Goal: Communication & Community: Answer question/provide support

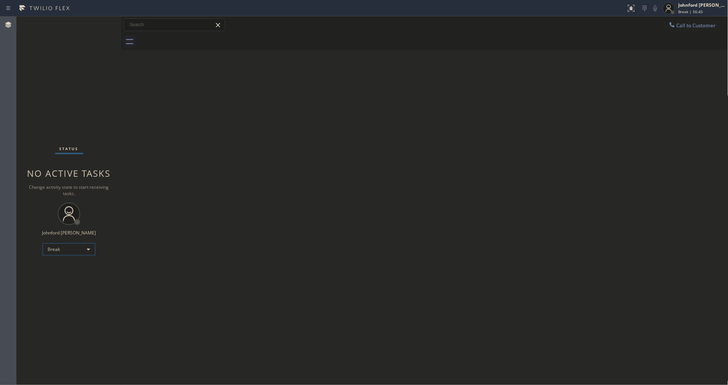
click at [70, 248] on div "Break" at bounding box center [69, 250] width 52 height 12
click at [59, 278] on li "Unavailable" at bounding box center [68, 278] width 51 height 9
click at [46, 66] on div "Status No active tasks Change activity state to start receiving tasks. [PERSON_…" at bounding box center [68, 200] width 105 height 369
click at [690, 29] on button "Call to Customer" at bounding box center [692, 25] width 57 height 14
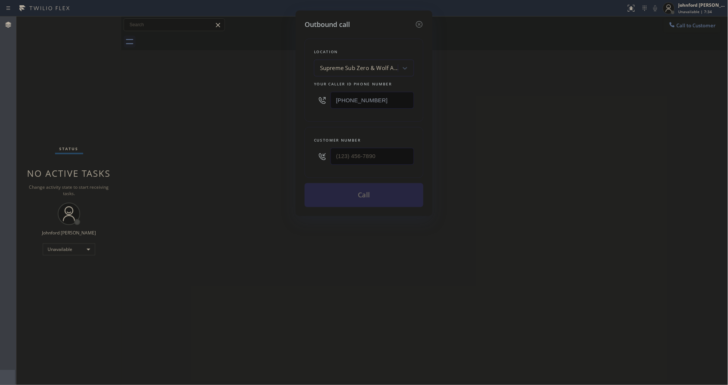
drag, startPoint x: 365, startPoint y: 92, endPoint x: 310, endPoint y: 98, distance: 55.4
click at [310, 98] on div "Location Supreme Sub Zero & Wolf Appliance Repair Your caller id phone number […" at bounding box center [364, 80] width 119 height 83
drag, startPoint x: 390, startPoint y: 98, endPoint x: 261, endPoint y: 100, distance: 129.3
click at [261, 100] on div "Outbound call Location Supreme Sub Zero & Wolf Appliance Repair Your caller id …" at bounding box center [364, 192] width 728 height 385
paste input "60) 462-2559"
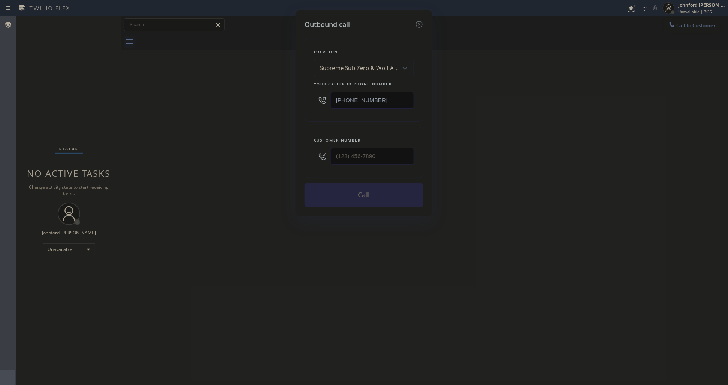
type input "[PHONE_NUMBER]"
click at [513, 102] on div "Outbound call Location Supreme Sub Zero & Wolf Appliance Repair Your caller id …" at bounding box center [364, 192] width 728 height 385
drag, startPoint x: 389, startPoint y: 148, endPoint x: 274, endPoint y: 152, distance: 114.7
click at [289, 150] on div "Outbound call Location QuickFixMasters Your caller id phone number [PHONE_NUMBE…" at bounding box center [364, 192] width 728 height 385
paste input "951) 760-2741"
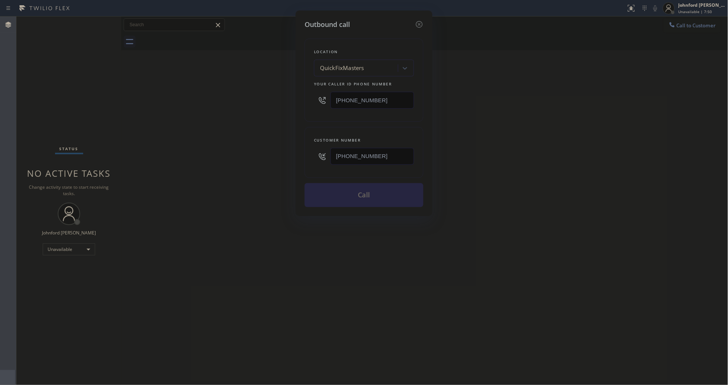
type input "[PHONE_NUMBER]"
click at [223, 156] on div "Outbound call Location QuickFixMasters Your caller id phone number [PHONE_NUMBE…" at bounding box center [364, 192] width 728 height 385
click at [574, 130] on div "Outbound call Location QuickFixMasters Your caller id phone number [PHONE_NUMBE…" at bounding box center [364, 192] width 728 height 385
click at [344, 196] on button "Call" at bounding box center [364, 195] width 119 height 24
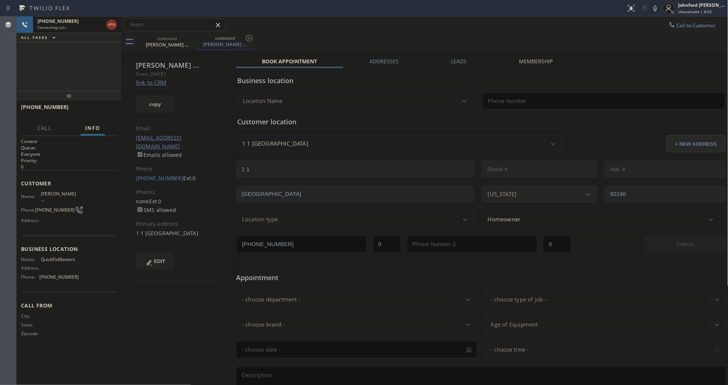
click at [658, 9] on icon at bounding box center [655, 8] width 9 height 9
type input "[PHONE_NUMBER]"
click at [655, 7] on icon at bounding box center [655, 8] width 9 height 9
click at [656, 8] on icon at bounding box center [656, 8] width 4 height 6
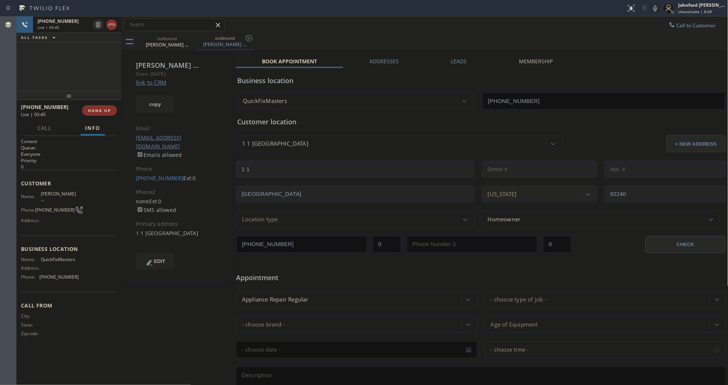
click at [659, 8] on icon at bounding box center [655, 8] width 9 height 9
click at [657, 8] on icon at bounding box center [655, 8] width 9 height 9
click at [655, 9] on icon at bounding box center [655, 8] width 9 height 9
click at [53, 84] on div "[PHONE_NUMBER] Live | 02:04 ALL TASKS ALL TASKS ACTIVE TASKS TASKS IN WRAP UP" at bounding box center [68, 53] width 105 height 75
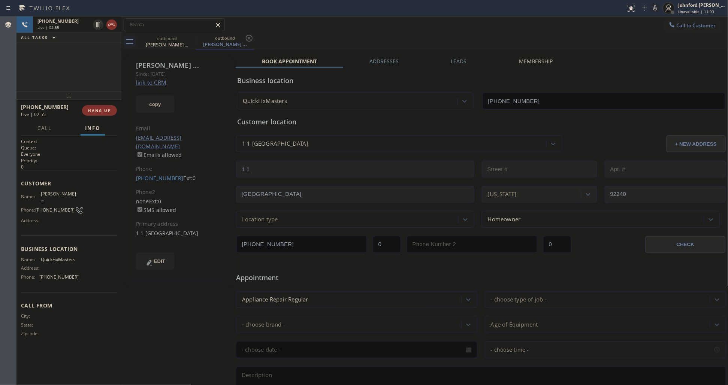
click at [405, 38] on div "outbound [PERSON_NAME] ... outbound [PERSON_NAME] ..." at bounding box center [433, 41] width 591 height 17
click at [654, 9] on icon at bounding box center [655, 8] width 9 height 9
click at [654, 9] on rect at bounding box center [655, 7] width 5 height 5
click at [35, 60] on div "[PHONE_NUMBER] Live | 03:08 ALL TASKS ALL TASKS ACTIVE TASKS TASKS IN WRAP UP" at bounding box center [68, 53] width 105 height 75
click at [114, 108] on button "HANG UP" at bounding box center [99, 110] width 35 height 10
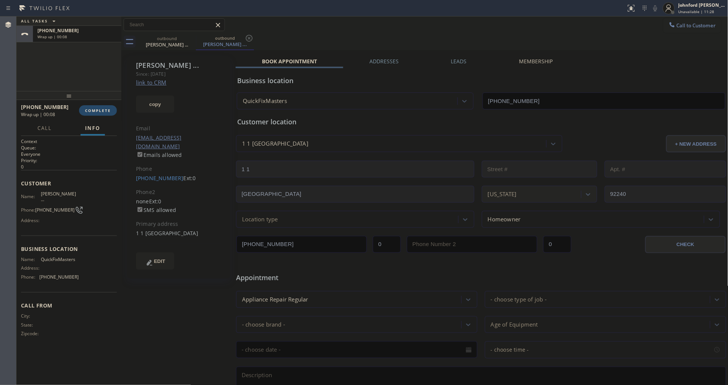
click at [109, 111] on span "COMPLETE" at bounding box center [98, 110] width 26 height 5
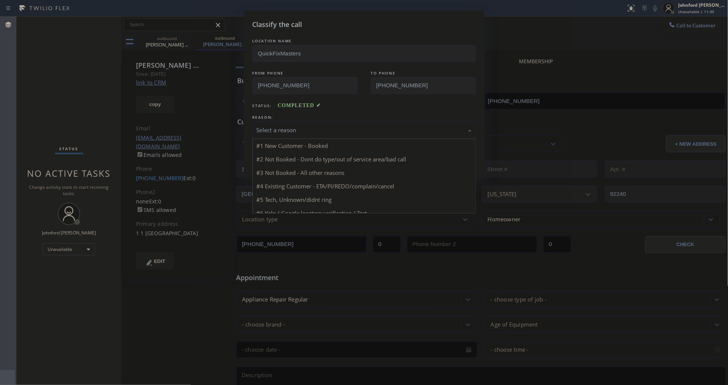
click at [311, 131] on div "Select a reason" at bounding box center [364, 130] width 215 height 9
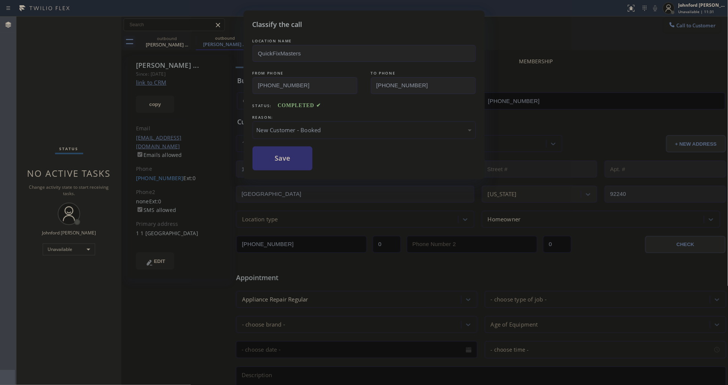
click at [301, 156] on button "Save" at bounding box center [283, 159] width 60 height 24
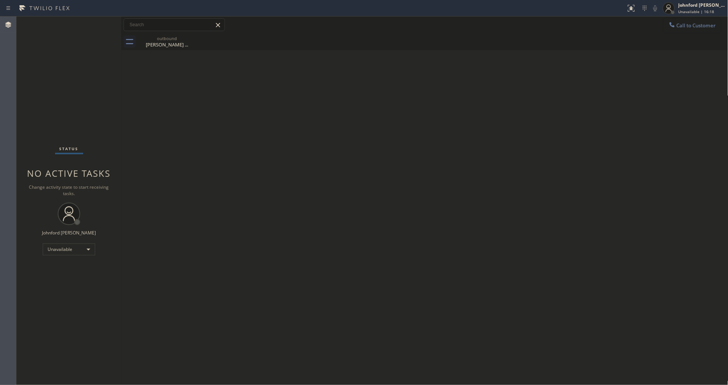
click at [673, 23] on icon at bounding box center [672, 24] width 7 height 7
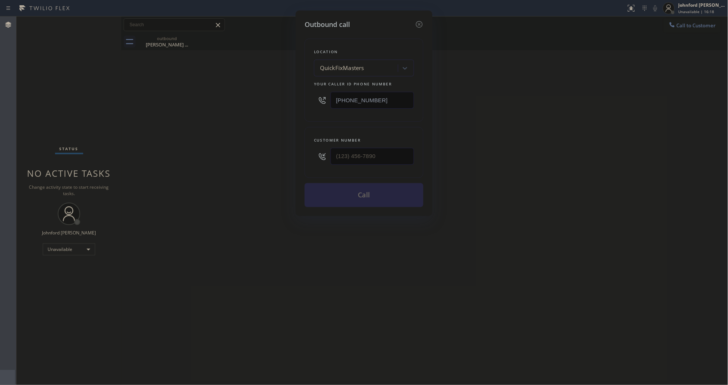
drag, startPoint x: 388, startPoint y: 97, endPoint x: 277, endPoint y: 98, distance: 111.3
click at [277, 98] on div "Outbound call Location QuickFixMasters Your caller id phone number [PHONE_NUMBE…" at bounding box center [364, 192] width 728 height 385
drag, startPoint x: 403, startPoint y: 94, endPoint x: 299, endPoint y: 97, distance: 104.2
click at [299, 97] on div "Outbound call Location QuickFixMasters Your caller id phone number [PHONE_NUMBE…" at bounding box center [364, 113] width 137 height 206
paste input "951) 760-2741"
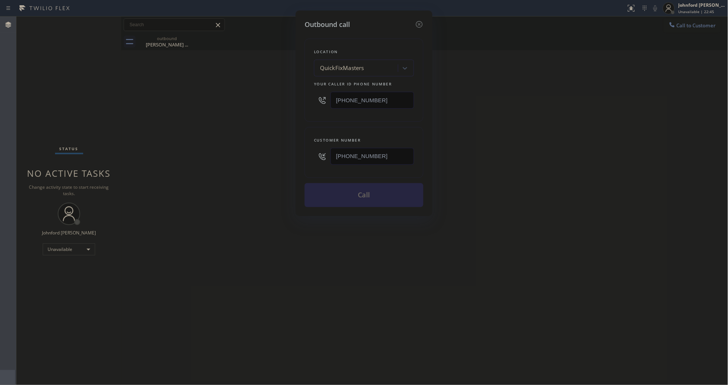
type input "[PHONE_NUMBER]"
click at [248, 154] on div "Outbound call Location QuickFixMasters Your caller id phone number [PHONE_NUMBE…" at bounding box center [364, 192] width 728 height 385
click at [375, 191] on button "Call" at bounding box center [364, 195] width 119 height 24
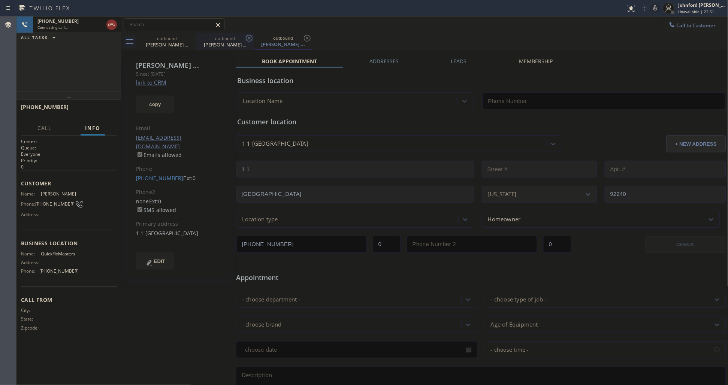
click at [0, 0] on icon at bounding box center [0, 0] width 0 height 0
type input "[PHONE_NUMBER]"
click at [658, 7] on icon at bounding box center [655, 8] width 9 height 9
drag, startPoint x: 656, startPoint y: 8, endPoint x: 648, endPoint y: 8, distance: 8.2
click at [656, 8] on icon at bounding box center [655, 8] width 9 height 9
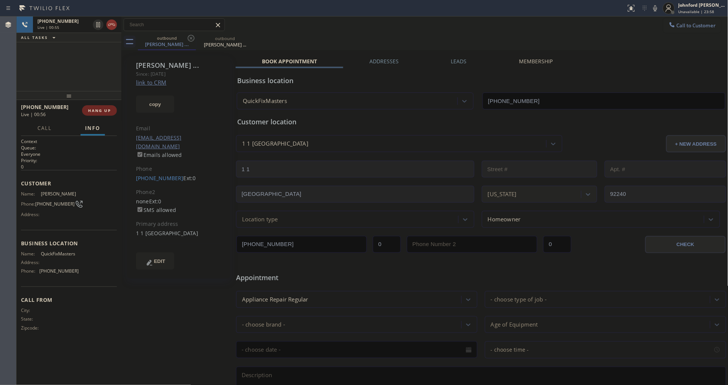
click at [94, 111] on span "HANG UP" at bounding box center [99, 110] width 23 height 5
click at [94, 111] on span "COMPLETE" at bounding box center [98, 110] width 26 height 5
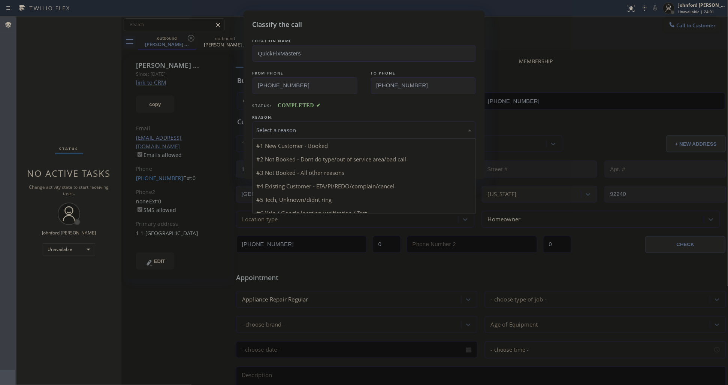
click at [280, 126] on div "Select a reason" at bounding box center [364, 130] width 215 height 9
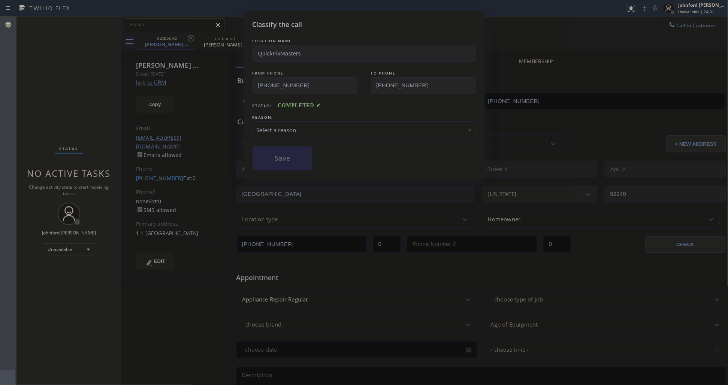
click at [280, 126] on div "Select a reason" at bounding box center [364, 130] width 215 height 9
click at [278, 154] on button "Save" at bounding box center [283, 159] width 60 height 24
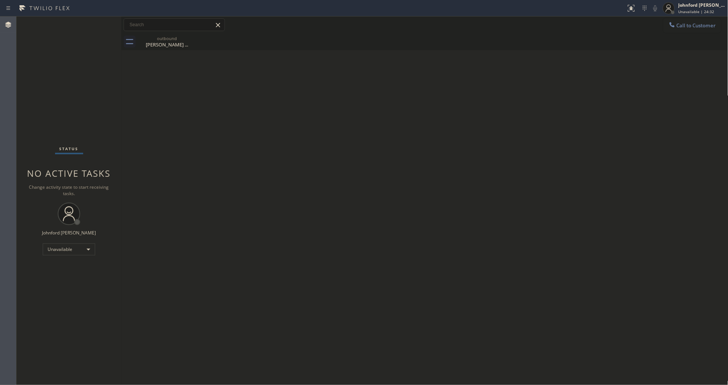
drag, startPoint x: 50, startPoint y: 124, endPoint x: 50, endPoint y: 120, distance: 4.1
click at [50, 120] on div "Status No active tasks Change activity state to start receiving tasks. [PERSON_…" at bounding box center [68, 200] width 105 height 369
drag, startPoint x: 346, startPoint y: 80, endPoint x: 390, endPoint y: 49, distance: 53.6
click at [346, 80] on div "Back to Dashboard Change Sender ID Customers Technicians Select a contact Outbo…" at bounding box center [424, 200] width 607 height 369
click at [399, 113] on div "Back to Dashboard Change Sender ID Customers Technicians Select a contact Outbo…" at bounding box center [424, 200] width 607 height 369
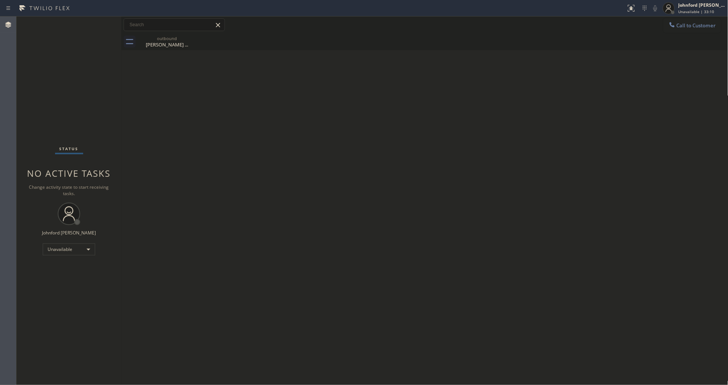
click at [682, 18] on div "Call to Customer Outbound call Location QuickFixMasters Your caller id phone nu…" at bounding box center [424, 24] width 607 height 17
click at [683, 18] on button "Call to Customer" at bounding box center [692, 25] width 57 height 14
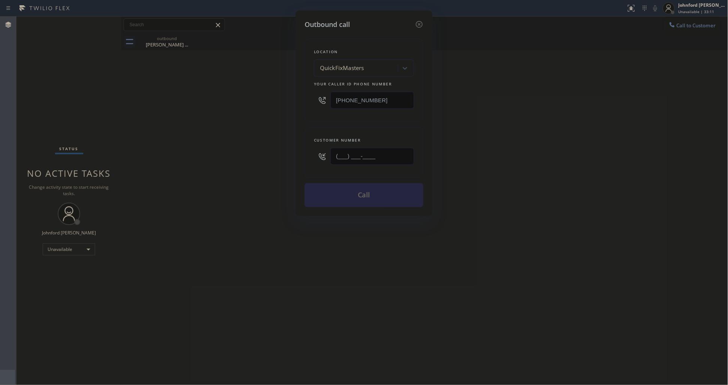
drag, startPoint x: 396, startPoint y: 158, endPoint x: 280, endPoint y: 147, distance: 117.1
click at [306, 152] on div "Customer number (___) ___-____" at bounding box center [364, 152] width 119 height 51
paste input "925) 519-4096"
type input "[PHONE_NUMBER]"
click at [195, 142] on div "Outbound call Location QuickFixMasters Your caller id phone number [PHONE_NUMBE…" at bounding box center [364, 192] width 728 height 385
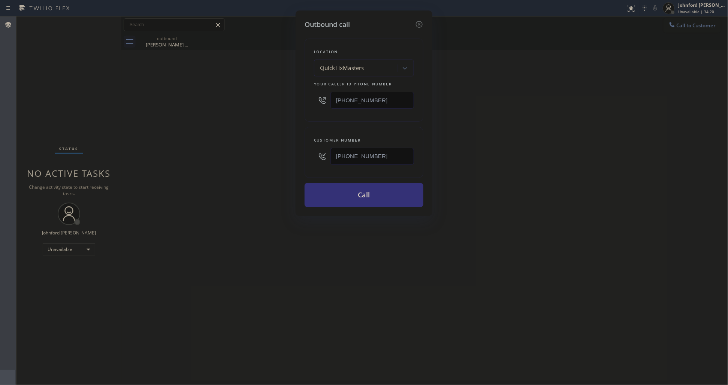
drag, startPoint x: 394, startPoint y: 93, endPoint x: 275, endPoint y: 99, distance: 118.9
click at [275, 99] on div "Outbound call Location QuickFixMasters Your caller id phone number [PHONE_NUMBE…" at bounding box center [364, 192] width 728 height 385
paste input "602) 497-2307"
type input "[PHONE_NUMBER]"
click at [254, 99] on div "Outbound call Location QuickFixMasters Your caller id phone number [PHONE_NUMBE…" at bounding box center [364, 192] width 728 height 385
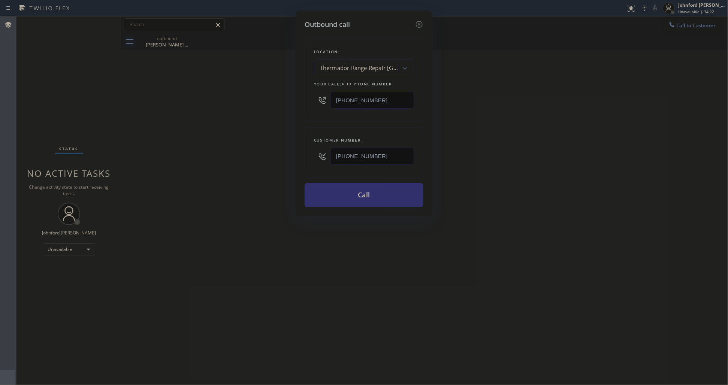
click at [395, 203] on button "Call" at bounding box center [364, 195] width 119 height 24
click at [589, 159] on div "Outbound call Location Thermador Range Repair [GEOGRAPHIC_DATA] Your caller id …" at bounding box center [364, 192] width 728 height 385
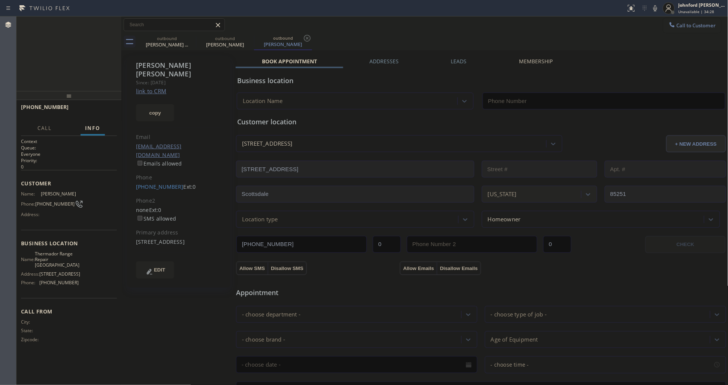
type input "[PHONE_NUMBER]"
click at [194, 37] on icon at bounding box center [191, 38] width 7 height 7
click at [95, 112] on span "HANG UP" at bounding box center [99, 110] width 23 height 5
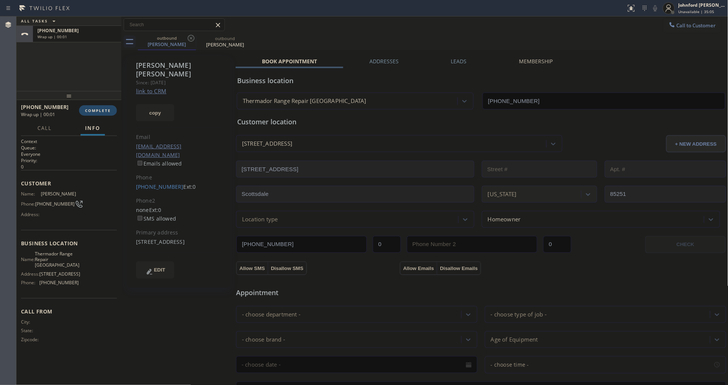
click at [98, 113] on button "COMPLETE" at bounding box center [98, 110] width 38 height 10
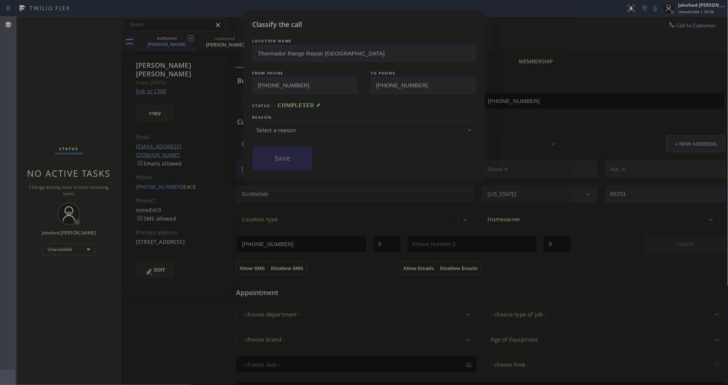
click at [305, 131] on div "Select a reason" at bounding box center [364, 130] width 215 height 9
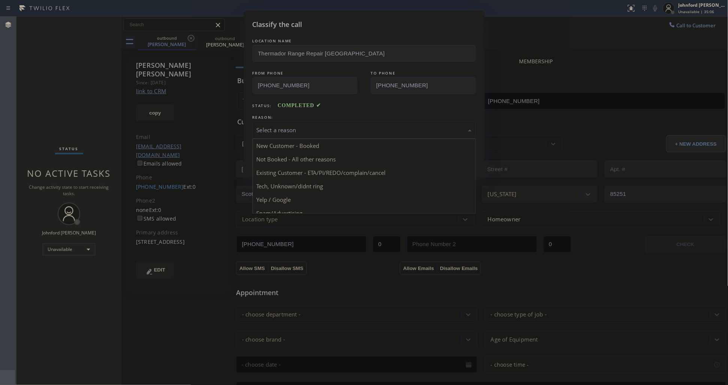
drag, startPoint x: 329, startPoint y: 172, endPoint x: 291, endPoint y: 164, distance: 38.6
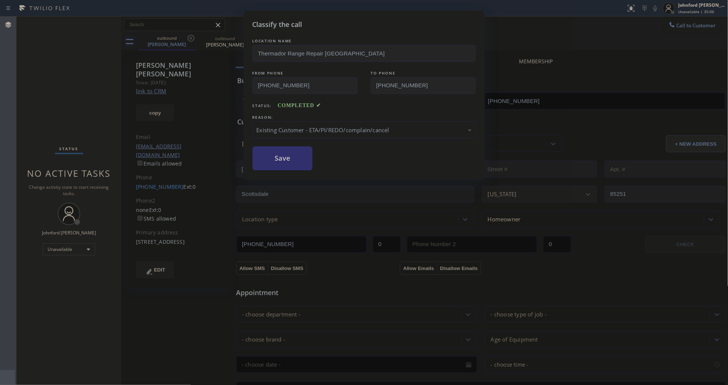
click at [291, 164] on button "Save" at bounding box center [283, 159] width 60 height 24
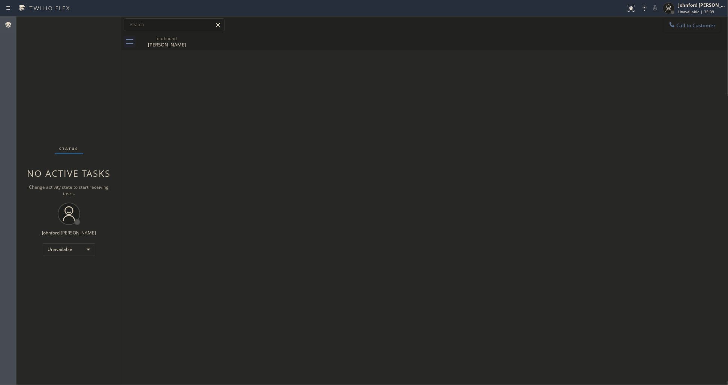
click at [678, 29] on button "Call to Customer" at bounding box center [692, 25] width 57 height 14
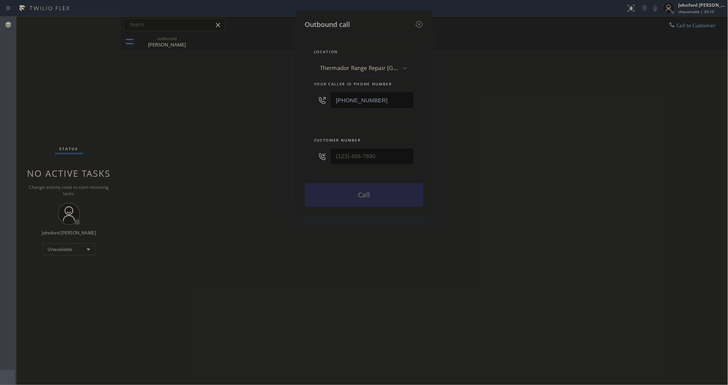
drag, startPoint x: 389, startPoint y: 97, endPoint x: 280, endPoint y: 97, distance: 108.7
click at [280, 97] on div "Outbound call Location Thermador Range Repair [GEOGRAPHIC_DATA] Your caller id …" at bounding box center [364, 192] width 728 height 385
paste input "805) 222-7751"
type input "[PHONE_NUMBER]"
drag, startPoint x: 317, startPoint y: 159, endPoint x: 296, endPoint y: 157, distance: 20.8
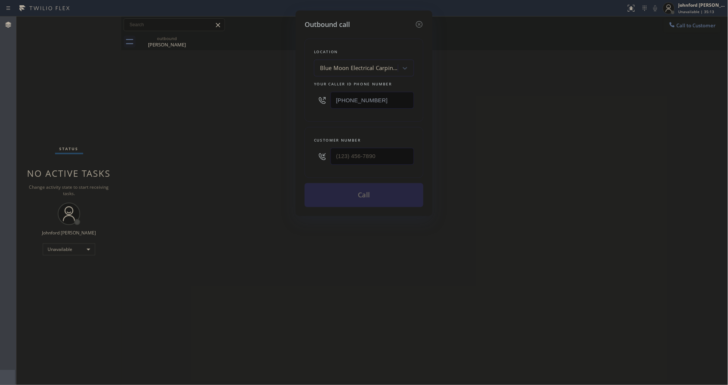
click at [296, 157] on div "Outbound call Location Blue Moon Electrical Carpinteria Your caller id phone nu…" at bounding box center [364, 113] width 137 height 206
click at [362, 152] on input "(___) ___-____" at bounding box center [373, 156] width 84 height 17
paste input "805) 863-9233"
type input "[PHONE_NUMBER]"
click at [223, 154] on div "Outbound call Location Blue Moon Electrical Carpinteria Your caller id phone nu…" at bounding box center [364, 192] width 728 height 385
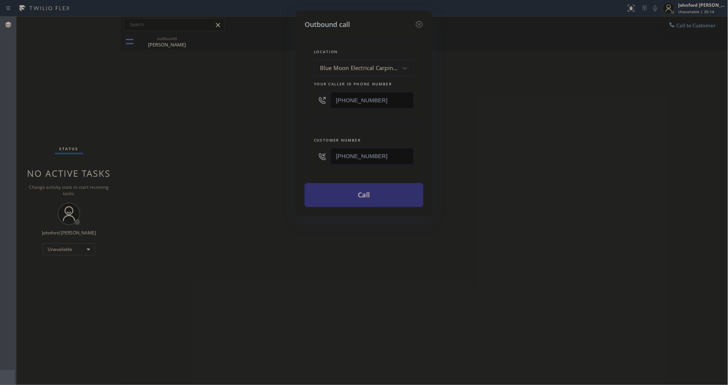
click at [358, 190] on button "Call" at bounding box center [364, 195] width 119 height 24
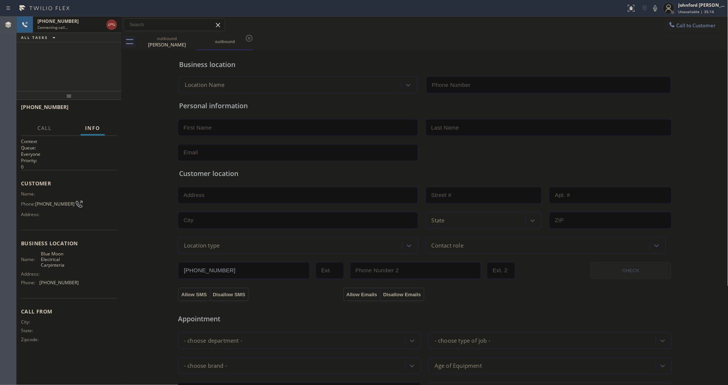
type input "[PHONE_NUMBER]"
click at [105, 28] on div "[PHONE_NUMBER] Connecting call…" at bounding box center [68, 24] width 105 height 16
click at [107, 28] on icon at bounding box center [111, 24] width 9 height 9
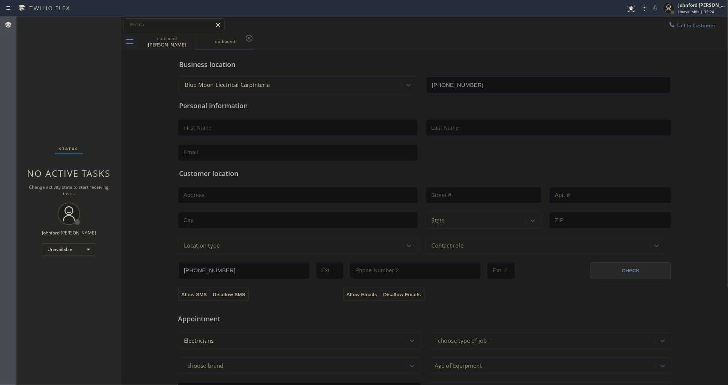
click at [664, 24] on button "Call to Customer" at bounding box center [692, 25] width 57 height 14
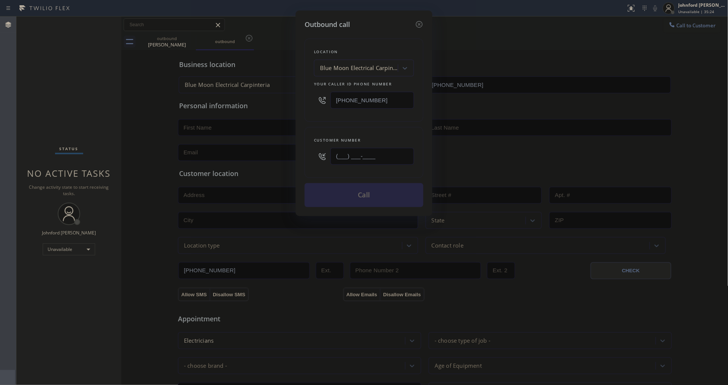
drag, startPoint x: 389, startPoint y: 153, endPoint x: 317, endPoint y: 153, distance: 72.0
click at [319, 153] on div "(___) ___-____" at bounding box center [364, 156] width 100 height 24
paste input "805) 863-9233"
type input "[PHONE_NUMBER]"
click at [325, 130] on div "Customer number [PHONE_NUMBER]" at bounding box center [364, 152] width 119 height 51
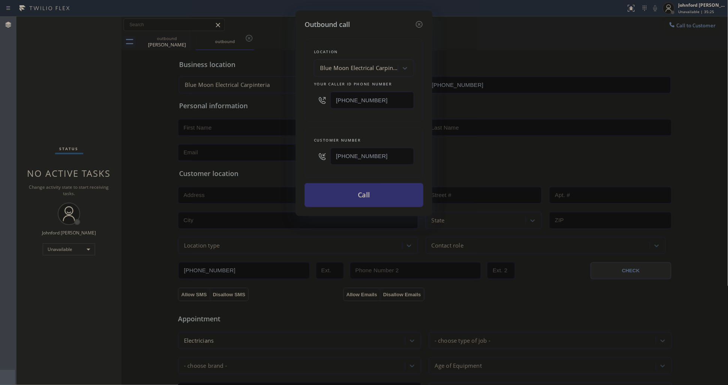
click at [323, 194] on button "Call" at bounding box center [364, 195] width 119 height 24
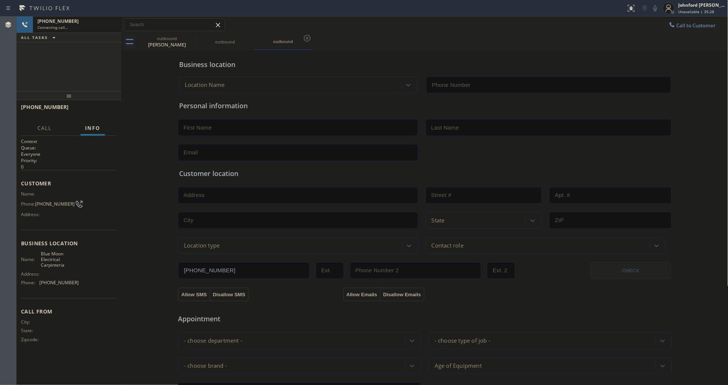
type input "[PHONE_NUMBER]"
click at [192, 36] on icon at bounding box center [191, 38] width 7 height 7
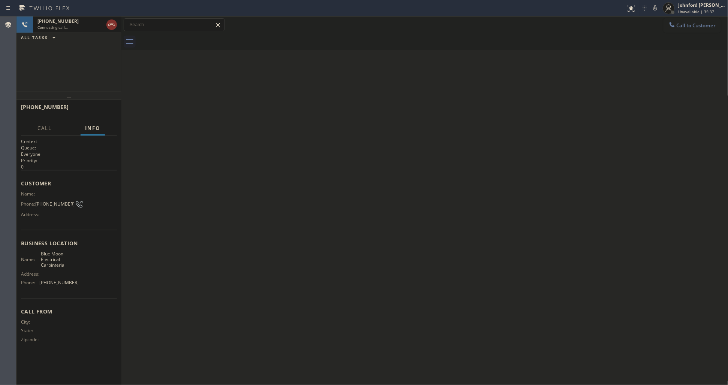
click at [233, 115] on div "Back to Dashboard Change Sender ID Customers Technicians Select a contact Outbo…" at bounding box center [424, 200] width 607 height 369
click at [117, 28] on div at bounding box center [111, 24] width 10 height 9
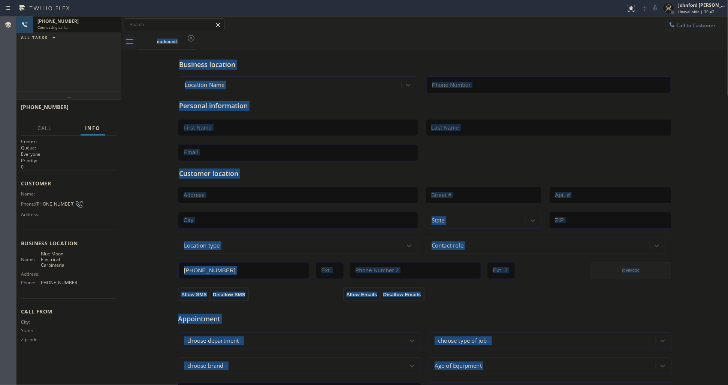
type input "[PHONE_NUMBER]"
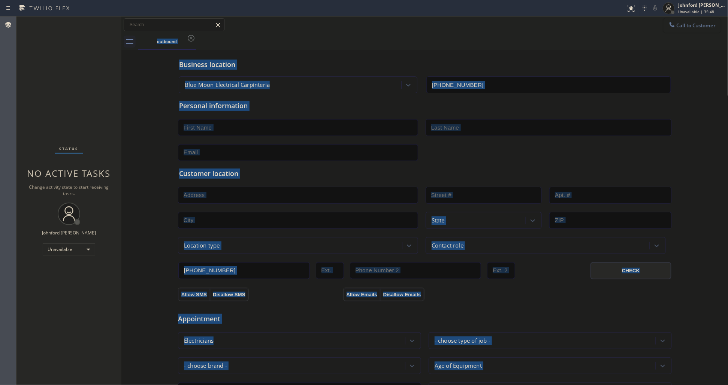
click at [664, 30] on button "Call to Customer" at bounding box center [692, 25] width 57 height 14
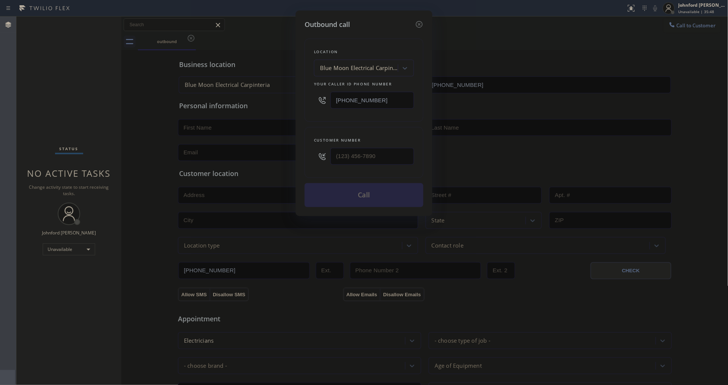
click at [671, 23] on div "Outbound call Location Blue Moon Electrical Carpinteria Your caller id phone nu…" at bounding box center [364, 192] width 728 height 385
drag, startPoint x: 376, startPoint y: 98, endPoint x: 294, endPoint y: 103, distance: 81.9
click at [294, 103] on div "Outbound call Location Blue Moon Electrical Carpinteria Your caller id phone nu…" at bounding box center [364, 192] width 728 height 385
paste input "424) 352-8240"
type input "[PHONE_NUMBER]"
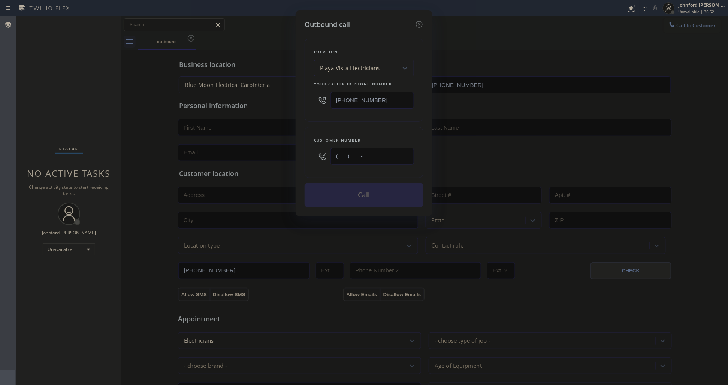
drag, startPoint x: 394, startPoint y: 154, endPoint x: 301, endPoint y: 154, distance: 93.7
click at [301, 154] on div "Outbound call Location [GEOGRAPHIC_DATA] Electricians Your caller id phone numb…" at bounding box center [364, 113] width 137 height 206
paste input "214) 899-4200"
type input "[PHONE_NUMBER]"
click at [332, 127] on div "Customer number [PHONE_NUMBER]" at bounding box center [364, 152] width 119 height 51
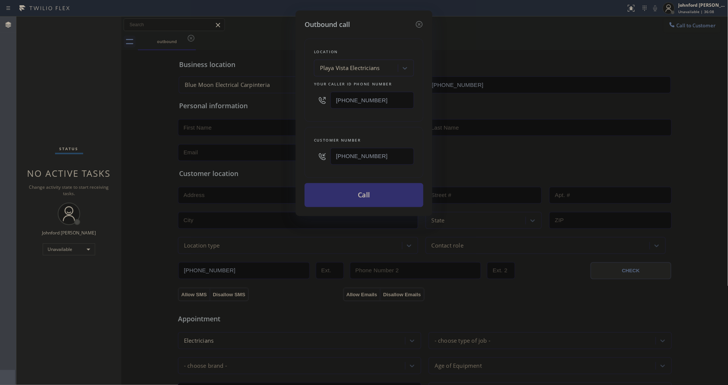
click at [380, 184] on button "Call" at bounding box center [364, 195] width 119 height 24
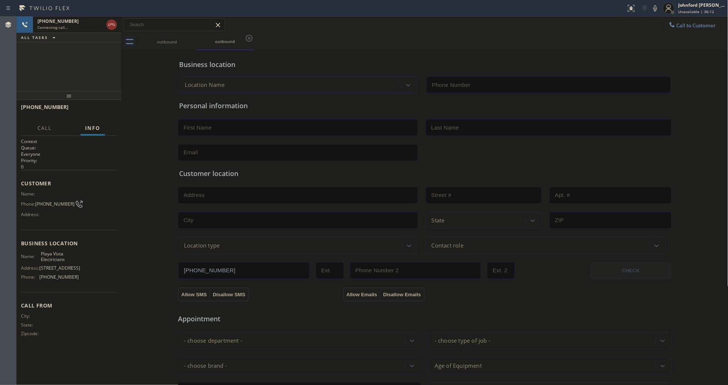
type input "[PHONE_NUMBER]"
click at [651, 8] on icon at bounding box center [655, 8] width 9 height 9
click at [109, 25] on icon at bounding box center [111, 24] width 9 height 9
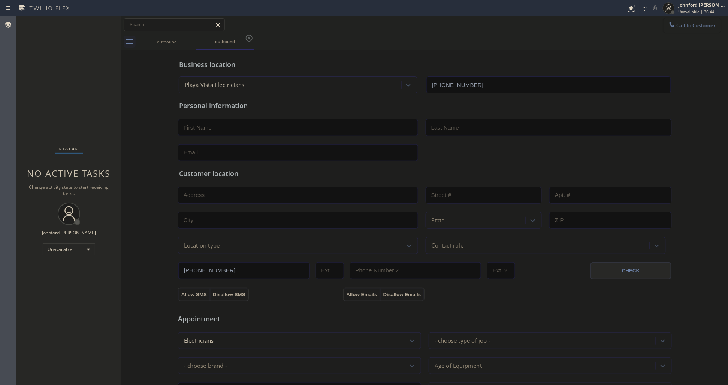
click at [664, 30] on button "Call to Customer" at bounding box center [692, 25] width 57 height 14
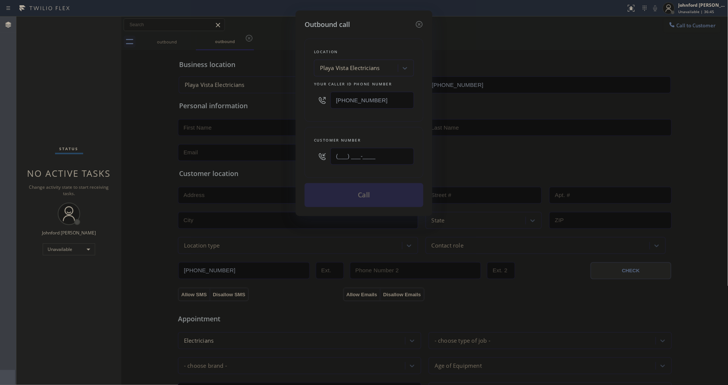
drag, startPoint x: 396, startPoint y: 155, endPoint x: 321, endPoint y: 157, distance: 75.0
click at [321, 157] on div "(___) ___-____" at bounding box center [364, 156] width 100 height 24
paste input "214) 899-4200"
type input "[PHONE_NUMBER]"
click at [337, 130] on div "Customer number [PHONE_NUMBER]" at bounding box center [364, 152] width 119 height 51
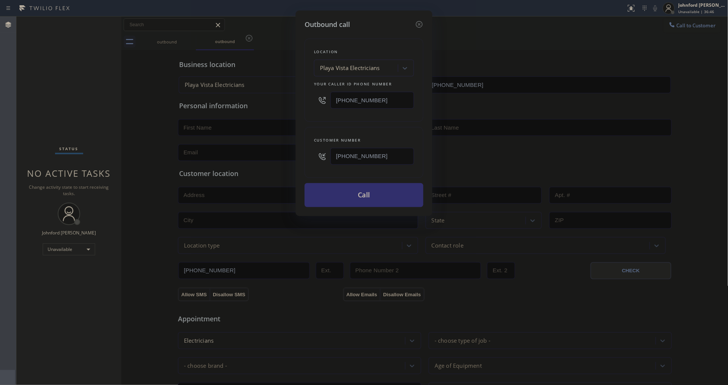
click at [339, 190] on button "Call" at bounding box center [364, 195] width 119 height 24
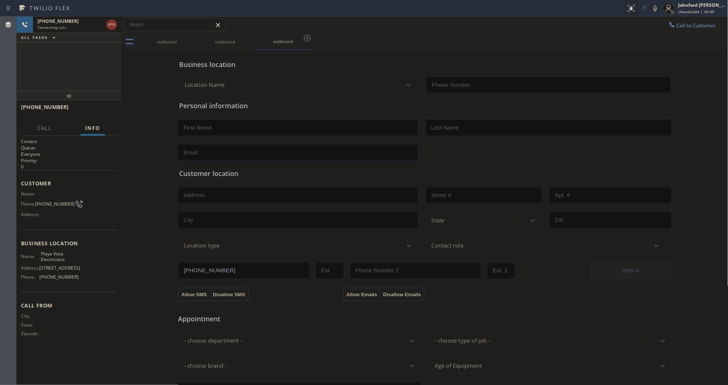
type input "[PHONE_NUMBER]"
drag, startPoint x: 403, startPoint y: 42, endPoint x: 506, endPoint y: 40, distance: 103.4
click at [413, 40] on div "outbound outbound outbound" at bounding box center [433, 41] width 591 height 17
click at [655, 9] on icon at bounding box center [656, 8] width 4 height 6
click at [655, 8] on icon at bounding box center [655, 8] width 9 height 9
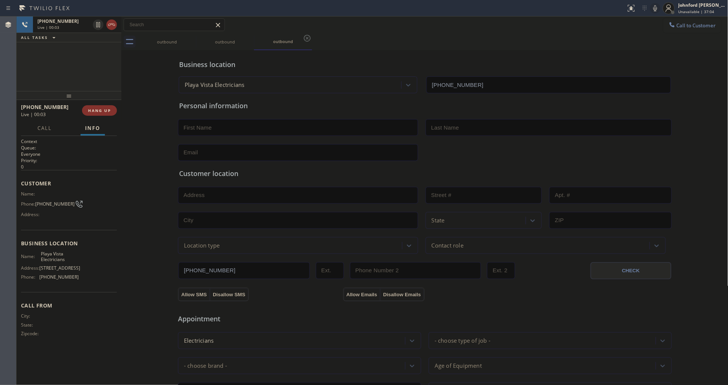
click at [121, 111] on div at bounding box center [121, 200] width 0 height 369
click at [121, 112] on div at bounding box center [121, 200] width 0 height 369
click at [109, 112] on button "HANG UP" at bounding box center [99, 110] width 35 height 10
click at [96, 103] on div "[PHONE_NUMBER] Wrap up | 00:00 COMPLETE" at bounding box center [69, 110] width 96 height 19
click at [90, 111] on span "COMPLETE" at bounding box center [98, 110] width 26 height 5
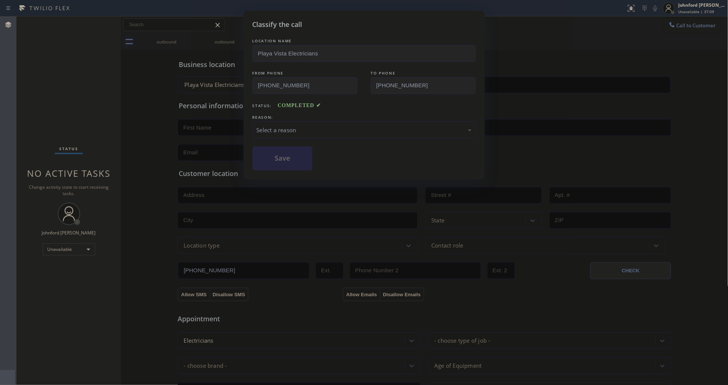
click at [293, 127] on div "Select a reason" at bounding box center [364, 130] width 215 height 9
click at [282, 160] on button "Save" at bounding box center [283, 159] width 60 height 24
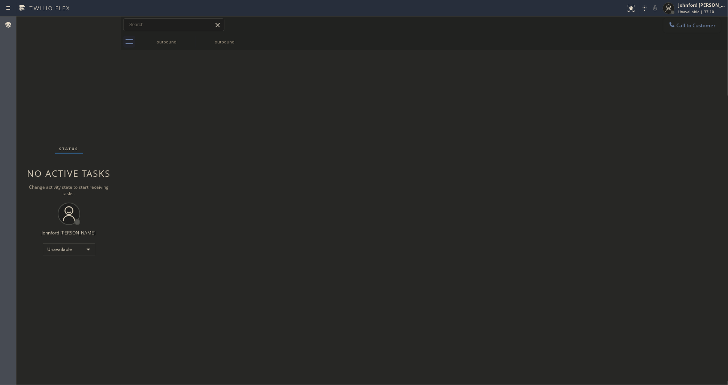
click at [159, 114] on div "Back to Dashboard Change Sender ID Customers Technicians Select a contact Outbo…" at bounding box center [424, 200] width 607 height 369
drag, startPoint x: 353, startPoint y: 79, endPoint x: 458, endPoint y: 11, distance: 124.3
click at [366, 68] on div "Back to Dashboard Change Sender ID Customers Technicians Select a contact Outbo…" at bounding box center [424, 200] width 607 height 369
click at [669, 21] on icon at bounding box center [672, 24] width 7 height 7
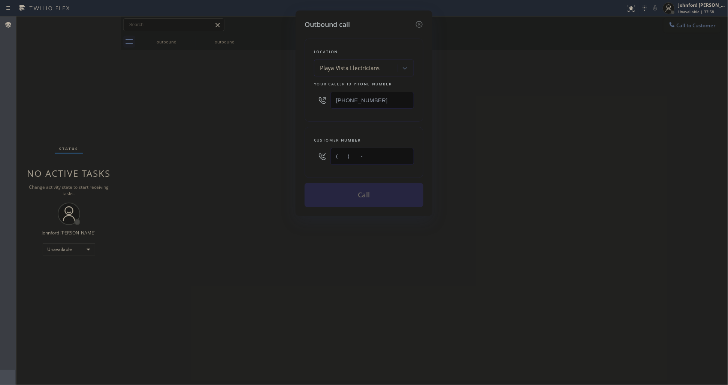
paste input "310) 770-9046"
type input "[PHONE_NUMBER]"
click at [582, 0] on html "Status report No issues detected If you experience an issue, please download th…" at bounding box center [364, 192] width 728 height 385
drag, startPoint x: 364, startPoint y: 96, endPoint x: 299, endPoint y: 95, distance: 64.8
click at [313, 95] on div "Location [GEOGRAPHIC_DATA] Electricians Your caller id phone number [PHONE_NUMB…" at bounding box center [364, 80] width 119 height 83
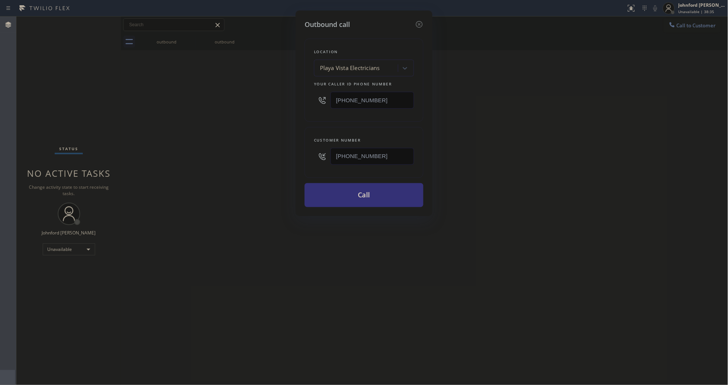
paste input "323) 825-2979"
type input "[PHONE_NUMBER]"
click at [274, 102] on div "Outbound call Location [GEOGRAPHIC_DATA] Electricians Your caller id phone numb…" at bounding box center [364, 192] width 728 height 385
click at [355, 195] on button "Call" at bounding box center [364, 195] width 119 height 24
click at [217, 183] on div "Outbound call Location 4B2.Paid Viking Repair Service Your caller id phone numb…" at bounding box center [364, 192] width 728 height 385
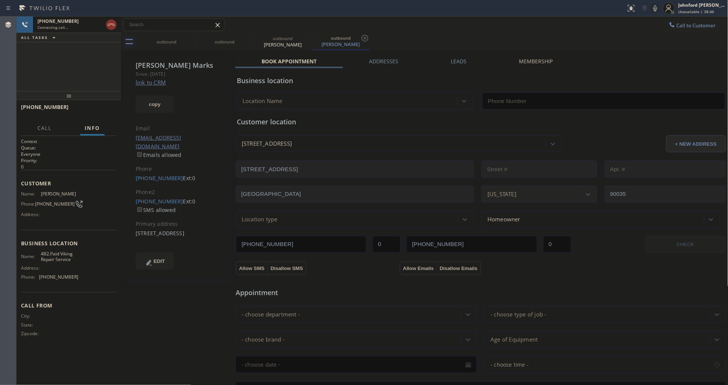
click at [660, 7] on icon at bounding box center [655, 8] width 9 height 9
type input "[PHONE_NUMBER]"
click at [657, 6] on icon at bounding box center [655, 8] width 9 height 9
click at [39, 71] on div "[PHONE_NUMBER] Live | 00:02 ALL TASKS ALL TASKS ACTIVE TASKS TASKS IN WRAP UP" at bounding box center [68, 53] width 105 height 75
click at [95, 110] on span "HANG UP" at bounding box center [99, 110] width 23 height 5
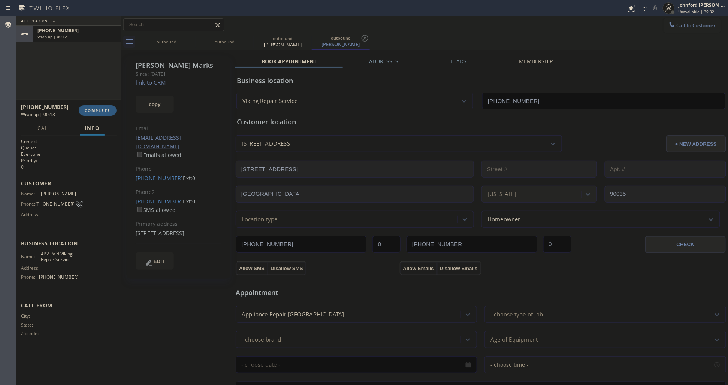
click at [167, 197] on div "[PHONE_NUMBER] Ext: 0 SMS allowed" at bounding box center [179, 205] width 86 height 17
click at [171, 198] on link "[PHONE_NUMBER]" at bounding box center [160, 201] width 48 height 7
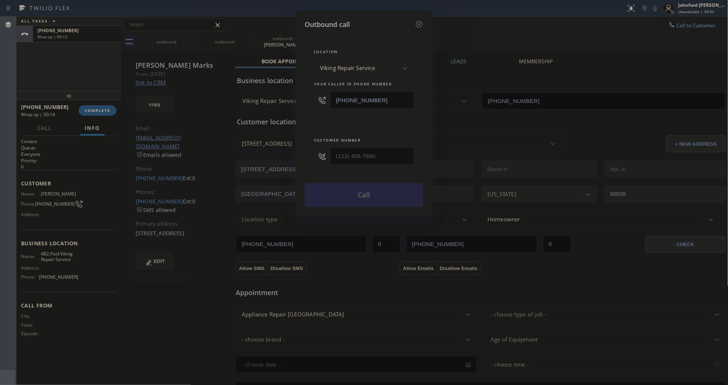
type input "[PHONE_NUMBER]"
click at [349, 199] on button "Call" at bounding box center [364, 195] width 119 height 24
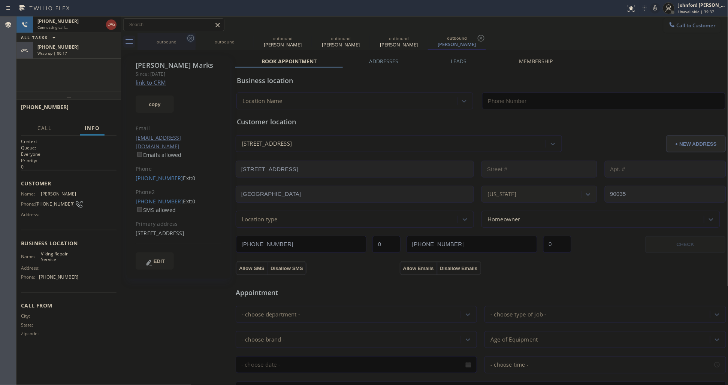
click at [189, 40] on icon at bounding box center [190, 38] width 9 height 9
click at [0, 0] on icon at bounding box center [0, 0] width 0 height 0
type input "[PHONE_NUMBER]"
click at [189, 40] on icon at bounding box center [190, 38] width 9 height 9
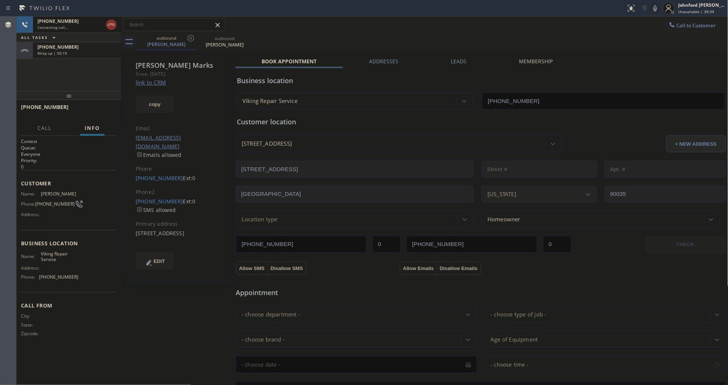
click at [103, 51] on div "Wrap up | 00:19" at bounding box center [76, 53] width 79 height 5
click at [98, 113] on button "COMPLETE" at bounding box center [98, 110] width 38 height 10
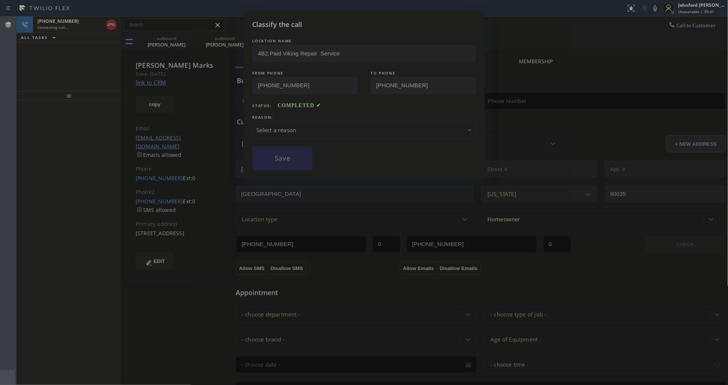
click at [300, 126] on div "Select a reason" at bounding box center [364, 130] width 215 height 9
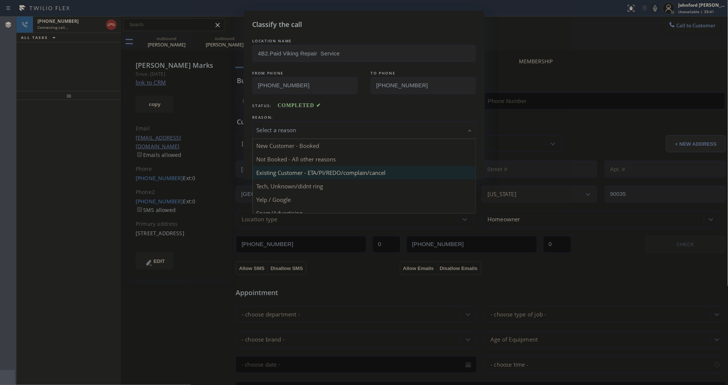
type input "[PHONE_NUMBER]"
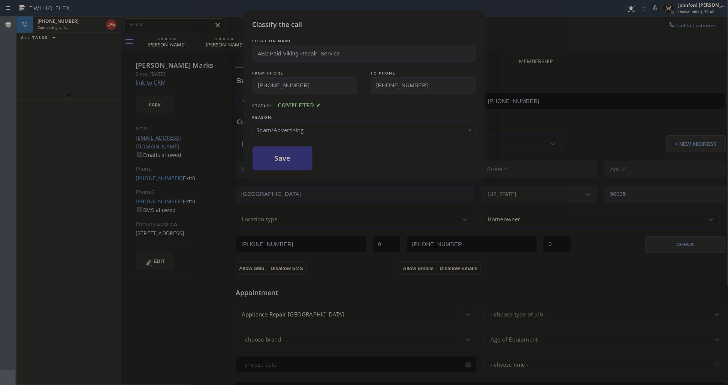
click at [284, 158] on button "Save" at bounding box center [283, 159] width 60 height 24
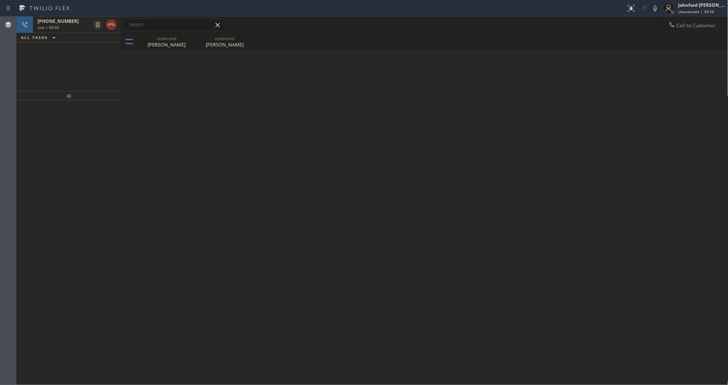
click at [651, 4] on div at bounding box center [655, 8] width 10 height 9
click at [653, 4] on icon at bounding box center [655, 8] width 9 height 9
click at [188, 39] on icon at bounding box center [190, 38] width 9 height 9
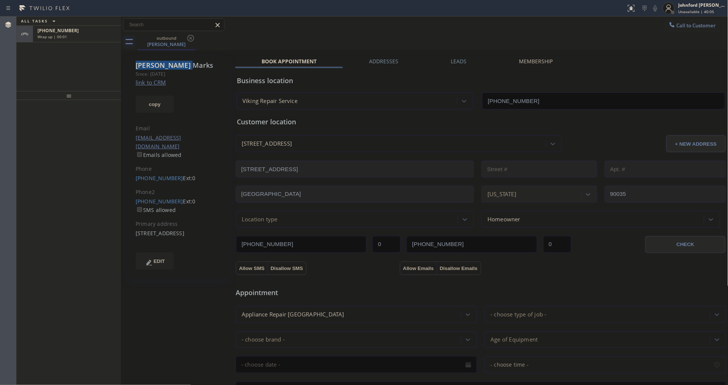
click at [188, 39] on icon at bounding box center [190, 38] width 9 height 9
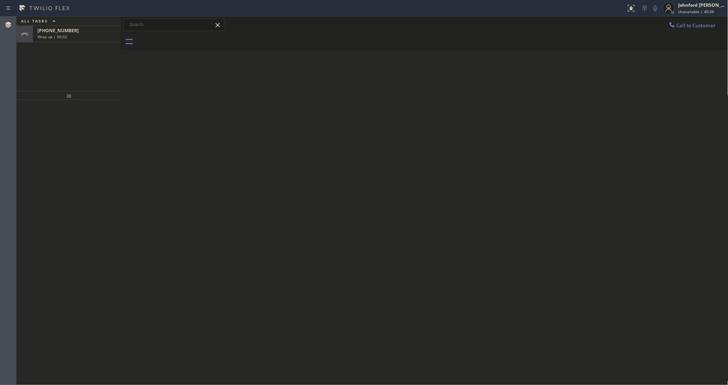
click at [94, 34] on div "Wrap up | 00:02" at bounding box center [76, 36] width 79 height 5
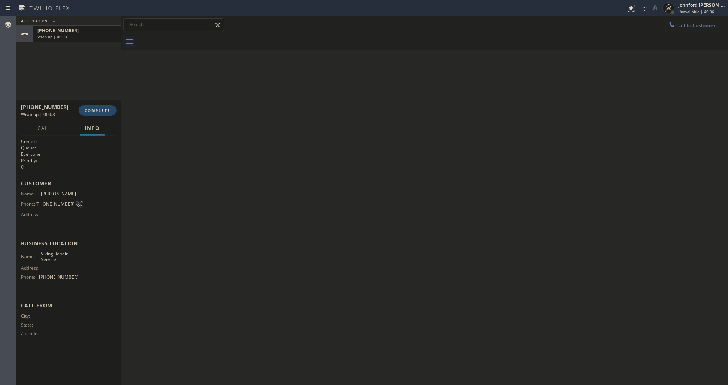
click at [92, 114] on button "COMPLETE" at bounding box center [98, 110] width 38 height 10
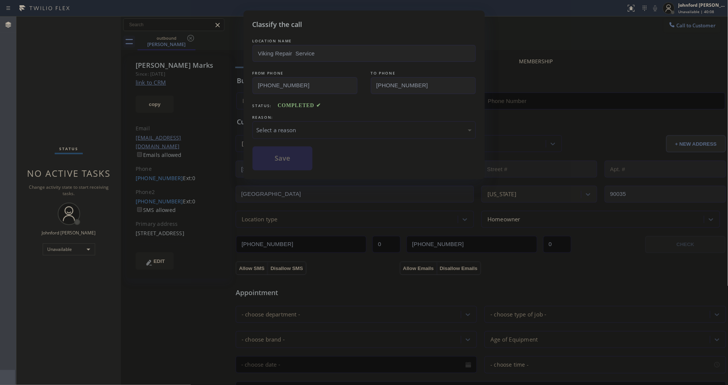
click at [290, 115] on div "REASON:" at bounding box center [364, 118] width 223 height 8
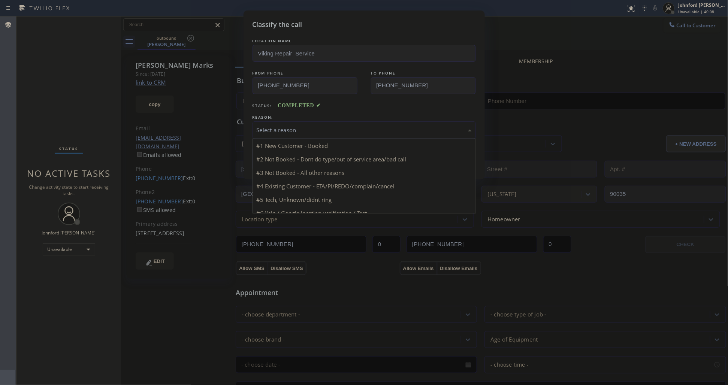
click at [294, 123] on div "Select a reason" at bounding box center [364, 130] width 223 height 18
type input "[PHONE_NUMBER]"
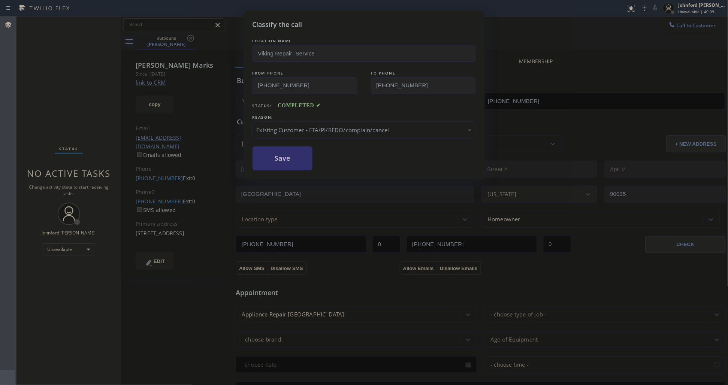
click at [295, 157] on button "Save" at bounding box center [283, 159] width 60 height 24
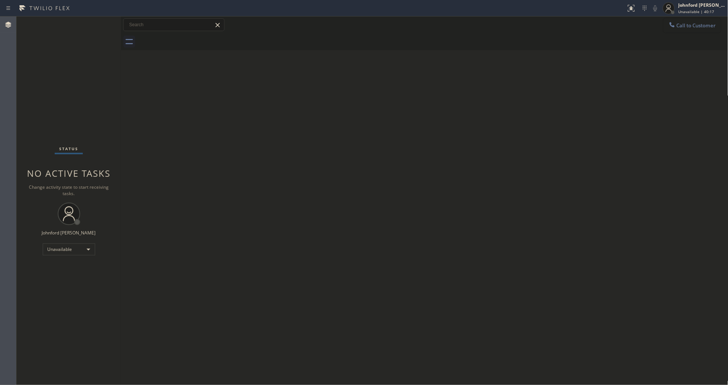
click at [694, 21] on button "Call to Customer" at bounding box center [692, 25] width 57 height 14
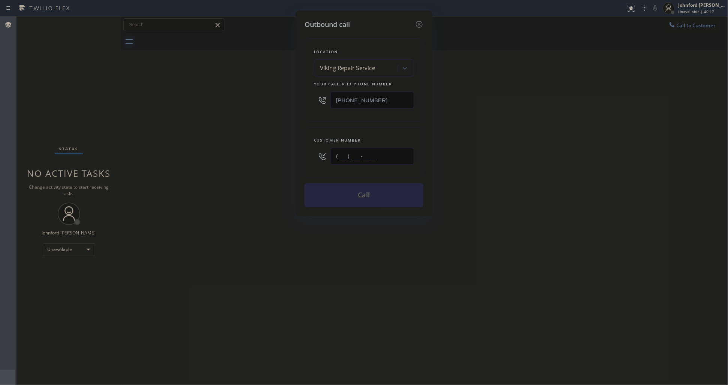
drag, startPoint x: 380, startPoint y: 149, endPoint x: 289, endPoint y: 165, distance: 91.7
click at [289, 165] on div "Outbound call Location Viking Repair Service Your caller id phone number [PHONE…" at bounding box center [364, 192] width 728 height 385
paste input "909) 630-2678"
type input "[PHONE_NUMBER]"
click at [233, 171] on div "Outbound call Location Viking Repair Service Your caller id phone number [PHONE…" at bounding box center [364, 192] width 728 height 385
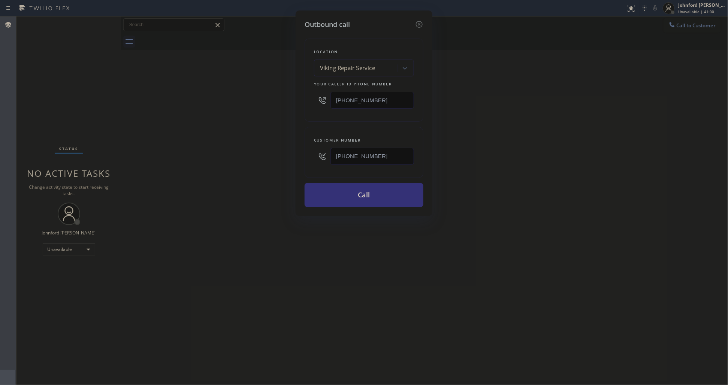
drag, startPoint x: 396, startPoint y: 94, endPoint x: 308, endPoint y: 102, distance: 89.2
click at [310, 102] on div "Location Viking Repair Service Your caller id phone number [PHONE_NUMBER]" at bounding box center [364, 80] width 119 height 83
paste input "855) 731-4952"
type input "[PHONE_NUMBER]"
click at [285, 102] on div "Outbound call Location Viking Repair Service Your caller id phone number [PHONE…" at bounding box center [364, 192] width 728 height 385
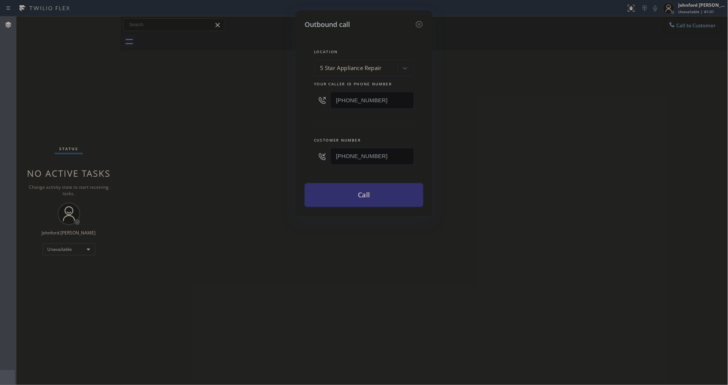
click at [349, 199] on button "Call" at bounding box center [364, 195] width 119 height 24
drag, startPoint x: 527, startPoint y: 182, endPoint x: 571, endPoint y: 109, distance: 85.0
click at [548, 167] on div "Outbound call Location 5 Star Appliance Repair Your caller id phone number [PHO…" at bounding box center [364, 192] width 728 height 385
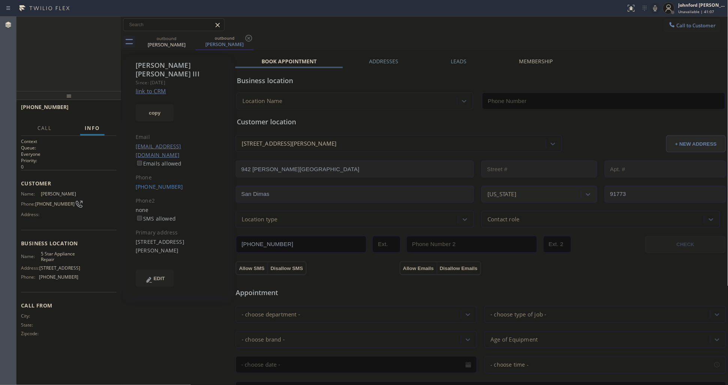
type input "[PHONE_NUMBER]"
click at [657, 7] on icon at bounding box center [655, 8] width 9 height 9
click at [655, 6] on icon at bounding box center [656, 8] width 4 height 6
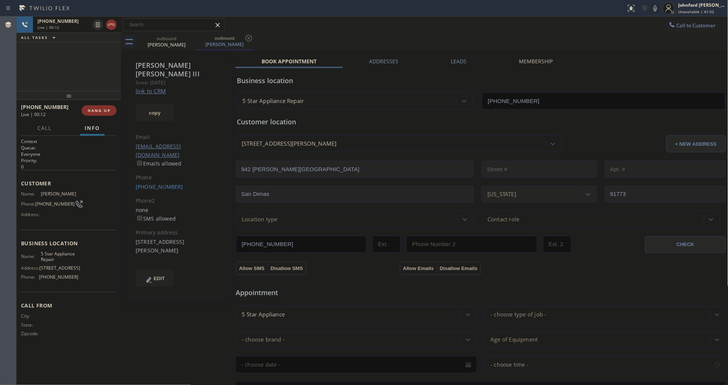
click at [652, 9] on icon at bounding box center [655, 8] width 9 height 9
click at [94, 107] on button "COMPLETE" at bounding box center [98, 110] width 38 height 10
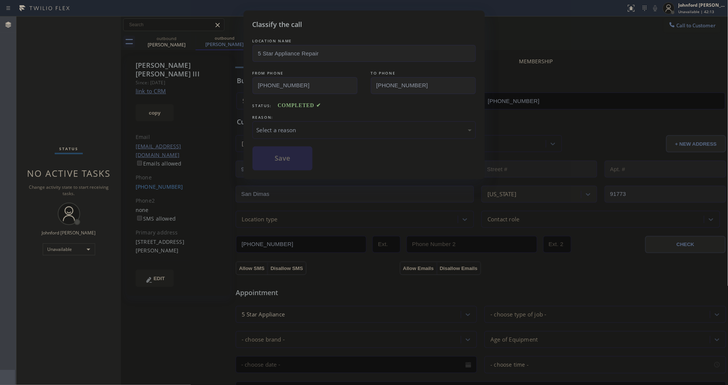
click at [285, 129] on div "Select a reason" at bounding box center [364, 130] width 215 height 9
click at [285, 160] on button "Save" at bounding box center [283, 159] width 60 height 24
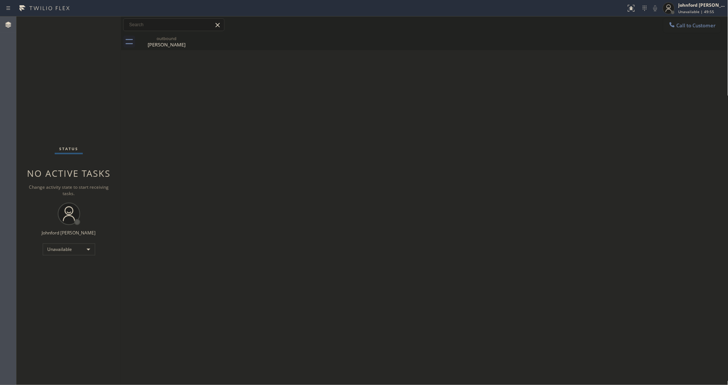
click at [577, 133] on div "Back to Dashboard Change Sender ID Customers Technicians Select a contact Outbo…" at bounding box center [424, 200] width 607 height 369
click at [593, 132] on div "Back to Dashboard Change Sender ID Customers Technicians Select a contact Outbo…" at bounding box center [424, 200] width 607 height 369
click at [349, 134] on div "Back to Dashboard Change Sender ID Customers Technicians Select a contact Outbo…" at bounding box center [424, 200] width 607 height 369
click at [675, 23] on icon at bounding box center [672, 24] width 7 height 7
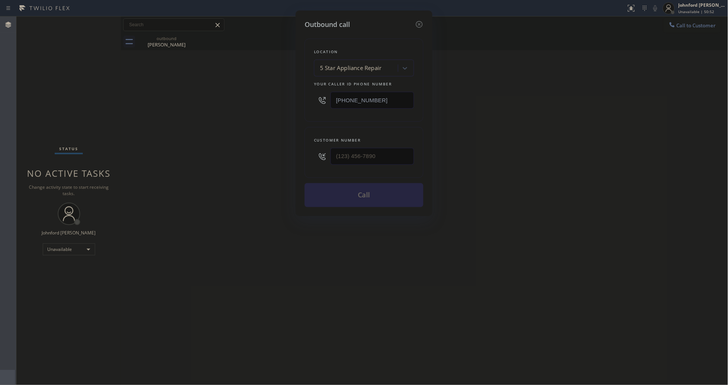
drag, startPoint x: 368, startPoint y: 105, endPoint x: 275, endPoint y: 105, distance: 92.9
click at [275, 105] on div "Outbound call Location 5 Star Appliance Repair Your caller id phone number [PHO…" at bounding box center [364, 192] width 728 height 385
paste input "05) 222-7751"
type input "[PHONE_NUMBER]"
type input "(___) ___-____"
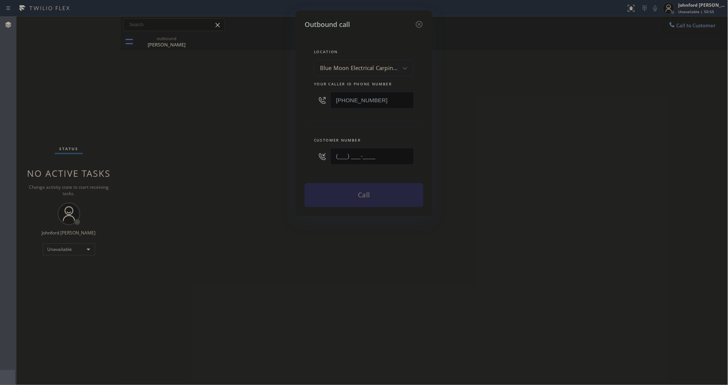
drag, startPoint x: 359, startPoint y: 154, endPoint x: 260, endPoint y: 154, distance: 98.6
click at [291, 154] on div "Outbound call Location Blue Moon Electrical Carpinteria Your caller id phone nu…" at bounding box center [364, 192] width 728 height 385
click at [227, 154] on div "Outbound call Location Blue Moon Electrical Carpinteria Your caller id phone nu…" at bounding box center [364, 192] width 728 height 385
click at [360, 154] on input "(___) ___-____" at bounding box center [373, 156] width 84 height 17
paste input "805) 863-9233"
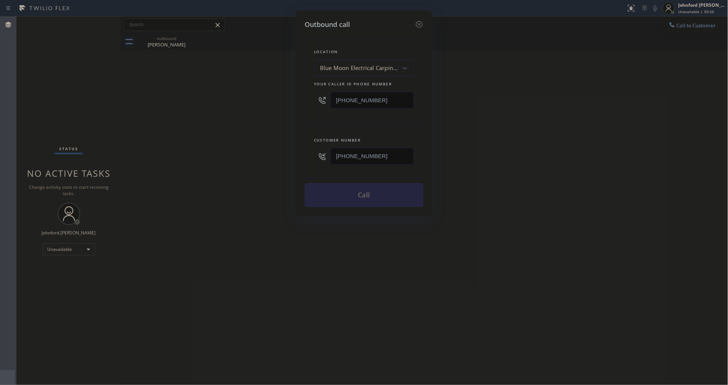
type input "[PHONE_NUMBER]"
click at [284, 167] on div "Outbound call Location Blue Moon Electrical Carpinteria Your caller id phone nu…" at bounding box center [364, 192] width 728 height 385
click at [325, 189] on button "Call" at bounding box center [364, 195] width 119 height 24
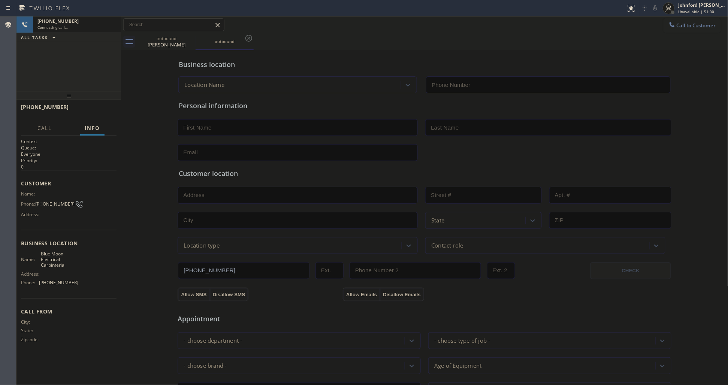
type input "[PHONE_NUMBER]"
click at [188, 37] on icon at bounding box center [190, 38] width 9 height 9
click at [112, 25] on icon at bounding box center [111, 24] width 9 height 9
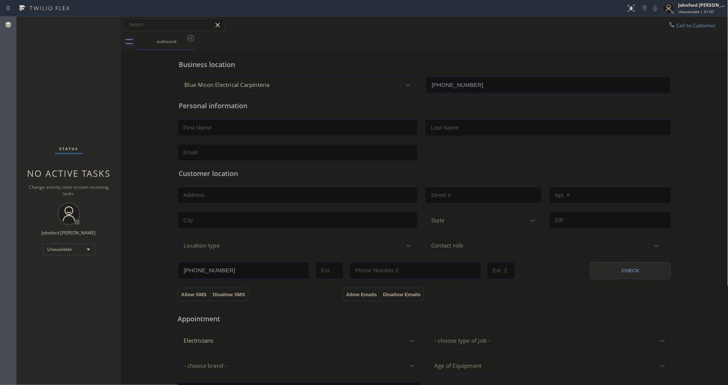
click at [707, 22] on button "Call to Customer" at bounding box center [692, 25] width 57 height 14
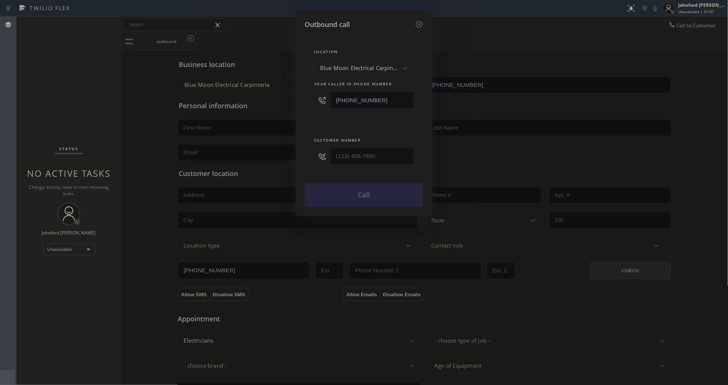
drag, startPoint x: 373, startPoint y: 138, endPoint x: 331, endPoint y: 148, distance: 43.2
click at [331, 148] on div "Customer number" at bounding box center [364, 152] width 119 height 51
type input "(___) ___-____"
drag, startPoint x: 317, startPoint y: 127, endPoint x: 337, endPoint y: 194, distance: 70.1
click at [319, 134] on div "Customer number" at bounding box center [364, 152] width 119 height 51
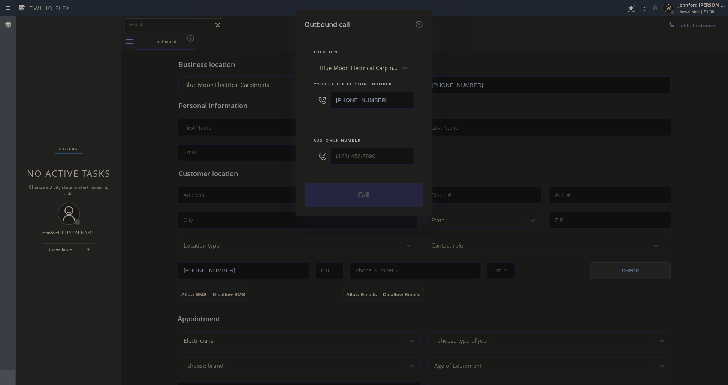
drag, startPoint x: 370, startPoint y: 171, endPoint x: 372, endPoint y: 162, distance: 9.1
click at [372, 165] on div "Customer number" at bounding box center [364, 152] width 119 height 51
paste input "805) 863-9233"
drag, startPoint x: 373, startPoint y: 153, endPoint x: 324, endPoint y: 150, distance: 48.8
click at [323, 150] on div "[PHONE_NUMBER]" at bounding box center [364, 156] width 100 height 24
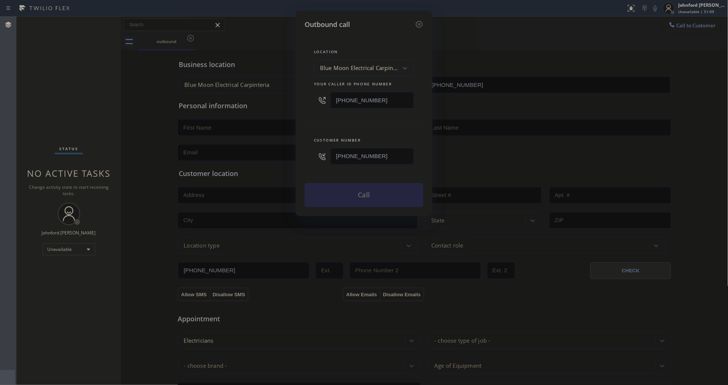
type input "[PHONE_NUMBER]"
click at [339, 133] on div "Customer number [PHONE_NUMBER]" at bounding box center [364, 152] width 119 height 51
click at [349, 188] on button "Call" at bounding box center [364, 195] width 119 height 24
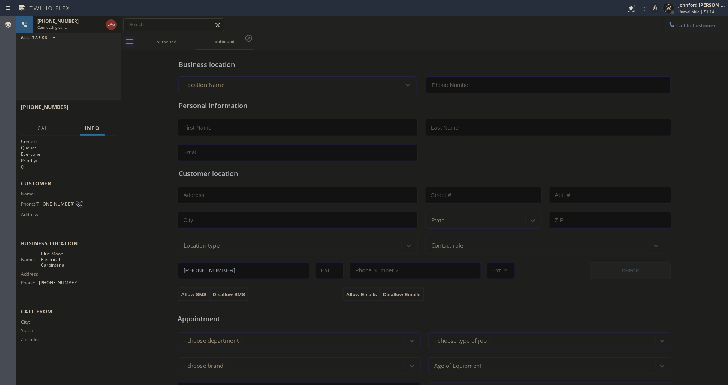
type input "[PHONE_NUMBER]"
drag, startPoint x: 81, startPoint y: 23, endPoint x: 94, endPoint y: 24, distance: 12.4
click at [81, 23] on div "[PHONE_NUMBER]" at bounding box center [70, 21] width 66 height 6
click at [111, 27] on icon at bounding box center [111, 24] width 9 height 9
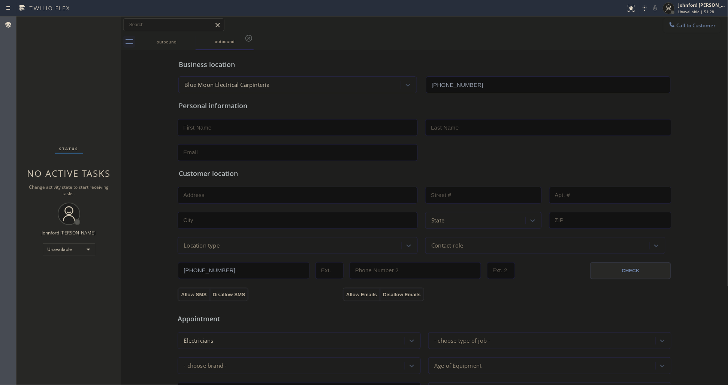
drag, startPoint x: 679, startPoint y: 21, endPoint x: 470, endPoint y: 73, distance: 215.6
click at [679, 21] on button "Call to Customer" at bounding box center [692, 25] width 57 height 14
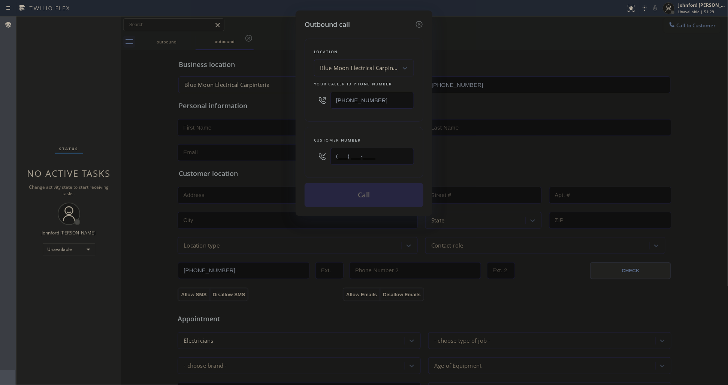
paste input "202) 550-5895"
type input "[PHONE_NUMBER]"
drag, startPoint x: 513, startPoint y: 6, endPoint x: 585, endPoint y: -33, distance: 82.2
click at [585, 0] on html "Status report No issues detected If you experience an issue, please download th…" at bounding box center [364, 192] width 728 height 385
drag, startPoint x: 392, startPoint y: 101, endPoint x: 331, endPoint y: 100, distance: 60.7
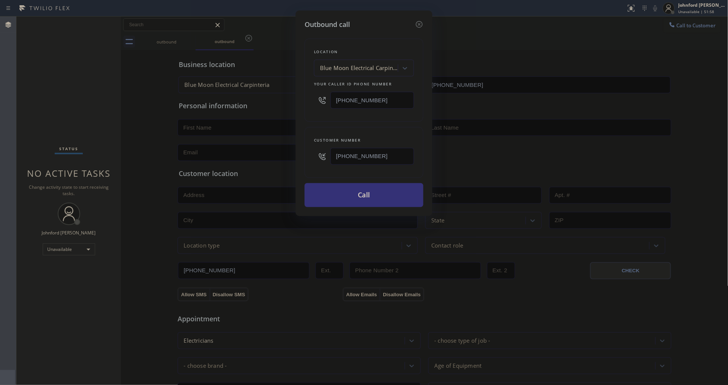
click at [323, 100] on div "[PHONE_NUMBER]" at bounding box center [364, 100] width 100 height 24
paste input "929) 203-9053"
type input "[PHONE_NUMBER]"
click at [327, 117] on div "Location Blue Moon Electrical Carpinteria Your caller id phone number [PHONE_NU…" at bounding box center [364, 80] width 119 height 83
click at [353, 190] on button "Call" at bounding box center [364, 195] width 119 height 24
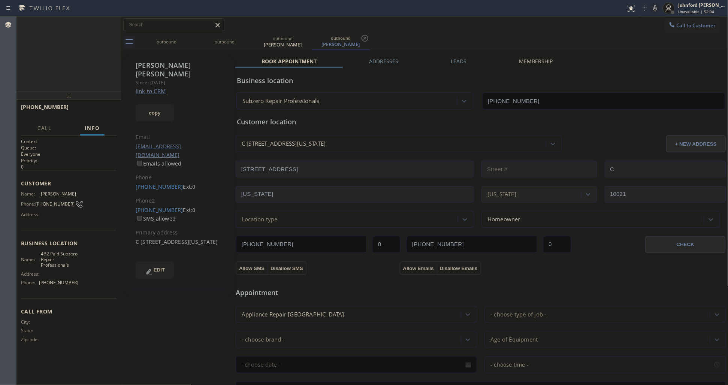
type input "[PHONE_NUMBER]"
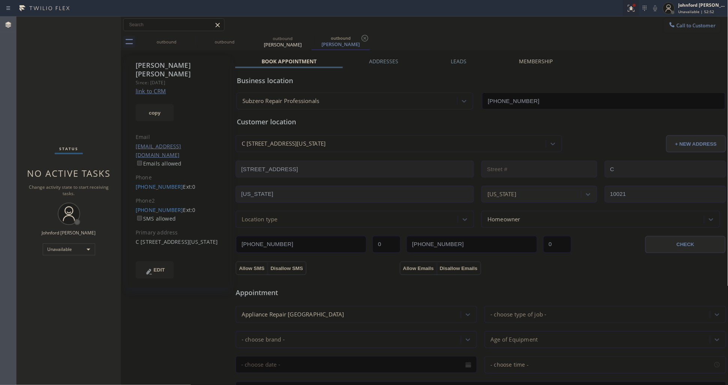
click at [630, 9] on icon at bounding box center [631, 8] width 9 height 9
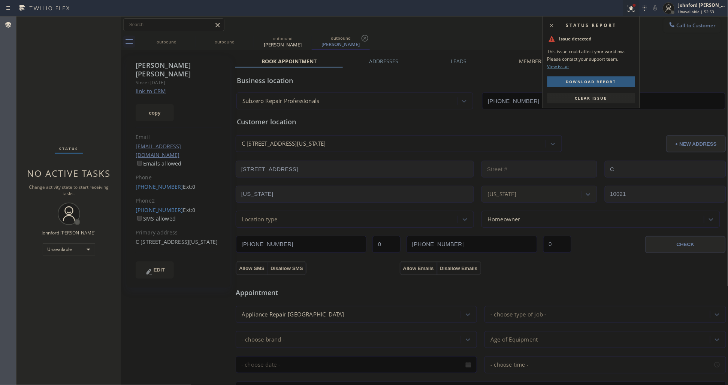
click at [592, 93] on button "Clear issue" at bounding box center [592, 98] width 88 height 10
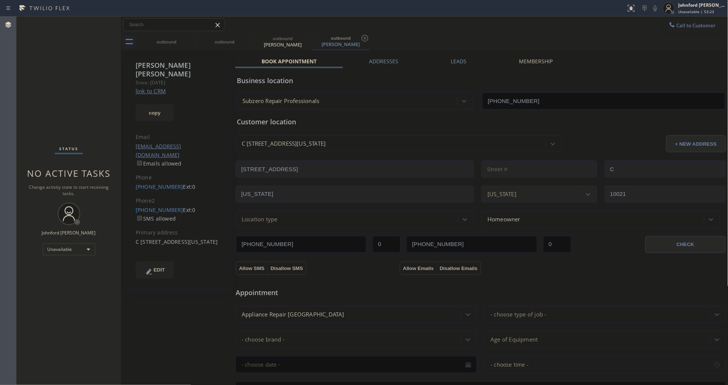
click at [668, 29] on div at bounding box center [672, 25] width 9 height 9
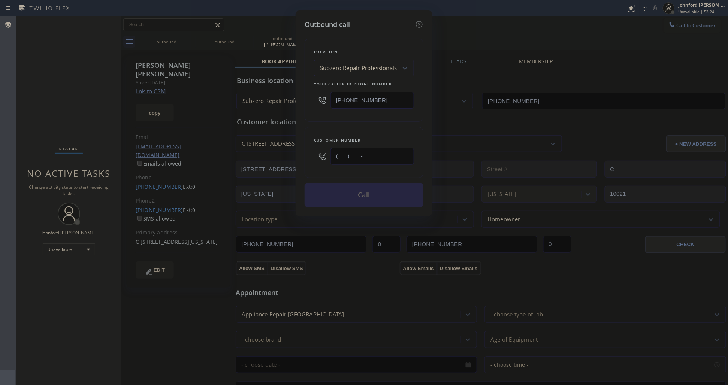
drag, startPoint x: 377, startPoint y: 158, endPoint x: 306, endPoint y: 158, distance: 71.2
click at [305, 158] on div "Customer number (___) ___-____" at bounding box center [364, 152] width 119 height 51
paste input "818) 216-4007"
type input "[PHONE_NUMBER]"
drag, startPoint x: 403, startPoint y: 98, endPoint x: 320, endPoint y: 101, distance: 82.9
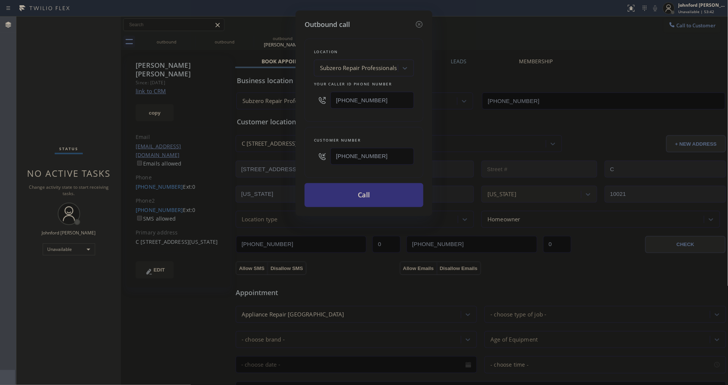
click at [326, 97] on div "[PHONE_NUMBER]" at bounding box center [364, 100] width 100 height 24
paste input "323) 416-2342"
type input "[PHONE_NUMBER]"
click at [319, 124] on div "Location Subzero Repair Professionals Your caller id phone number [PHONE_NUMBER…" at bounding box center [364, 119] width 119 height 178
click at [359, 195] on button "Call" at bounding box center [364, 195] width 119 height 24
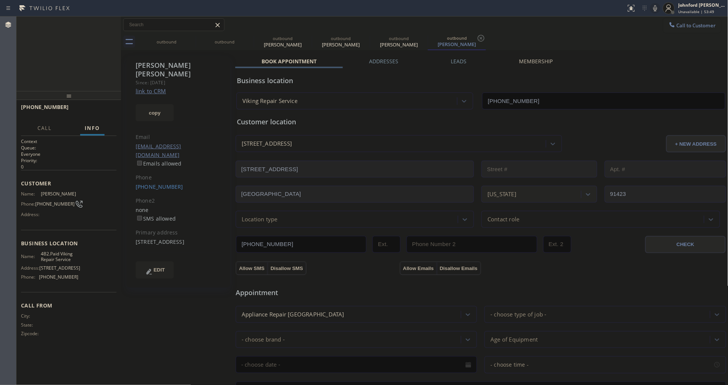
type input "[PHONE_NUMBER]"
click at [662, 12] on div at bounding box center [669, 8] width 16 height 16
click at [652, 8] on icon at bounding box center [655, 8] width 9 height 9
click at [185, 36] on div "outbound" at bounding box center [166, 41] width 57 height 17
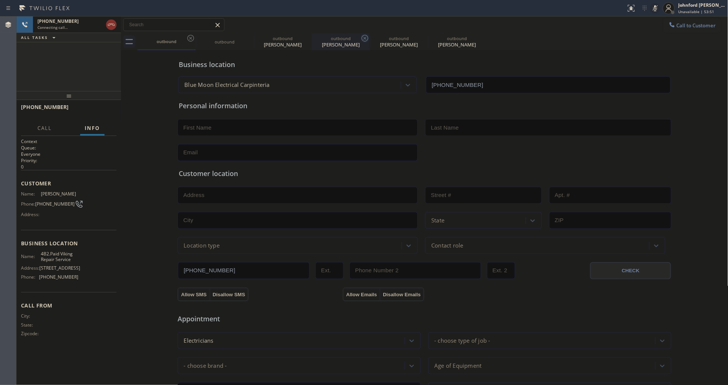
click at [191, 36] on icon at bounding box center [190, 38] width 9 height 9
click at [0, 0] on icon at bounding box center [0, 0] width 0 height 0
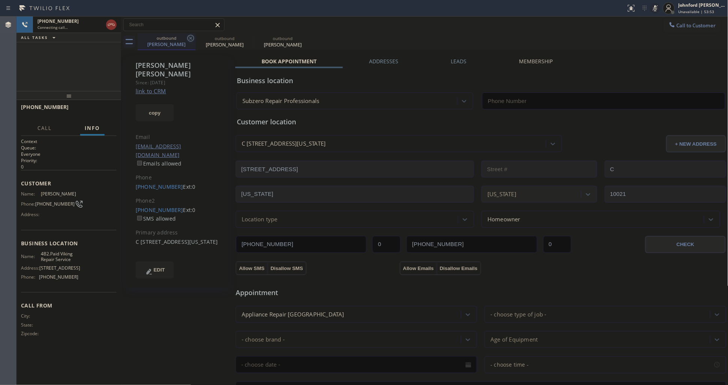
type input "[PHONE_NUMBER]"
click at [192, 36] on icon at bounding box center [190, 38] width 7 height 7
type input "[PHONE_NUMBER]"
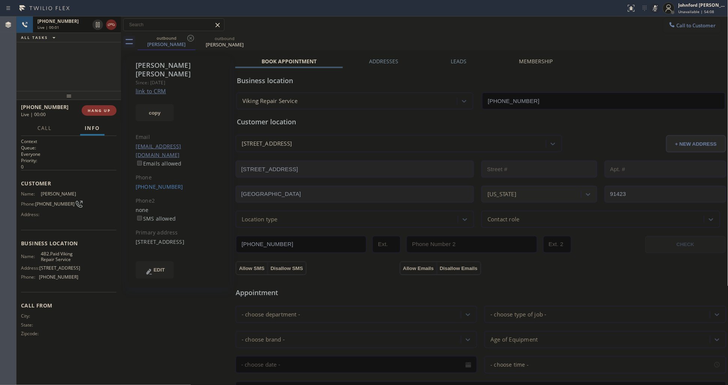
click at [111, 28] on icon at bounding box center [111, 24] width 9 height 9
click at [694, 23] on span "Call to Customer" at bounding box center [696, 25] width 39 height 7
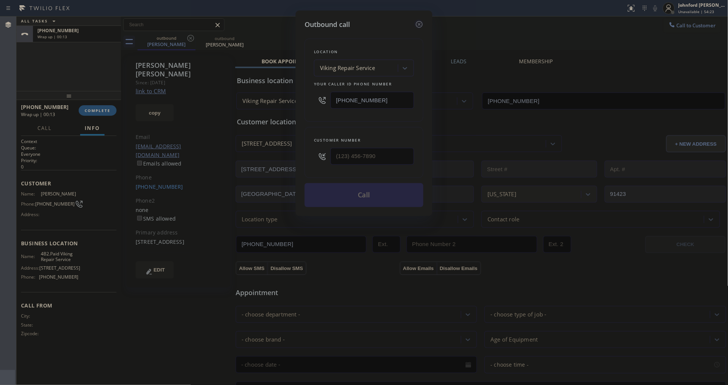
click at [424, 20] on icon at bounding box center [419, 24] width 9 height 9
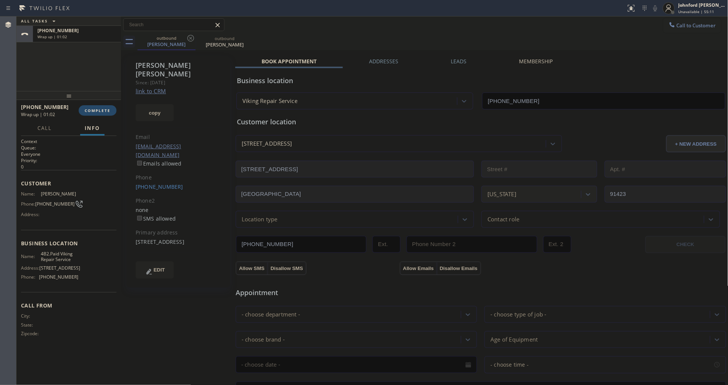
click at [105, 106] on button "COMPLETE" at bounding box center [98, 110] width 38 height 10
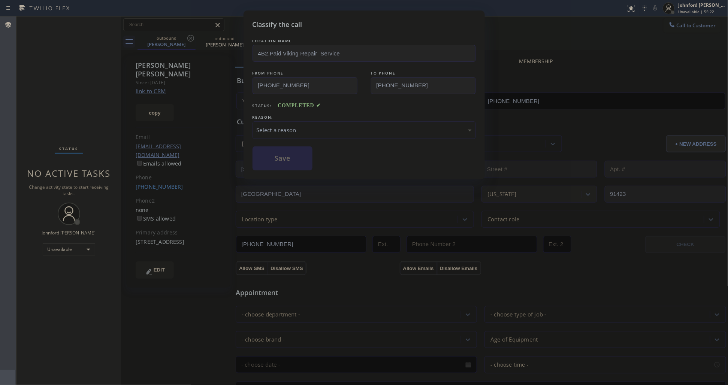
drag, startPoint x: 274, startPoint y: 128, endPoint x: 278, endPoint y: 130, distance: 4.5
click at [278, 130] on div "Select a reason" at bounding box center [364, 130] width 215 height 9
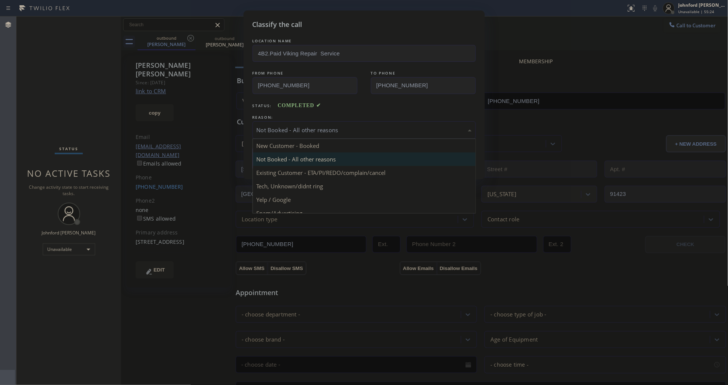
click at [291, 133] on div "Not Booked - All other reasons" at bounding box center [364, 130] width 223 height 18
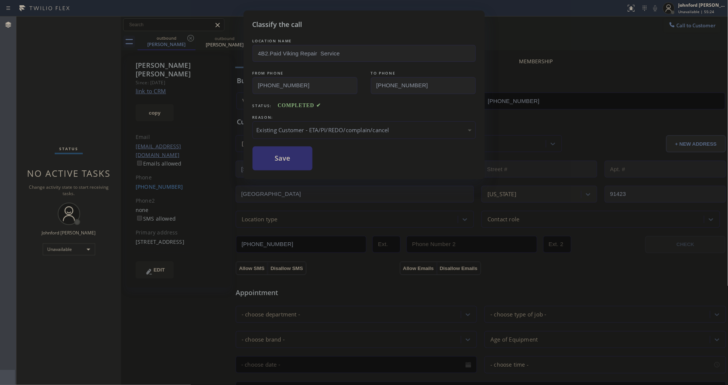
click at [289, 165] on button "Save" at bounding box center [283, 159] width 60 height 24
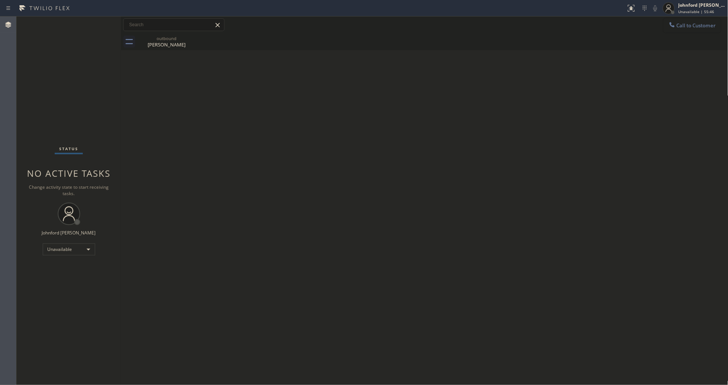
click at [670, 22] on icon at bounding box center [672, 24] width 7 height 7
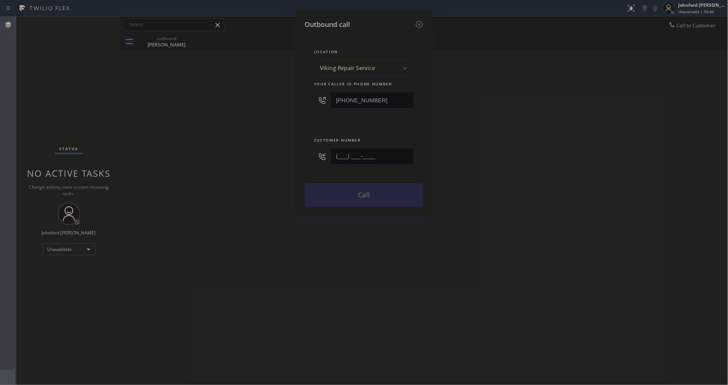
drag, startPoint x: 310, startPoint y: 154, endPoint x: 304, endPoint y: 154, distance: 6.0
click at [304, 154] on div "Outbound call Location Viking Repair Service Your caller id phone number [PHONE…" at bounding box center [364, 113] width 137 height 206
paste input "303) 588-2952"
type input "[PHONE_NUMBER]"
drag, startPoint x: 585, startPoint y: 145, endPoint x: 622, endPoint y: 65, distance: 88.3
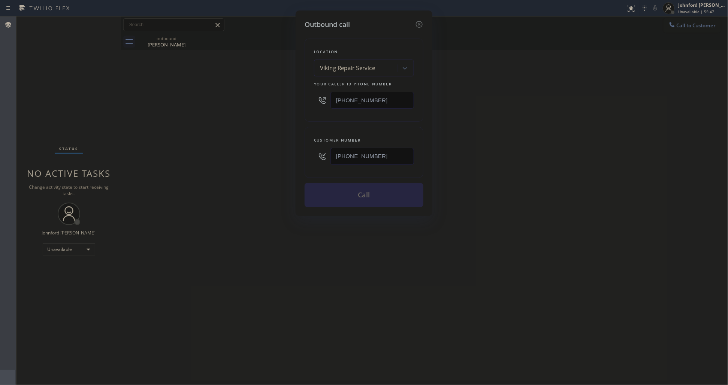
click at [595, 139] on div "Outbound call Location Viking Repair Service Your caller id phone number [PHONE…" at bounding box center [364, 192] width 728 height 385
drag, startPoint x: 379, startPoint y: 94, endPoint x: 246, endPoint y: 102, distance: 132.9
click at [251, 101] on div "Outbound call Location Viking Repair Service Your caller id phone number [PHONE…" at bounding box center [364, 192] width 728 height 385
paste input "720) 597-8984"
type input "[PHONE_NUMBER]"
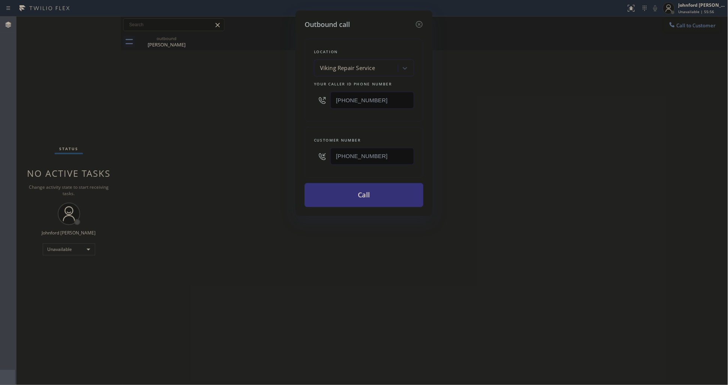
click at [214, 114] on div "Outbound call Location Viking Repair Service Your caller id phone number [PHONE…" at bounding box center [364, 192] width 728 height 385
click at [538, 207] on div "Outbound call Location Sub Zero Appliance Repair [GEOGRAPHIC_DATA] Your caller …" at bounding box center [364, 192] width 728 height 385
click at [379, 196] on button "Call" at bounding box center [364, 195] width 119 height 24
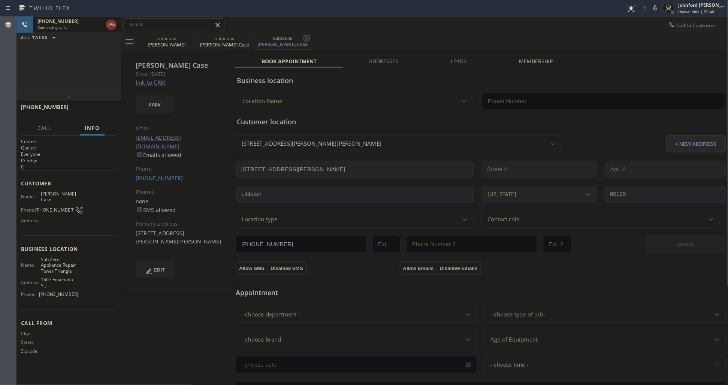
type input "[PHONE_NUMBER]"
click at [656, 9] on icon at bounding box center [656, 8] width 4 height 6
click at [109, 111] on span "HANG UP" at bounding box center [99, 110] width 23 height 5
click at [109, 111] on span "COMPLETE" at bounding box center [98, 110] width 26 height 5
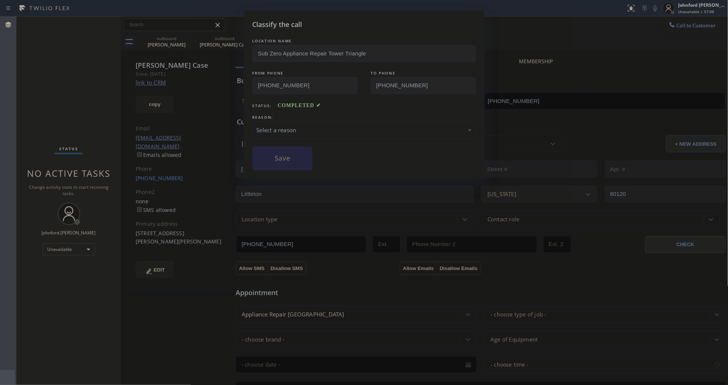
drag, startPoint x: 314, startPoint y: 126, endPoint x: 323, endPoint y: 125, distance: 8.7
click at [317, 126] on div "Select a reason" at bounding box center [364, 130] width 215 height 9
drag, startPoint x: 278, startPoint y: 160, endPoint x: 469, endPoint y: 59, distance: 215.6
click at [278, 159] on button "Save" at bounding box center [283, 159] width 60 height 24
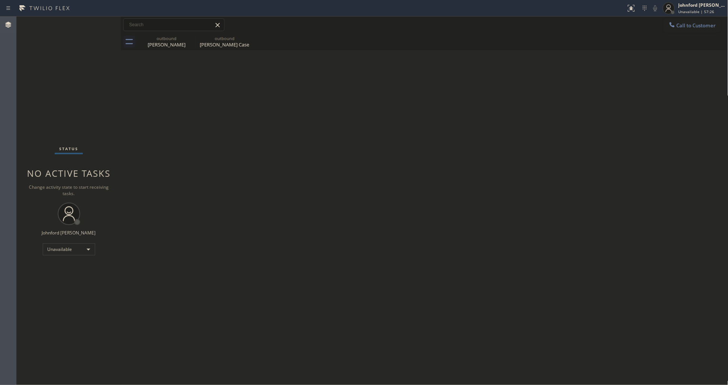
click at [678, 25] on span "Call to Customer" at bounding box center [696, 25] width 39 height 7
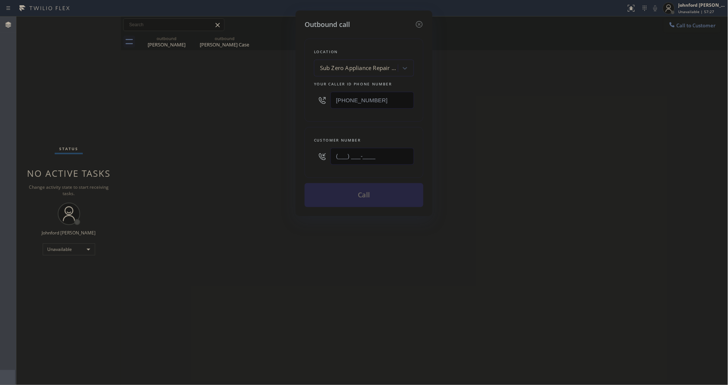
paste input "310) 874-6612"
click at [619, 148] on div "Outbound call Location Sub Zero Appliance Repair [GEOGRAPHIC_DATA] Your caller …" at bounding box center [364, 192] width 728 height 385
drag, startPoint x: 685, startPoint y: 29, endPoint x: 488, endPoint y: 112, distance: 214.1
click at [672, 31] on div "Outbound call Location Sub Zero Appliance Repair [GEOGRAPHIC_DATA] Your caller …" at bounding box center [364, 192] width 728 height 385
drag, startPoint x: 409, startPoint y: 145, endPoint x: 316, endPoint y: 157, distance: 94.4
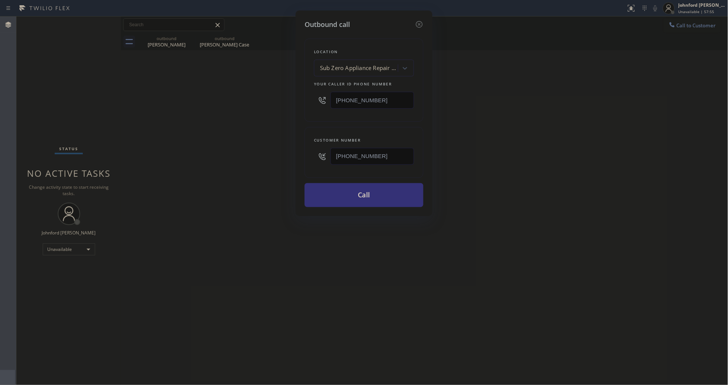
click at [316, 157] on div "[PHONE_NUMBER]" at bounding box center [364, 156] width 100 height 24
paste input "206) 240-820"
type input "[PHONE_NUMBER]"
click at [265, 162] on div "Outbound call Location Sub Zero Appliance Repair [GEOGRAPHIC_DATA] Your caller …" at bounding box center [364, 192] width 728 height 385
drag, startPoint x: 530, startPoint y: 162, endPoint x: 551, endPoint y: 123, distance: 44.6
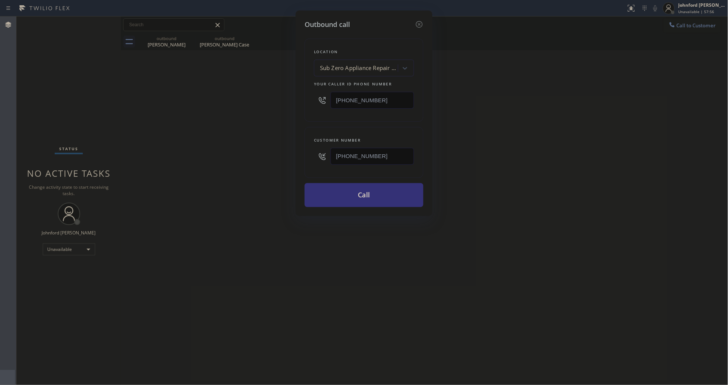
click at [531, 157] on div "Outbound call Location Sub Zero Appliance Repair [GEOGRAPHIC_DATA] Your caller …" at bounding box center [364, 192] width 728 height 385
drag, startPoint x: 382, startPoint y: 100, endPoint x: 295, endPoint y: 104, distance: 87.4
click at [295, 104] on div "Outbound call Location Sub Zero Appliance Repair [GEOGRAPHIC_DATA] Your caller …" at bounding box center [364, 192] width 728 height 385
paste input "800) 686-5038"
type input "[PHONE_NUMBER]"
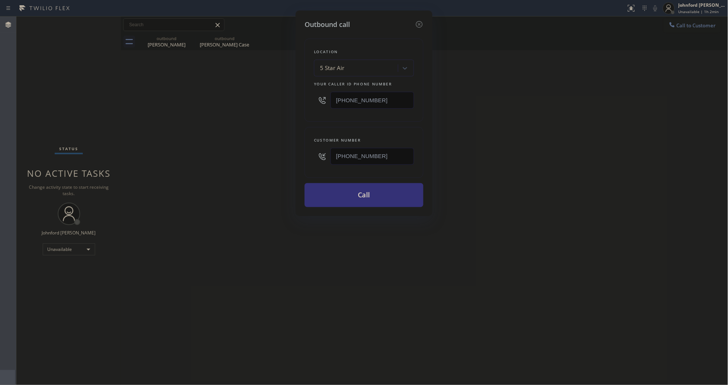
drag, startPoint x: 383, startPoint y: 161, endPoint x: 292, endPoint y: 161, distance: 91.1
click at [292, 161] on div "Outbound call Location 5 Star Air Your caller id phone number [PHONE_NUMBER] Cu…" at bounding box center [364, 192] width 728 height 385
paste input "323) 359-4123"
type input "[PHONE_NUMBER]"
click at [246, 156] on div "Outbound call Location 5 Star Air Your caller id phone number [PHONE_NUMBER] Cu…" at bounding box center [364, 192] width 728 height 385
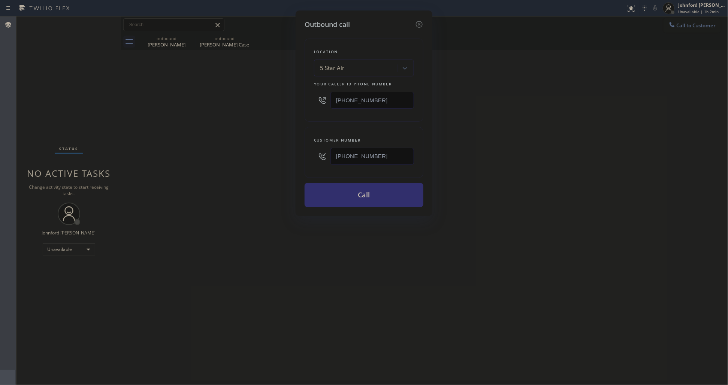
click at [342, 199] on button "Call" at bounding box center [364, 195] width 119 height 24
drag, startPoint x: 487, startPoint y: 177, endPoint x: 559, endPoint y: 61, distance: 136.6
click at [497, 171] on div "Outbound call Location 5 Star Air Your caller id phone number [PHONE_NUMBER] Cu…" at bounding box center [364, 192] width 728 height 385
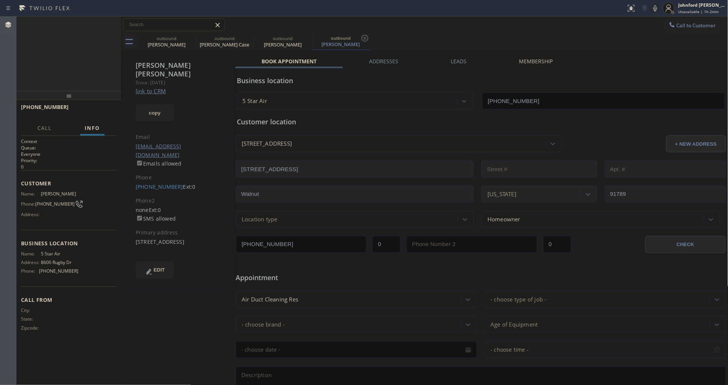
type input "[PHONE_NUMBER]"
click at [107, 106] on button "HANG UP" at bounding box center [99, 110] width 35 height 10
click at [94, 105] on button "COMPLETE" at bounding box center [98, 110] width 38 height 10
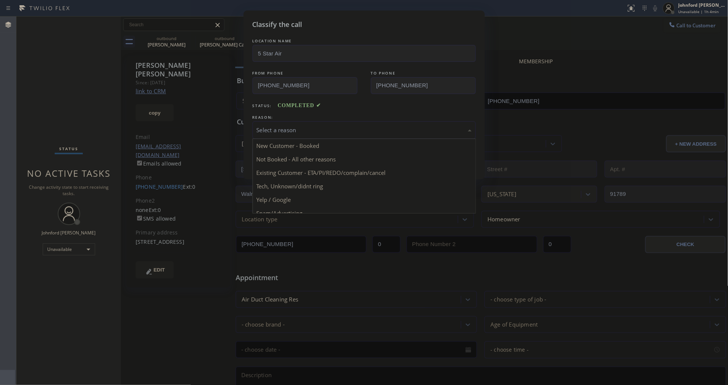
click at [325, 123] on div "Select a reason" at bounding box center [364, 130] width 223 height 18
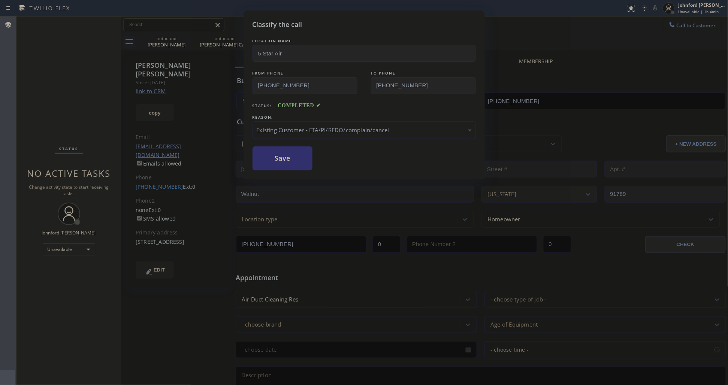
click at [284, 147] on button "Save" at bounding box center [283, 159] width 60 height 24
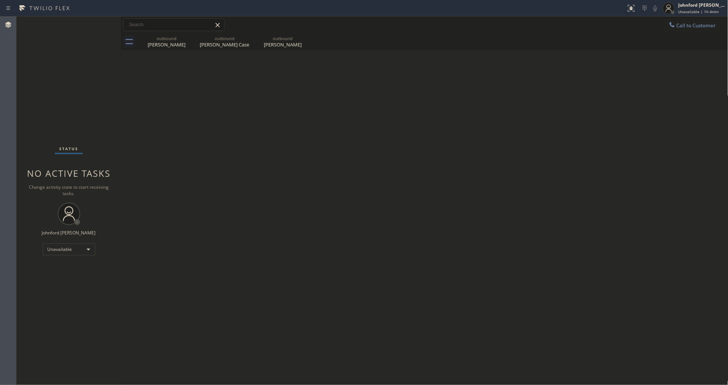
click at [684, 33] on div "outbound [PERSON_NAME] outbound [PERSON_NAME] Case outbound [PERSON_NAME]" at bounding box center [433, 41] width 591 height 17
click at [676, 24] on div at bounding box center [672, 25] width 9 height 9
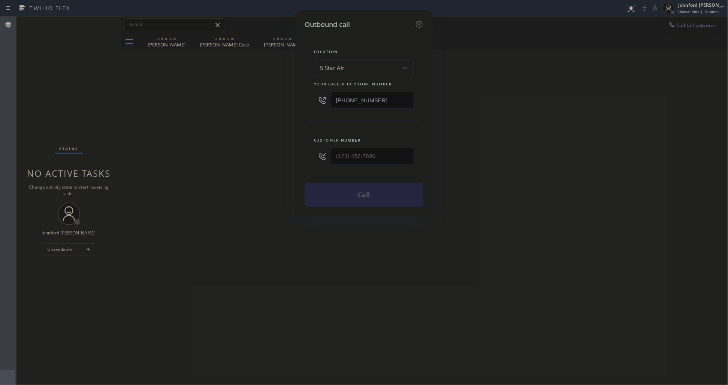
drag, startPoint x: 352, startPoint y: 107, endPoint x: 205, endPoint y: 112, distance: 146.3
click at [241, 109] on div "Outbound call Location 5 Star Air Your caller id phone number [PHONE_NUMBER] Cu…" at bounding box center [364, 192] width 728 height 385
paste input "562) 485-6014"
type input "[PHONE_NUMBER]"
type input "(___) ___-____"
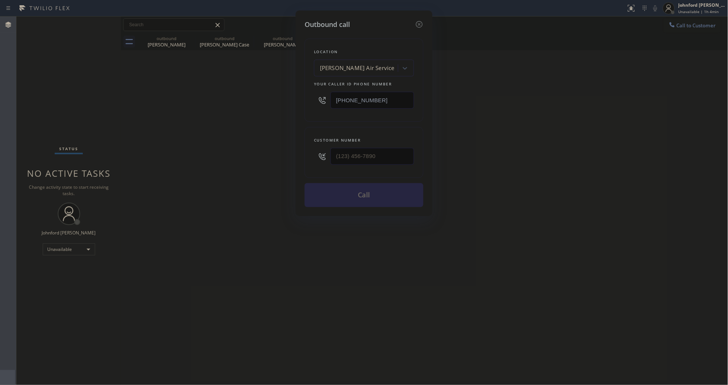
click at [272, 160] on div "Outbound call Location [PERSON_NAME] Air Service Your caller id phone number [P…" at bounding box center [364, 192] width 728 height 385
click at [350, 162] on input "(___) ___-____" at bounding box center [373, 156] width 84 height 17
paste input "858) 831-6292"
type input "[PHONE_NUMBER]"
click at [288, 161] on div "Outbound call Location [PERSON_NAME] Air Service Your caller id phone number [P…" at bounding box center [364, 192] width 728 height 385
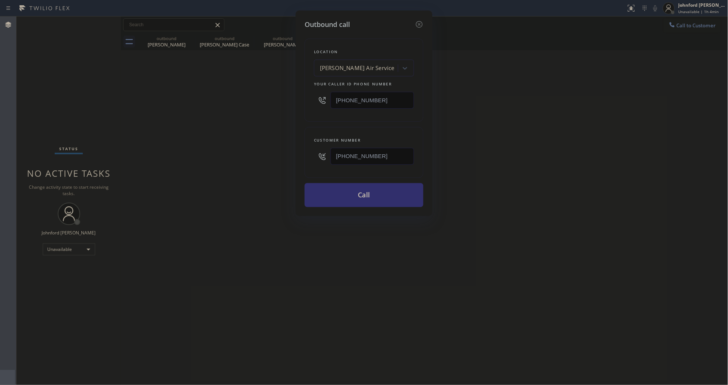
click at [359, 194] on button "Call" at bounding box center [364, 195] width 119 height 24
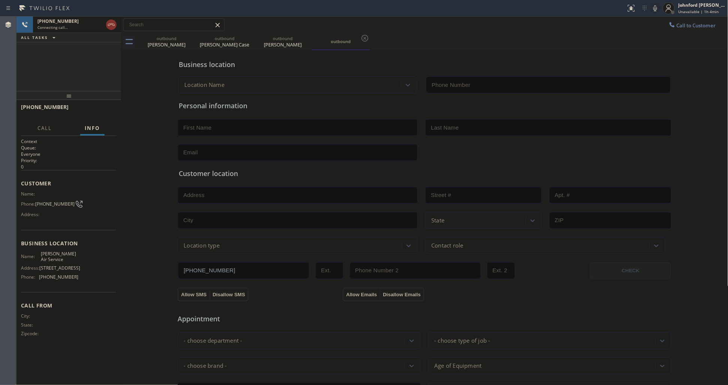
type input "[PHONE_NUMBER]"
click at [193, 38] on icon at bounding box center [190, 38] width 9 height 9
click at [0, 0] on icon at bounding box center [0, 0] width 0 height 0
click at [85, 91] on div at bounding box center [68, 95] width 105 height 9
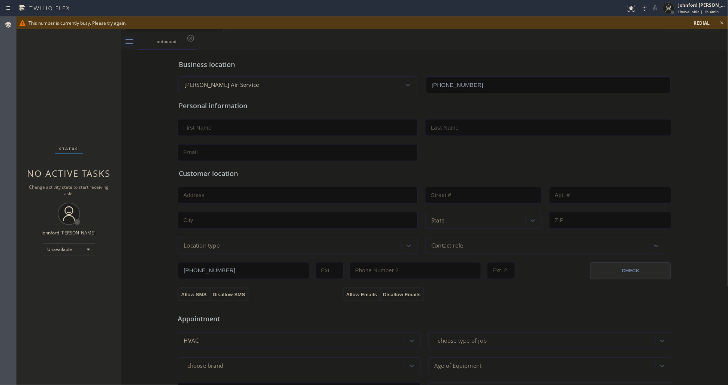
click at [703, 22] on span "redial" at bounding box center [702, 23] width 16 height 6
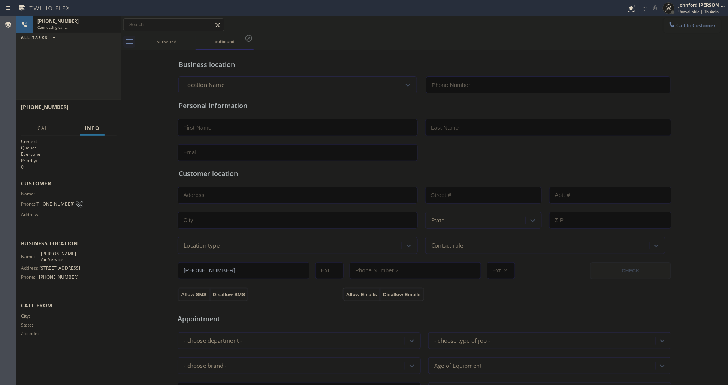
type input "[PHONE_NUMBER]"
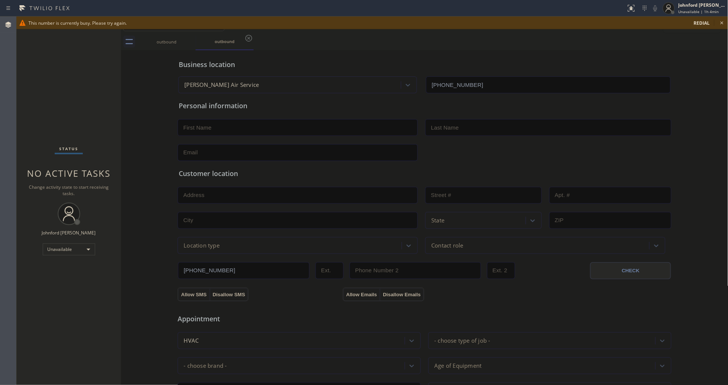
click at [104, 86] on div "Status No active tasks Change activity state to start receiving tasks. [PERSON_…" at bounding box center [68, 200] width 105 height 369
click at [719, 22] on icon at bounding box center [722, 22] width 9 height 9
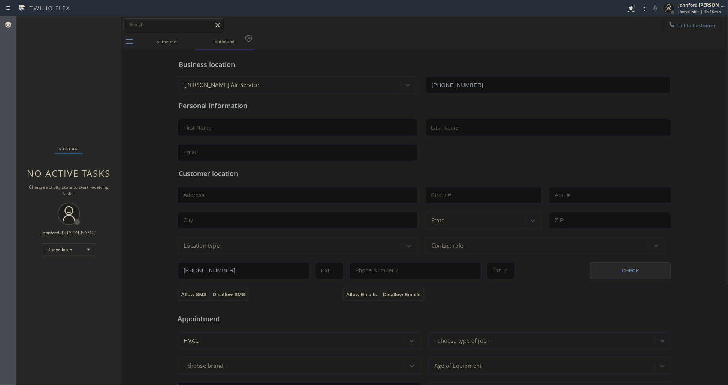
click at [688, 26] on span "Call to Customer" at bounding box center [696, 25] width 39 height 7
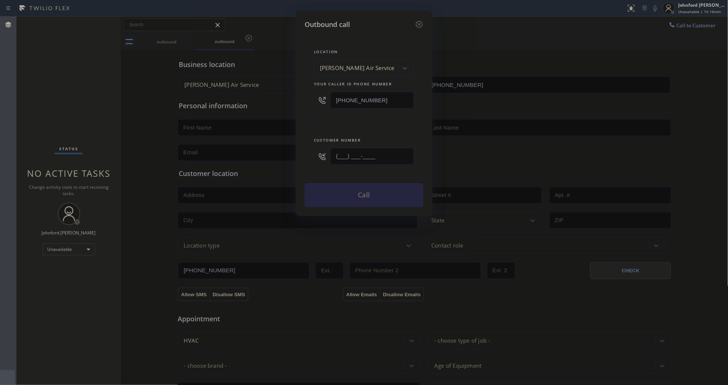
paste input "424) 346-3811"
type input "[PHONE_NUMBER]"
click at [293, 120] on div "Outbound call Location [PERSON_NAME] Air Service Your caller id phone number [P…" at bounding box center [364, 192] width 728 height 385
paste input "310) 740-9737"
drag, startPoint x: 375, startPoint y: 100, endPoint x: 304, endPoint y: 96, distance: 71.3
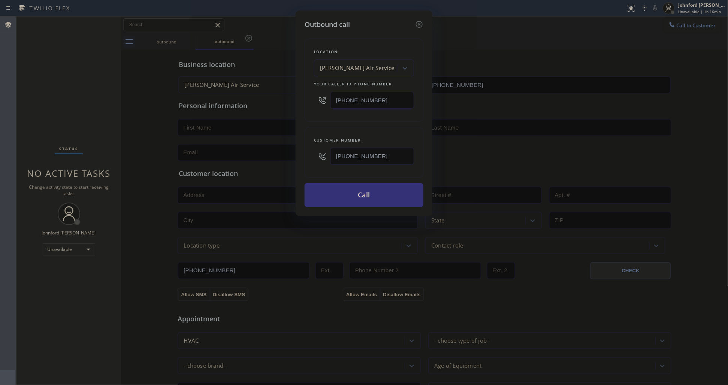
click at [305, 96] on div "Location [PERSON_NAME] Air Service Your caller id phone number [PHONE_NUMBER]" at bounding box center [364, 80] width 119 height 83
type input "[PHONE_NUMBER]"
click at [302, 105] on div "Outbound call Location [PERSON_NAME] Air Service Your caller id phone number [P…" at bounding box center [364, 113] width 137 height 206
click at [350, 190] on button "Call" at bounding box center [364, 195] width 119 height 24
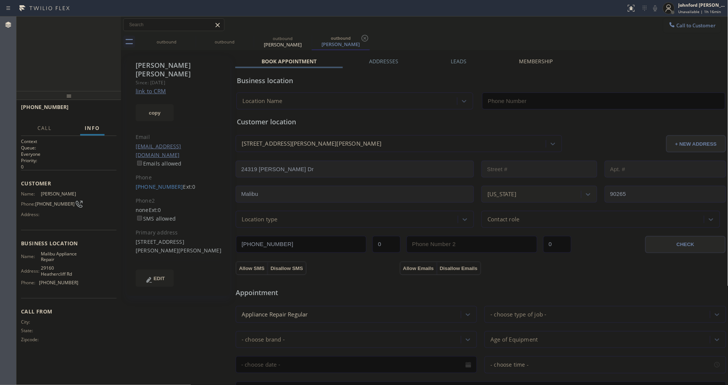
type input "[PHONE_NUMBER]"
click at [102, 112] on span "HANG UP" at bounding box center [99, 110] width 23 height 5
click at [669, 28] on icon at bounding box center [672, 24] width 7 height 7
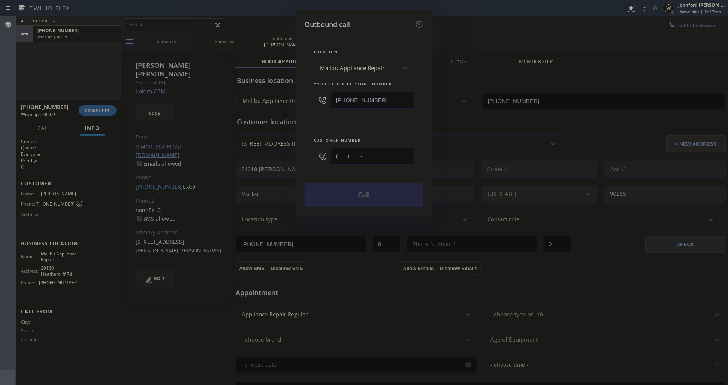
drag, startPoint x: 401, startPoint y: 160, endPoint x: 290, endPoint y: 157, distance: 110.6
click at [290, 157] on div "Outbound call Location [GEOGRAPHIC_DATA] Appliance Repair Your caller id phone …" at bounding box center [364, 192] width 728 height 385
paste input "818) 635-1818"
type input "[PHONE_NUMBER]"
drag, startPoint x: 407, startPoint y: 94, endPoint x: 293, endPoint y: 94, distance: 113.5
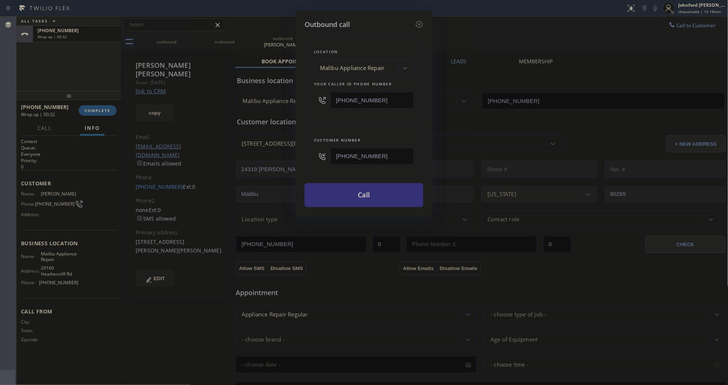
click at [300, 94] on div "Outbound call Location [GEOGRAPHIC_DATA] Appliance Repair Your caller id phone …" at bounding box center [364, 113] width 137 height 206
paste input "855) 731-4952"
type input "[PHONE_NUMBER]"
click at [289, 107] on div "Outbound call Location [GEOGRAPHIC_DATA] Appliance Repair Your caller id phone …" at bounding box center [364, 192] width 728 height 385
click at [348, 203] on button "Call" at bounding box center [364, 195] width 119 height 24
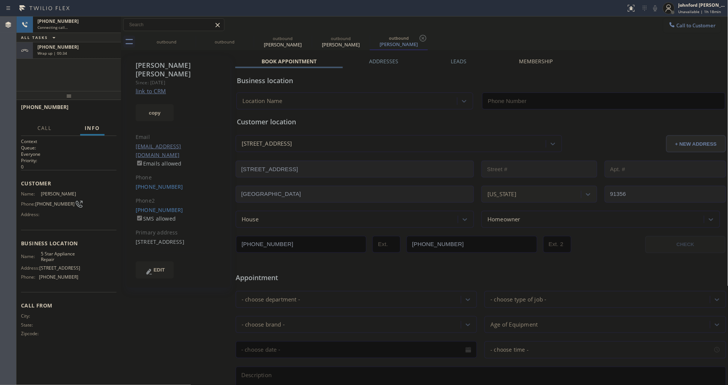
click at [97, 44] on div "[PHONE_NUMBER]" at bounding box center [76, 47] width 79 height 6
click at [93, 104] on div "[PHONE_NUMBER] Wrap up | 00:36 COMPLETE" at bounding box center [69, 110] width 96 height 19
click at [93, 107] on button "COMPLETE" at bounding box center [98, 110] width 38 height 10
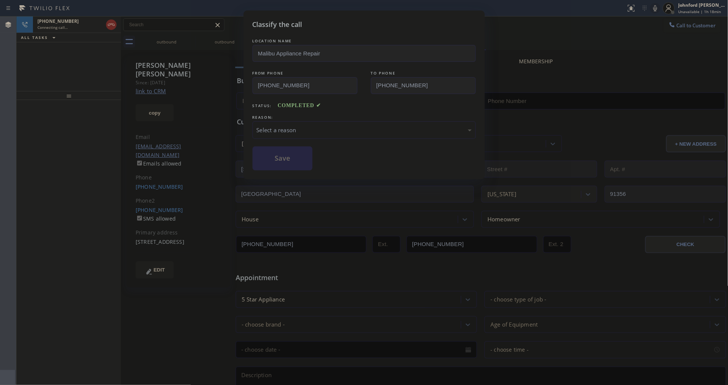
type input "[PHONE_NUMBER]"
click at [300, 137] on div "Select a reason" at bounding box center [364, 130] width 223 height 18
click at [302, 159] on button "Save" at bounding box center [283, 159] width 60 height 24
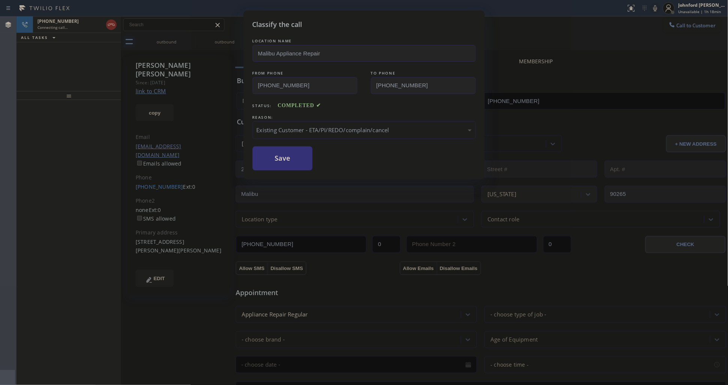
click at [169, 35] on div "Classify the call LOCATION NAME [DOMAIN_NAME] 5 Star Appliance Repair Emails FR…" at bounding box center [372, 200] width 712 height 369
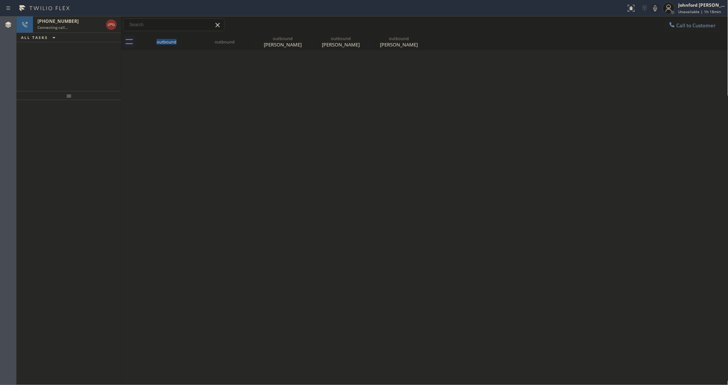
click at [169, 35] on div "outbound" at bounding box center [166, 41] width 57 height 17
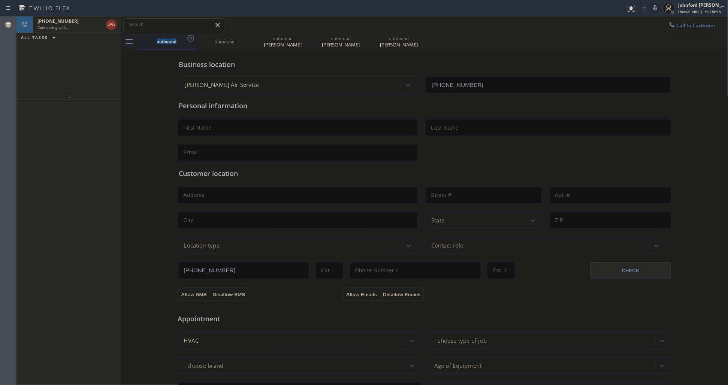
click at [185, 35] on div "outbound" at bounding box center [166, 41] width 57 height 16
click at [188, 37] on icon at bounding box center [190, 38] width 7 height 7
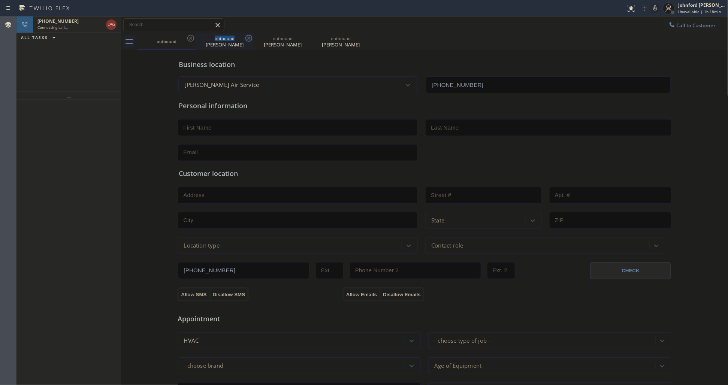
click at [189, 37] on icon at bounding box center [190, 38] width 9 height 9
type input "[PHONE_NUMBER]"
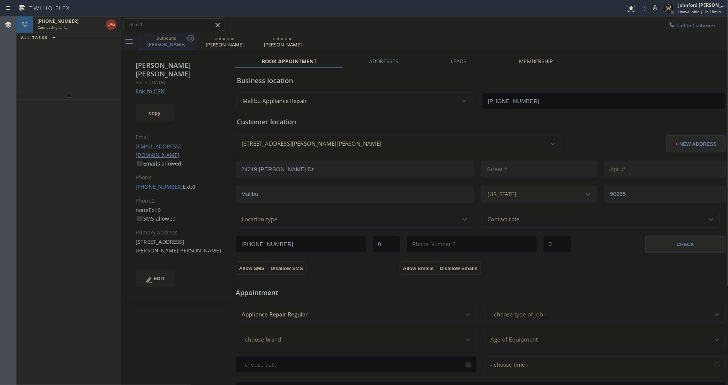
click at [189, 37] on icon at bounding box center [190, 38] width 9 height 9
type input "[PHONE_NUMBER]"
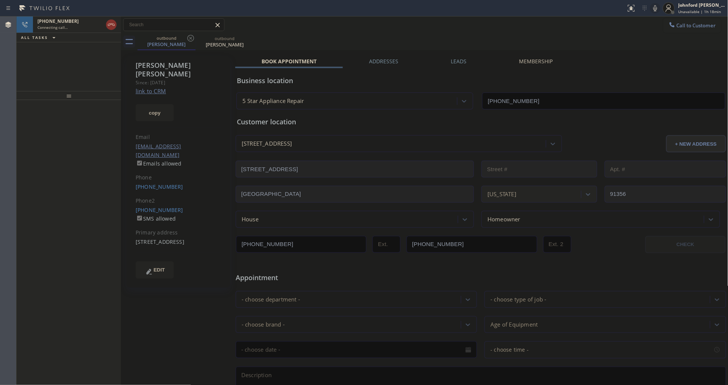
click at [408, 39] on div "outbound [PERSON_NAME] outbound [PERSON_NAME]" at bounding box center [433, 41] width 591 height 17
click at [83, 21] on div "[PHONE_NUMBER]" at bounding box center [63, 21] width 52 height 6
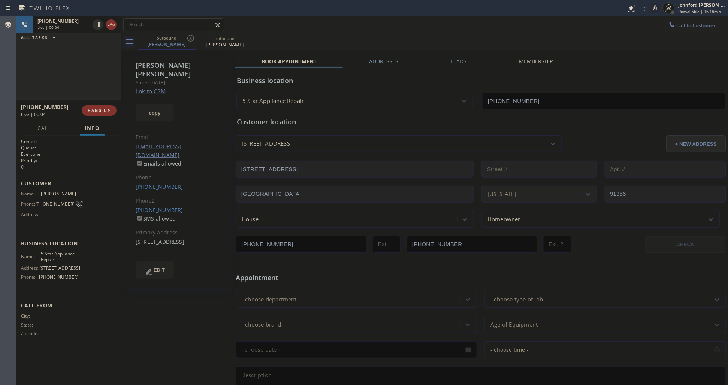
click at [100, 106] on button "HANG UP" at bounding box center [99, 110] width 35 height 10
click at [147, 197] on div "Phone2" at bounding box center [179, 201] width 86 height 9
click at [167, 206] on div "[PHONE_NUMBER] SMS allowed" at bounding box center [179, 214] width 86 height 17
click at [168, 206] on link "[PHONE_NUMBER]" at bounding box center [160, 209] width 48 height 7
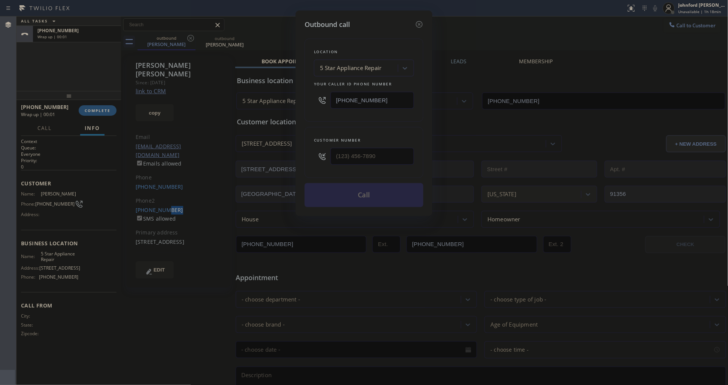
type input "[PHONE_NUMBER]"
click at [400, 195] on button "Call" at bounding box center [364, 195] width 119 height 24
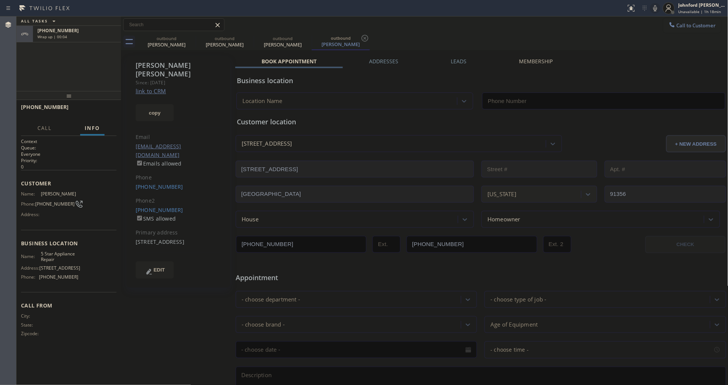
type input "[PHONE_NUMBER]"
click at [194, 38] on icon at bounding box center [190, 38] width 9 height 9
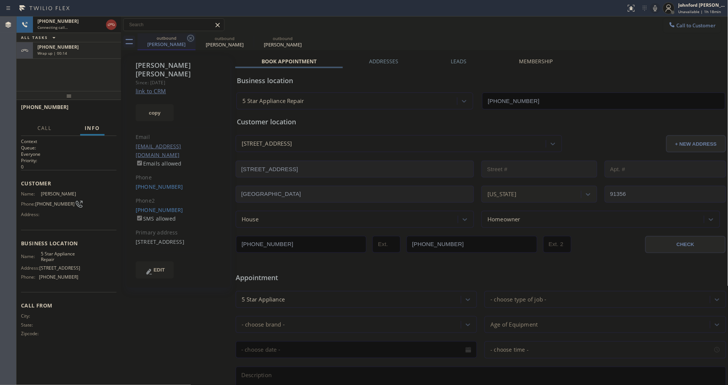
click at [193, 36] on icon at bounding box center [190, 38] width 7 height 7
click at [662, 9] on div at bounding box center [669, 8] width 16 height 16
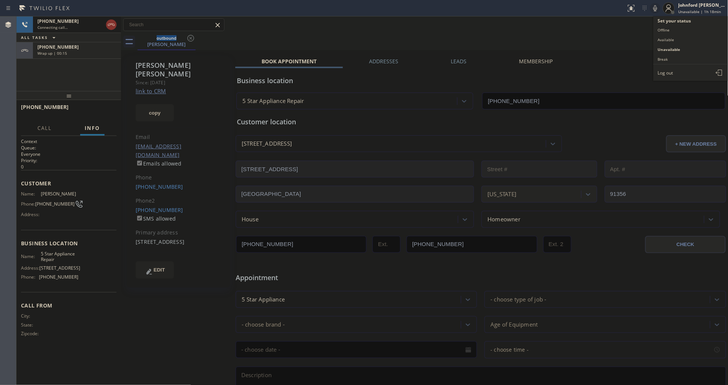
click at [660, 7] on icon at bounding box center [655, 8] width 9 height 9
click at [658, 7] on icon at bounding box center [655, 8] width 9 height 9
click at [86, 51] on div "Wrap up | 00:22" at bounding box center [76, 53] width 79 height 5
click at [91, 106] on button "COMPLETE" at bounding box center [98, 110] width 38 height 10
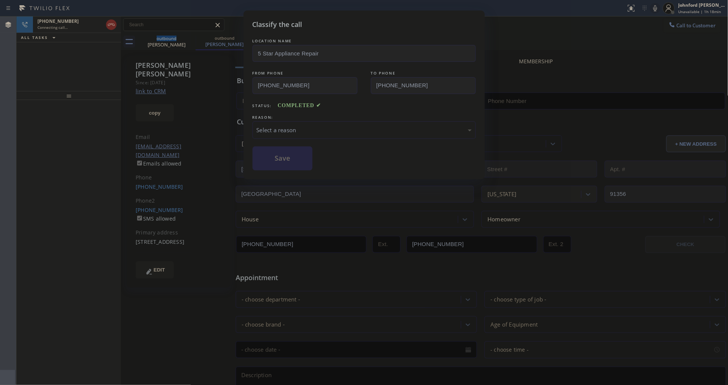
click at [353, 121] on div "Select a reason" at bounding box center [364, 130] width 223 height 18
type input "[PHONE_NUMBER]"
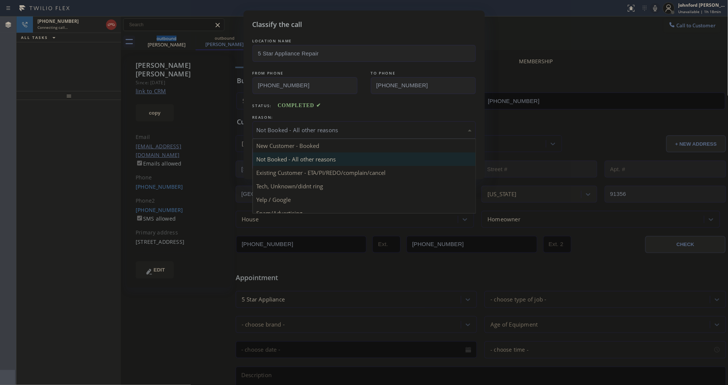
click at [291, 126] on div "Not Booked - All other reasons" at bounding box center [364, 130] width 215 height 9
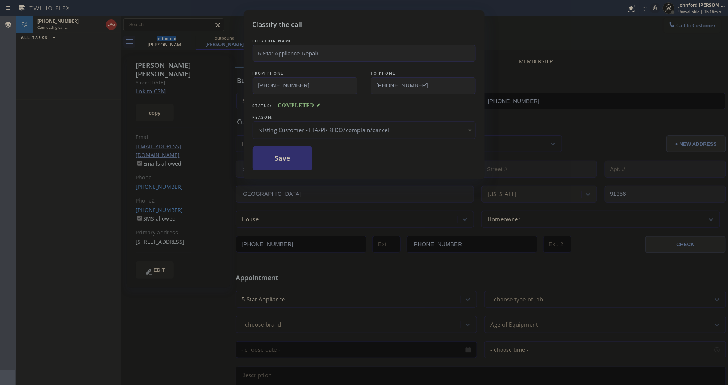
click at [290, 155] on button "Save" at bounding box center [283, 159] width 60 height 24
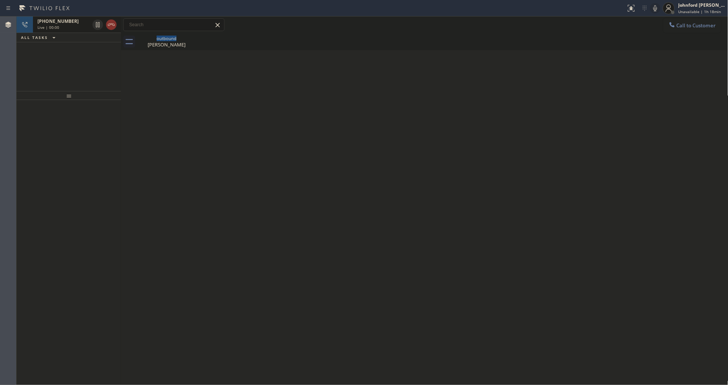
click at [93, 30] on div at bounding box center [104, 24] width 27 height 16
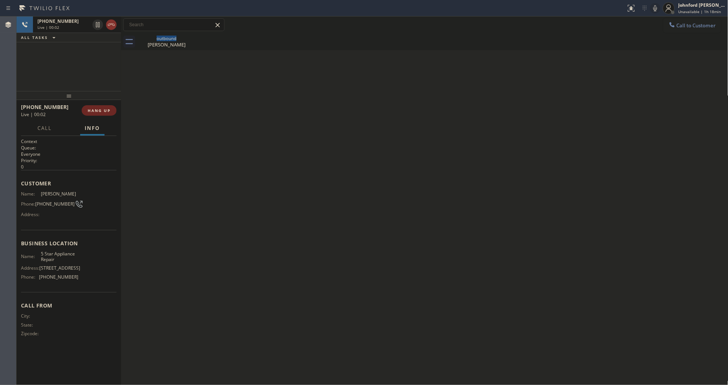
click at [109, 113] on button "HANG UP" at bounding box center [99, 110] width 35 height 10
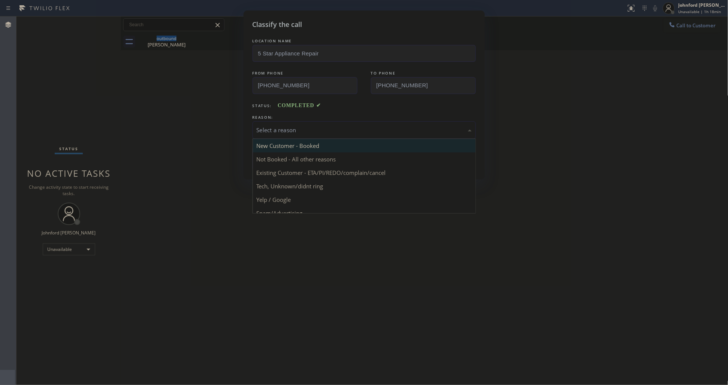
drag, startPoint x: 299, startPoint y: 134, endPoint x: 341, endPoint y: 139, distance: 42.7
click at [311, 132] on div "Select a reason" at bounding box center [364, 130] width 223 height 18
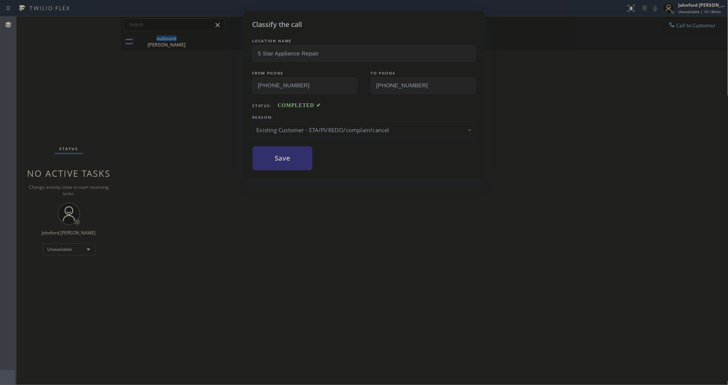
click at [272, 150] on button "Save" at bounding box center [283, 159] width 60 height 24
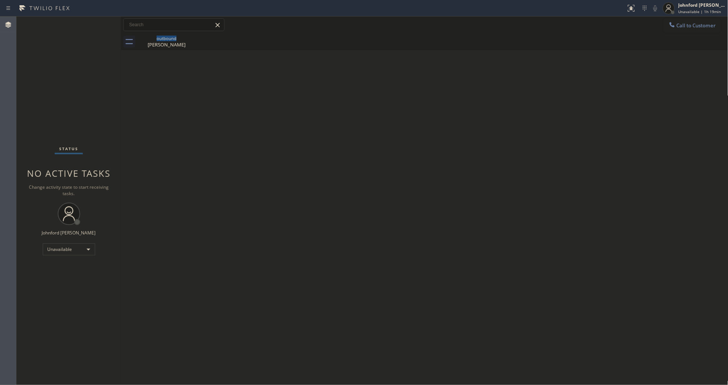
click at [706, 32] on button "Call to Customer" at bounding box center [692, 25] width 57 height 14
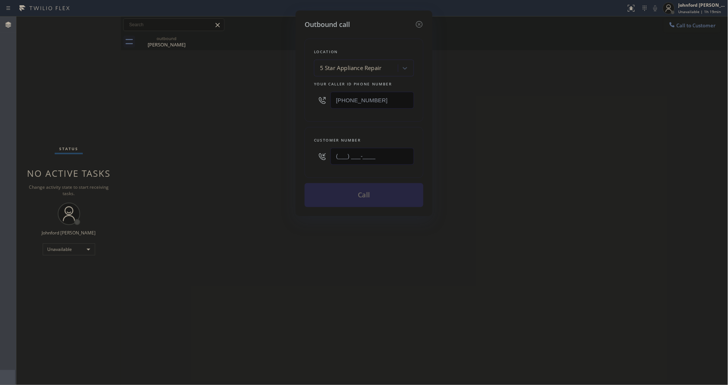
paste input "818) 644-2618"
type input "[PHONE_NUMBER]"
click at [263, 154] on div "Outbound call Location 5 Star Appliance Repair Your caller id phone number [PHO…" at bounding box center [364, 192] width 728 height 385
click at [515, 147] on div "Outbound call Location 5 Star Appliance Repair Your caller id phone number [PHO…" at bounding box center [364, 192] width 728 height 385
drag, startPoint x: 387, startPoint y: 96, endPoint x: 299, endPoint y: 96, distance: 88.1
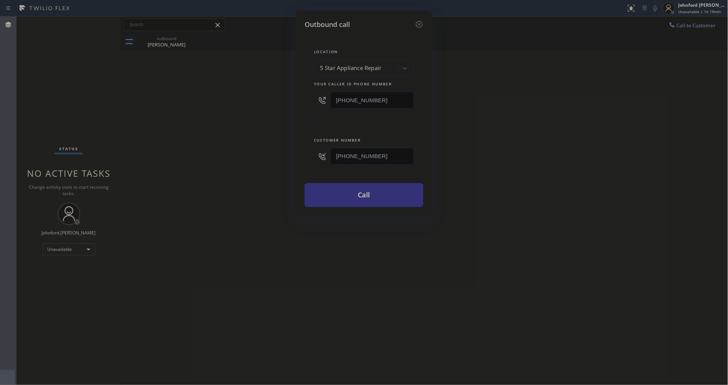
click at [304, 95] on div "Outbound call Location 5 Star Appliance Repair Your caller id phone number [PHO…" at bounding box center [364, 113] width 137 height 206
paste input "18) 938-1170"
type input "[PHONE_NUMBER]"
click at [263, 102] on div "Outbound call Location 5 Star Appliance Repair Your caller id phone number [PHO…" at bounding box center [364, 192] width 728 height 385
click at [604, 199] on div "Outbound call Location Fair Air Duct Cleaning Van Nuys Your caller id phone num…" at bounding box center [364, 192] width 728 height 385
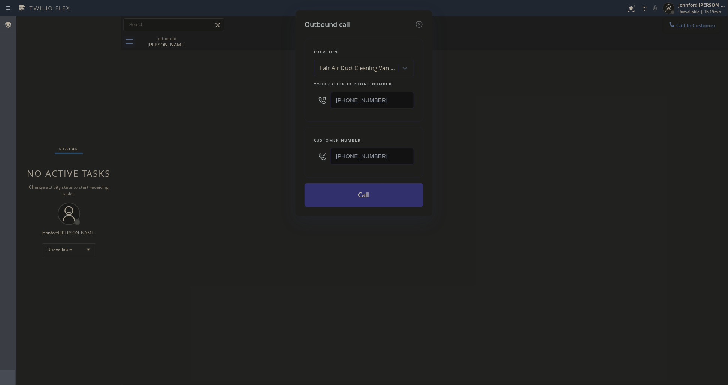
click at [353, 194] on button "Call" at bounding box center [364, 195] width 119 height 24
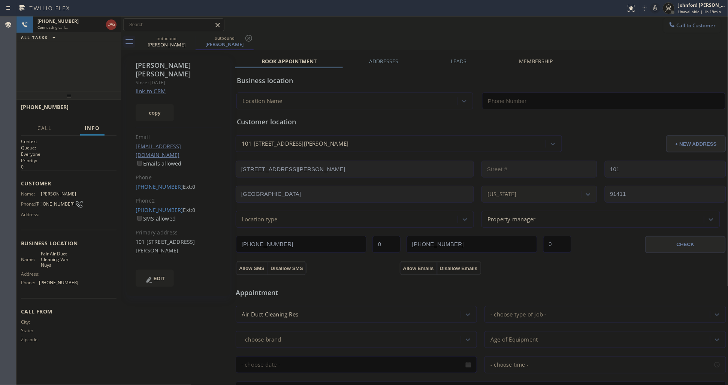
type input "[PHONE_NUMBER]"
click at [43, 79] on div "[PHONE_NUMBER] Connecting call… ALL TASKS ALL TASKS ACTIVE TASKS TASKS IN WRAP …" at bounding box center [68, 53] width 105 height 75
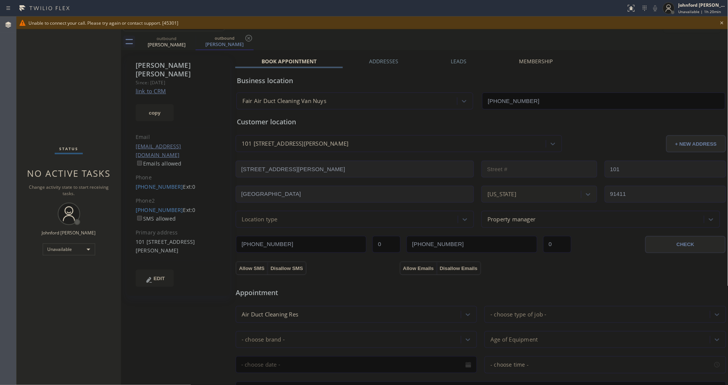
click at [723, 21] on icon at bounding box center [722, 22] width 9 height 9
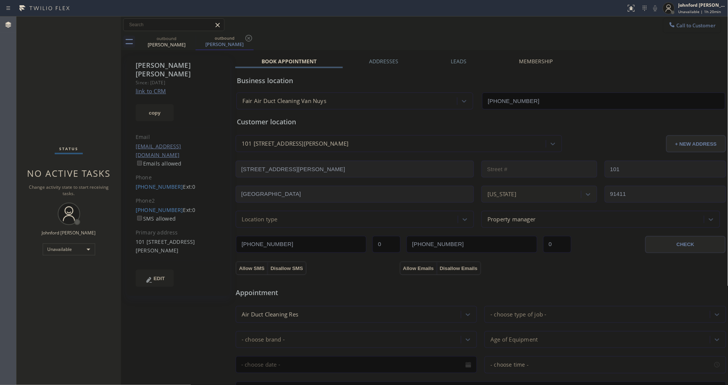
click at [686, 24] on span "Call to Customer" at bounding box center [696, 25] width 39 height 7
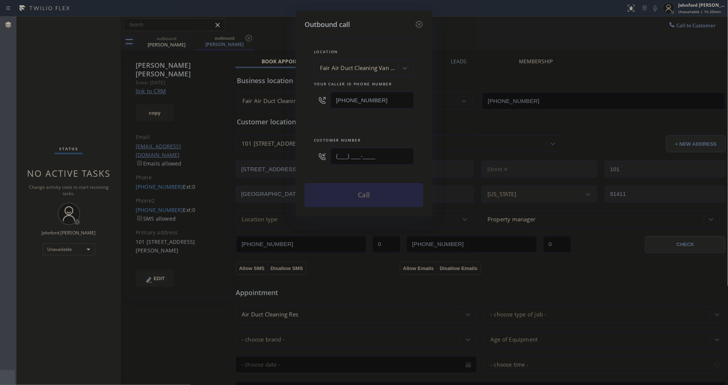
drag, startPoint x: 351, startPoint y: 154, endPoint x: 326, endPoint y: 156, distance: 24.5
click at [326, 156] on div "(___) ___-____" at bounding box center [364, 156] width 100 height 24
paste input "209) 609-2283"
drag, startPoint x: 392, startPoint y: 149, endPoint x: 287, endPoint y: 156, distance: 105.1
click at [287, 156] on div "Outbound call Location Fair Air Duct Cleaning Van Nuys Your caller id phone num…" at bounding box center [364, 192] width 728 height 385
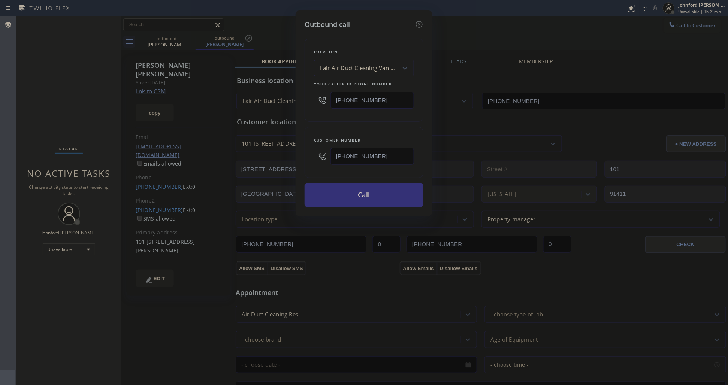
paste input "817) 313-2995"
paste input "text"
type input "[PHONE_NUMBER]"
drag, startPoint x: 390, startPoint y: 103, endPoint x: 306, endPoint y: 102, distance: 84.0
click at [305, 94] on div "Location Fair Air Duct Cleaning Van Nuys Your caller id phone number [PHONE_NUM…" at bounding box center [364, 80] width 119 height 83
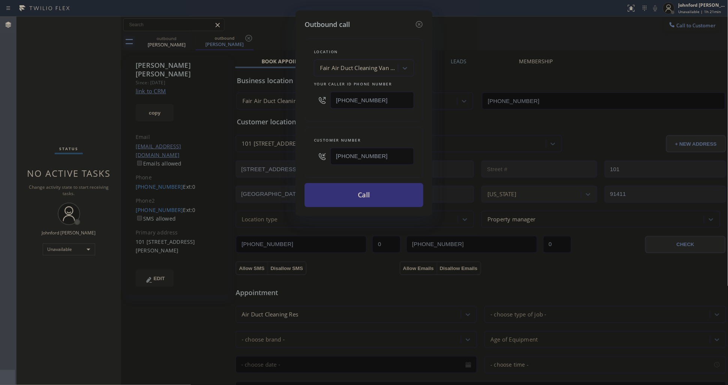
paste input "721-8563"
type input "[PHONE_NUMBER]"
click at [327, 128] on div "Customer number [PHONE_NUMBER]" at bounding box center [364, 152] width 119 height 51
click at [369, 191] on button "Call" at bounding box center [364, 195] width 119 height 24
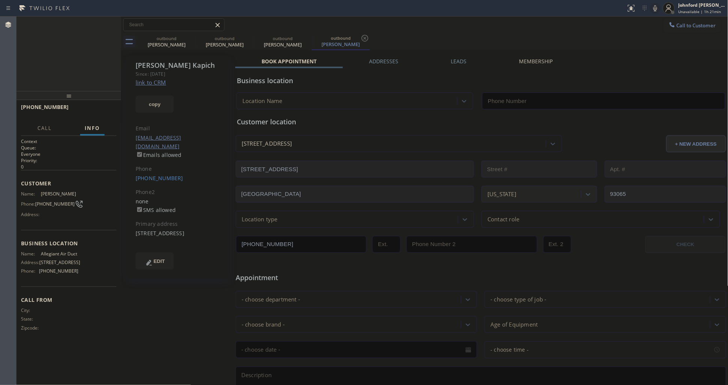
type input "[PHONE_NUMBER]"
click at [101, 100] on div at bounding box center [68, 95] width 105 height 9
click at [98, 105] on button "HANG UP" at bounding box center [99, 110] width 35 height 10
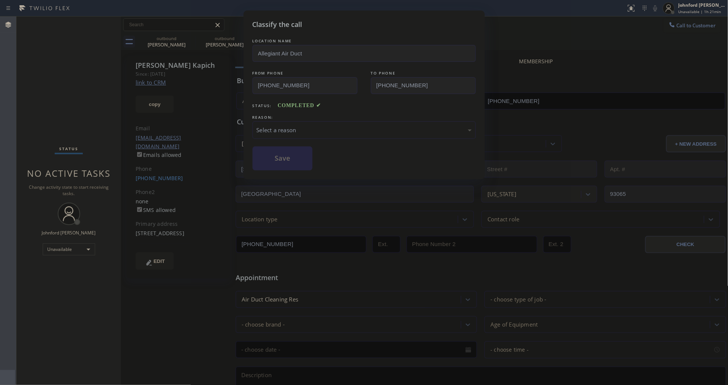
drag, startPoint x: 304, startPoint y: 127, endPoint x: 314, endPoint y: 134, distance: 12.7
click at [304, 127] on div "Select a reason" at bounding box center [364, 130] width 215 height 9
click at [287, 157] on button "Save" at bounding box center [283, 159] width 60 height 24
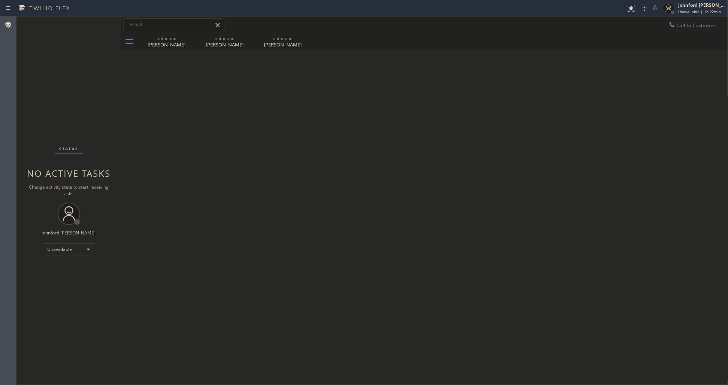
click at [527, 69] on div "Back to Dashboard Change Sender ID Customers Technicians Select a contact Outbo…" at bounding box center [424, 200] width 607 height 369
click at [190, 40] on icon at bounding box center [190, 38] width 9 height 9
type input "[PHONE_NUMBER]"
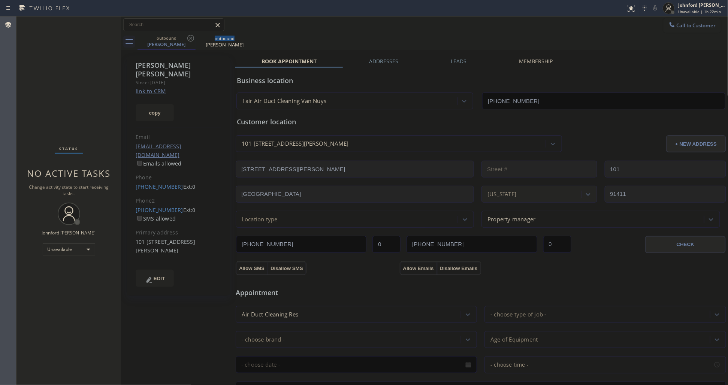
click at [190, 40] on icon at bounding box center [190, 38] width 9 height 9
type input "[PHONE_NUMBER]"
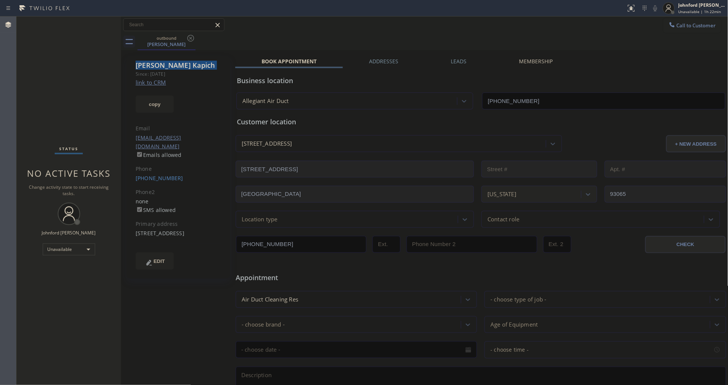
click at [190, 40] on icon at bounding box center [190, 38] width 9 height 9
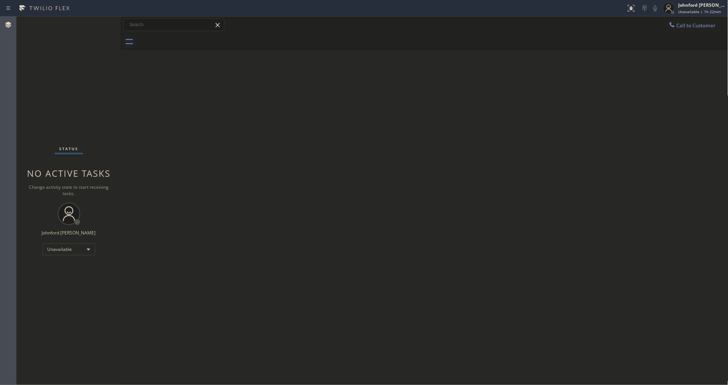
drag, startPoint x: 690, startPoint y: 25, endPoint x: 644, endPoint y: 42, distance: 48.7
click at [681, 25] on span "Call to Customer" at bounding box center [696, 25] width 39 height 7
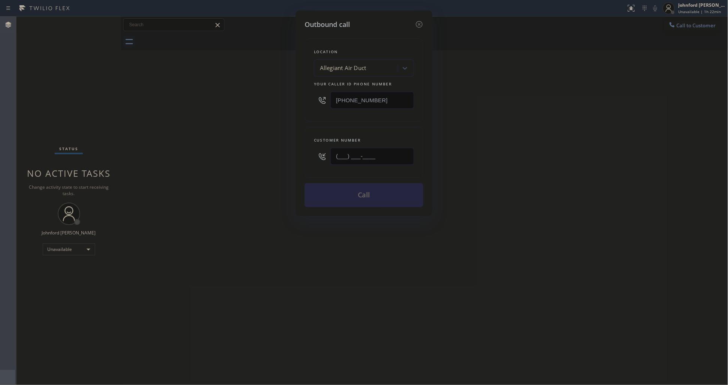
drag, startPoint x: 359, startPoint y: 160, endPoint x: 268, endPoint y: 162, distance: 90.7
click at [269, 162] on div "Outbound call Location Allegiant Air Duct Your caller id phone number [PHONE_NU…" at bounding box center [364, 192] width 728 height 385
paste input "818) 721-8563"
click at [230, 164] on div "Outbound call Location Allegiant Air Duct Your caller id phone number [PHONE_NU…" at bounding box center [364, 192] width 728 height 385
drag, startPoint x: 375, startPoint y: 160, endPoint x: 274, endPoint y: 169, distance: 101.6
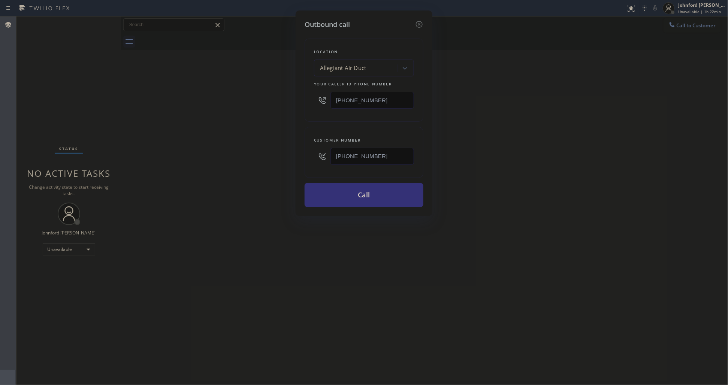
click at [274, 169] on div "Outbound call Location Allegiant Air Duct Your caller id phone number [PHONE_NU…" at bounding box center [364, 192] width 728 height 385
paste input "626) 625-8105"
type input "[PHONE_NUMBER]"
click at [274, 169] on div "Outbound call Location Allegiant Air Duct Your caller id phone number [PHONE_NU…" at bounding box center [364, 192] width 728 height 385
drag, startPoint x: 455, startPoint y: 126, endPoint x: 468, endPoint y: 117, distance: 15.3
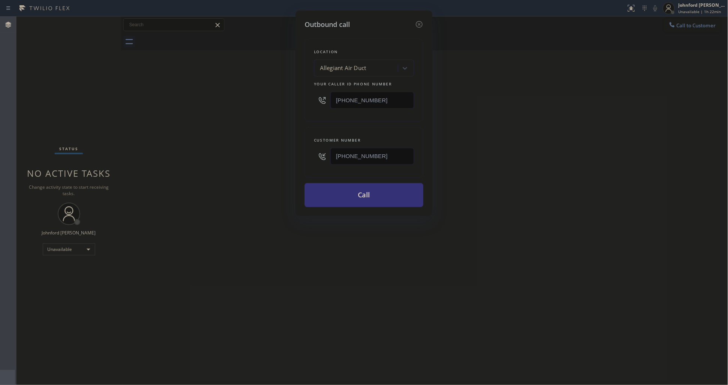
click at [464, 120] on div "Outbound call Location Allegiant Air Duct Your caller id phone number [PHONE_NU…" at bounding box center [364, 192] width 728 height 385
drag, startPoint x: 349, startPoint y: 105, endPoint x: 290, endPoint y: 107, distance: 59.6
click at [290, 107] on div "Outbound call Location Allegiant Air Duct Your caller id phone number [PHONE_NU…" at bounding box center [364, 192] width 728 height 385
paste input "55) 662-5332"
type input "[PHONE_NUMBER]"
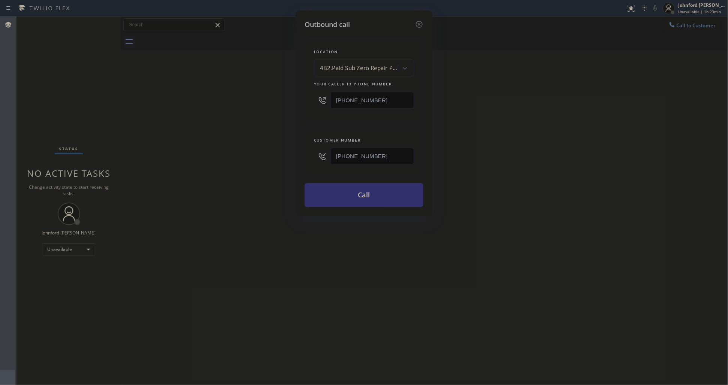
click at [383, 184] on button "Call" at bounding box center [364, 195] width 119 height 24
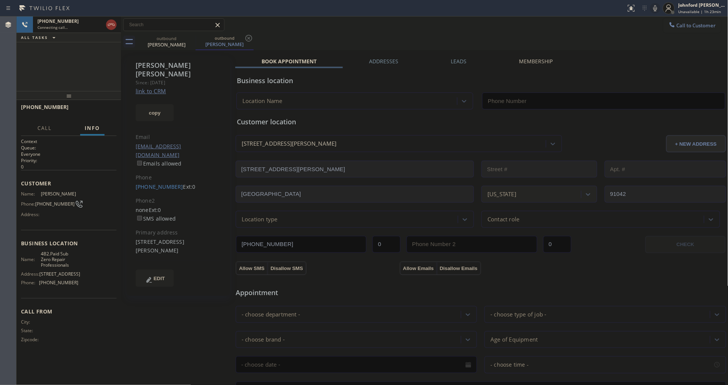
type input "[PHONE_NUMBER]"
click at [651, 4] on div at bounding box center [655, 8] width 10 height 9
click at [661, 8] on div at bounding box center [669, 8] width 16 height 16
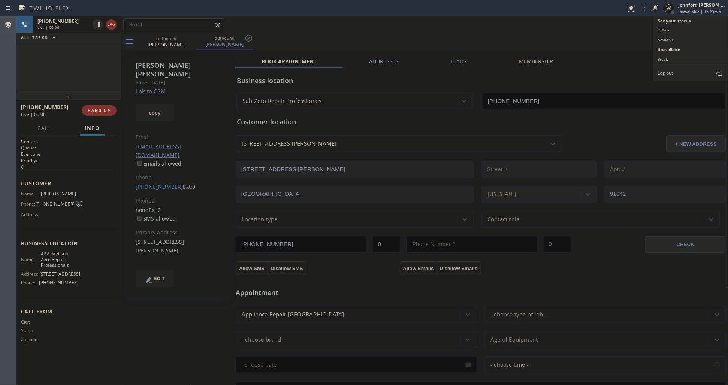
click at [653, 9] on icon at bounding box center [655, 8] width 9 height 9
click at [654, 8] on icon at bounding box center [655, 8] width 9 height 9
click at [654, 8] on icon at bounding box center [656, 8] width 4 height 6
click at [658, 10] on icon at bounding box center [655, 8] width 9 height 9
click at [654, 10] on icon at bounding box center [655, 8] width 9 height 9
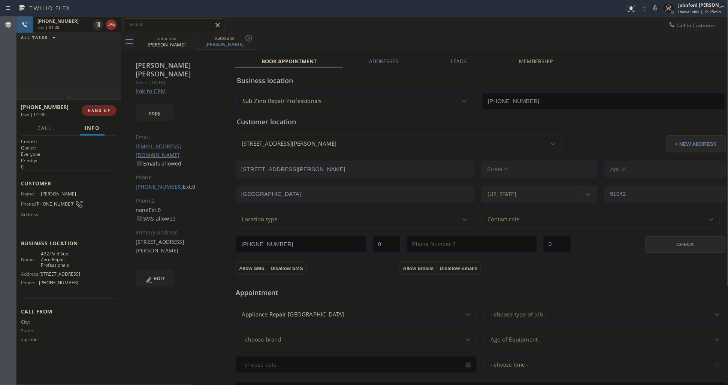
click at [104, 111] on span "HANG UP" at bounding box center [99, 110] width 23 height 5
click at [456, 60] on label "Leads" at bounding box center [459, 61] width 16 height 7
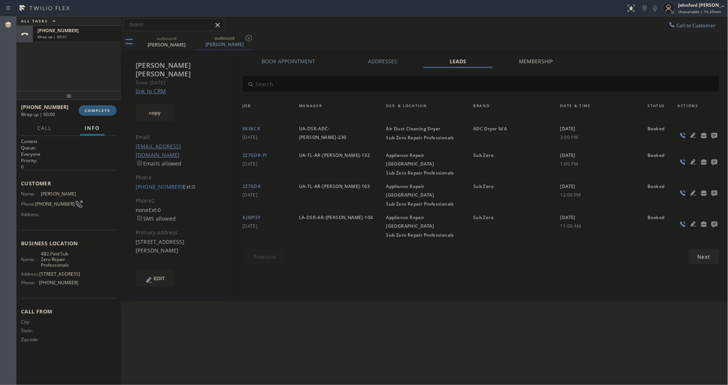
click at [716, 138] on icon at bounding box center [714, 135] width 9 height 9
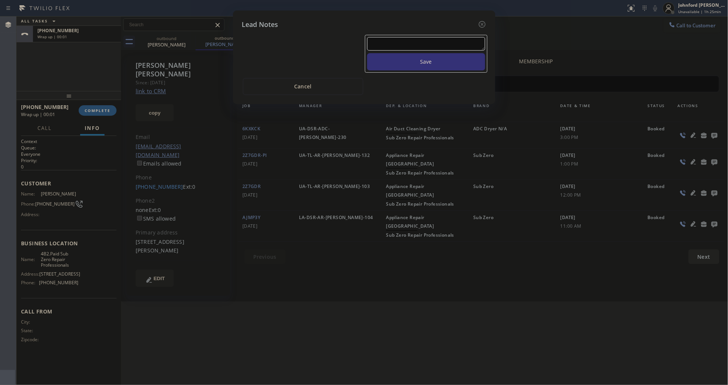
click at [413, 37] on textarea at bounding box center [426, 43] width 118 height 13
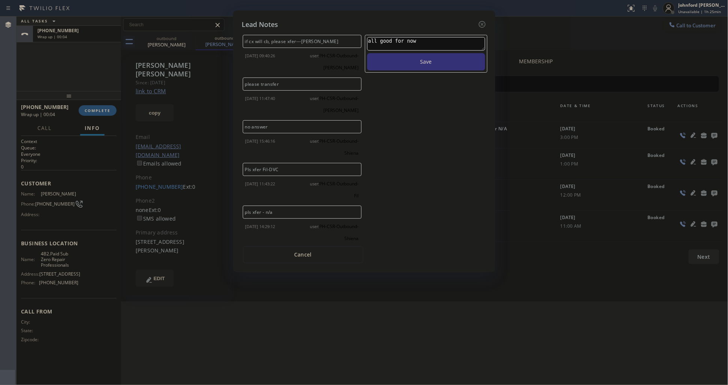
type textarea "all good for now"
click button "Cancel" at bounding box center [303, 254] width 121 height 17
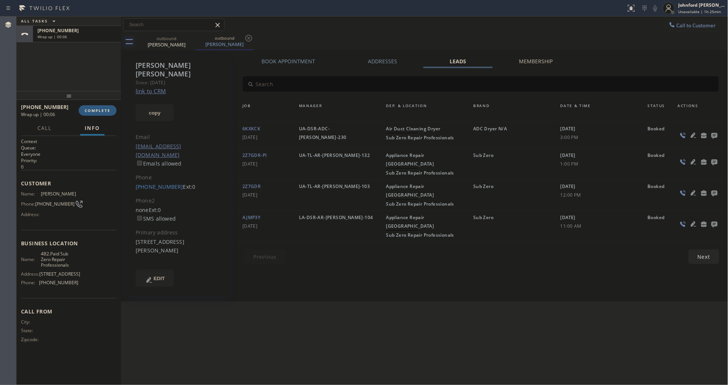
click at [712, 139] on icon at bounding box center [714, 135] width 9 height 9
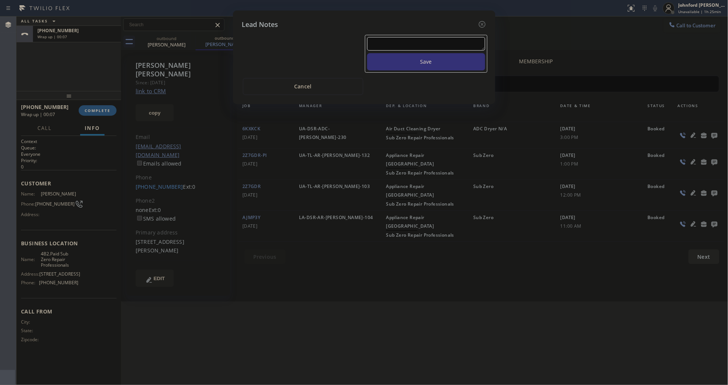
click at [444, 37] on textarea at bounding box center [426, 43] width 118 height 13
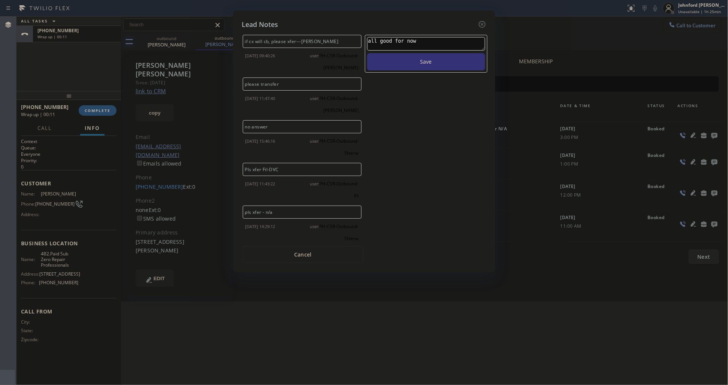
type textarea "all good for now"
click at [367, 53] on button "Save" at bounding box center [426, 61] width 118 height 17
click at [107, 108] on div "Lead Notes if cx will cb, please xfer---[PERSON_NAME] [DATE] 09:40:26 user: PH-…" at bounding box center [364, 192] width 728 height 385
click at [481, 21] on icon at bounding box center [482, 24] width 7 height 7
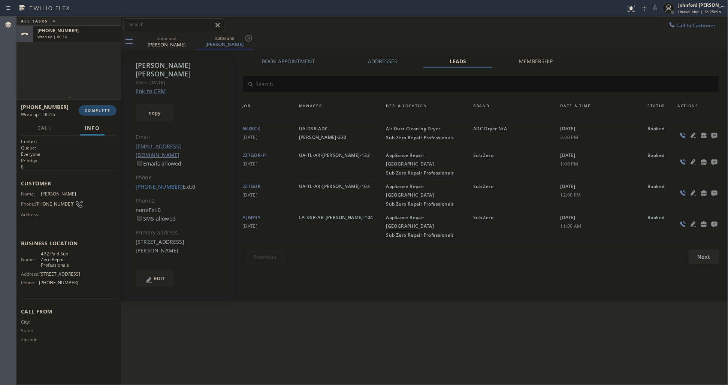
click at [108, 111] on span "COMPLETE" at bounding box center [98, 110] width 26 height 5
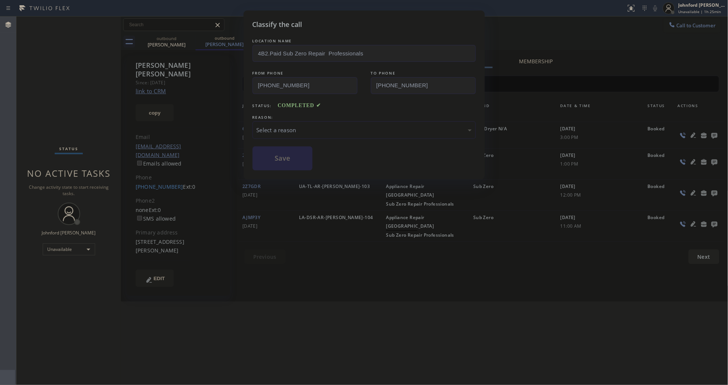
click at [327, 129] on div "Select a reason" at bounding box center [364, 130] width 215 height 9
drag, startPoint x: 297, startPoint y: 163, endPoint x: 428, endPoint y: 73, distance: 158.9
click at [298, 160] on button "Save" at bounding box center [283, 159] width 60 height 24
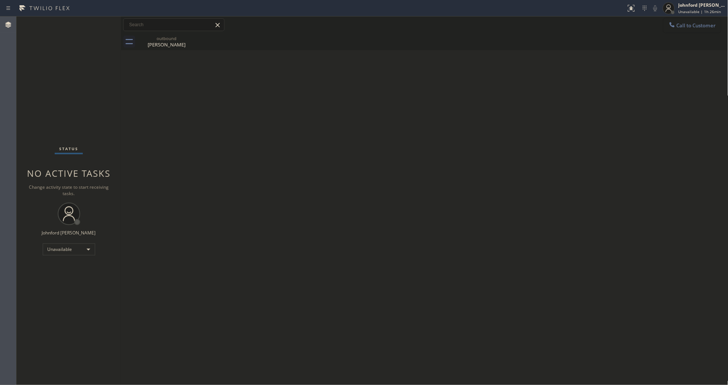
click at [689, 30] on button "Call to Customer" at bounding box center [692, 25] width 57 height 14
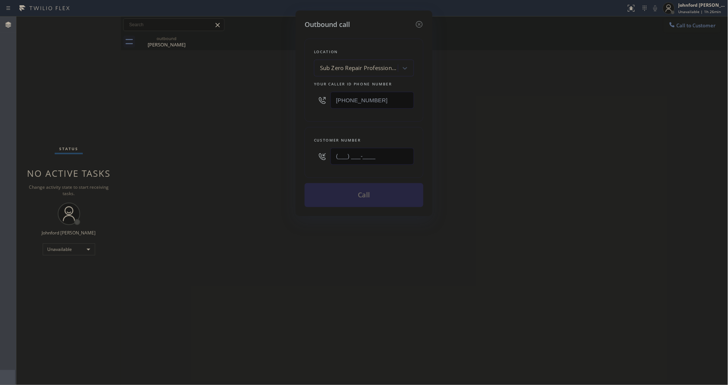
paste input "213) 800-2927"
type input "[PHONE_NUMBER]"
click at [256, 147] on div "Outbound call Location Sub Zero Repair Professionals Your caller id phone numbe…" at bounding box center [364, 192] width 728 height 385
drag, startPoint x: 367, startPoint y: 101, endPoint x: 281, endPoint y: 105, distance: 85.9
click at [300, 101] on div "Outbound call Location Sub Zero Repair Professionals Your caller id phone numbe…" at bounding box center [364, 113] width 137 height 206
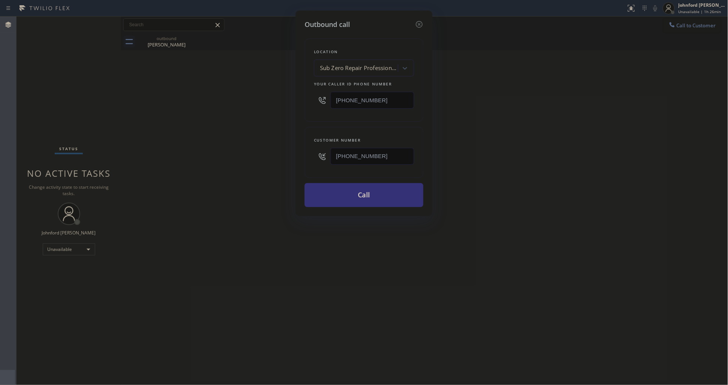
paste input "562) 524-1155"
type input "[PHONE_NUMBER]"
drag, startPoint x: 259, startPoint y: 112, endPoint x: 274, endPoint y: 141, distance: 32.3
click at [259, 113] on div "Outbound call Location Sub Zero Repair Professionals Your caller id phone numbe…" at bounding box center [364, 192] width 728 height 385
click at [342, 198] on button "Call" at bounding box center [364, 195] width 119 height 24
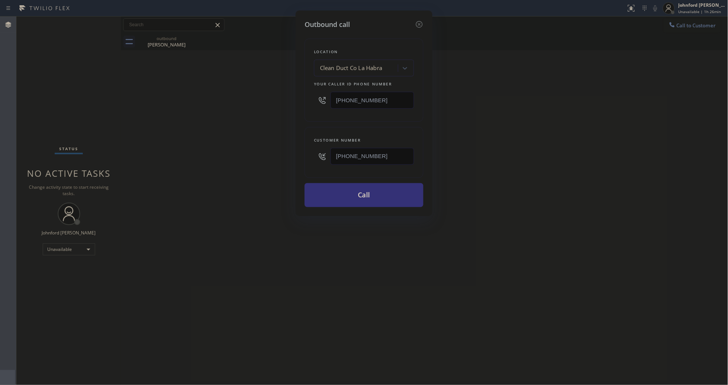
drag, startPoint x: 526, startPoint y: 169, endPoint x: 607, endPoint y: 74, distance: 125.4
click at [548, 154] on div "Outbound call Location Clean [GEOGRAPHIC_DATA] Your caller id phone number [PHO…" at bounding box center [364, 192] width 728 height 385
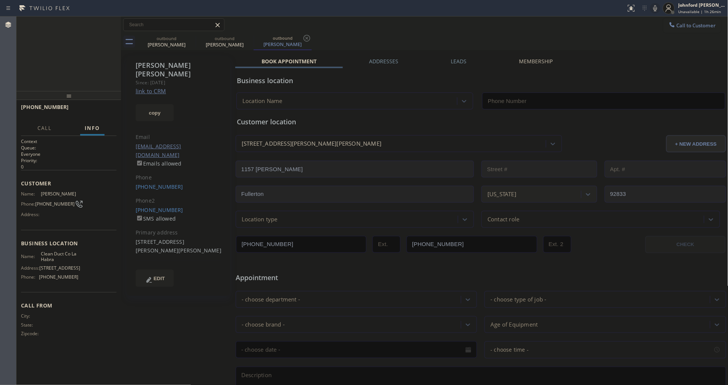
type input "[PHONE_NUMBER]"
click at [657, 10] on icon at bounding box center [655, 8] width 9 height 9
click at [99, 79] on div "[PHONE_NUMBER] Live | 01:03 ALL TASKS ALL TASKS ACTIVE TASKS TASKS IN WRAP UP" at bounding box center [68, 53] width 105 height 75
click at [102, 107] on button "HANG UP" at bounding box center [99, 110] width 35 height 10
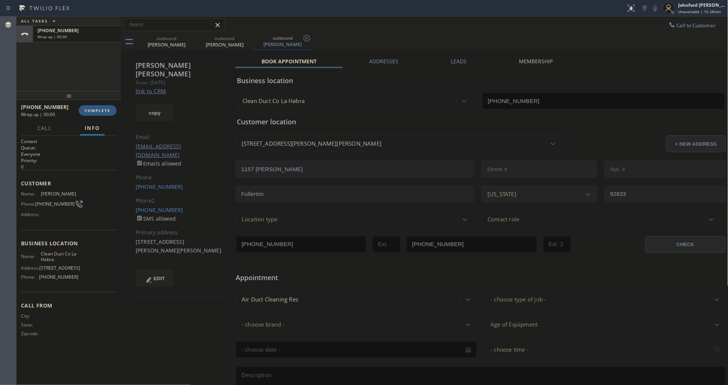
click at [465, 59] on div "Leads" at bounding box center [459, 63] width 68 height 10
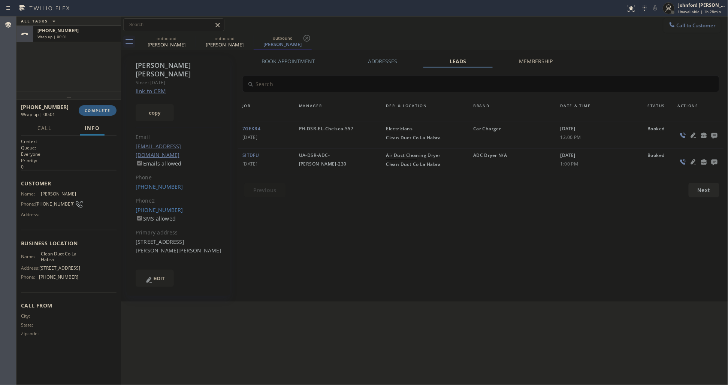
click at [715, 135] on icon at bounding box center [715, 136] width 6 height 6
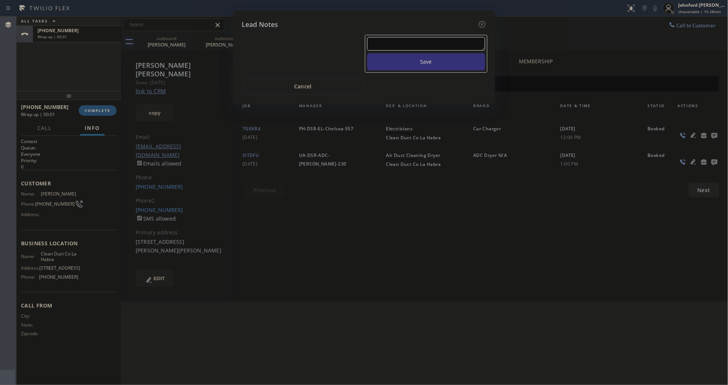
click at [430, 43] on textarea at bounding box center [426, 43] width 118 height 13
type textarea "s"
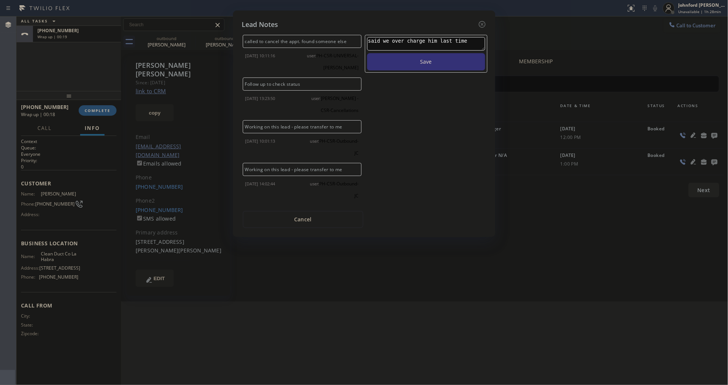
type textarea "said we over charge him last time"
click at [367, 53] on button "Save" at bounding box center [426, 61] width 118 height 17
click at [485, 20] on icon at bounding box center [482, 24] width 9 height 9
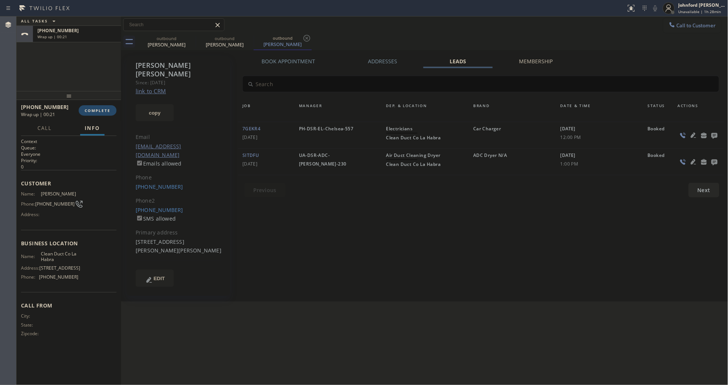
click at [88, 111] on span "COMPLETE" at bounding box center [98, 110] width 26 height 5
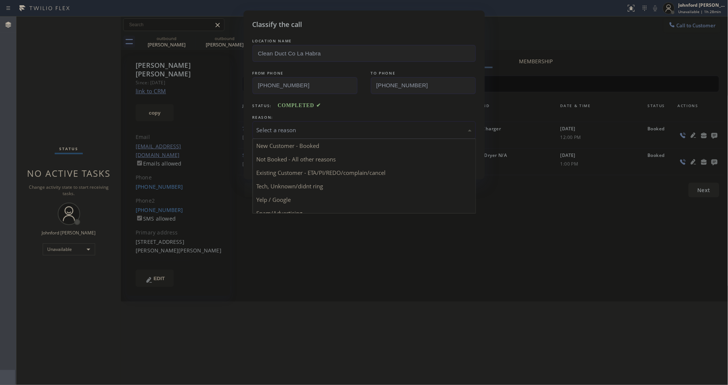
click at [319, 121] on div "Select a reason" at bounding box center [364, 130] width 223 height 18
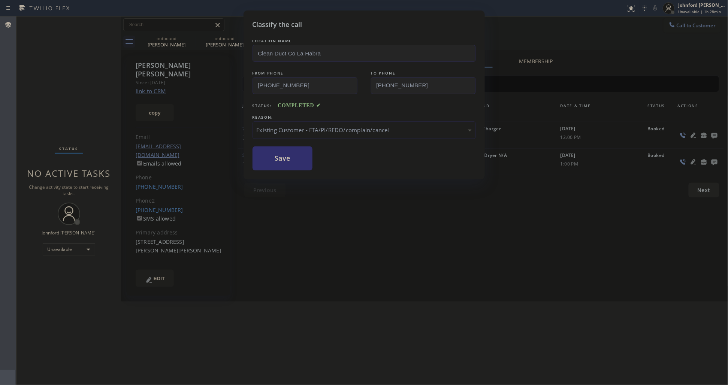
drag, startPoint x: 281, startPoint y: 156, endPoint x: 583, endPoint y: 46, distance: 320.7
click at [282, 154] on button "Save" at bounding box center [283, 159] width 60 height 24
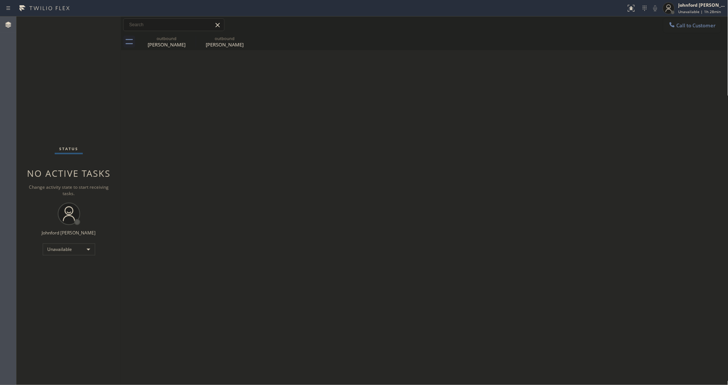
drag, startPoint x: 690, startPoint y: 32, endPoint x: 391, endPoint y: 122, distance: 312.2
click at [688, 32] on div "Call to Customer Outbound call Location Clean [GEOGRAPHIC_DATA] Your caller id …" at bounding box center [424, 24] width 607 height 17
drag, startPoint x: 684, startPoint y: 27, endPoint x: 367, endPoint y: 151, distance: 340.1
click at [678, 29] on button "Call to Customer" at bounding box center [692, 25] width 57 height 14
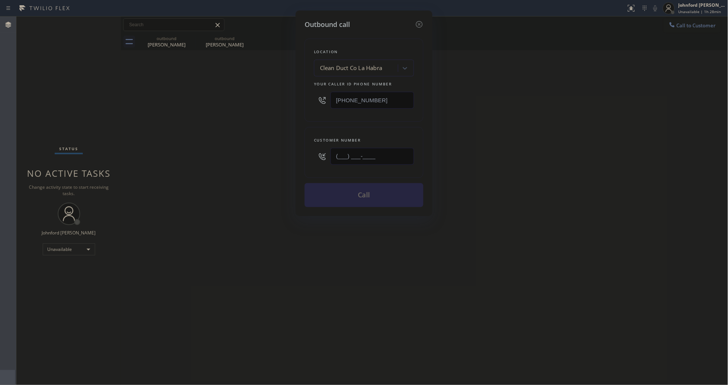
drag, startPoint x: 380, startPoint y: 159, endPoint x: 261, endPoint y: 159, distance: 119.5
click at [268, 159] on div "Outbound call Location Clean [GEOGRAPHIC_DATA] Your caller id phone number [PHO…" at bounding box center [364, 192] width 728 height 385
paste input "585) 703-0835"
click at [250, 159] on div "Outbound call Location Clean [GEOGRAPHIC_DATA] Your caller id phone number [PHO…" at bounding box center [364, 192] width 728 height 385
drag, startPoint x: 516, startPoint y: 147, endPoint x: 533, endPoint y: 101, distance: 48.5
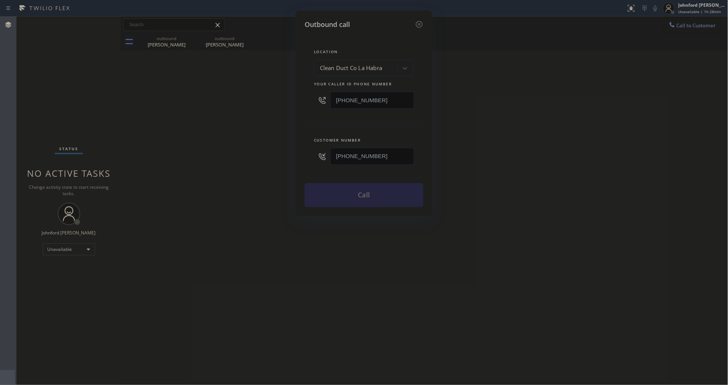
click at [519, 143] on div "Outbound call Location Clean [GEOGRAPHIC_DATA] Your caller id phone number [PHO…" at bounding box center [364, 192] width 728 height 385
drag, startPoint x: 381, startPoint y: 154, endPoint x: 294, endPoint y: 162, distance: 87.3
click at [294, 162] on div "Outbound call Location Clean [GEOGRAPHIC_DATA] Your caller id phone number [PHO…" at bounding box center [364, 192] width 728 height 385
paste input "310) 562-4367"
type input "[PHONE_NUMBER]"
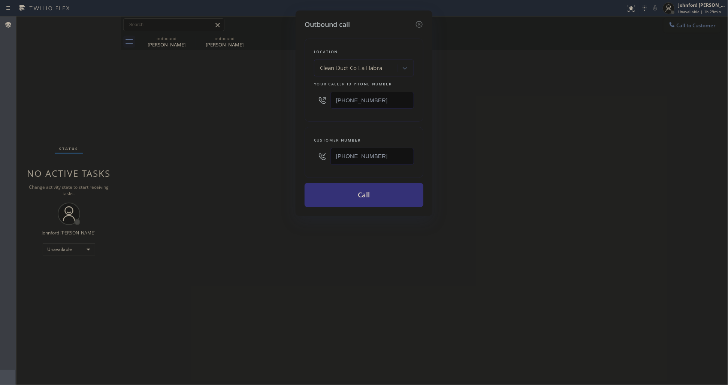
click at [550, 85] on div "Outbound call Location Clean [GEOGRAPHIC_DATA] Your caller id phone number [PHO…" at bounding box center [364, 192] width 728 height 385
click at [679, 27] on div "Outbound call Location Clean [GEOGRAPHIC_DATA] Your caller id phone number [PHO…" at bounding box center [364, 192] width 728 height 385
drag, startPoint x: 377, startPoint y: 96, endPoint x: 290, endPoint y: 111, distance: 88.3
click at [290, 111] on div "Outbound call Location Clean [GEOGRAPHIC_DATA] Your caller id phone number [PHO…" at bounding box center [364, 192] width 728 height 385
paste input "414) 530-7720"
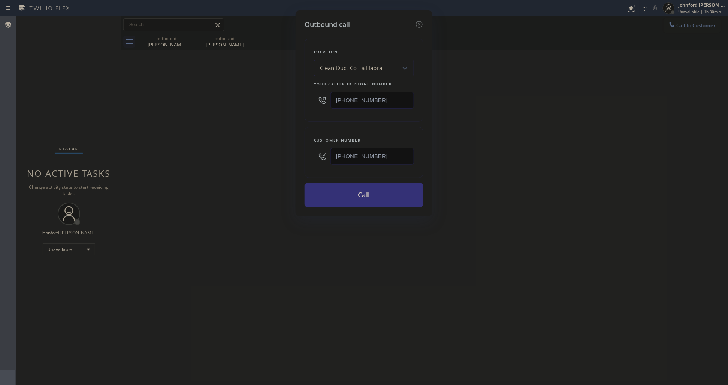
type input "[PHONE_NUMBER]"
drag, startPoint x: 364, startPoint y: 157, endPoint x: 312, endPoint y: 159, distance: 51.4
click at [312, 159] on div "Customer number [PHONE_NUMBER]" at bounding box center [364, 152] width 119 height 51
paste input "414) 530-7720"
type input "[PHONE_NUMBER]"
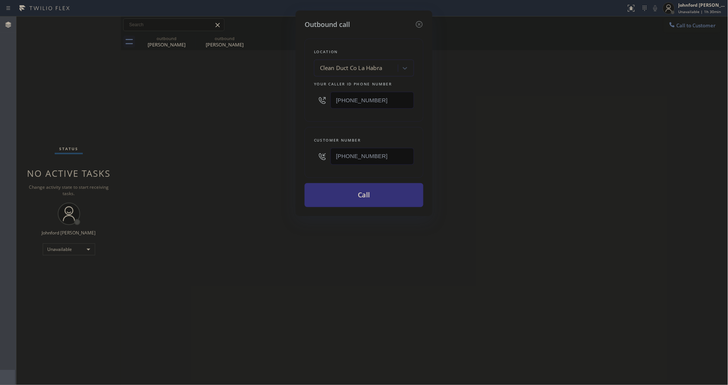
drag, startPoint x: 390, startPoint y: 96, endPoint x: 250, endPoint y: 100, distance: 140.6
click at [285, 100] on div "Outbound call Location Clean [GEOGRAPHIC_DATA] Your caller id phone number [PHO…" at bounding box center [364, 192] width 728 height 385
paste input "877) 777-0796"
type input "[PHONE_NUMBER]"
click at [250, 100] on div "Outbound call Location Clean [GEOGRAPHIC_DATA] Your caller id phone number [PHO…" at bounding box center [364, 192] width 728 height 385
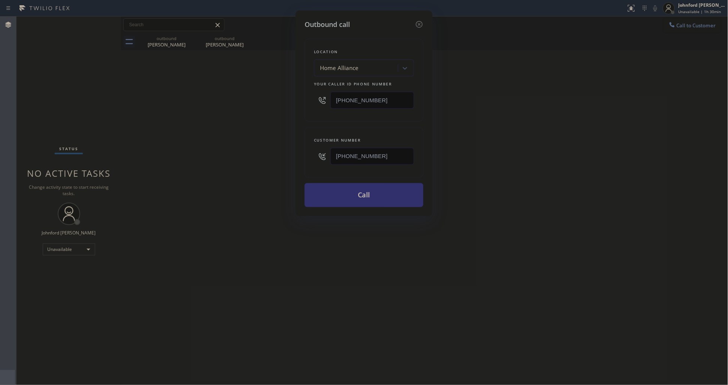
click at [338, 194] on button "Call" at bounding box center [364, 195] width 119 height 24
drag, startPoint x: 500, startPoint y: 143, endPoint x: 513, endPoint y: 131, distance: 17.5
click at [504, 139] on div "Outbound call Location Home Alliance Your caller id phone number [PHONE_NUMBER]…" at bounding box center [364, 192] width 728 height 385
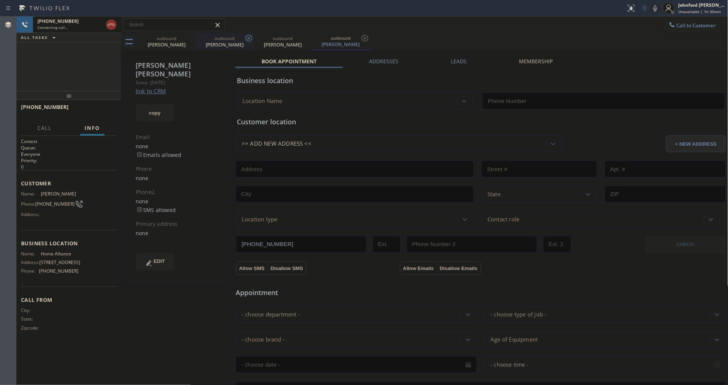
click at [0, 0] on icon at bounding box center [0, 0] width 0 height 0
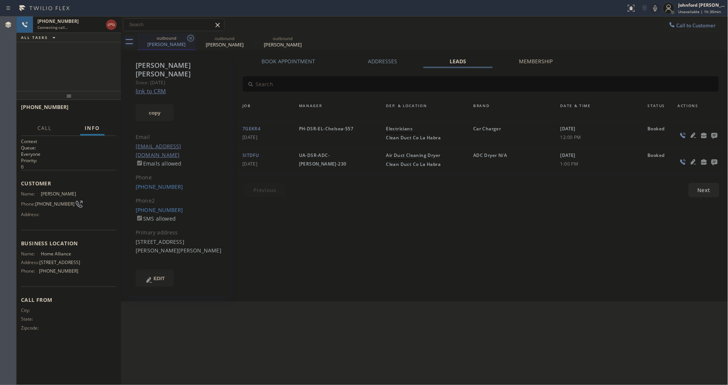
click at [186, 40] on icon at bounding box center [190, 38] width 9 height 9
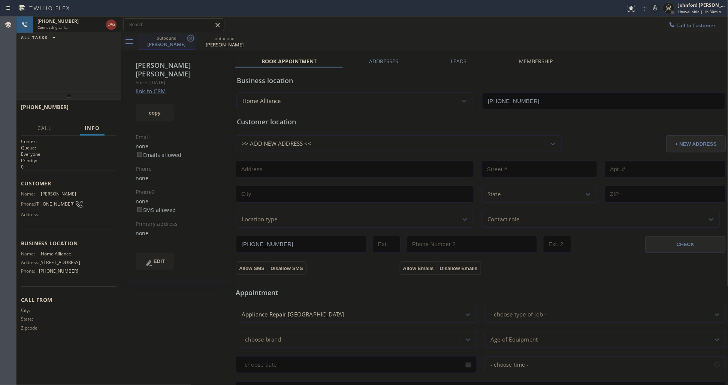
type input "[PHONE_NUMBER]"
click at [188, 40] on icon at bounding box center [190, 38] width 9 height 9
type input "[PHONE_NUMBER]"
drag, startPoint x: 327, startPoint y: 27, endPoint x: 495, endPoint y: 0, distance: 170.4
click at [327, 27] on div "Call to Customer Outbound call Location Home Alliance Your caller id phone numb…" at bounding box center [424, 24] width 607 height 13
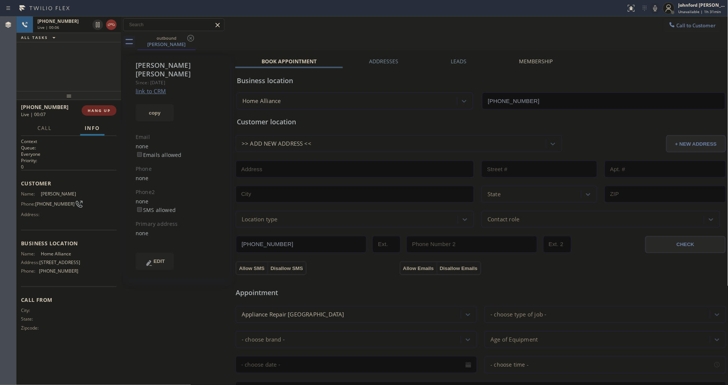
click at [107, 113] on span "HANG UP" at bounding box center [99, 110] width 23 height 5
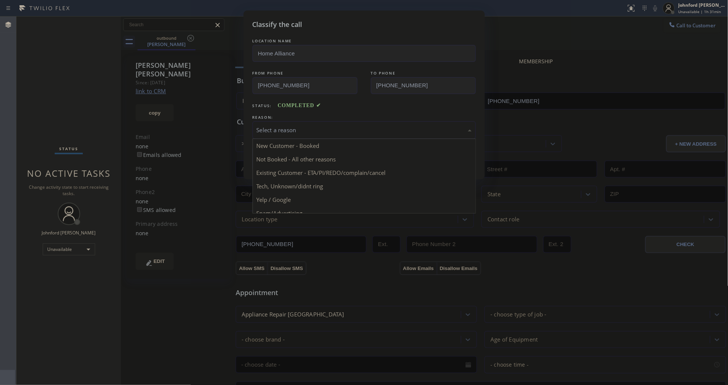
click at [346, 126] on div "Select a reason" at bounding box center [364, 130] width 215 height 9
click at [295, 130] on div "Existing Customer - ETA/PI/REDO/complain/cancel" at bounding box center [364, 130] width 215 height 9
drag, startPoint x: 287, startPoint y: 166, endPoint x: 285, endPoint y: 169, distance: 4.4
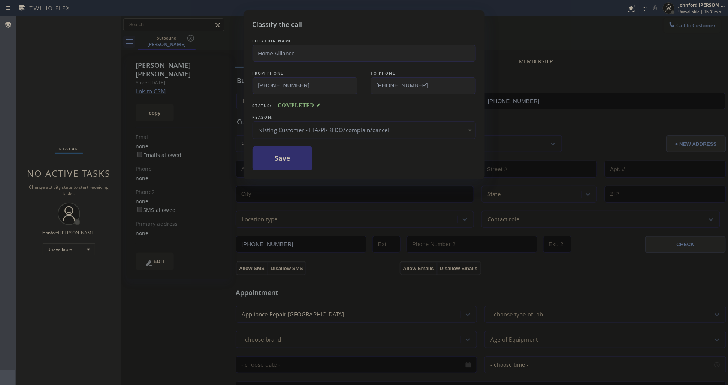
drag, startPoint x: 286, startPoint y: 160, endPoint x: 307, endPoint y: 145, distance: 25.5
click at [287, 160] on button "Save" at bounding box center [283, 159] width 60 height 24
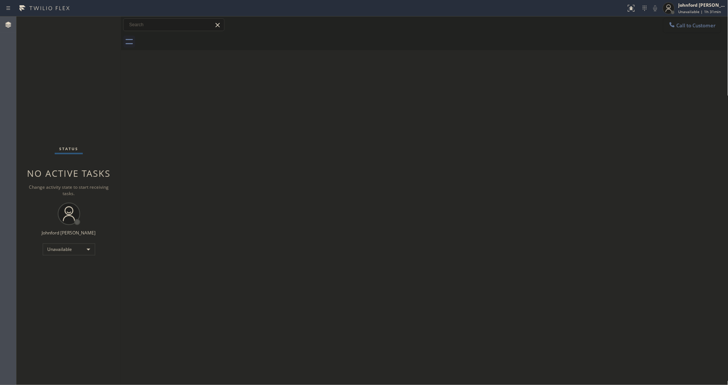
click at [669, 29] on div at bounding box center [672, 25] width 9 height 9
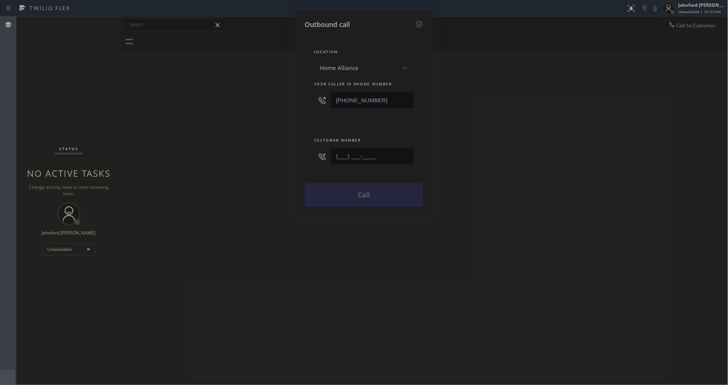
paste input "818) 742-7109"
drag, startPoint x: 384, startPoint y: 156, endPoint x: 261, endPoint y: 167, distance: 123.5
click at [261, 167] on div "Outbound call Location Home Alliance Your caller id phone number [PHONE_NUMBER]…" at bounding box center [364, 192] width 728 height 385
click at [582, 104] on div "Outbound call Location Home Alliance Your caller id phone number [PHONE_NUMBER]…" at bounding box center [364, 192] width 728 height 385
click at [452, 49] on div "Outbound call Location Home Alliance Your caller id phone number [PHONE_NUMBER]…" at bounding box center [364, 192] width 728 height 385
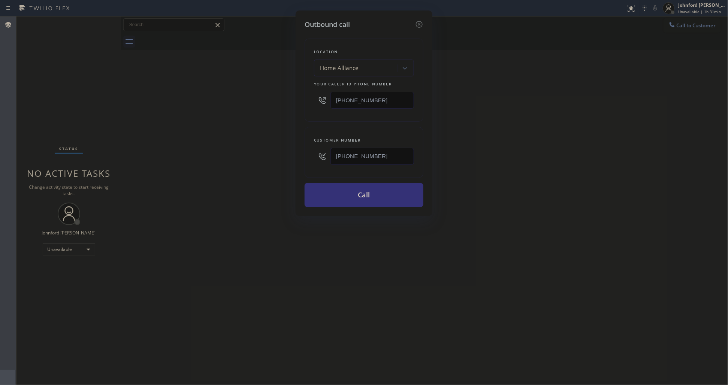
drag, startPoint x: 354, startPoint y: 163, endPoint x: 282, endPoint y: 165, distance: 72.0
click at [284, 165] on div "Outbound call Location Home Alliance Your caller id phone number [PHONE_NUMBER]…" at bounding box center [364, 192] width 728 height 385
paste input "text"
drag, startPoint x: 383, startPoint y: 156, endPoint x: 286, endPoint y: 163, distance: 97.7
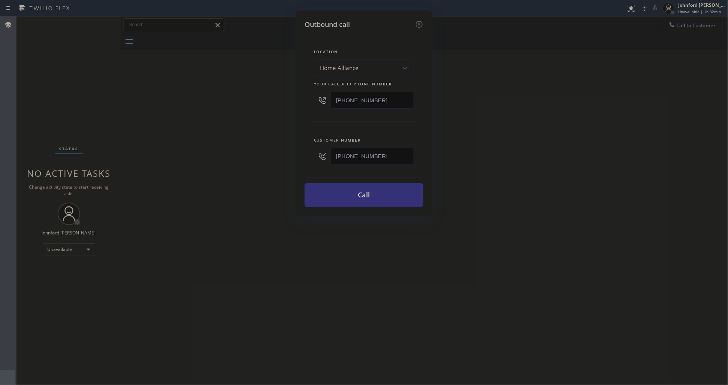
click at [286, 163] on div "Outbound call Location Home Alliance Your caller id phone number [PHONE_NUMBER]…" at bounding box center [364, 192] width 728 height 385
paste input "626) 437-77"
click at [263, 164] on div "Outbound call Location Home Alliance Your caller id phone number [PHONE_NUMBER]…" at bounding box center [364, 192] width 728 height 385
drag, startPoint x: 509, startPoint y: 121, endPoint x: 520, endPoint y: 102, distance: 21.5
click at [513, 115] on div "Outbound call Location Home Alliance Your caller id phone number [PHONE_NUMBER]…" at bounding box center [364, 192] width 728 height 385
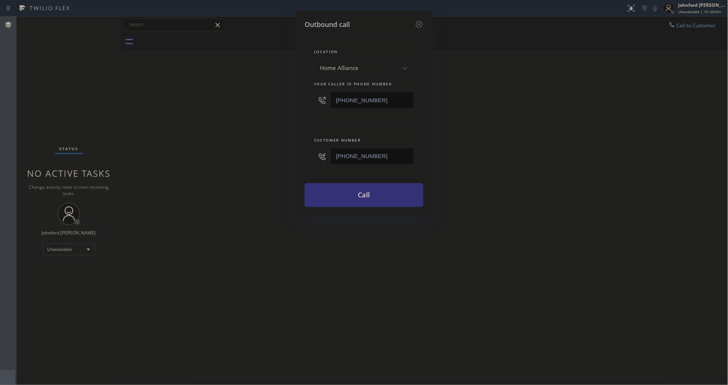
drag, startPoint x: 386, startPoint y: 151, endPoint x: 244, endPoint y: 154, distance: 141.7
click at [244, 154] on div "Outbound call Location Home Alliance Your caller id phone number [PHONE_NUMBER]…" at bounding box center [364, 192] width 728 height 385
paste input "323) 359-4123"
click at [237, 156] on div "Outbound call Location Home Alliance Your caller id phone number [PHONE_NUMBER]…" at bounding box center [364, 192] width 728 height 385
drag, startPoint x: 372, startPoint y: 162, endPoint x: 278, endPoint y: 168, distance: 93.9
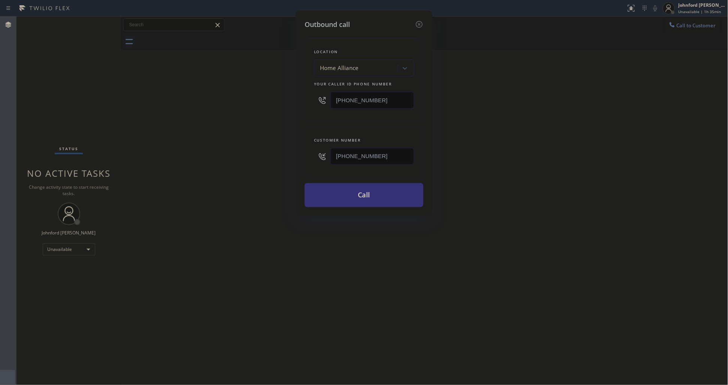
click at [278, 168] on div "Outbound call Location Home Alliance Your caller id phone number [PHONE_NUMBER]…" at bounding box center [364, 192] width 728 height 385
paste input "818) 635-1818"
click at [273, 169] on div "Outbound call Location Home Alliance Your caller id phone number [PHONE_NUMBER]…" at bounding box center [364, 192] width 728 height 385
drag, startPoint x: 503, startPoint y: 157, endPoint x: 539, endPoint y: 129, distance: 44.9
click at [519, 147] on div "Outbound call Location Home Alliance Your caller id phone number [PHONE_NUMBER]…" at bounding box center [364, 192] width 728 height 385
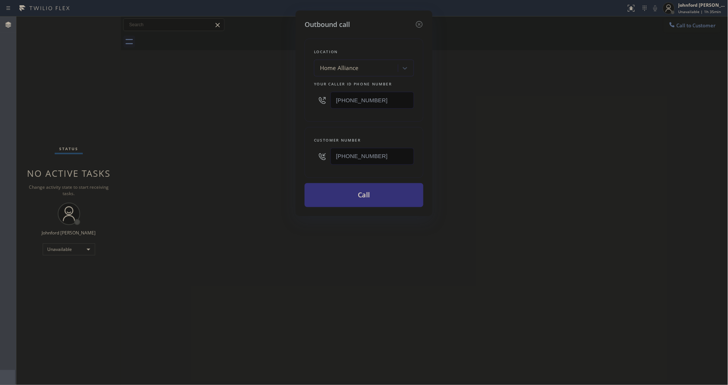
drag, startPoint x: 339, startPoint y: 154, endPoint x: 321, endPoint y: 157, distance: 18.6
click at [321, 157] on div "[PHONE_NUMBER]" at bounding box center [364, 156] width 100 height 24
click at [367, 159] on input "[PHONE_NUMBER]" at bounding box center [373, 156] width 84 height 17
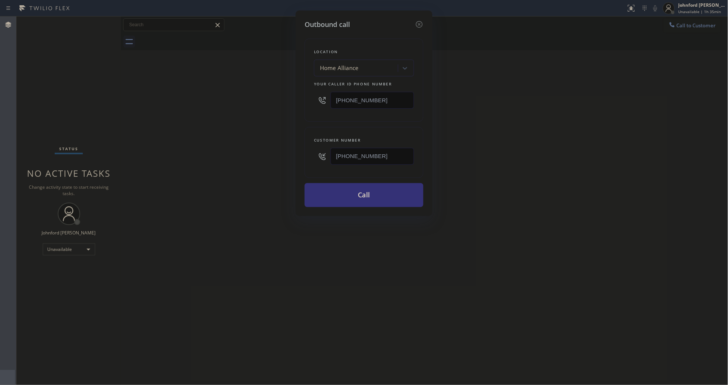
click at [367, 159] on input "[PHONE_NUMBER]" at bounding box center [373, 156] width 84 height 17
paste input "___) ___-____"
drag, startPoint x: 381, startPoint y: 154, endPoint x: 304, endPoint y: 150, distance: 77.3
click at [304, 150] on div "Outbound call Location Home Alliance Your caller id phone number [PHONE_NUMBER]…" at bounding box center [364, 113] width 137 height 206
paste input "text"
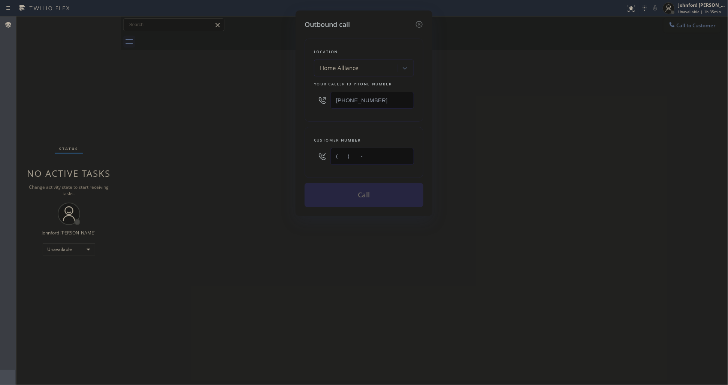
type input "(___) ___-____"
click at [369, 162] on input "(___) ___-____" at bounding box center [373, 156] width 84 height 17
paste input "818) 635-1818"
drag, startPoint x: 384, startPoint y: 156, endPoint x: 298, endPoint y: 159, distance: 85.9
click at [298, 159] on div "Outbound call Location Home Alliance Your caller id phone number [PHONE_NUMBER]…" at bounding box center [364, 113] width 137 height 206
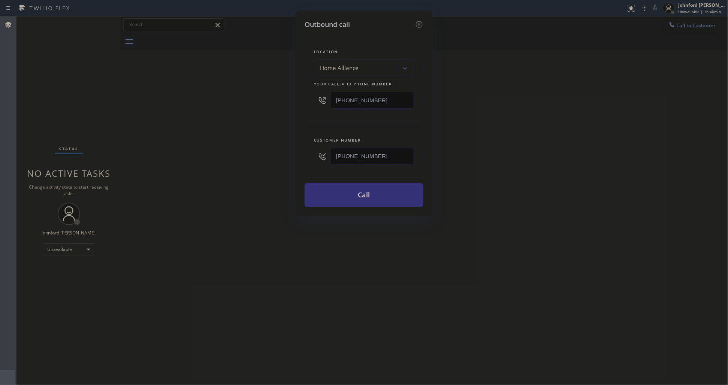
click at [51, 75] on div "Outbound call Location Home Alliance Your caller id phone number [PHONE_NUMBER]…" at bounding box center [364, 192] width 728 height 385
drag, startPoint x: 340, startPoint y: 166, endPoint x: 357, endPoint y: 158, distance: 18.9
click at [330, 166] on div "[PHONE_NUMBER]" at bounding box center [364, 156] width 100 height 24
click at [366, 156] on input "[PHONE_NUMBER]" at bounding box center [373, 156] width 84 height 17
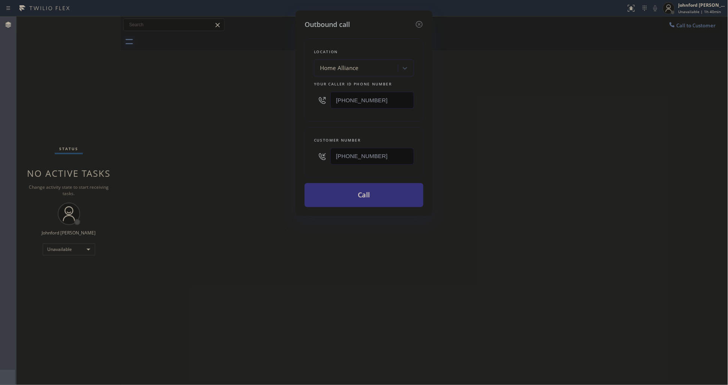
click at [366, 156] on input "[PHONE_NUMBER]" at bounding box center [373, 156] width 84 height 17
paste input "text"
type input "[PHONE_NUMBER]"
click at [250, 162] on div "Outbound call Location Home Alliance Your caller id phone number [PHONE_NUMBER]…" at bounding box center [364, 192] width 728 height 385
drag, startPoint x: 390, startPoint y: 92, endPoint x: 272, endPoint y: 113, distance: 119.8
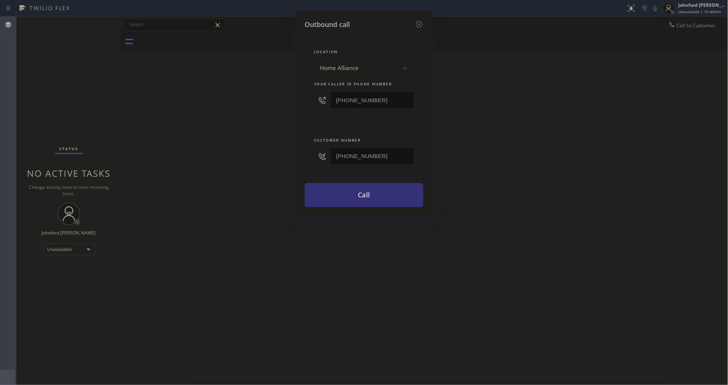
click at [293, 105] on div "Outbound call Location Home Alliance Your caller id phone number [PHONE_NUMBER]…" at bounding box center [364, 192] width 728 height 385
paste input "55) 731-4952"
type input "[PHONE_NUMBER]"
drag, startPoint x: 256, startPoint y: 118, endPoint x: 317, endPoint y: 215, distance: 114.5
click at [258, 126] on div "Outbound call Location Home Alliance Your caller id phone number [PHONE_NUMBER]…" at bounding box center [364, 192] width 728 height 385
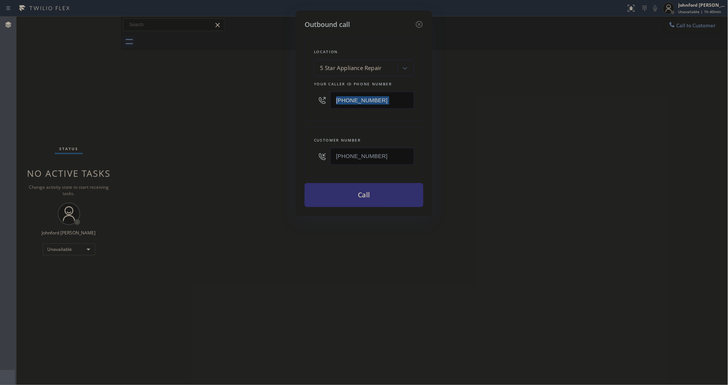
click at [367, 197] on button "Call" at bounding box center [364, 195] width 119 height 24
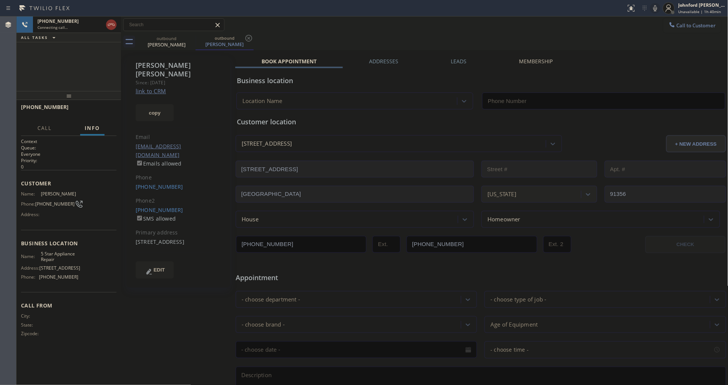
type input "[PHONE_NUMBER]"
click at [101, 112] on span "HANG UP" at bounding box center [99, 110] width 23 height 5
click at [85, 114] on button "COMPLETE" at bounding box center [98, 110] width 38 height 10
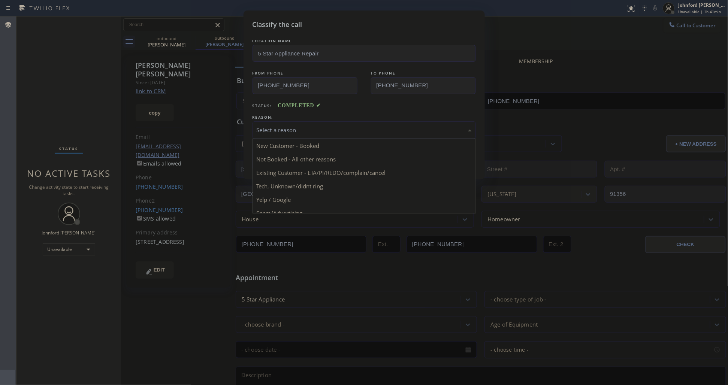
click at [289, 131] on div "Select a reason" at bounding box center [364, 130] width 215 height 9
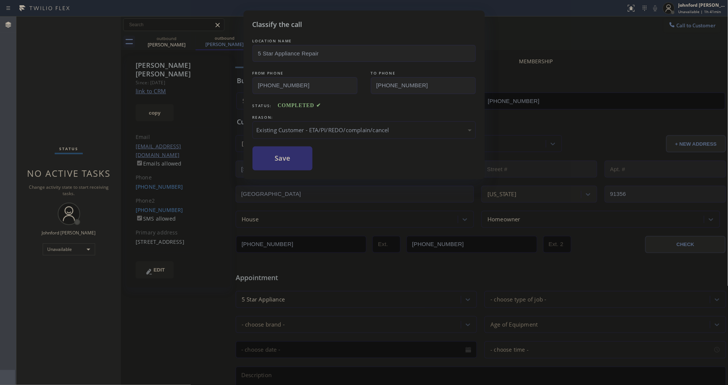
click at [282, 156] on button "Save" at bounding box center [283, 159] width 60 height 24
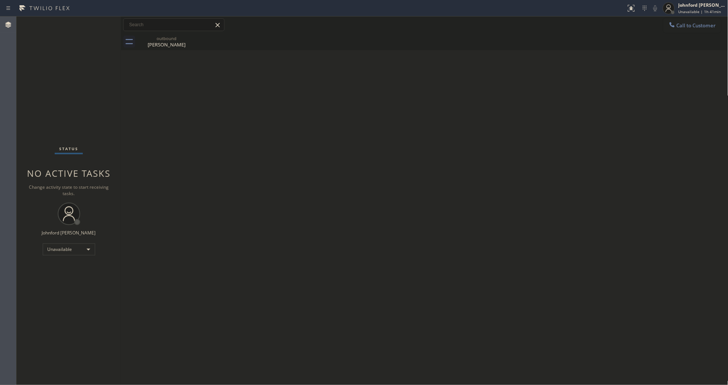
drag, startPoint x: 274, startPoint y: 159, endPoint x: 271, endPoint y: 156, distance: 4.0
click at [273, 159] on div "Back to Dashboard Change Sender ID Customers Technicians Select a contact Outbo…" at bounding box center [424, 200] width 607 height 369
click at [703, 30] on button "Call to Customer" at bounding box center [692, 25] width 57 height 14
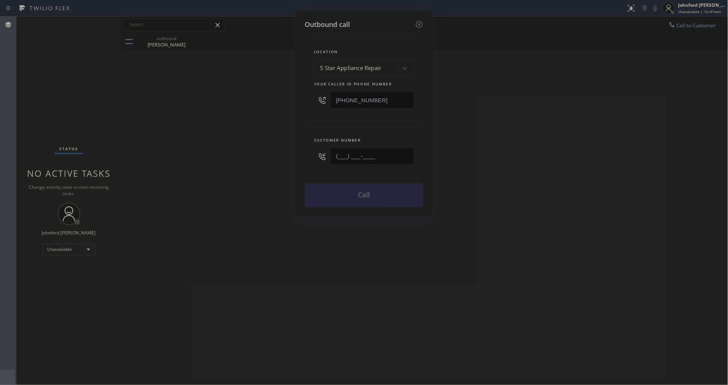
paste input "818) 644-2618"
drag, startPoint x: 405, startPoint y: 152, endPoint x: 288, endPoint y: 162, distance: 117.4
click at [289, 162] on div "Outbound call Location 5 Star Appliance Repair Your caller id phone number [PHO…" at bounding box center [364, 192] width 728 height 385
type input "[PHONE_NUMBER]"
click at [280, 165] on div "Outbound call Location 5 Star Appliance Repair Your caller id phone number [PHO…" at bounding box center [364, 192] width 728 height 385
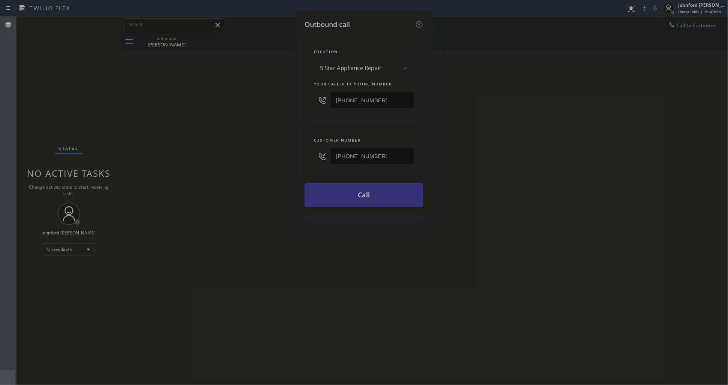
click at [377, 93] on input "[PHONE_NUMBER]" at bounding box center [373, 100] width 84 height 17
paste input "18) 938-1170"
type input "[PHONE_NUMBER]"
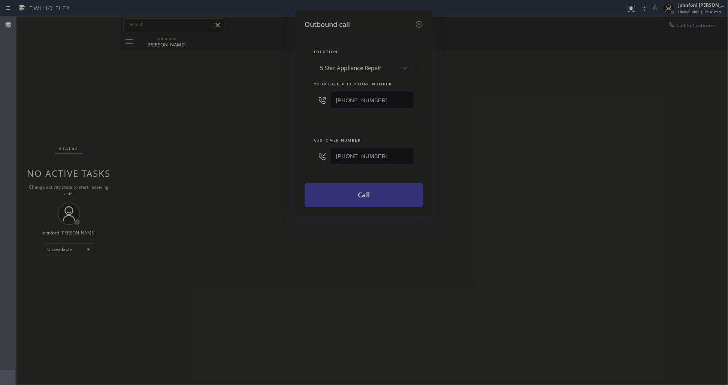
click at [272, 115] on div "Outbound call Location 5 Star Appliance Repair Your caller id phone number [PHO…" at bounding box center [364, 192] width 728 height 385
click at [358, 192] on button "Call" at bounding box center [364, 195] width 119 height 24
drag, startPoint x: 477, startPoint y: 162, endPoint x: 524, endPoint y: 27, distance: 142.5
click at [488, 154] on div "Outbound call Location Fair Air Duct Cleaning Van Nuys Your caller id phone num…" at bounding box center [364, 192] width 728 height 385
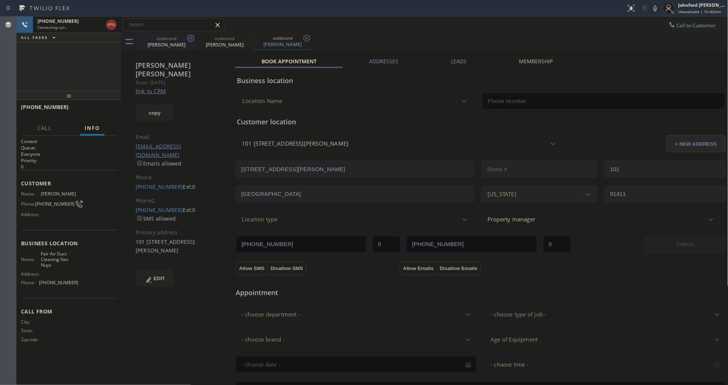
click at [190, 39] on icon at bounding box center [190, 38] width 7 height 7
type input "[PHONE_NUMBER]"
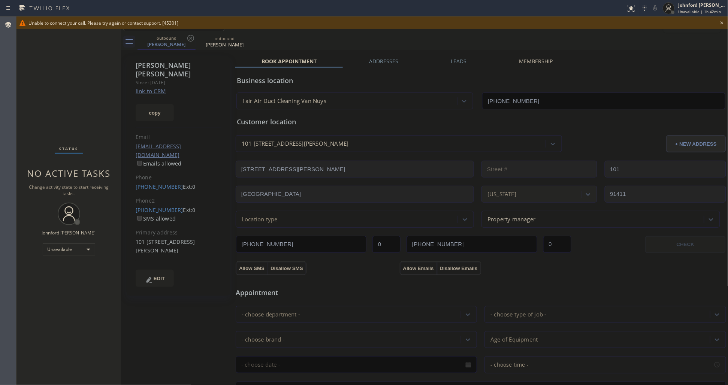
click at [725, 23] on icon at bounding box center [722, 22] width 9 height 9
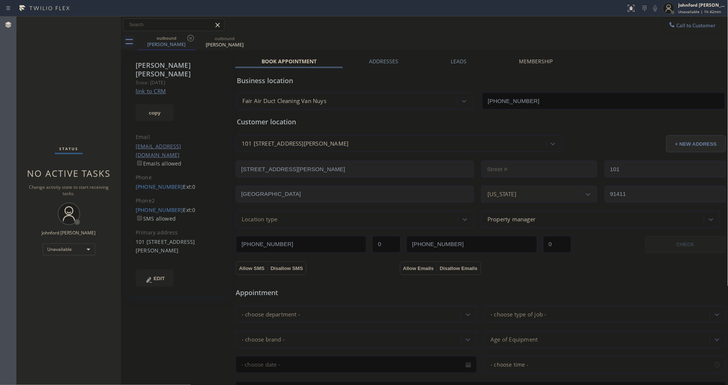
click at [702, 24] on button "Call to Customer" at bounding box center [692, 25] width 57 height 14
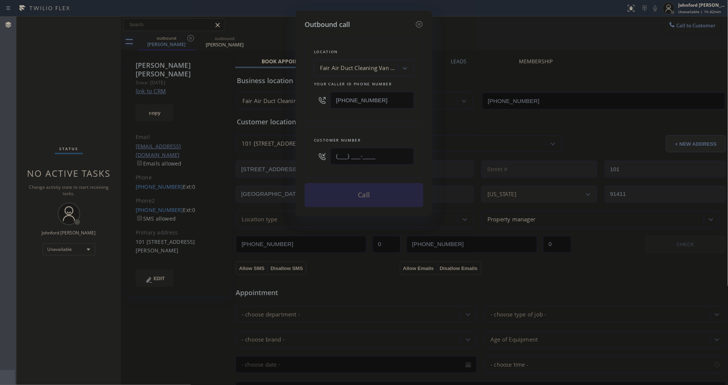
drag, startPoint x: 381, startPoint y: 155, endPoint x: 309, endPoint y: 151, distance: 72.0
click at [319, 153] on div "(___) ___-____" at bounding box center [364, 156] width 100 height 24
paste input "209) 609-2283"
click at [326, 121] on div "Location Fair Air Duct Cleaning Van Nuys Your caller id phone number [PHONE_NUM…" at bounding box center [364, 119] width 119 height 178
drag, startPoint x: 367, startPoint y: 157, endPoint x: 185, endPoint y: 182, distance: 184.3
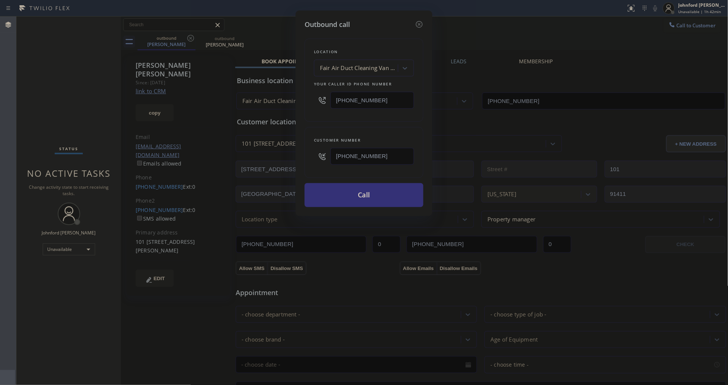
click at [244, 157] on div "Outbound call Location Fair Air Duct Cleaning Van Nuys Your caller id phone num…" at bounding box center [364, 192] width 728 height 385
paste input "562) 485-6014"
type input "[PHONE_NUMBER]"
drag, startPoint x: 389, startPoint y: 104, endPoint x: 263, endPoint y: 102, distance: 125.2
click at [267, 102] on div "Outbound call Location Fair Air Duct Cleaning Van Nuys Your caller id phone num…" at bounding box center [364, 192] width 728 height 385
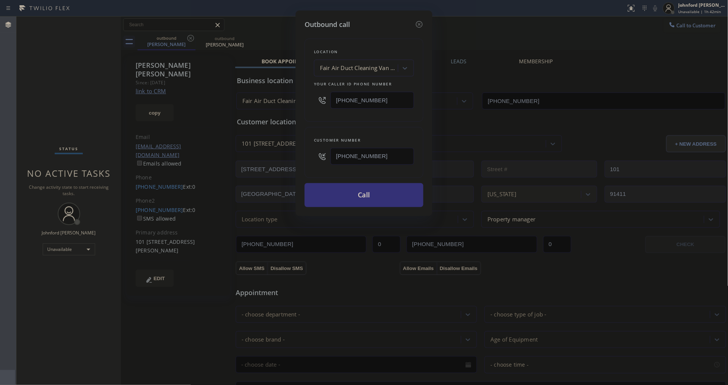
paste input "562) 485-6014"
type input "[PHONE_NUMBER]"
drag, startPoint x: 381, startPoint y: 154, endPoint x: 272, endPoint y: 157, distance: 109.1
click at [272, 157] on div "Outbound call Location [PERSON_NAME] Air Service Your caller id phone number [P…" at bounding box center [364, 192] width 728 height 385
paste input "text"
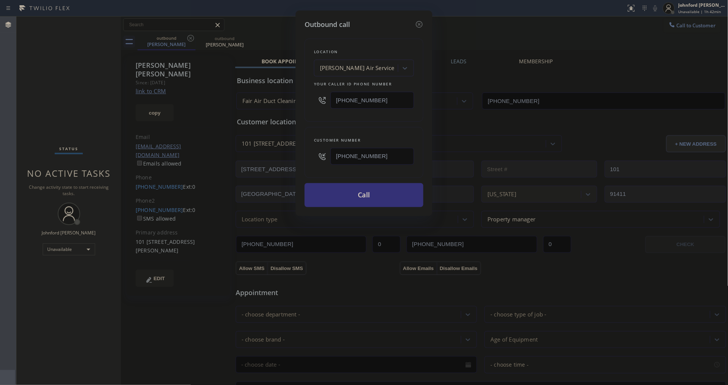
drag, startPoint x: 395, startPoint y: 157, endPoint x: 328, endPoint y: 142, distance: 68.5
click at [308, 162] on div "Customer number [PHONE_NUMBER]" at bounding box center [364, 152] width 119 height 51
paste input "858) 831-6292"
type input "[PHONE_NUMBER]"
click at [350, 120] on div "Location [PERSON_NAME] Air Service Your caller id phone number [PHONE_NUMBER] C…" at bounding box center [364, 119] width 119 height 178
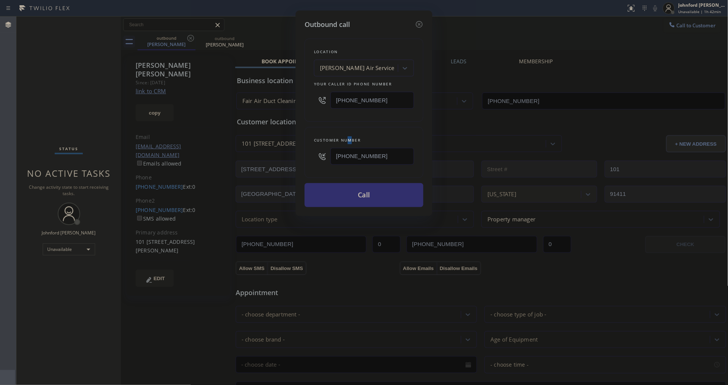
click at [341, 198] on button "Call" at bounding box center [364, 195] width 119 height 24
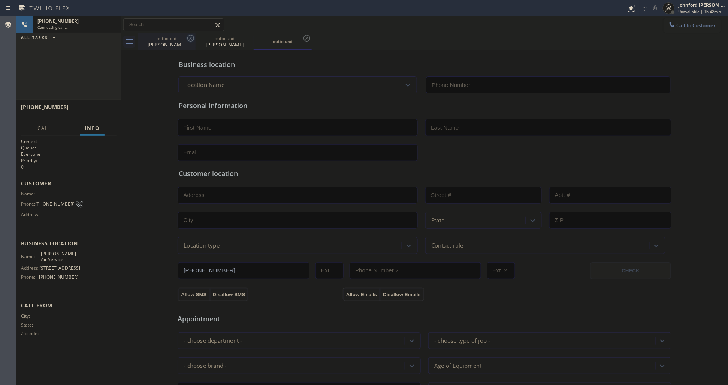
type input "[PHONE_NUMBER]"
click at [190, 40] on icon at bounding box center [190, 38] width 9 height 9
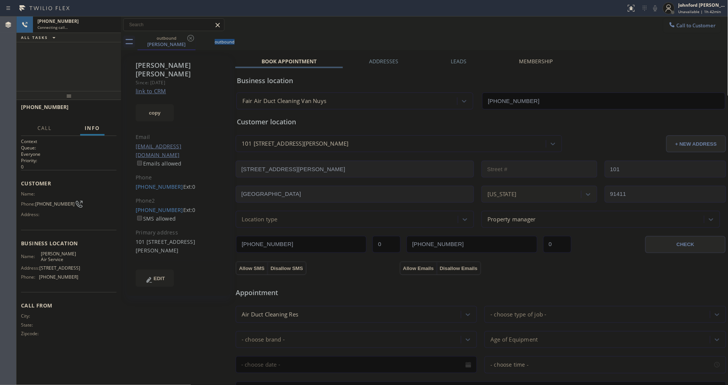
click at [190, 40] on icon at bounding box center [190, 38] width 9 height 9
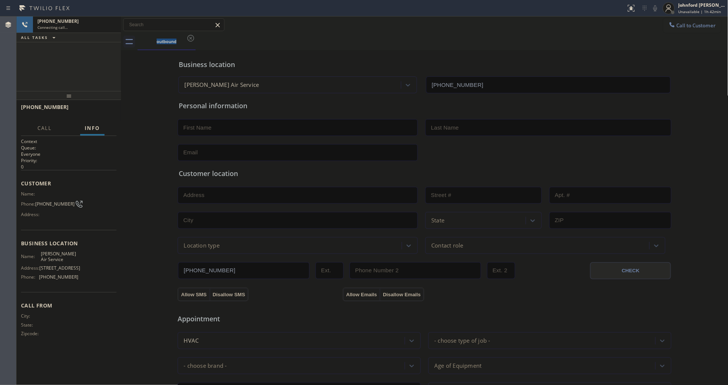
click at [59, 68] on div "[PHONE_NUMBER] Connecting call… ALL TASKS ALL TASKS ACTIVE TASKS TASKS IN WRAP …" at bounding box center [68, 53] width 105 height 75
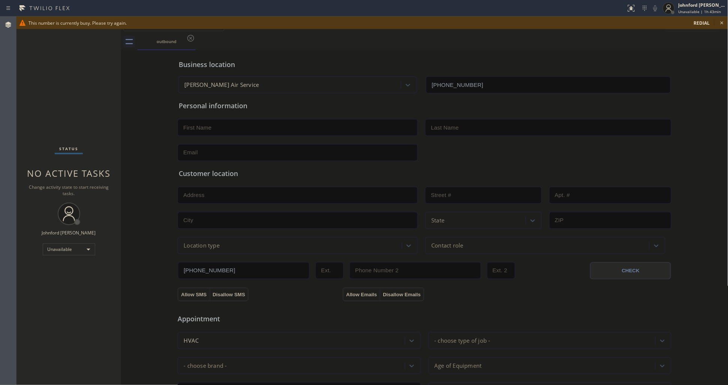
click at [527, 46] on div "outbound" at bounding box center [433, 41] width 591 height 17
click at [52, 93] on div "Status No active tasks Change activity state to start receiving tasks. [PERSON_…" at bounding box center [68, 200] width 105 height 369
click at [723, 21] on icon at bounding box center [722, 22] width 9 height 9
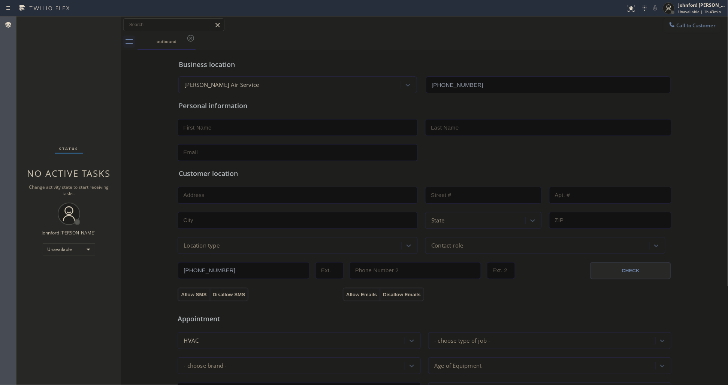
click at [353, 29] on div "Call to Customer Outbound call Location [PERSON_NAME] Air Service Your caller i…" at bounding box center [424, 24] width 607 height 13
click at [559, 55] on div "Business location [PERSON_NAME] Air Service [PHONE_NUMBER]" at bounding box center [424, 72] width 495 height 41
click at [675, 34] on div "outbound" at bounding box center [433, 41] width 591 height 17
click at [669, 28] on icon at bounding box center [672, 24] width 7 height 7
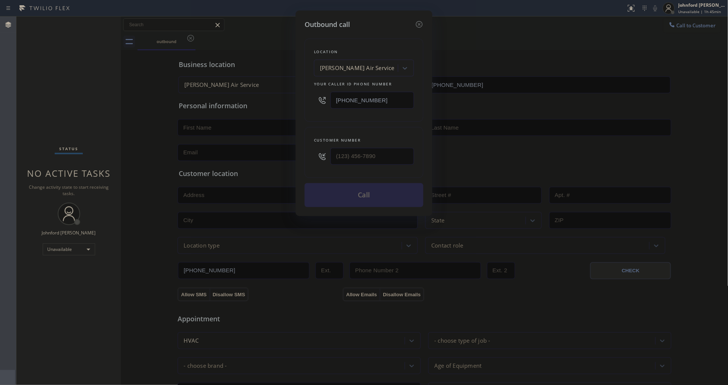
drag, startPoint x: 395, startPoint y: 94, endPoint x: 265, endPoint y: 98, distance: 130.5
click at [283, 94] on div "Outbound call Location [PERSON_NAME] Air Service Your caller id phone number [P…" at bounding box center [364, 192] width 728 height 385
paste input "855) 999-4417"
type input "[PHONE_NUMBER]"
drag, startPoint x: 368, startPoint y: 148, endPoint x: 329, endPoint y: 152, distance: 39.1
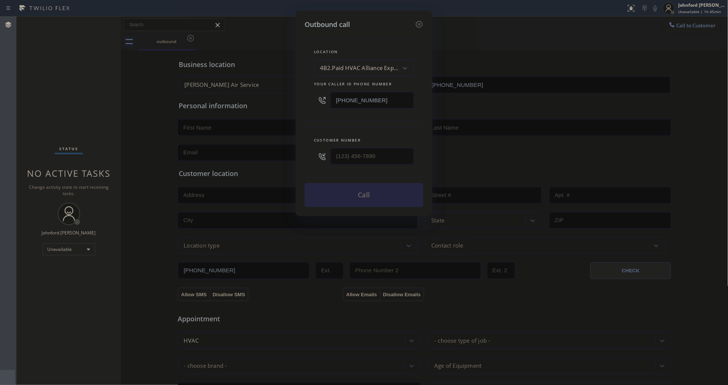
click at [329, 152] on div at bounding box center [364, 156] width 100 height 24
click at [355, 154] on input "(___) ___-____" at bounding box center [373, 156] width 84 height 17
paste input "407) 615-9645"
type input "[PHONE_NUMBER]"
click at [356, 130] on div "Customer number [PHONE_NUMBER]" at bounding box center [364, 152] width 119 height 51
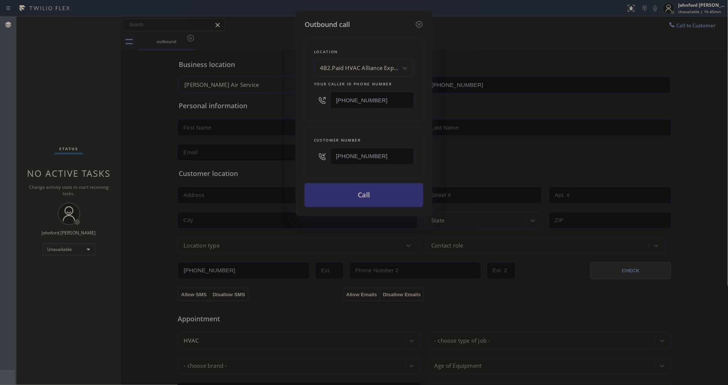
click at [365, 194] on button "Call" at bounding box center [364, 195] width 119 height 24
click at [100, 111] on div "Outbound call Location 4B2.Paid HVAC Alliance Expert Your caller id phone numbe…" at bounding box center [364, 192] width 728 height 385
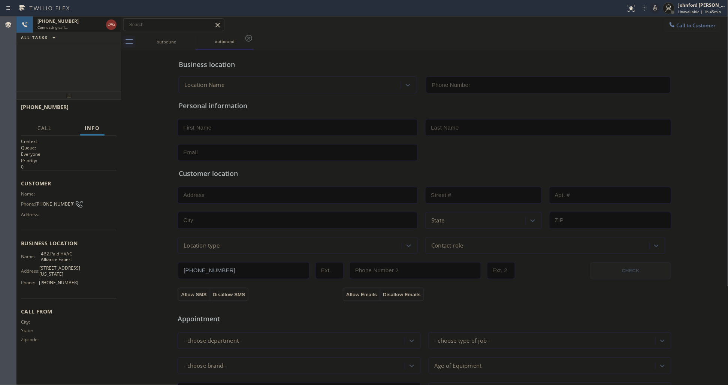
type input "[PHONE_NUMBER]"
click at [194, 41] on icon at bounding box center [190, 38] width 9 height 9
click at [34, 87] on div "[PHONE_NUMBER] Connecting call… ALL TASKS ALL TASKS ACTIVE TASKS TASKS IN WRAP …" at bounding box center [68, 53] width 105 height 75
click at [109, 26] on icon at bounding box center [111, 24] width 9 height 9
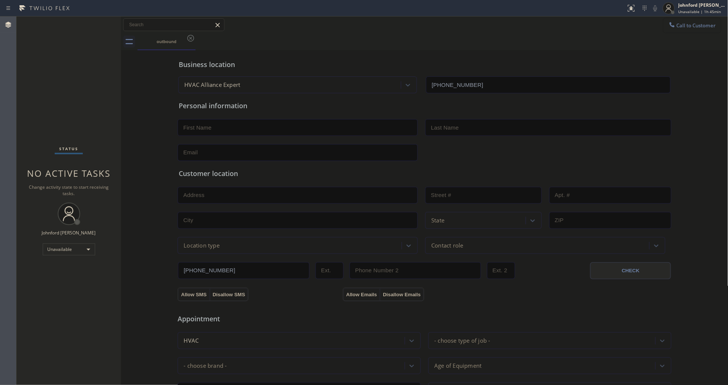
click at [671, 30] on button "Call to Customer" at bounding box center [692, 25] width 57 height 14
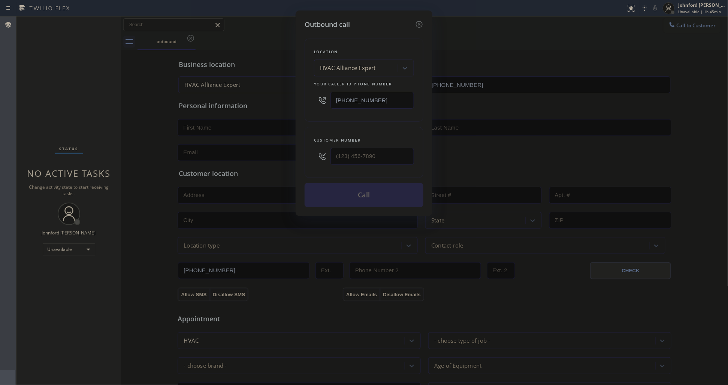
drag, startPoint x: 318, startPoint y: 94, endPoint x: 279, endPoint y: 101, distance: 39.2
click at [297, 96] on div "Outbound call Location HVAC Alliance Expert Your caller id phone number [PHONE_…" at bounding box center [364, 113] width 137 height 206
paste input "714) 908-9899"
type input "[PHONE_NUMBER]"
type input "(___) ___-____"
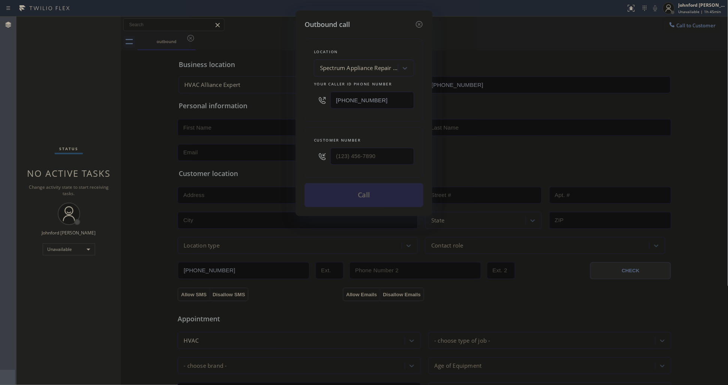
click at [332, 129] on div "Customer number" at bounding box center [364, 152] width 119 height 51
drag, startPoint x: 380, startPoint y: 158, endPoint x: 311, endPoint y: 147, distance: 69.2
click at [308, 147] on div "Customer number (___) ___-____" at bounding box center [364, 152] width 119 height 51
paste input "828) 852-1291"
type input "[PHONE_NUMBER]"
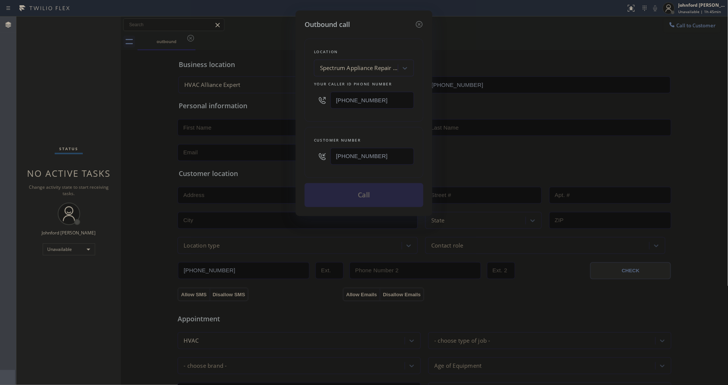
click at [306, 153] on div "Customer number [PHONE_NUMBER]" at bounding box center [364, 152] width 119 height 51
click at [325, 194] on button "Call" at bounding box center [364, 195] width 119 height 24
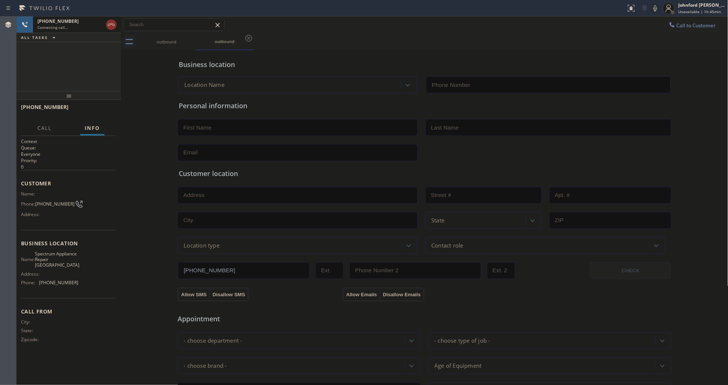
type input "[PHONE_NUMBER]"
click at [110, 109] on span "HANG UP" at bounding box center [99, 110] width 23 height 5
click at [675, 29] on button "Call to Customer" at bounding box center [692, 25] width 57 height 14
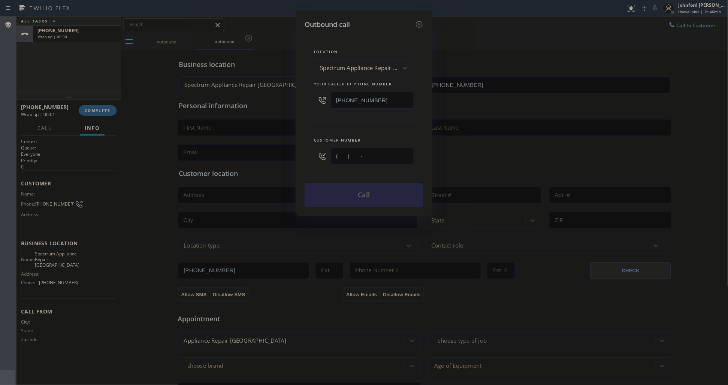
paste input "828) 852-1291"
type input "[PHONE_NUMBER]"
click at [347, 120] on div "Location Spectrum Appliance Repair [GEOGRAPHIC_DATA] Your caller id phone numbe…" at bounding box center [364, 119] width 119 height 178
click at [347, 188] on button "Call" at bounding box center [364, 195] width 119 height 24
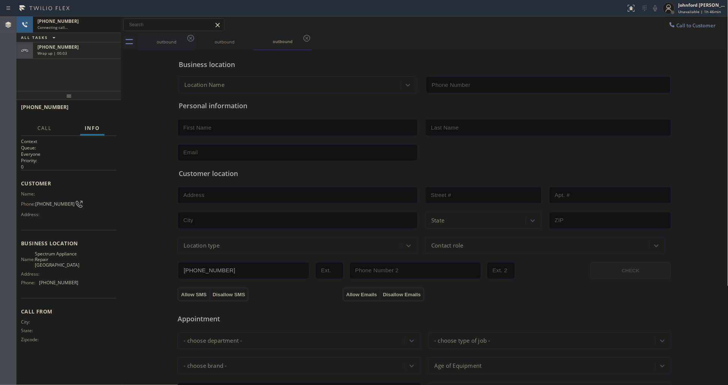
type input "[PHONE_NUMBER]"
click at [79, 40] on div "ALL TASKS ALL TASKS ACTIVE TASKS TASKS IN WRAP UP" at bounding box center [68, 37] width 105 height 9
click at [78, 55] on div "[PHONE_NUMBER] Wrap up | 00:07" at bounding box center [75, 50] width 85 height 16
click at [112, 117] on div "[PHONE_NUMBER] Wrap up | 00:07 COMPLETE" at bounding box center [69, 110] width 96 height 19
click at [98, 108] on span "COMPLETE" at bounding box center [98, 110] width 26 height 5
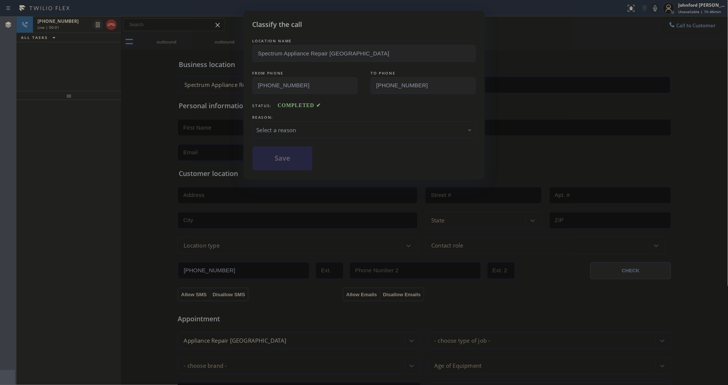
click at [320, 121] on div "Select a reason" at bounding box center [364, 130] width 223 height 18
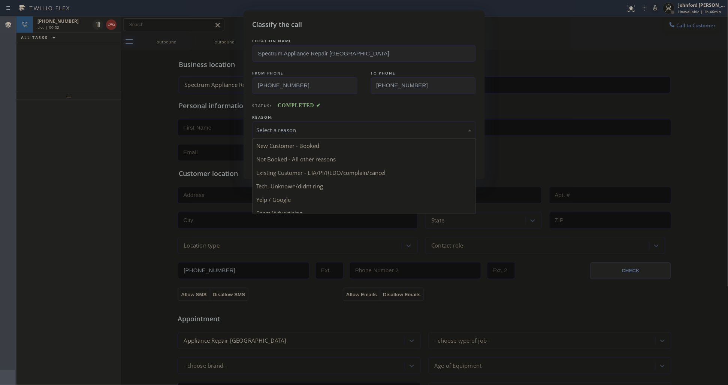
scroll to position [51, 0]
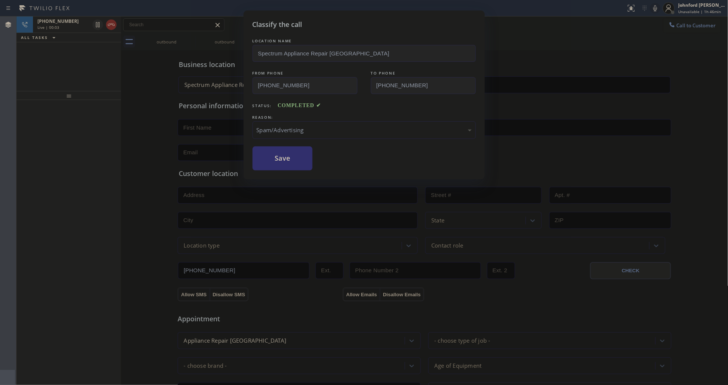
click at [285, 167] on button "Save" at bounding box center [283, 159] width 60 height 24
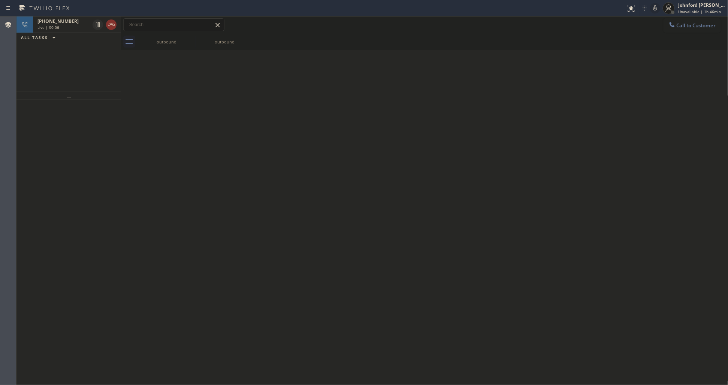
drag, startPoint x: 109, startPoint y: 21, endPoint x: 102, endPoint y: 40, distance: 20.0
click at [109, 21] on icon at bounding box center [111, 24] width 9 height 9
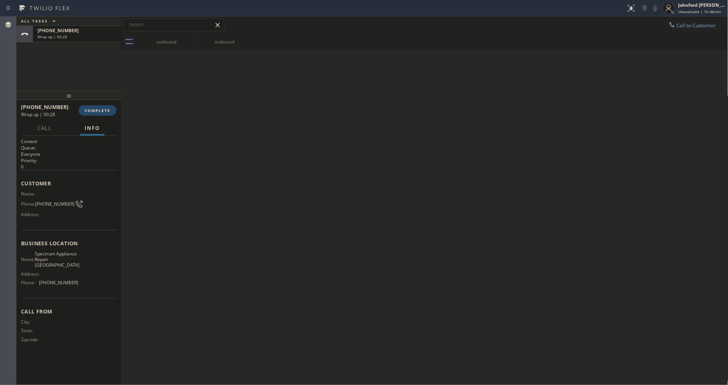
click at [96, 112] on span "COMPLETE" at bounding box center [98, 110] width 26 height 5
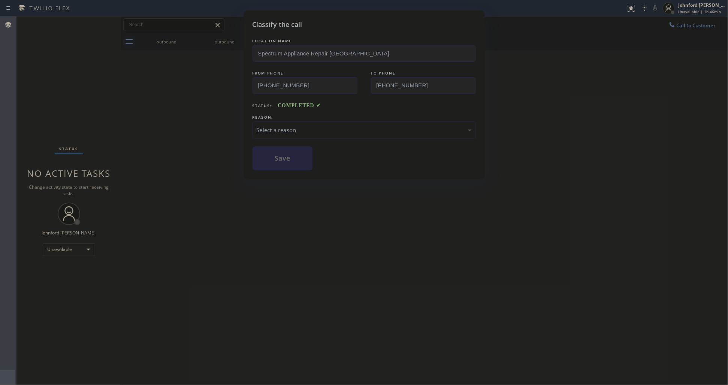
click at [297, 126] on div "Select a reason" at bounding box center [364, 130] width 215 height 9
click at [289, 160] on button "Save" at bounding box center [283, 159] width 60 height 24
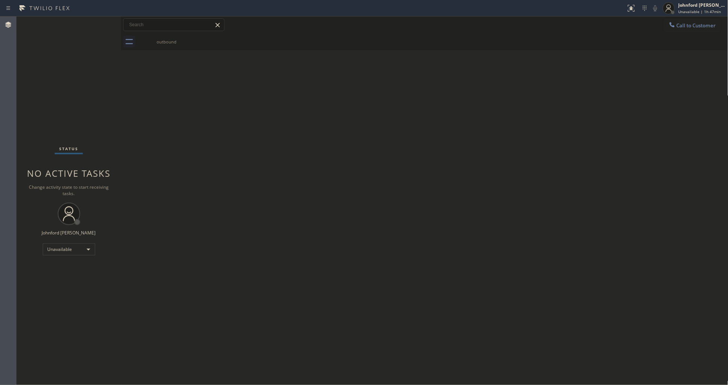
click at [667, 27] on button "Call to Customer" at bounding box center [692, 25] width 57 height 14
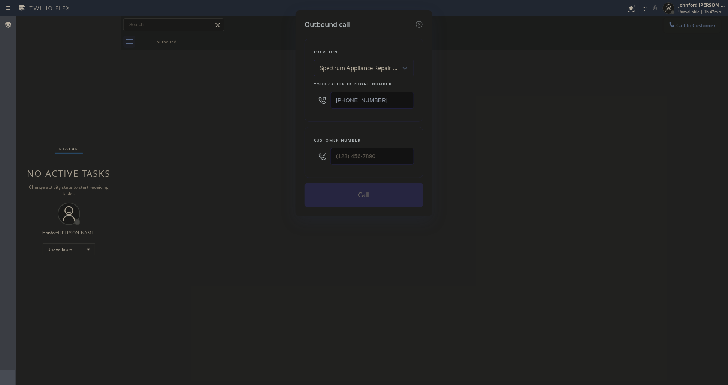
paste input "240) 222-5484"
type input "[PHONE_NUMBER]"
click at [0, 132] on html "Status report No issues detected If you experience an issue, please download th…" at bounding box center [364, 192] width 728 height 385
type input "(___) ___-____"
drag, startPoint x: 242, startPoint y: 150, endPoint x: 331, endPoint y: 174, distance: 92.3
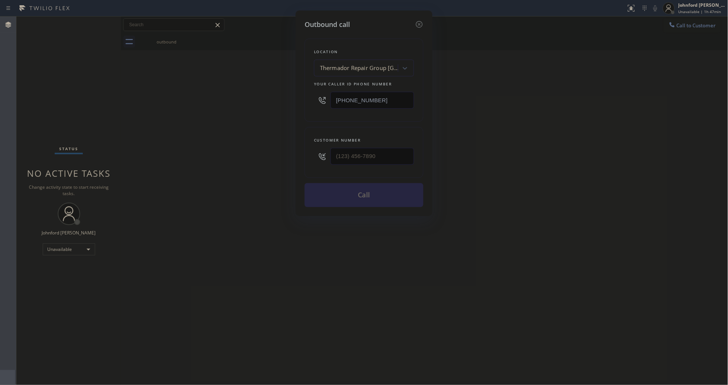
click at [242, 150] on div "Outbound call Location Thermador Repair Group [GEOGRAPHIC_DATA] Your caller id …" at bounding box center [364, 192] width 728 height 385
paste input "443) 304-5202"
type input "[PHONE_NUMBER]"
click at [286, 155] on div "Outbound call Location Thermador Repair Group [GEOGRAPHIC_DATA] Your caller id …" at bounding box center [364, 192] width 728 height 385
click at [376, 203] on button "Call" at bounding box center [364, 195] width 119 height 24
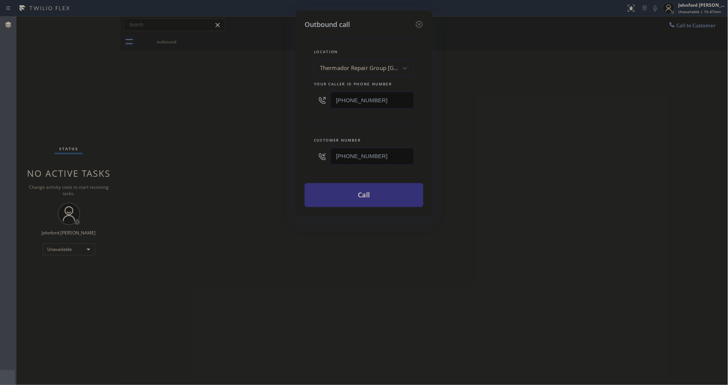
drag, startPoint x: 531, startPoint y: 175, endPoint x: 555, endPoint y: 106, distance: 72.7
click at [540, 166] on div "Outbound call Location Thermador Repair Group [GEOGRAPHIC_DATA] Your caller id …" at bounding box center [364, 192] width 728 height 385
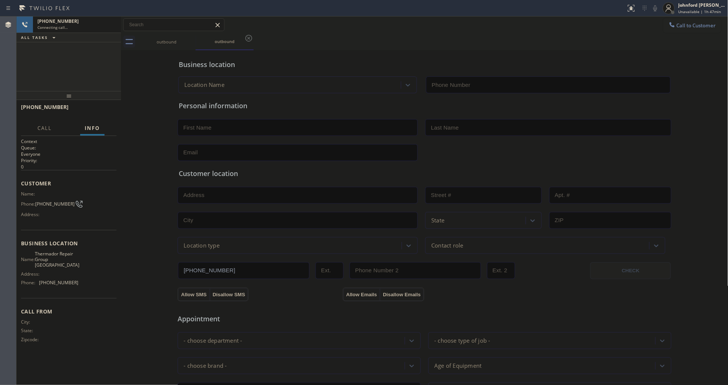
type input "[PHONE_NUMBER]"
click at [85, 107] on button "HANG UP" at bounding box center [99, 110] width 35 height 10
click at [679, 29] on button "Call to Customer" at bounding box center [692, 25] width 57 height 14
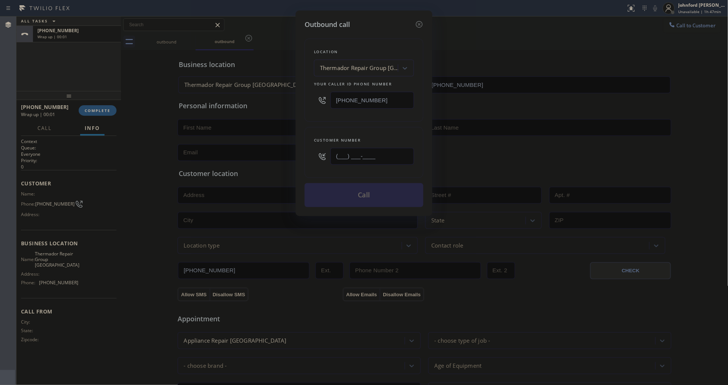
paste input "443) 304-5202"
type input "[PHONE_NUMBER]"
click at [350, 112] on div "Location Thermador Repair Group [GEOGRAPHIC_DATA] Your caller id phone number […" at bounding box center [364, 80] width 119 height 83
click at [384, 191] on button "Call" at bounding box center [364, 195] width 119 height 24
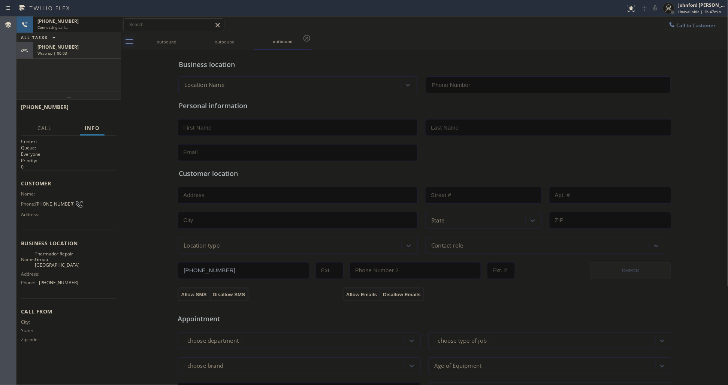
type input "[PHONE_NUMBER]"
click at [96, 106] on button "HANG UP" at bounding box center [99, 110] width 35 height 10
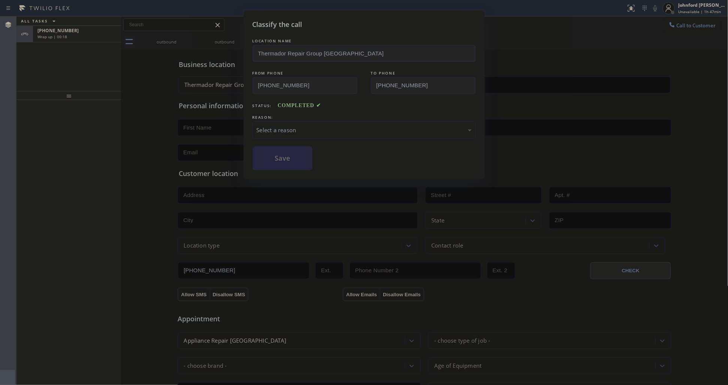
click at [296, 126] on div "Select a reason" at bounding box center [364, 130] width 215 height 9
click at [280, 162] on button "Save" at bounding box center [283, 159] width 60 height 24
click at [75, 39] on div "Classify the call LOCATION NAME [DOMAIN_NAME] 5 Star Appliance Repair Emails FR…" at bounding box center [372, 200] width 712 height 369
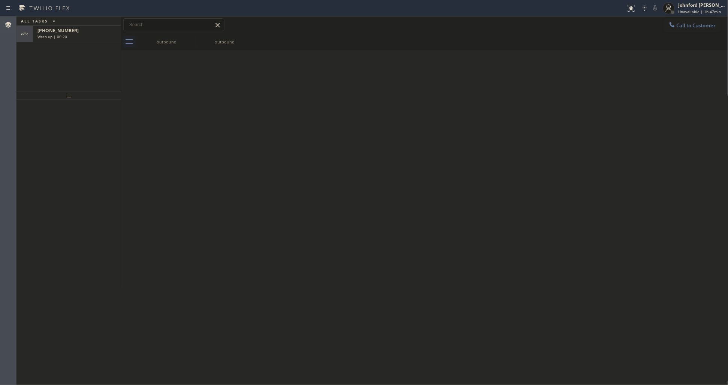
click at [75, 39] on div "Wrap up | 00:20" at bounding box center [76, 36] width 79 height 5
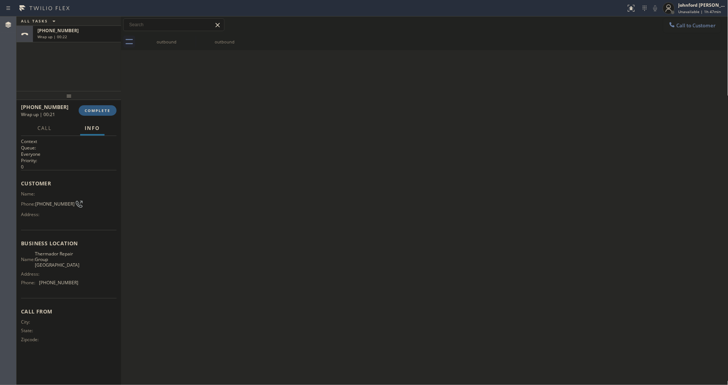
click at [98, 103] on div "[PHONE_NUMBER] Wrap up | 00:21 COMPLETE" at bounding box center [69, 110] width 96 height 19
click at [98, 106] on button "COMPLETE" at bounding box center [98, 110] width 38 height 10
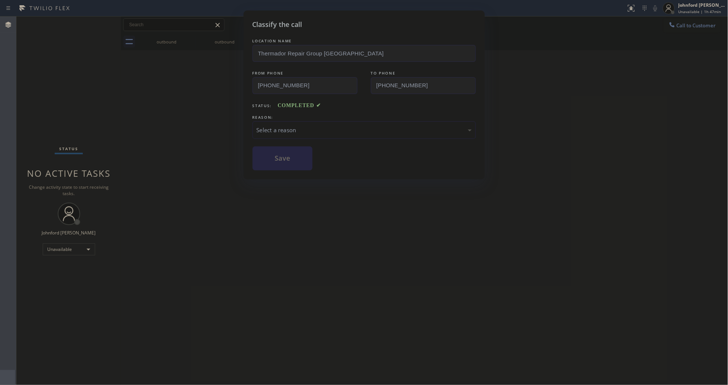
click at [311, 133] on div "Select a reason" at bounding box center [364, 130] width 223 height 18
click at [281, 160] on button "Save" at bounding box center [283, 159] width 60 height 24
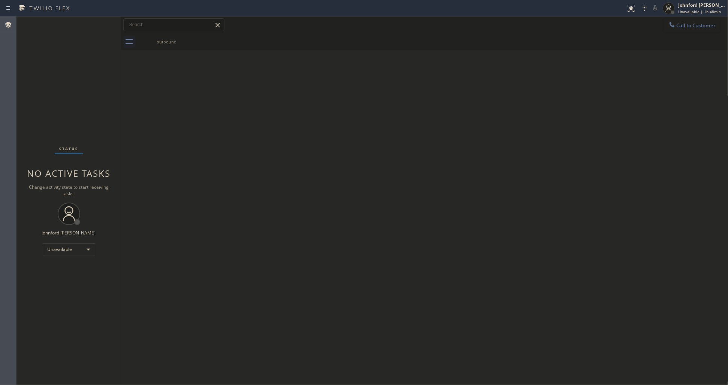
click at [673, 25] on icon at bounding box center [672, 24] width 5 height 5
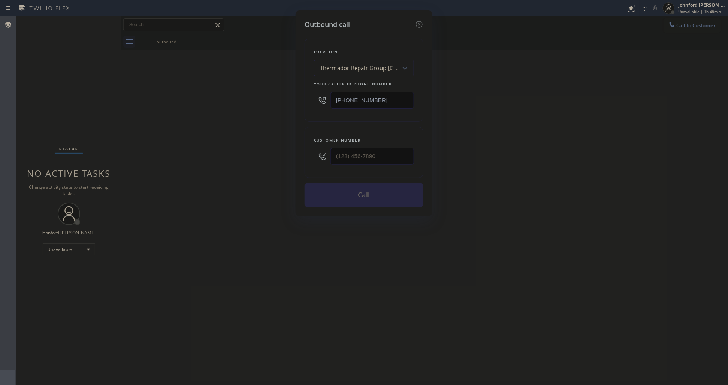
drag, startPoint x: 394, startPoint y: 96, endPoint x: 260, endPoint y: 99, distance: 133.5
click at [269, 96] on div "Outbound call Location Thermador Repair Group [GEOGRAPHIC_DATA] Your caller id …" at bounding box center [364, 192] width 728 height 385
paste input "424) 352-7537"
type input "[PHONE_NUMBER]"
paste input "616) 741-3686"
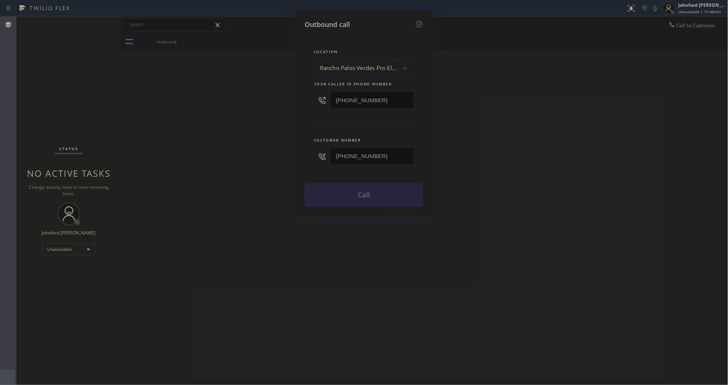
type input "[PHONE_NUMBER]"
click at [274, 157] on div "Outbound call Location [GEOGRAPHIC_DATA] Pro Electricians Your caller id phone …" at bounding box center [364, 192] width 728 height 385
click at [344, 185] on button "Call" at bounding box center [364, 195] width 119 height 24
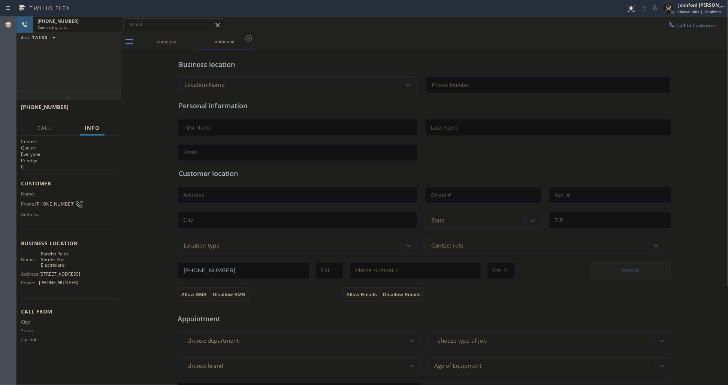
type input "[PHONE_NUMBER]"
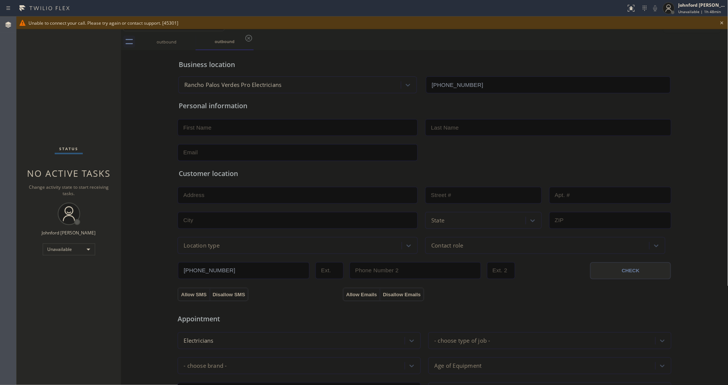
click at [298, 29] on div at bounding box center [372, 29] width 712 height 0
click at [724, 24] on icon at bounding box center [722, 22] width 9 height 9
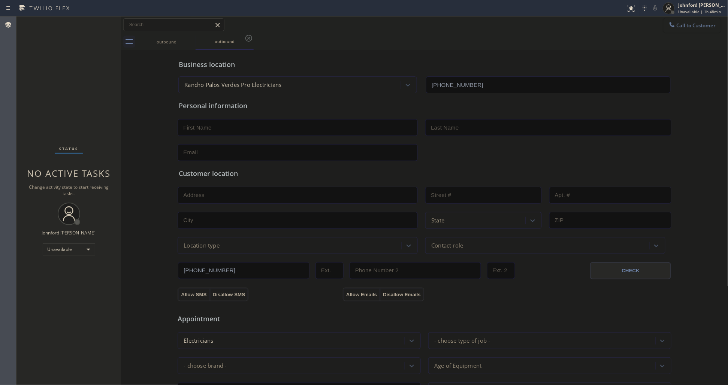
click at [684, 23] on span "Call to Customer" at bounding box center [696, 25] width 39 height 7
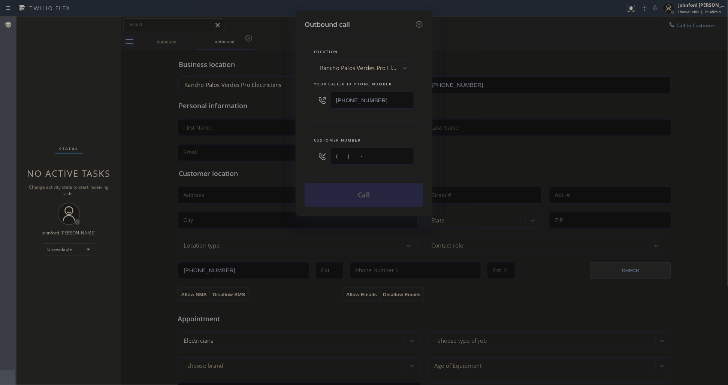
drag, startPoint x: 338, startPoint y: 150, endPoint x: 323, endPoint y: 150, distance: 15.4
click at [326, 150] on div "(___) ___-____" at bounding box center [364, 156] width 100 height 24
paste input "616) 741-3686"
type input "[PHONE_NUMBER]"
click at [324, 128] on div "Customer number [PHONE_NUMBER]" at bounding box center [364, 152] width 119 height 51
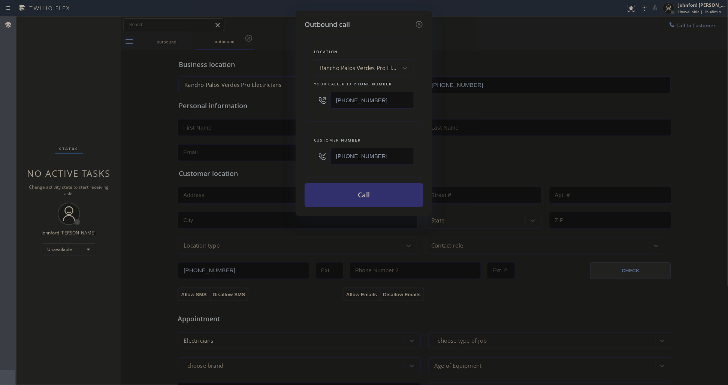
click at [352, 193] on button "Call" at bounding box center [364, 195] width 119 height 24
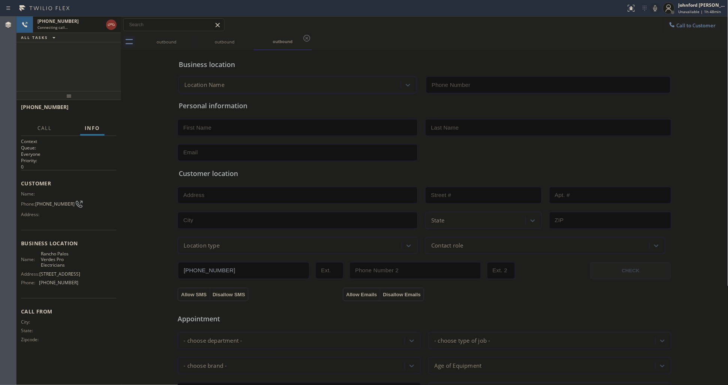
type input "[PHONE_NUMBER]"
click at [111, 79] on div "[PHONE_NUMBER] Connecting call… ALL TASKS ALL TASKS ACTIVE TASKS TASKS IN WRAP …" at bounding box center [68, 53] width 105 height 75
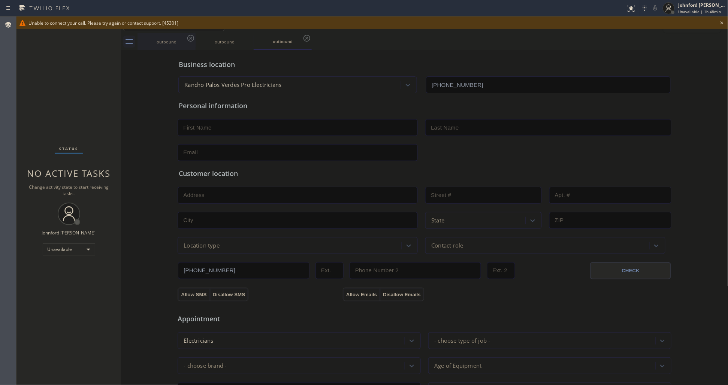
click at [184, 37] on div "outbound" at bounding box center [166, 41] width 57 height 17
click at [184, 37] on div "outbound" at bounding box center [166, 41] width 57 height 16
click at [185, 37] on div "outbound" at bounding box center [166, 41] width 57 height 16
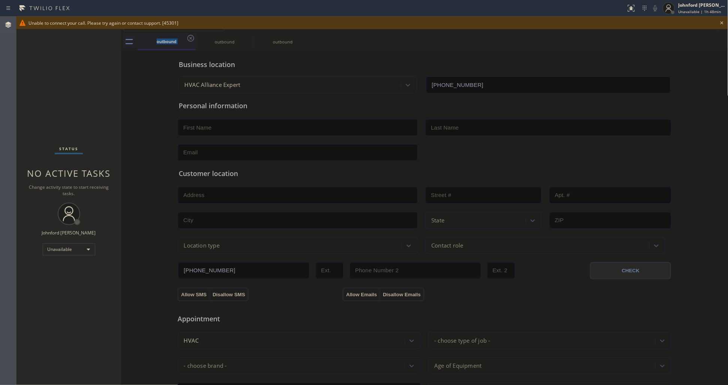
click at [185, 37] on div "outbound" at bounding box center [166, 41] width 57 height 16
click at [187, 37] on div "outbound" at bounding box center [167, 41] width 58 height 17
click at [193, 37] on icon at bounding box center [190, 38] width 9 height 9
click at [0, 0] on icon at bounding box center [0, 0] width 0 height 0
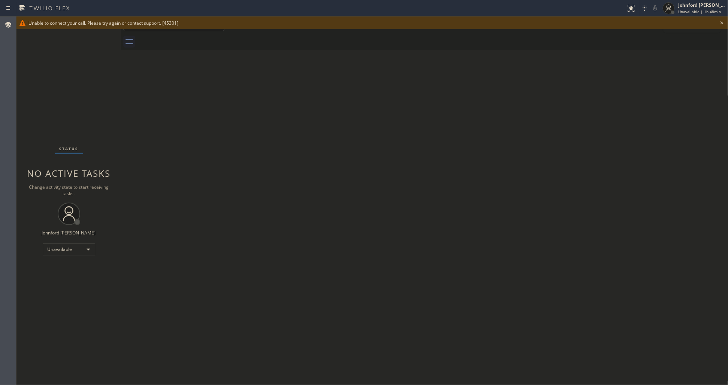
click at [726, 21] on icon at bounding box center [722, 22] width 9 height 9
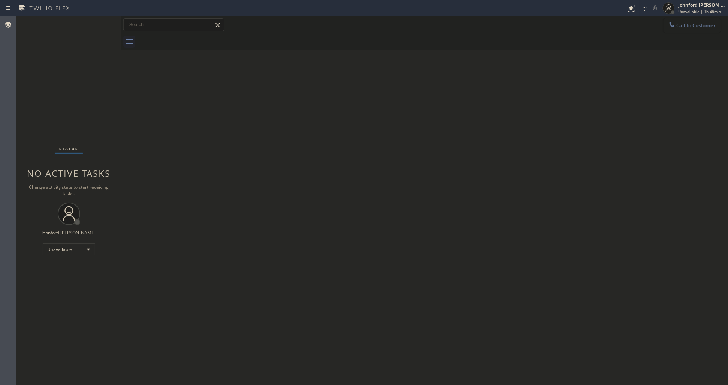
click at [712, 24] on button "Call to Customer" at bounding box center [692, 25] width 57 height 14
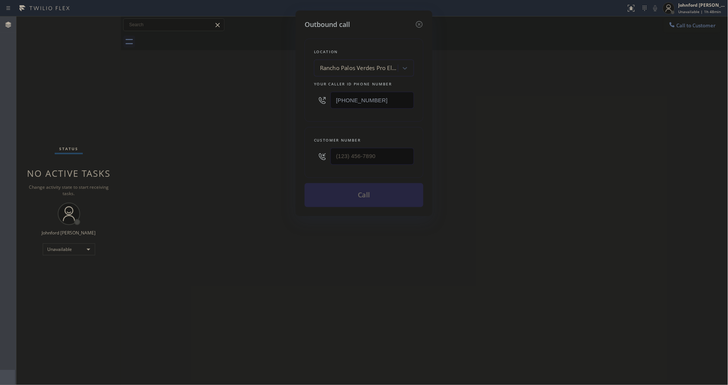
drag, startPoint x: 398, startPoint y: 98, endPoint x: 267, endPoint y: 104, distance: 130.9
click at [281, 100] on div "Outbound call Location [GEOGRAPHIC_DATA] Pro Electricians Your caller id phone …" at bounding box center [364, 192] width 728 height 385
paste input "510) 737-751"
type input "[PHONE_NUMBER]"
paste input "628) 252-3598"
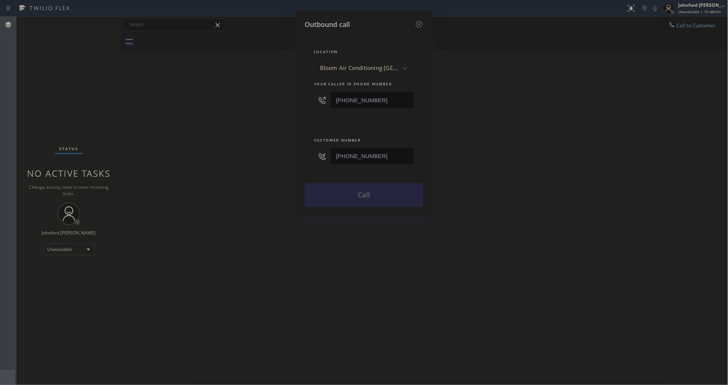
type input "[PHONE_NUMBER]"
click at [241, 156] on div "Outbound call Location Bloom Air Conditioning [GEOGRAPHIC_DATA] Your caller id …" at bounding box center [364, 192] width 728 height 385
click at [314, 201] on button "Call" at bounding box center [364, 195] width 119 height 24
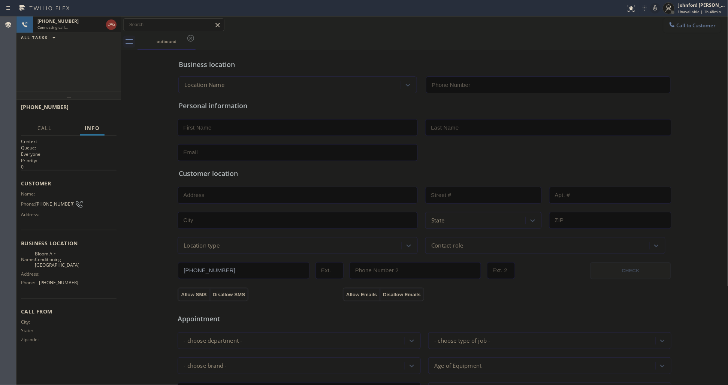
type input "[PHONE_NUMBER]"
click at [42, 79] on div "[PHONE_NUMBER] Live | 00:01 ALL TASKS ALL TASKS ACTIVE TASKS TASKS IN WRAP UP" at bounding box center [68, 53] width 105 height 75
click at [93, 100] on div at bounding box center [68, 95] width 105 height 9
click at [98, 106] on button "HANG UP" at bounding box center [99, 110] width 35 height 10
click at [97, 108] on span "HANG UP" at bounding box center [99, 110] width 23 height 5
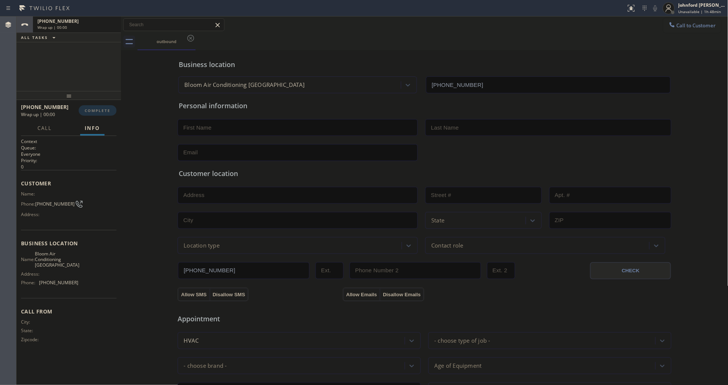
click at [97, 108] on span "COMPLETE" at bounding box center [98, 110] width 26 height 5
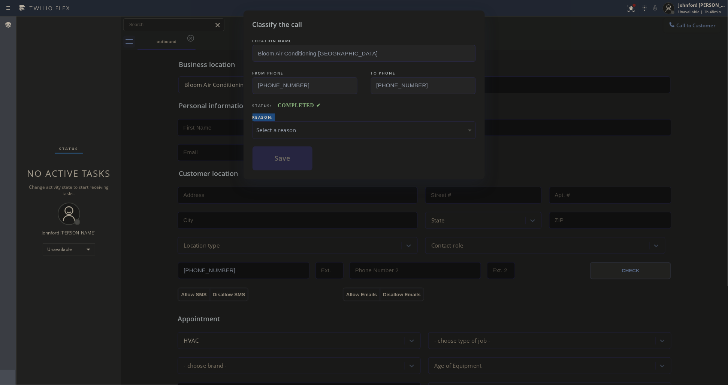
click at [97, 108] on div "Classify the call LOCATION NAME Bloom Air Conditioning Oakland FROM PHONE [PHON…" at bounding box center [364, 192] width 728 height 385
click at [278, 134] on div "Select a reason" at bounding box center [364, 130] width 223 height 18
click at [287, 163] on button "Save" at bounding box center [283, 159] width 60 height 24
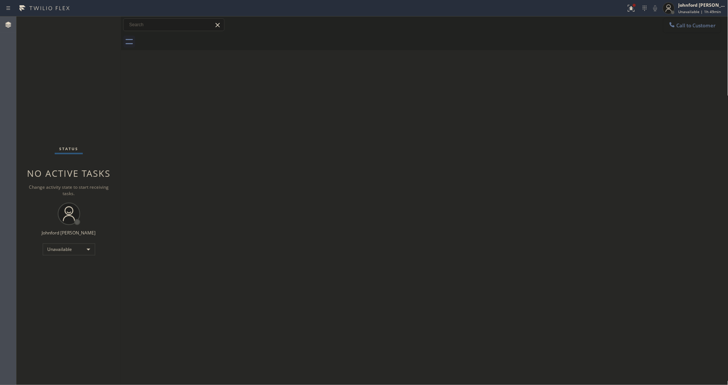
click at [686, 27] on button "Call to Customer" at bounding box center [692, 25] width 57 height 14
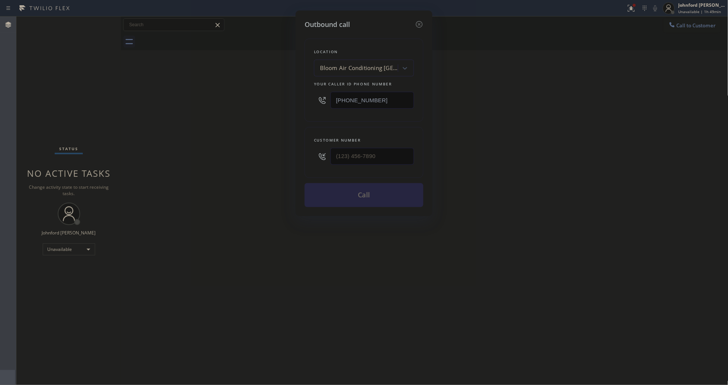
drag, startPoint x: 392, startPoint y: 97, endPoint x: 123, endPoint y: 106, distance: 269.6
click at [233, 99] on div "Outbound call Location Bloom Air Conditioning [GEOGRAPHIC_DATA] Your caller id …" at bounding box center [364, 192] width 728 height 385
paste input "786) 661-16"
type input "[PHONE_NUMBER]"
drag, startPoint x: 310, startPoint y: 157, endPoint x: 285, endPoint y: 157, distance: 25.1
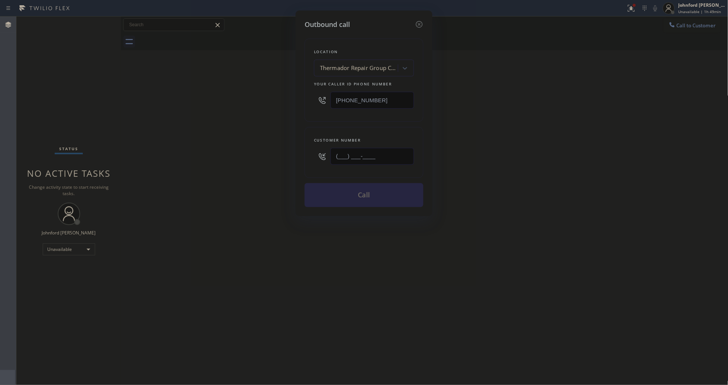
click at [290, 157] on div "Outbound call Location Thermador Repair Group Coral Gables Your caller id phone…" at bounding box center [364, 192] width 728 height 385
paste input "217) 837-1040"
type input "[PHONE_NUMBER]"
click at [276, 156] on div "Outbound call Location Thermador Repair Group Coral Gables Your caller id phone…" at bounding box center [364, 192] width 728 height 385
click at [338, 183] on button "Call" at bounding box center [364, 195] width 119 height 24
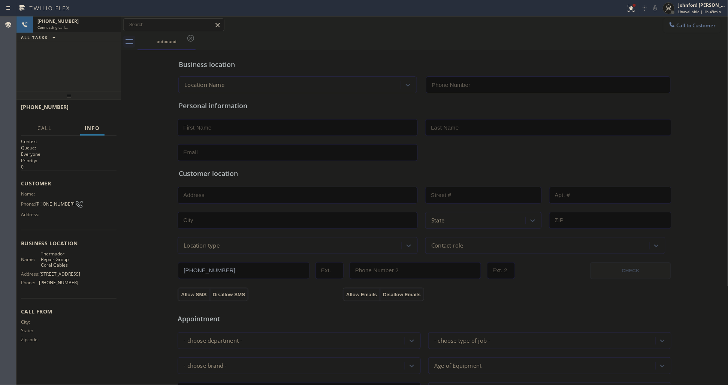
type input "[PHONE_NUMBER]"
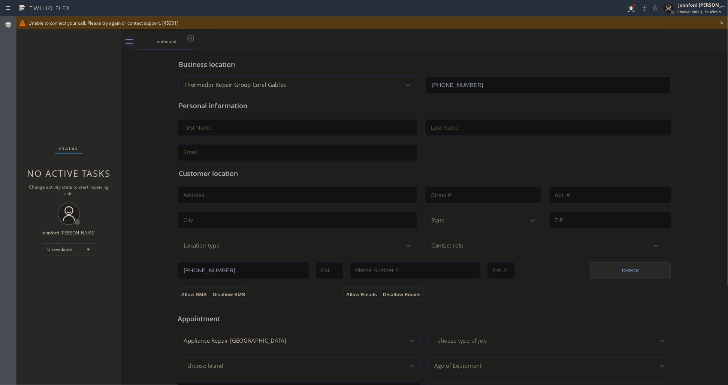
click at [51, 101] on div "Status No active tasks Change activity state to start receiving tasks. [PERSON_…" at bounding box center [68, 200] width 105 height 369
click at [728, 22] on div "Unable to connect your call. Please try again or contact support. [45301]" at bounding box center [372, 22] width 712 height 13
click at [721, 22] on icon at bounding box center [722, 22] width 3 height 3
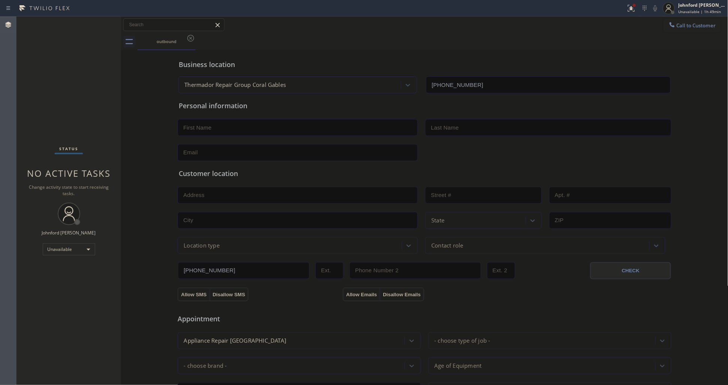
click at [688, 22] on button "Call to Customer" at bounding box center [692, 25] width 57 height 14
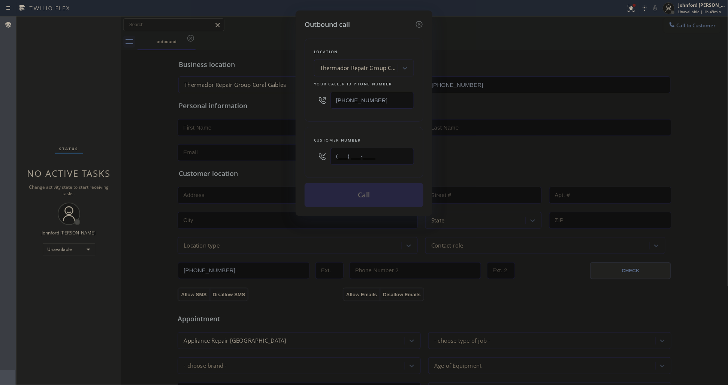
paste input "217) 837-1040"
type input "[PHONE_NUMBER]"
drag, startPoint x: 301, startPoint y: 121, endPoint x: 323, endPoint y: 193, distance: 75.2
click at [309, 138] on div "Outbound call Location Thermador Repair Group Coral Gables Your caller id phone…" at bounding box center [364, 113] width 137 height 206
click at [325, 199] on button "Call" at bounding box center [364, 195] width 119 height 24
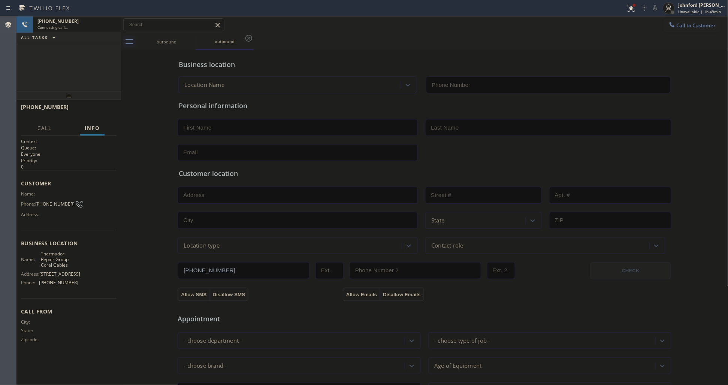
type input "[PHONE_NUMBER]"
click at [158, 94] on div "Business location Thermador Repair Group Coral Gables [PHONE_NUMBER] Personal i…" at bounding box center [425, 308] width 604 height 512
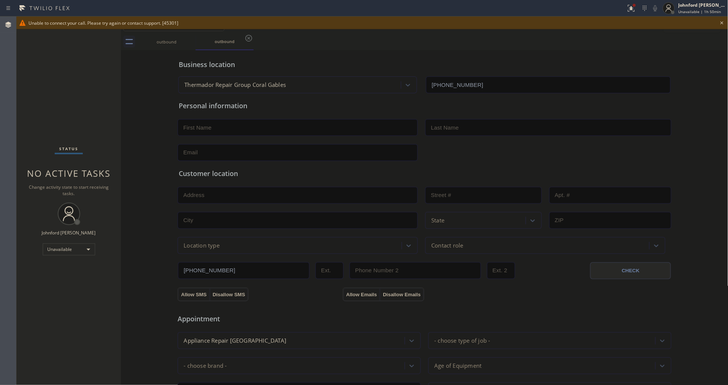
click at [47, 126] on div "Status No active tasks Change activity state to start receiving tasks. [PERSON_…" at bounding box center [68, 200] width 105 height 369
click at [728, 24] on div "Unable to connect your call. Please try again or contact support. [45301]" at bounding box center [372, 22] width 712 height 13
drag, startPoint x: 719, startPoint y: 22, endPoint x: 686, endPoint y: 22, distance: 32.6
click at [717, 22] on div "Unable to connect your call. Please try again or contact support. [45301]" at bounding box center [372, 22] width 712 height 13
click at [726, 21] on icon at bounding box center [722, 22] width 9 height 9
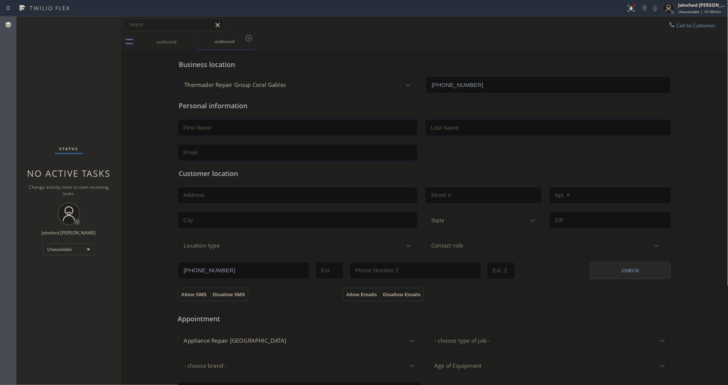
click at [688, 21] on button "Call to Customer" at bounding box center [692, 25] width 57 height 14
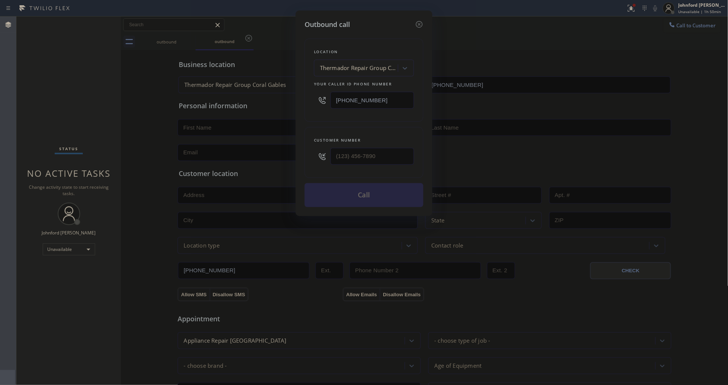
drag, startPoint x: 383, startPoint y: 94, endPoint x: 277, endPoint y: 109, distance: 107.1
click at [290, 104] on div "Outbound call Location Thermador Repair Group Coral Gables Your caller id phone…" at bounding box center [364, 192] width 728 height 385
paste input "520) 510-0836"
type input "[PHONE_NUMBER]"
click at [309, 158] on div "Customer number (___) ___-____" at bounding box center [364, 152] width 119 height 51
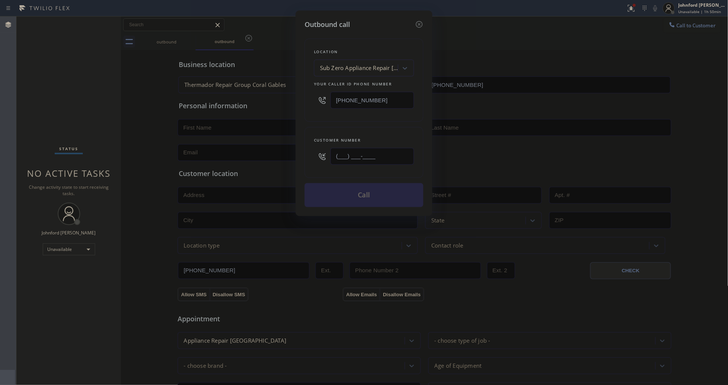
paste input "321) 504-5924"
type input "[PHONE_NUMBER]"
drag, startPoint x: 317, startPoint y: 128, endPoint x: 341, endPoint y: 175, distance: 52.5
click at [320, 132] on div "Customer number [PHONE_NUMBER]" at bounding box center [364, 152] width 119 height 51
click at [347, 191] on button "Call" at bounding box center [364, 195] width 119 height 24
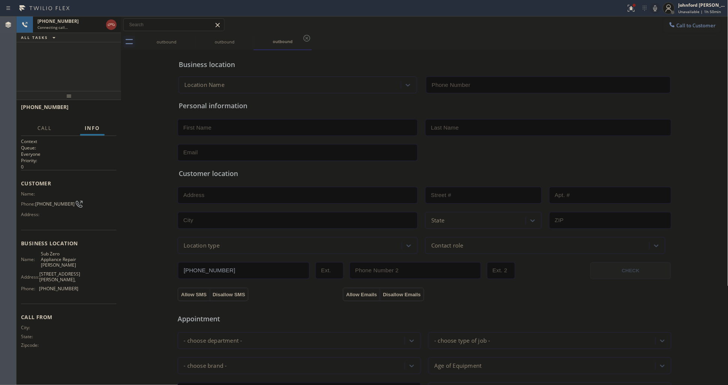
type input "[PHONE_NUMBER]"
click at [188, 42] on icon at bounding box center [190, 38] width 9 height 9
click at [0, 0] on icon at bounding box center [0, 0] width 0 height 0
click at [328, 40] on div "outbound" at bounding box center [433, 41] width 591 height 17
click at [49, 74] on div "[PHONE_NUMBER] Live | 00:06 ALL TASKS ALL TASKS ACTIVE TASKS TASKS IN WRAP UP" at bounding box center [68, 53] width 105 height 75
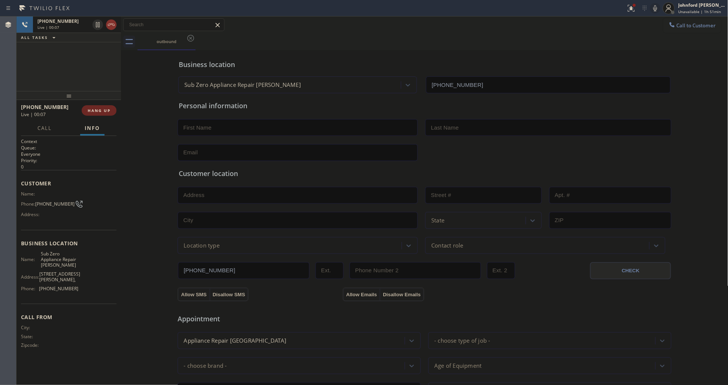
click at [102, 115] on button "HANG UP" at bounding box center [99, 110] width 35 height 10
click at [674, 21] on button "Call to Customer" at bounding box center [692, 25] width 57 height 14
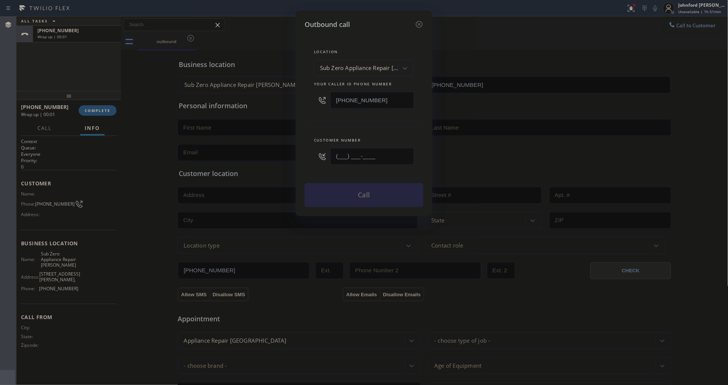
drag, startPoint x: 388, startPoint y: 155, endPoint x: 312, endPoint y: 154, distance: 75.7
click at [312, 154] on div "Customer number (___) ___-____" at bounding box center [364, 152] width 119 height 51
paste input "321) 504-5924"
type input "[PHONE_NUMBER]"
click at [352, 123] on div "Location Sub Zero Appliance Repair [PERSON_NAME] Your caller id phone number [P…" at bounding box center [364, 119] width 119 height 178
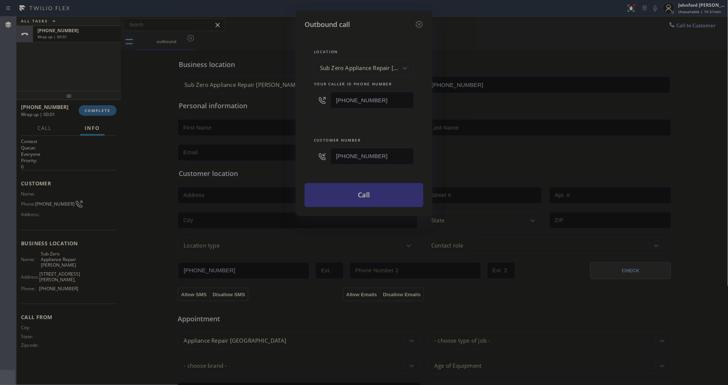
click at [355, 186] on button "Call" at bounding box center [364, 195] width 119 height 24
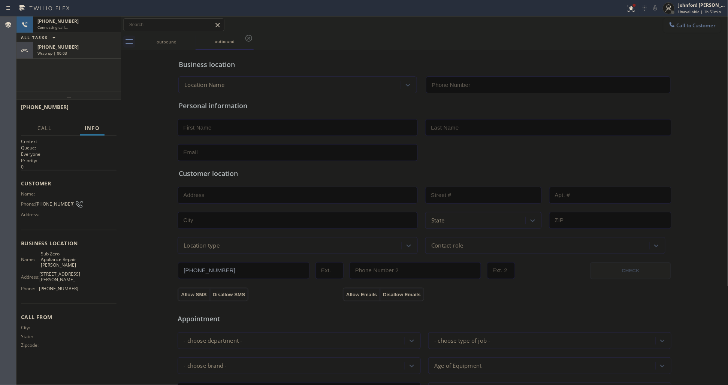
type input "[PHONE_NUMBER]"
drag, startPoint x: 44, startPoint y: 81, endPoint x: 48, endPoint y: 78, distance: 5.3
click at [45, 81] on div "[PHONE_NUMBER] Connecting call… ALL TASKS ALL TASKS ACTIVE TASKS TASKS IN WRAP …" at bounding box center [68, 53] width 105 height 75
click at [92, 55] on div "[PHONE_NUMBER] Wrap up | 00:15" at bounding box center [75, 50] width 85 height 16
click at [100, 104] on div "[PHONE_NUMBER] Wrap up | 00:16 COMPLETE" at bounding box center [69, 110] width 96 height 19
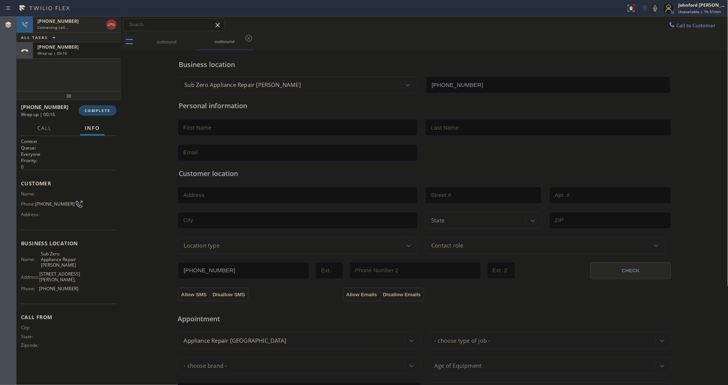
drag, startPoint x: 99, startPoint y: 109, endPoint x: 95, endPoint y: 115, distance: 6.8
click at [97, 113] on button "COMPLETE" at bounding box center [98, 110] width 38 height 10
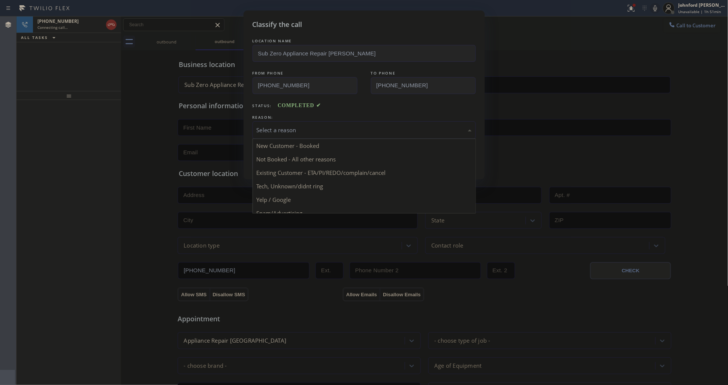
click at [292, 132] on div "Select a reason" at bounding box center [364, 130] width 215 height 9
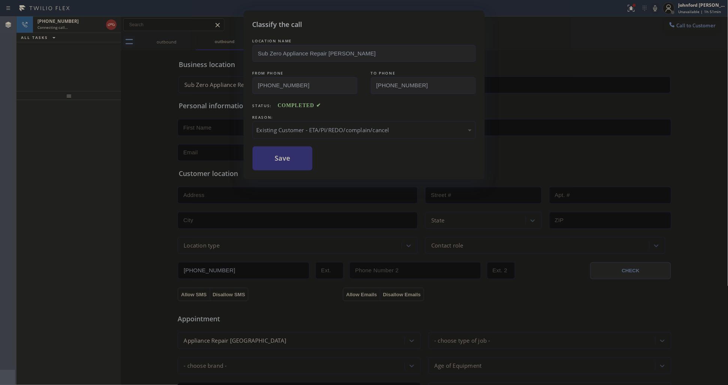
click at [293, 162] on button "Save" at bounding box center [283, 159] width 60 height 24
click at [681, 25] on span "Call to Customer" at bounding box center [696, 25] width 39 height 7
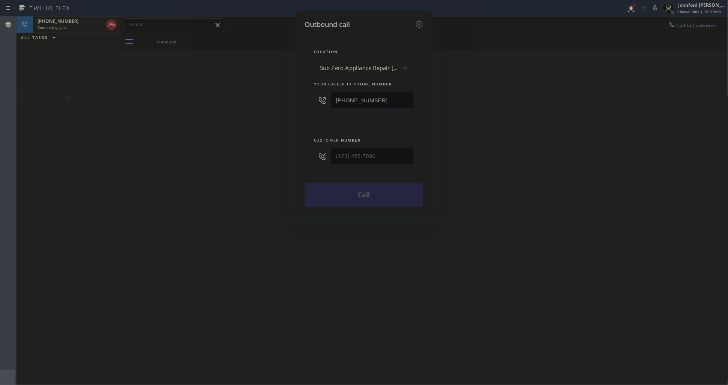
drag, startPoint x: 322, startPoint y: 103, endPoint x: 267, endPoint y: 103, distance: 55.1
click at [275, 103] on div "Outbound call Location Sub Zero Appliance Repair [PERSON_NAME] Your caller id p…" at bounding box center [364, 192] width 728 height 385
paste input "408) 413-1924"
type input "[PHONE_NUMBER]"
paste input "970) 614-1314"
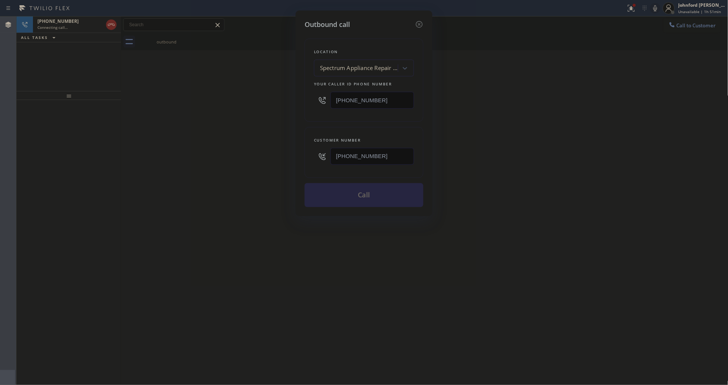
type input "[PHONE_NUMBER]"
click at [213, 169] on div "Outbound call Location Spectrum Appliance Repair [GEOGRAPHIC_DATA][PERSON_NAME]…" at bounding box center [364, 192] width 728 height 385
click at [557, 217] on div "Outbound call Location Spectrum Appliance Repair [GEOGRAPHIC_DATA][PERSON_NAME]…" at bounding box center [364, 192] width 728 height 385
click at [422, 23] on icon at bounding box center [419, 24] width 9 height 9
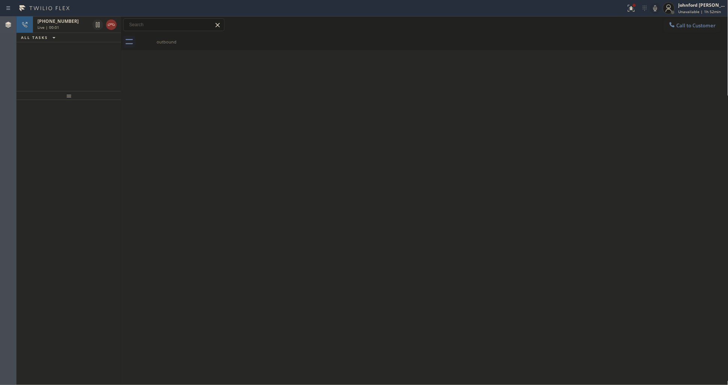
type input "[PHONE_NUMBER]"
click at [108, 24] on icon at bounding box center [111, 25] width 7 height 2
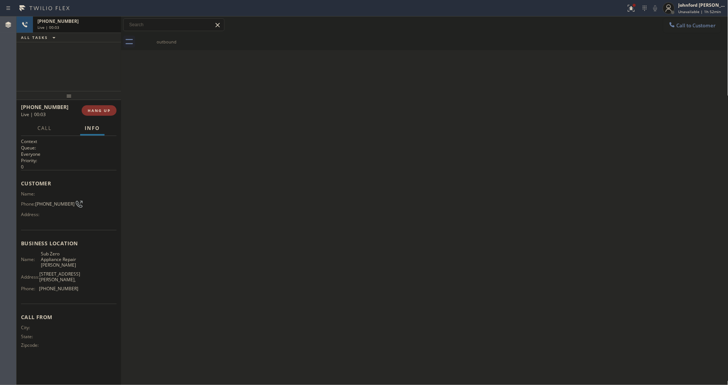
click at [697, 29] on button "Call to Customer" at bounding box center [692, 25] width 57 height 14
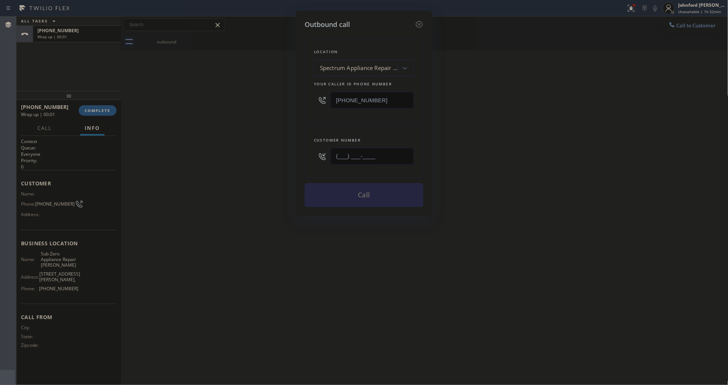
drag, startPoint x: 383, startPoint y: 157, endPoint x: 283, endPoint y: 163, distance: 99.5
click at [282, 163] on div "Outbound call Location Spectrum Appliance Repair [GEOGRAPHIC_DATA][PERSON_NAME]…" at bounding box center [364, 192] width 728 height 385
paste input "970) 614-1314"
type input "[PHONE_NUMBER]"
click at [345, 190] on button "Call" at bounding box center [364, 195] width 119 height 24
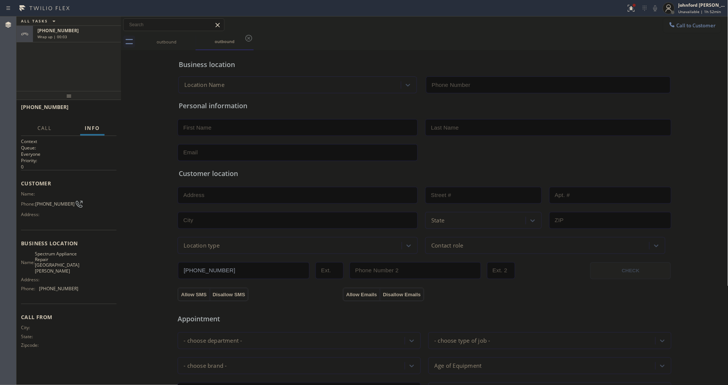
type input "[PHONE_NUMBER]"
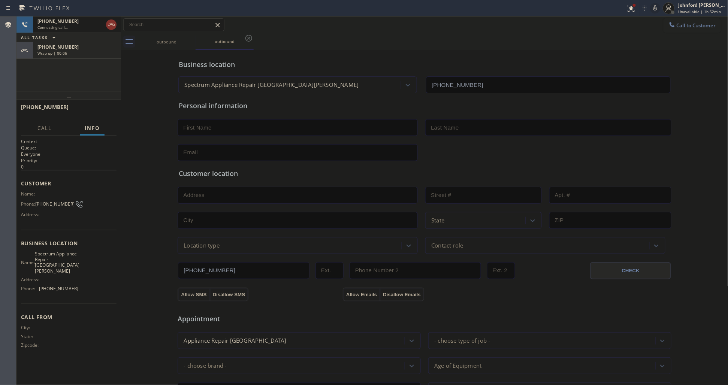
click at [99, 48] on div "[PHONE_NUMBER]" at bounding box center [76, 47] width 79 height 6
click at [96, 109] on span "COMPLETE" at bounding box center [98, 110] width 26 height 5
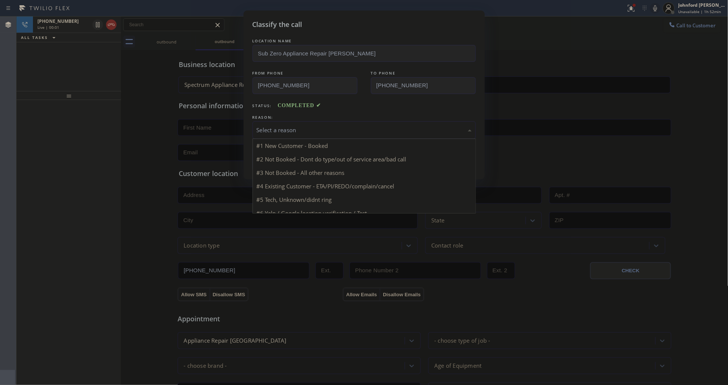
drag, startPoint x: 292, startPoint y: 150, endPoint x: 296, endPoint y: 131, distance: 19.6
click at [296, 131] on div "Select a reason" at bounding box center [364, 130] width 223 height 18
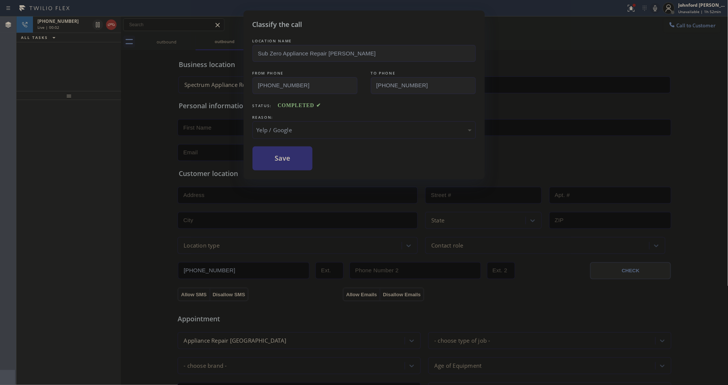
click at [287, 153] on button "Save" at bounding box center [283, 159] width 60 height 24
click at [114, 27] on icon at bounding box center [111, 24] width 9 height 9
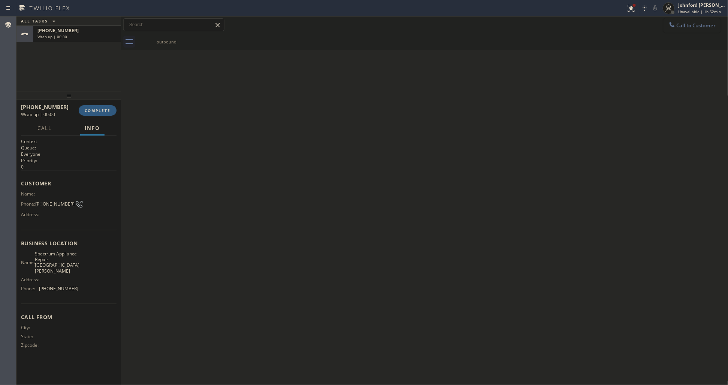
click at [669, 28] on icon at bounding box center [672, 24] width 7 height 7
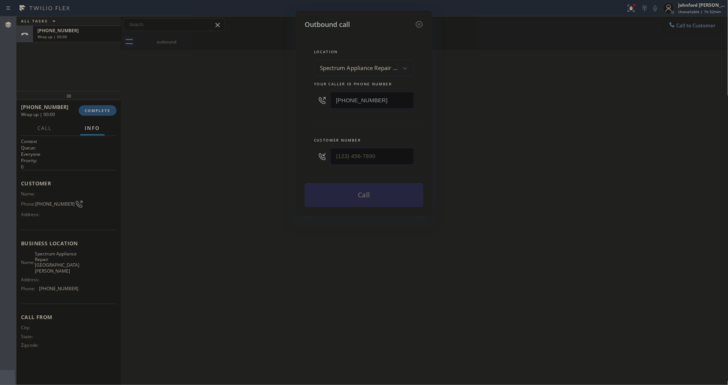
drag, startPoint x: 378, startPoint y: 148, endPoint x: 304, endPoint y: 155, distance: 75.2
click at [310, 155] on div "Customer number" at bounding box center [364, 152] width 119 height 51
click at [371, 148] on input "(___) ___-____" at bounding box center [373, 156] width 84 height 17
paste input "970) 614-1314"
type input "[PHONE_NUMBER]"
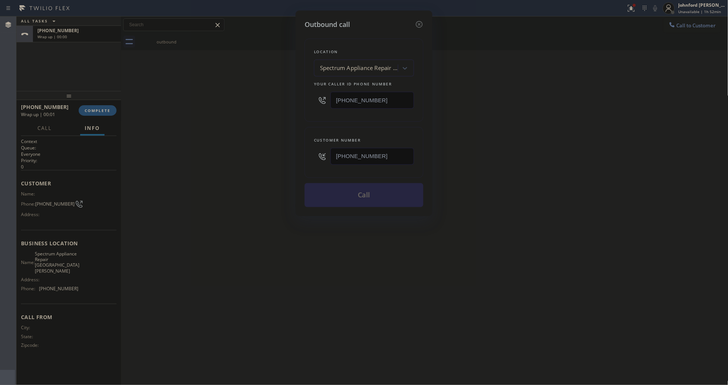
drag, startPoint x: 283, startPoint y: 145, endPoint x: 338, endPoint y: 171, distance: 60.9
click at [290, 147] on div "Outbound call Location Spectrum Appliance Repair [GEOGRAPHIC_DATA][PERSON_NAME]…" at bounding box center [364, 192] width 728 height 385
click at [368, 195] on button "Call" at bounding box center [364, 195] width 119 height 24
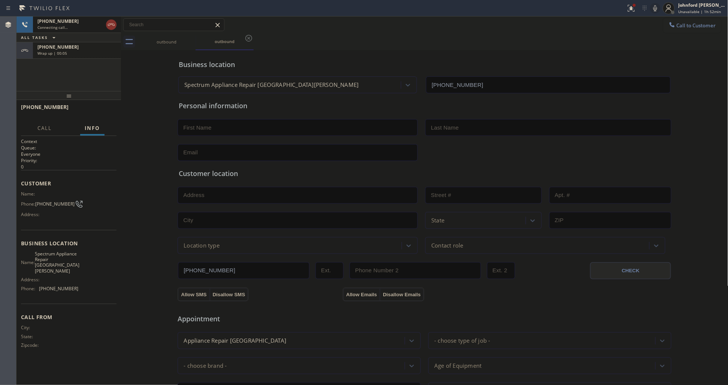
click at [109, 55] on div "Wrap up | 00:05" at bounding box center [76, 53] width 79 height 5
click at [108, 122] on div "Call Info" at bounding box center [69, 128] width 96 height 15
click at [107, 114] on button "COMPLETE" at bounding box center [98, 110] width 38 height 10
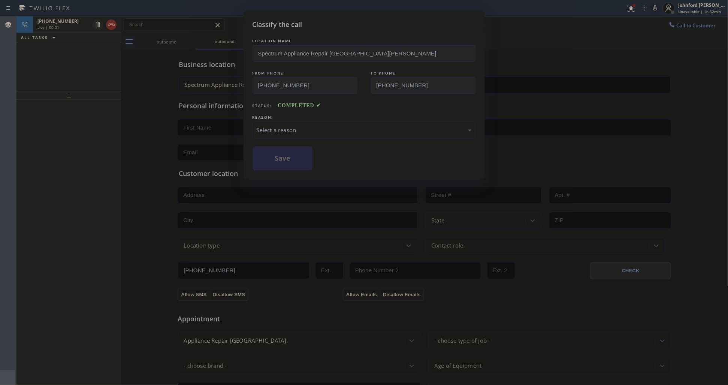
click at [262, 126] on div "Select a reason" at bounding box center [364, 130] width 215 height 9
drag, startPoint x: 267, startPoint y: 158, endPoint x: 192, endPoint y: 59, distance: 124.3
click at [267, 154] on button "Save" at bounding box center [283, 159] width 60 height 24
click at [115, 25] on div "Classify the call LOCATION NAME Spectrum Appliance Repair [GEOGRAPHIC_DATA][PER…" at bounding box center [364, 192] width 728 height 385
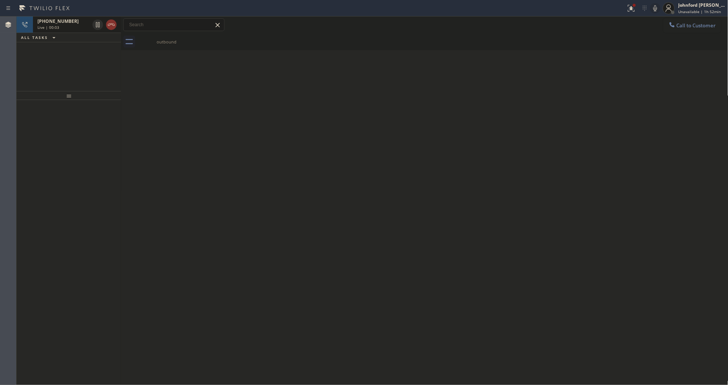
click at [102, 23] on div at bounding box center [98, 24] width 10 height 9
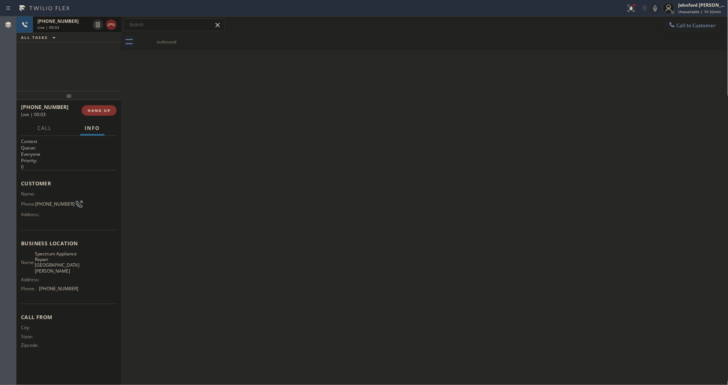
click at [108, 23] on icon at bounding box center [111, 24] width 9 height 9
drag, startPoint x: 688, startPoint y: 19, endPoint x: 491, endPoint y: 88, distance: 209.2
click at [675, 24] on button "Call to Customer" at bounding box center [692, 25] width 57 height 14
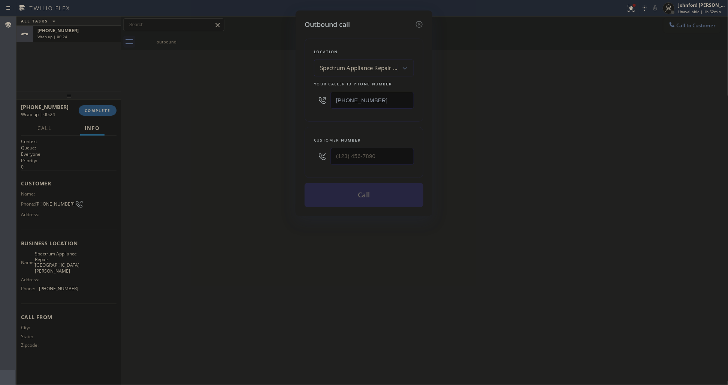
drag, startPoint x: 378, startPoint y: 96, endPoint x: 263, endPoint y: 111, distance: 115.9
click at [265, 111] on div "Outbound call Location Spectrum Appliance Repair [GEOGRAPHIC_DATA][PERSON_NAME]…" at bounding box center [364, 192] width 728 height 385
drag, startPoint x: 336, startPoint y: 94, endPoint x: 342, endPoint y: 92, distance: 6.3
click at [342, 92] on input "[PHONE_NUMBER]" at bounding box center [373, 100] width 84 height 17
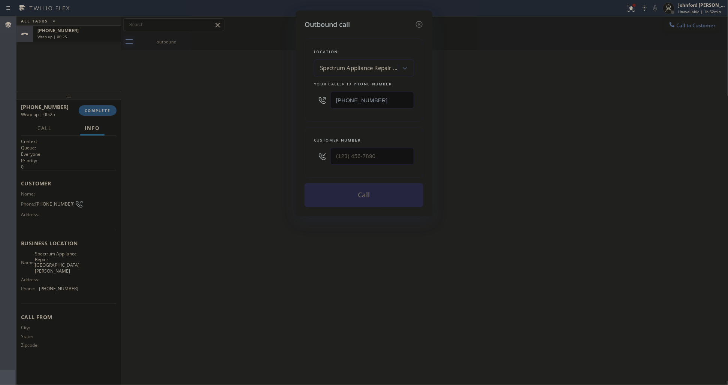
click at [342, 92] on input "[PHONE_NUMBER]" at bounding box center [373, 100] width 84 height 17
paste input "360) 301-7039"
type input "[PHONE_NUMBER]"
paste input "352) 922-2747"
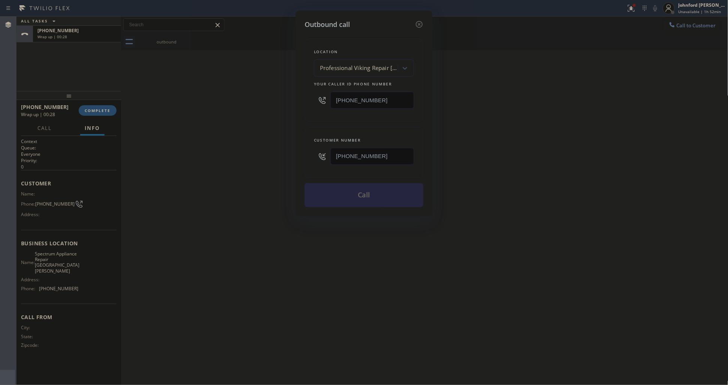
type input "[PHONE_NUMBER]"
click at [275, 160] on div "Outbound call Location Professional Viking Repair [GEOGRAPHIC_DATA] Your caller…" at bounding box center [364, 192] width 728 height 385
click at [551, 133] on div "Outbound call Location Professional Viking Repair [GEOGRAPHIC_DATA] Your caller…" at bounding box center [364, 192] width 728 height 385
drag, startPoint x: 399, startPoint y: 155, endPoint x: 323, endPoint y: 155, distance: 75.7
click at [324, 155] on div "[PHONE_NUMBER]" at bounding box center [364, 156] width 100 height 24
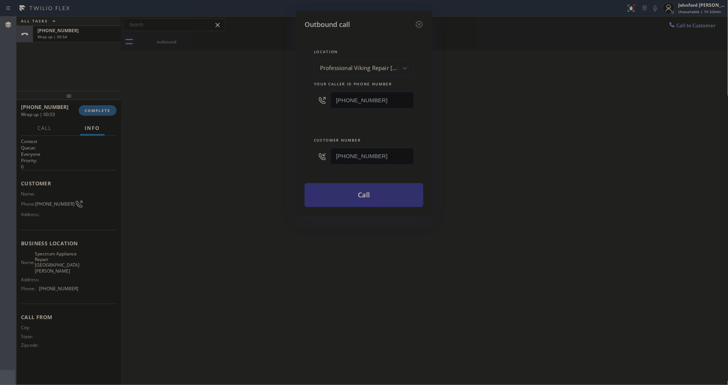
click at [351, 191] on button "Call" at bounding box center [364, 195] width 119 height 24
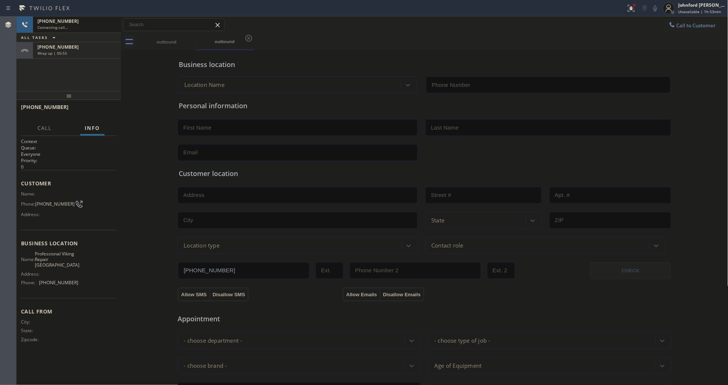
type input "[PHONE_NUMBER]"
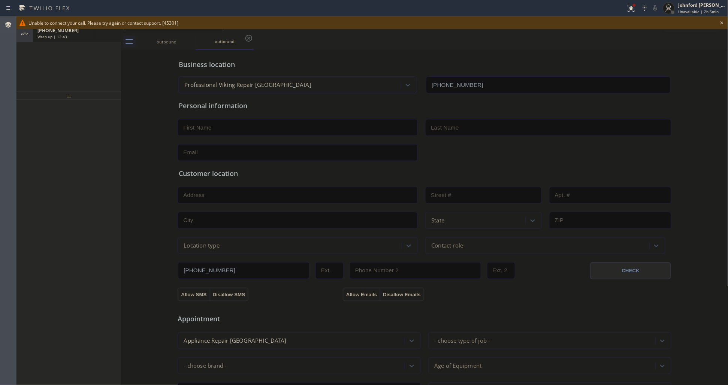
click at [85, 42] on div "[PHONE_NUMBER] Wrap up | 12:43" at bounding box center [68, 34] width 105 height 16
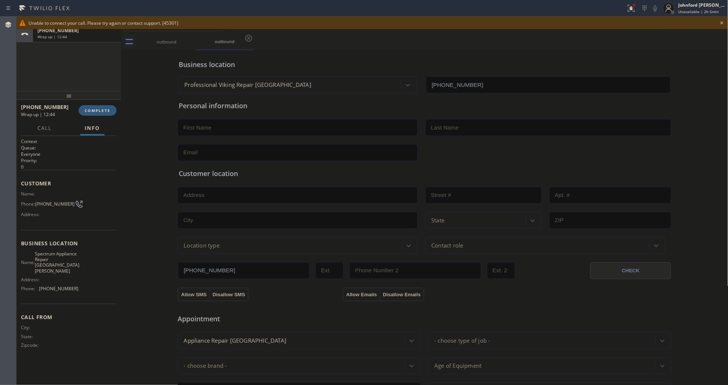
click at [94, 103] on div "[PHONE_NUMBER] Wrap up | 12:44 COMPLETE" at bounding box center [69, 110] width 96 height 19
click at [94, 115] on button "COMPLETE" at bounding box center [98, 110] width 38 height 10
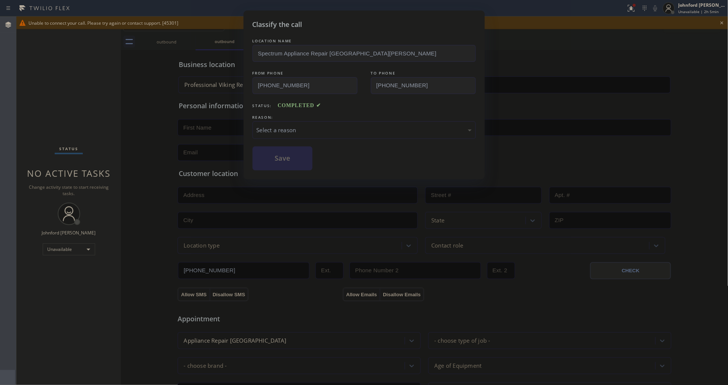
click at [302, 114] on div "REASON:" at bounding box center [364, 118] width 223 height 8
click at [300, 115] on div "REASON:" at bounding box center [364, 118] width 223 height 8
click at [289, 140] on div "LOCATION NAME Spectrum Appliance Repair [GEOGRAPHIC_DATA][PERSON_NAME] FROM PHO…" at bounding box center [364, 103] width 223 height 133
click at [292, 126] on div "Select a reason" at bounding box center [364, 130] width 215 height 9
click at [286, 163] on button "Save" at bounding box center [283, 159] width 60 height 24
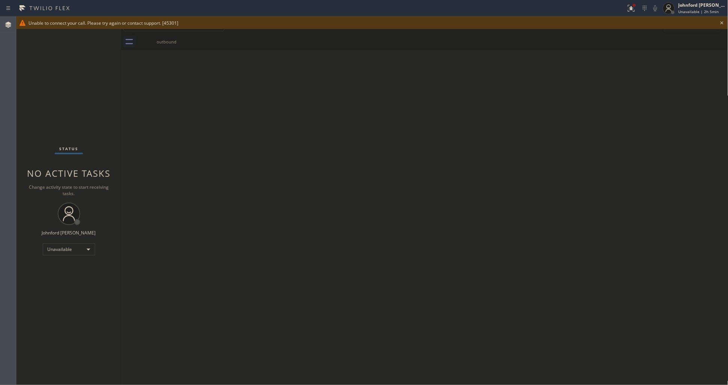
click at [724, 25] on icon at bounding box center [722, 22] width 9 height 9
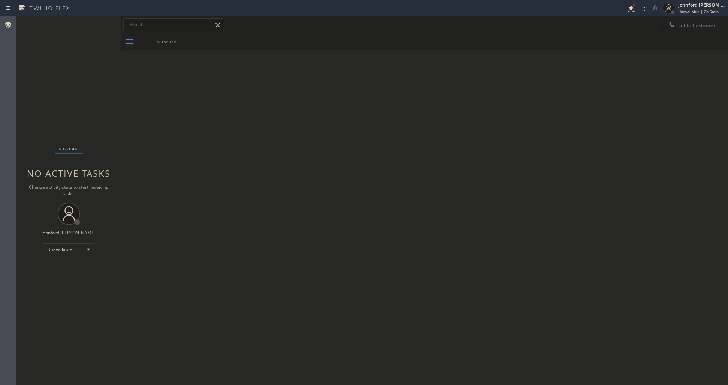
drag, startPoint x: 681, startPoint y: 22, endPoint x: 424, endPoint y: 83, distance: 264.5
click at [677, 22] on button "Call to Customer" at bounding box center [692, 25] width 57 height 14
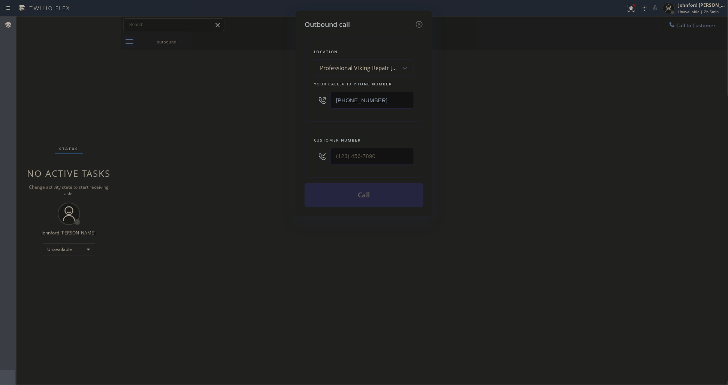
paste input "714) 699-9003"
type input "[PHONE_NUMBER]"
click at [0, 169] on html "Status report Issues detected These issues could affect your workflow. Please c…" at bounding box center [364, 192] width 728 height 385
paste input "910) 569-8442"
type input "[PHONE_NUMBER]"
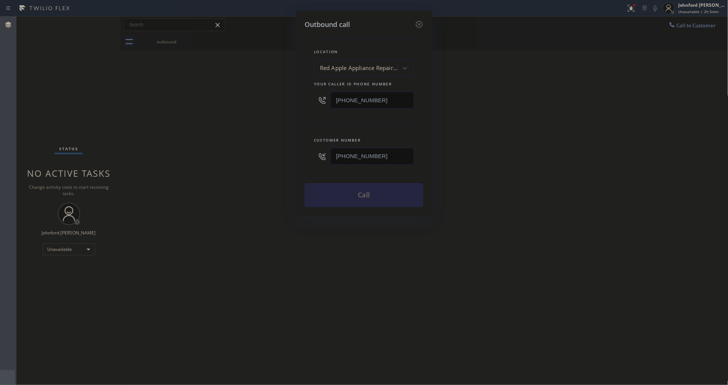
drag, startPoint x: 231, startPoint y: 156, endPoint x: 242, endPoint y: 160, distance: 11.8
click at [231, 156] on div "Outbound call Location Red Apple Appliance Repair [GEOGRAPHIC_DATA] Your caller…" at bounding box center [364, 192] width 728 height 385
click at [327, 195] on button "Call" at bounding box center [364, 195] width 119 height 24
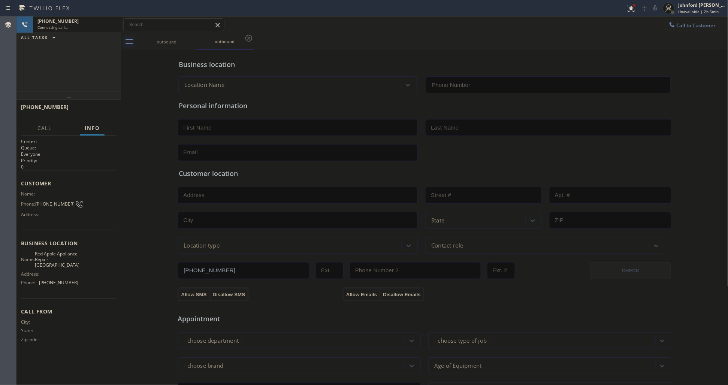
type input "[PHONE_NUMBER]"
click at [79, 48] on div "[PHONE_NUMBER] Connecting call… ALL TASKS ALL TASKS ACTIVE TASKS TASKS IN WRAP …" at bounding box center [68, 53] width 105 height 75
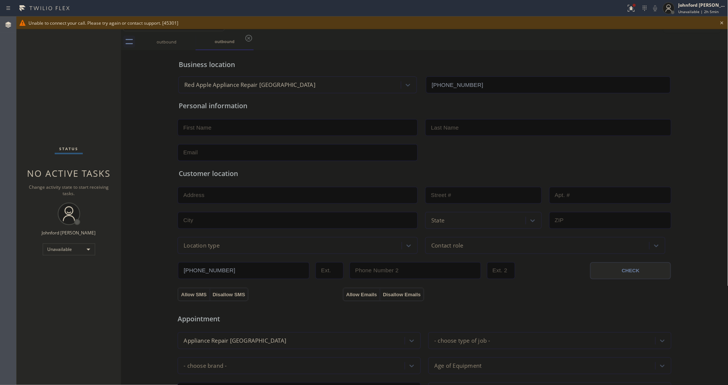
click at [724, 21] on icon at bounding box center [722, 22] width 9 height 9
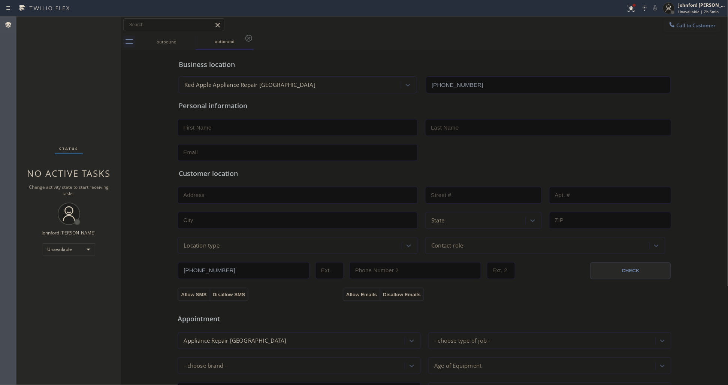
click at [692, 25] on span "Call to Customer" at bounding box center [696, 25] width 39 height 7
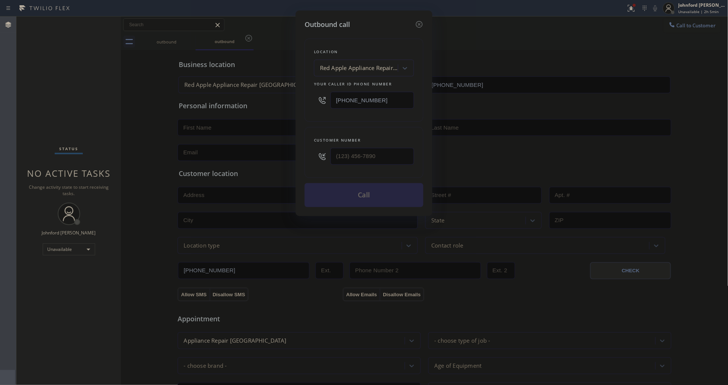
type input "(___) ___-____"
click at [308, 119] on div "Location Red Apple Appliance Repair [GEOGRAPHIC_DATA] Your caller id phone numb…" at bounding box center [364, 119] width 119 height 178
paste input "910) 569-8442"
type input "[PHONE_NUMBER]"
drag, startPoint x: 317, startPoint y: 121, endPoint x: 338, endPoint y: 179, distance: 62.1
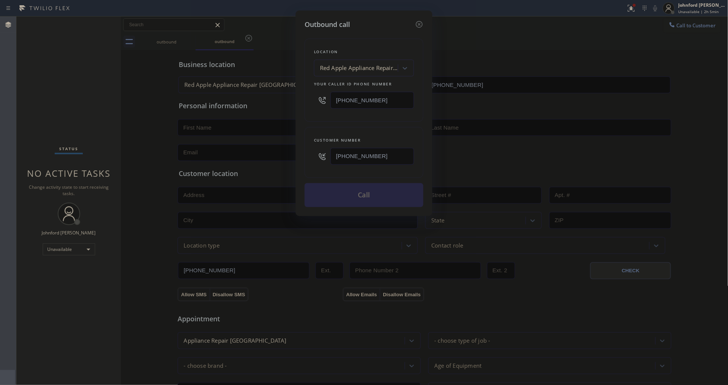
click at [322, 126] on div "Location Red Apple Appliance Repair [GEOGRAPHIC_DATA] Your caller id phone numb…" at bounding box center [364, 119] width 119 height 178
click at [345, 185] on button "Call" at bounding box center [364, 195] width 119 height 24
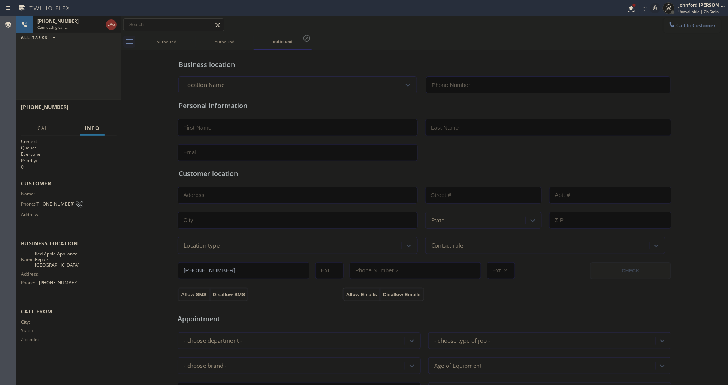
type input "[PHONE_NUMBER]"
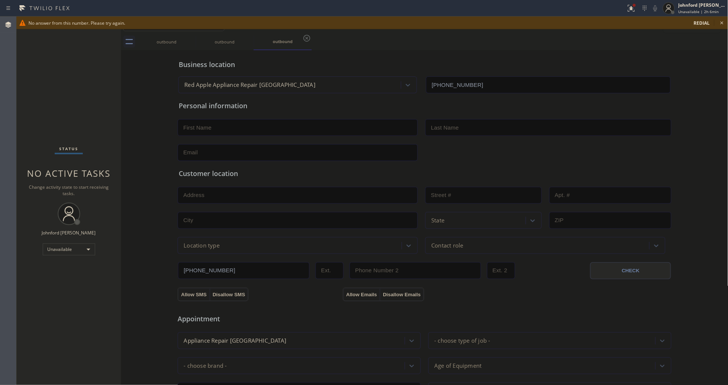
click at [27, 118] on div "Status No active tasks Change activity state to start receiving tasks. [PERSON_…" at bounding box center [68, 200] width 105 height 369
click at [722, 19] on icon at bounding box center [722, 22] width 9 height 9
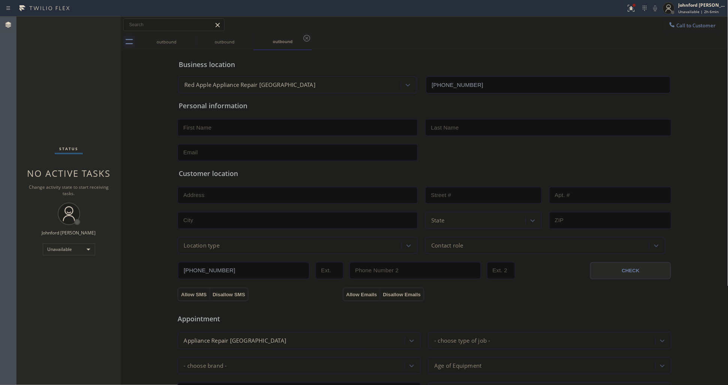
drag, startPoint x: 697, startPoint y: 21, endPoint x: 592, endPoint y: 44, distance: 107.6
click at [696, 20] on button "Call to Customer" at bounding box center [692, 25] width 57 height 14
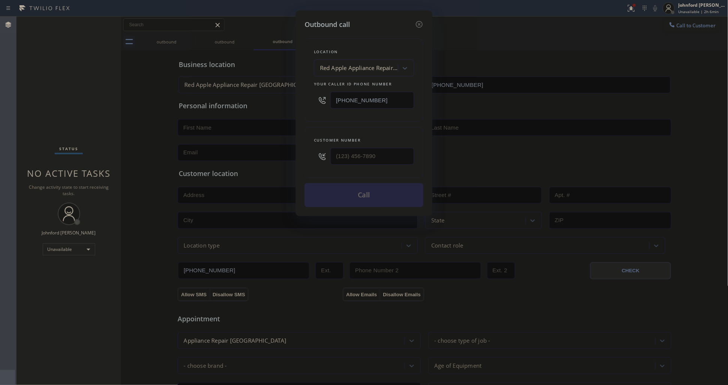
drag, startPoint x: 335, startPoint y: 103, endPoint x: 232, endPoint y: 111, distance: 102.6
click at [254, 109] on div "Outbound call Location Red Apple Appliance Repair [GEOGRAPHIC_DATA] Your caller…" at bounding box center [364, 192] width 728 height 385
paste input "415) 319-7534"
type input "[PHONE_NUMBER]"
paste input "669) 201-6368"
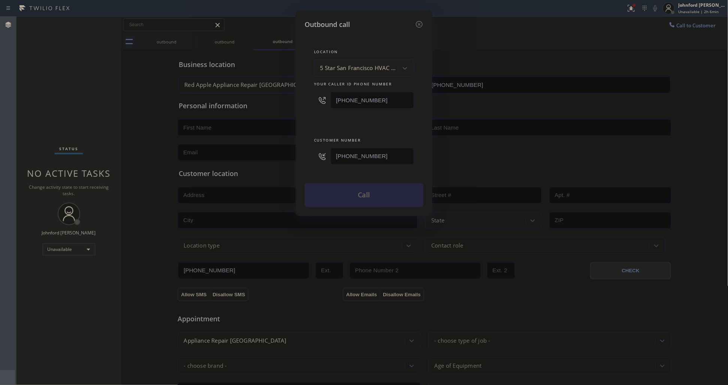
type input "[PHONE_NUMBER]"
click at [334, 118] on div "Location 5 Star [GEOGRAPHIC_DATA] HVAC Service Your caller id phone number [PHO…" at bounding box center [364, 80] width 119 height 83
click at [372, 184] on button "Call" at bounding box center [364, 195] width 119 height 24
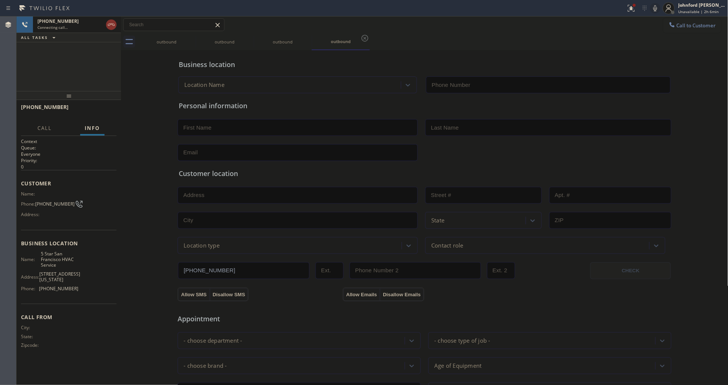
type input "[PHONE_NUMBER]"
click at [185, 38] on div "outbound" at bounding box center [166, 41] width 57 height 17
click at [188, 37] on icon at bounding box center [190, 38] width 9 height 9
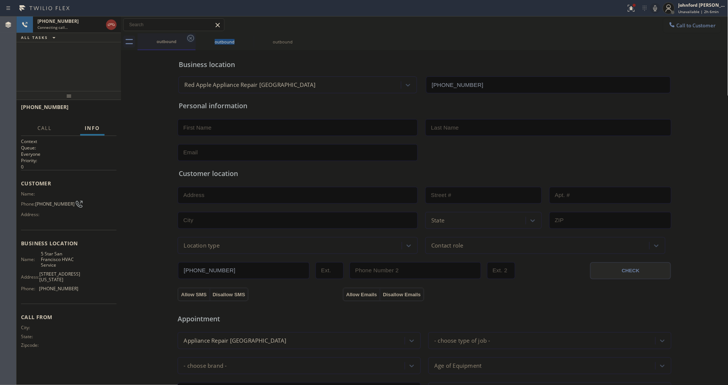
click at [188, 37] on icon at bounding box center [190, 38] width 9 height 9
click at [88, 69] on div "[PHONE_NUMBER] Connecting call… ALL TASKS ALL TASKS ACTIVE TASKS TASKS IN WRAP …" at bounding box center [68, 53] width 105 height 75
click at [51, 57] on div "[PHONE_NUMBER] Live | 00:01 ALL TASKS ALL TASKS ACTIVE TASKS TASKS IN WRAP UP" at bounding box center [68, 53] width 105 height 75
click at [106, 110] on span "HANG UP" at bounding box center [99, 110] width 23 height 5
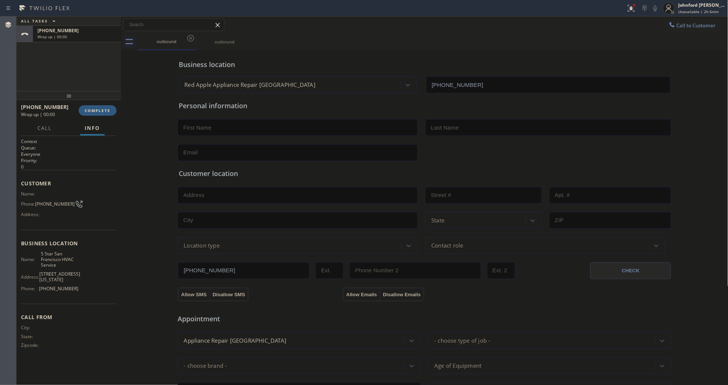
click at [692, 26] on button "Call to Customer" at bounding box center [692, 25] width 57 height 14
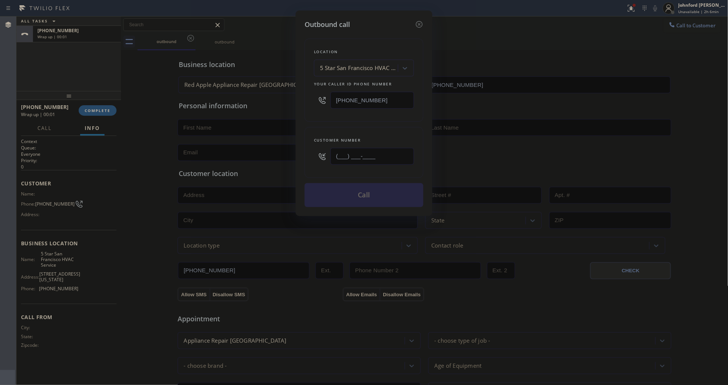
paste input "669) 201-6368"
type input "[PHONE_NUMBER]"
click at [320, 127] on div "Customer number [PHONE_NUMBER]" at bounding box center [364, 152] width 119 height 51
click at [334, 188] on button "Call" at bounding box center [364, 195] width 119 height 24
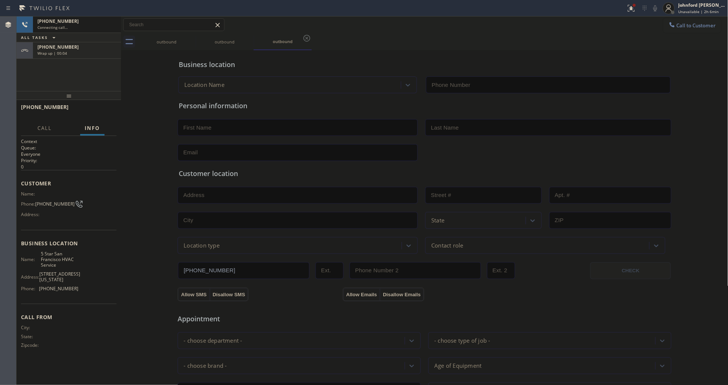
type input "[PHONE_NUMBER]"
drag, startPoint x: 118, startPoint y: 51, endPoint x: 97, endPoint y: 51, distance: 21.0
click at [117, 49] on div "[PHONE_NUMBER] Wrap up | 00:05" at bounding box center [68, 50] width 105 height 16
click at [97, 51] on div "Wrap up | 00:05" at bounding box center [76, 53] width 79 height 5
click at [125, 124] on div "Business location 5 Star [GEOGRAPHIC_DATA] HVAC Service [PHONE_NUMBER] Personal…" at bounding box center [425, 308] width 604 height 512
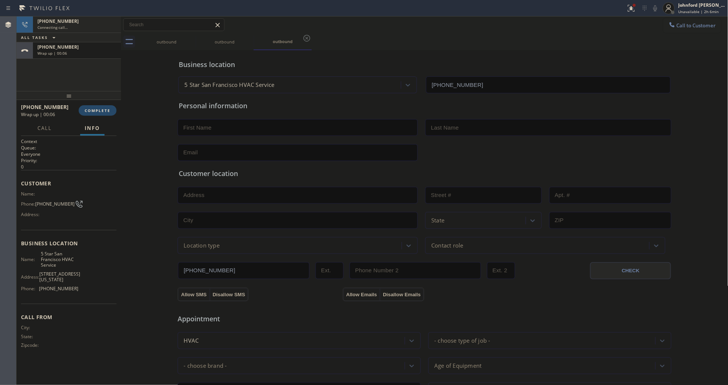
click at [104, 112] on span "COMPLETE" at bounding box center [98, 110] width 26 height 5
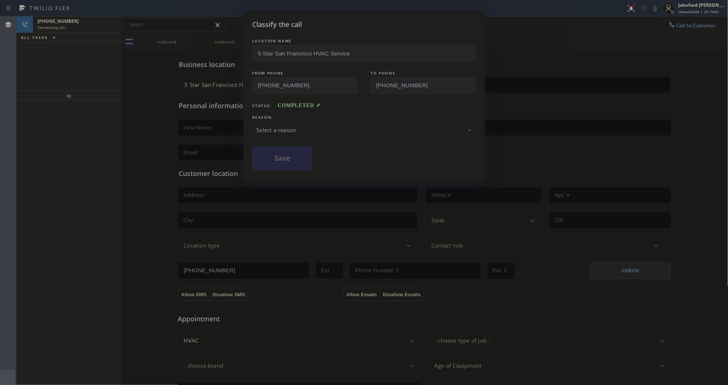
click at [379, 138] on div "LOCATION NAME 5 Star [GEOGRAPHIC_DATA] HVAC Service FROM PHONE [PHONE_NUMBER] T…" at bounding box center [364, 103] width 223 height 133
click at [379, 132] on div "Select a reason" at bounding box center [364, 130] width 215 height 9
click at [285, 164] on button "Save" at bounding box center [283, 159] width 60 height 24
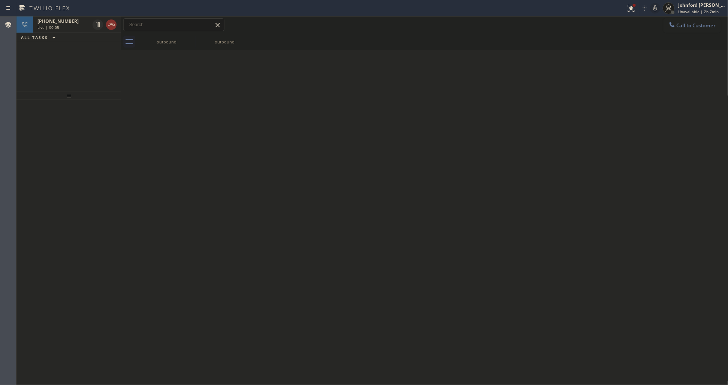
click at [44, 64] on div "[PHONE_NUMBER] Live | 00:05 ALL TASKS ALL TASKS ACTIVE TASKS TASKS IN WRAP UP" at bounding box center [68, 53] width 105 height 75
click at [107, 25] on icon at bounding box center [111, 24] width 9 height 9
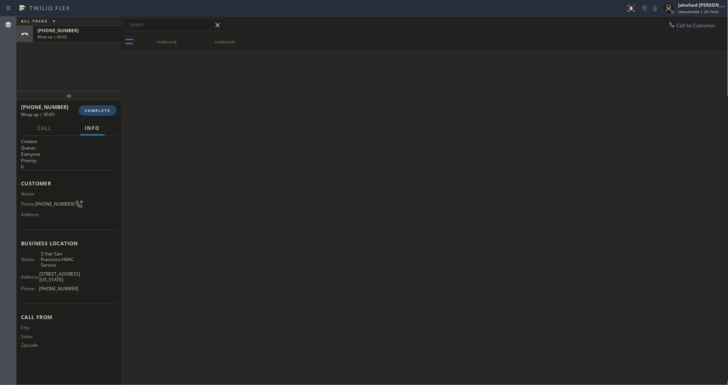
click at [94, 114] on button "COMPLETE" at bounding box center [98, 110] width 38 height 10
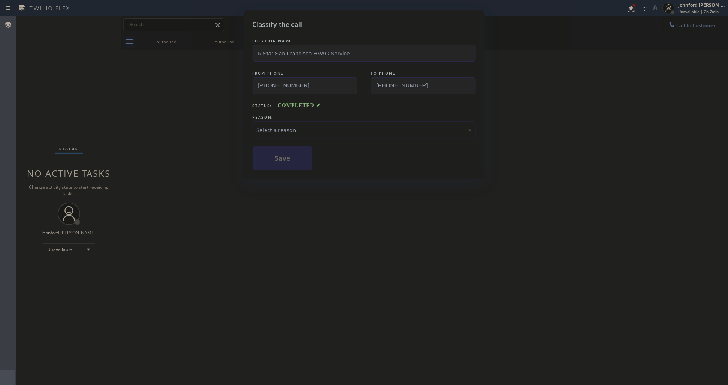
click at [290, 121] on div "Select a reason" at bounding box center [364, 130] width 223 height 18
click at [280, 143] on div "LOCATION NAME 5 Star [GEOGRAPHIC_DATA] HVAC Service FROM PHONE [PHONE_NUMBER] T…" at bounding box center [364, 103] width 223 height 133
click at [280, 151] on button "Save" at bounding box center [283, 159] width 60 height 24
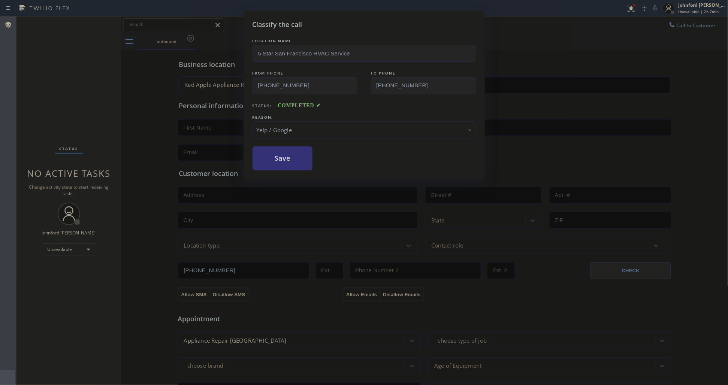
click at [676, 27] on div "Classify the call LOCATION NAME 5 Star San Francisco HVAC Service FROM PHONE [P…" at bounding box center [364, 192] width 728 height 385
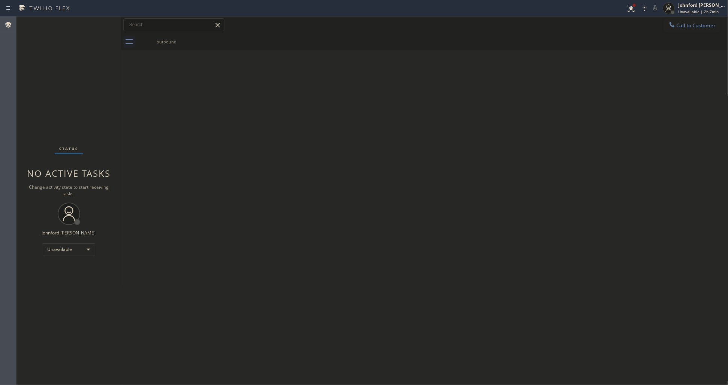
click at [676, 27] on div at bounding box center [672, 25] width 9 height 9
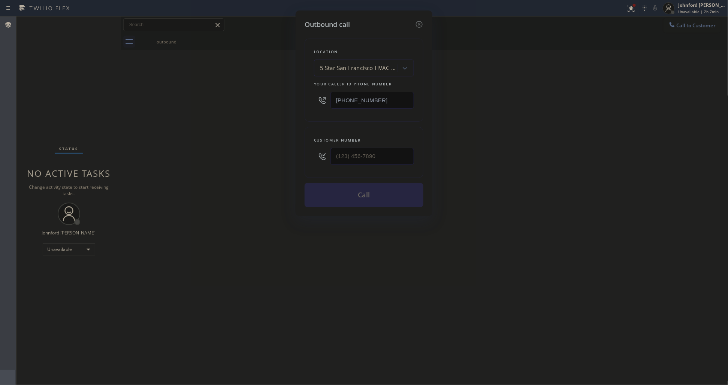
drag, startPoint x: 334, startPoint y: 105, endPoint x: 220, endPoint y: 124, distance: 115.1
click at [250, 119] on div "Outbound call Location 5 Star [GEOGRAPHIC_DATA] HVAC Service Your caller id pho…" at bounding box center [364, 192] width 728 height 385
paste input "24) 360-9848"
type input "[PHONE_NUMBER]"
drag, startPoint x: 286, startPoint y: 152, endPoint x: 225, endPoint y: 155, distance: 60.8
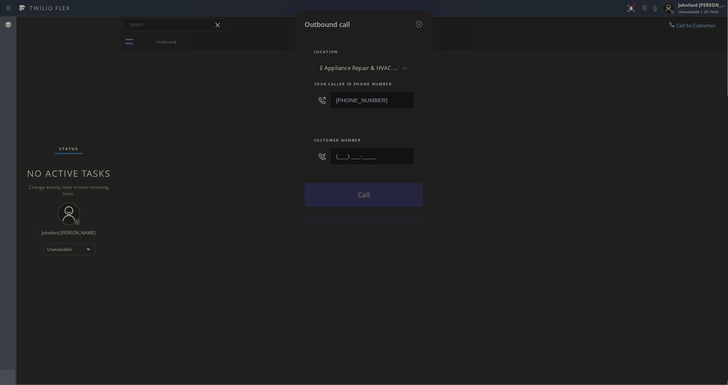
click at [250, 152] on div "Outbound call Location E Appliance Repair & HVAC Calabasas Your caller id phone…" at bounding box center [364, 192] width 728 height 385
paste
type input "[PHONE_NUMBER]"
click at [222, 156] on div "Outbound call Location E Appliance Repair & HVAC Calabasas Your caller id phone…" at bounding box center [364, 192] width 728 height 385
click at [383, 185] on button "Call" at bounding box center [364, 195] width 119 height 24
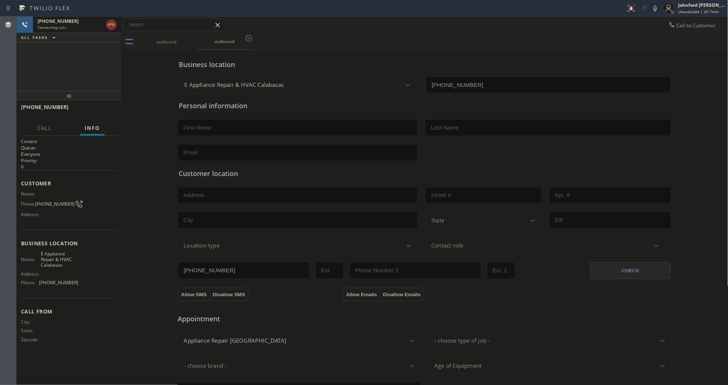
type input "[PHONE_NUMBER]"
click at [54, 72] on div "[PHONE_NUMBER] Live | 00:10 ALL TASKS ALL TASKS ACTIVE TASKS TASKS IN WRAP UP" at bounding box center [68, 53] width 105 height 75
click at [108, 21] on icon at bounding box center [111, 24] width 9 height 9
click at [94, 111] on span "COMPLETE" at bounding box center [98, 110] width 26 height 5
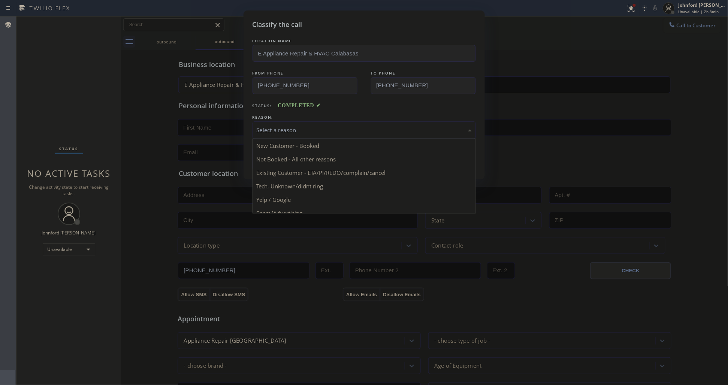
click at [366, 129] on div "Select a reason" at bounding box center [364, 130] width 215 height 9
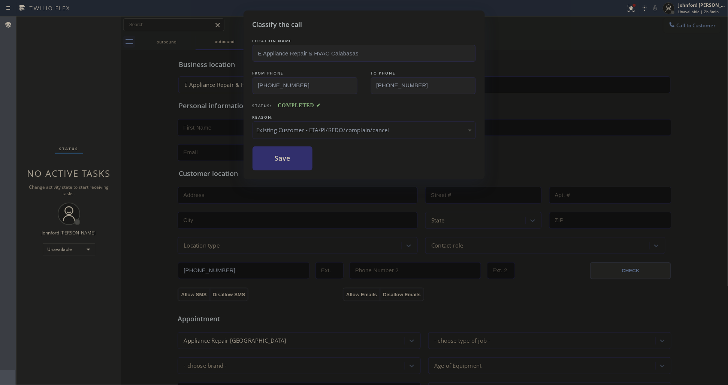
click at [282, 160] on button "Save" at bounding box center [283, 159] width 60 height 24
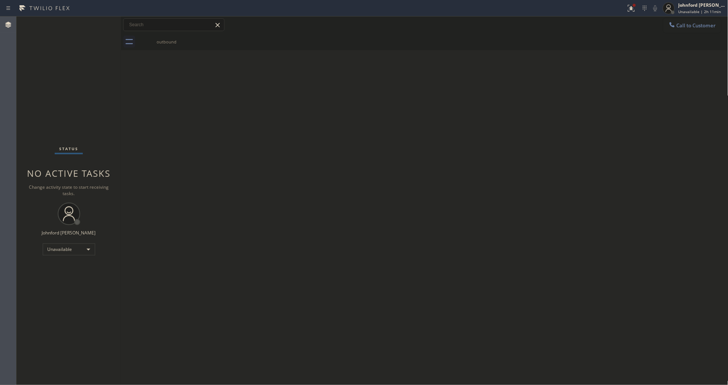
click at [581, 130] on div "Back to Dashboard Change Sender ID Customers Technicians Select a contact Outbo…" at bounding box center [424, 200] width 607 height 369
click at [684, 25] on span "Call to Customer" at bounding box center [696, 25] width 39 height 7
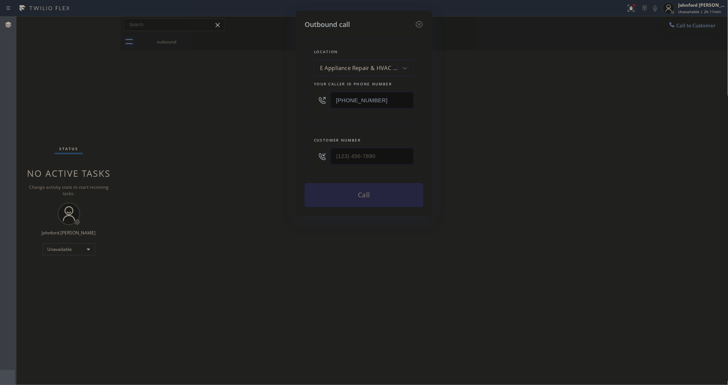
type input "[PHONE_NUMBER]"
click at [0, 36] on html "Status report Issues detected These issues could affect your workflow. Please c…" at bounding box center [364, 192] width 728 height 385
type input "[PHONE_NUMBER]"
drag, startPoint x: 237, startPoint y: 163, endPoint x: 243, endPoint y: 167, distance: 7.3
click at [237, 163] on div "Outbound call Location Sparks Thermador Appliance Repair Your caller id phone n…" at bounding box center [364, 192] width 728 height 385
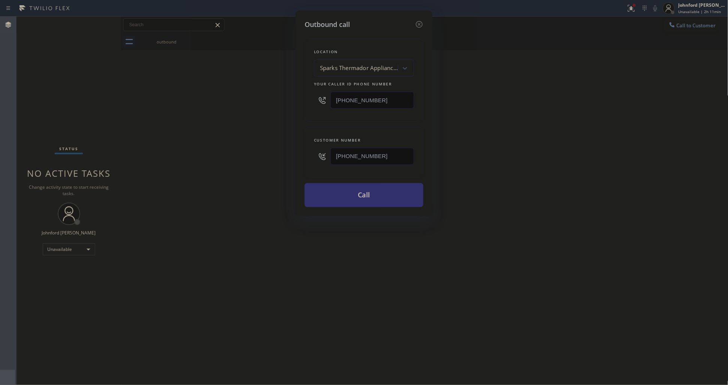
click at [403, 199] on button "Call" at bounding box center [364, 195] width 119 height 24
drag, startPoint x: 524, startPoint y: 135, endPoint x: 536, endPoint y: 40, distance: 95.9
click at [529, 129] on div "Outbound call Location Sparks Thermador Appliance Repair Your caller id phone n…" at bounding box center [364, 192] width 728 height 385
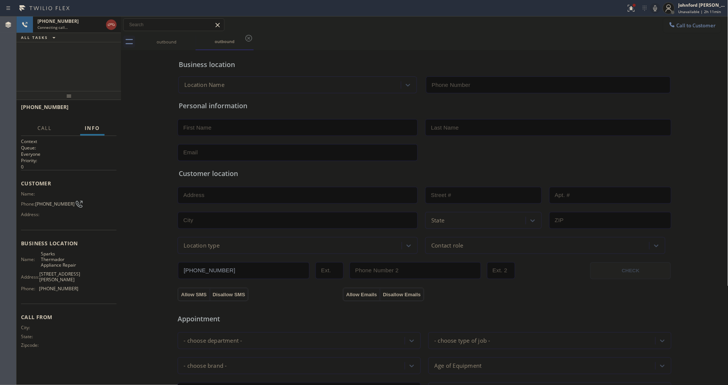
type input "[PHONE_NUMBER]"
click at [109, 24] on icon at bounding box center [111, 25] width 7 height 2
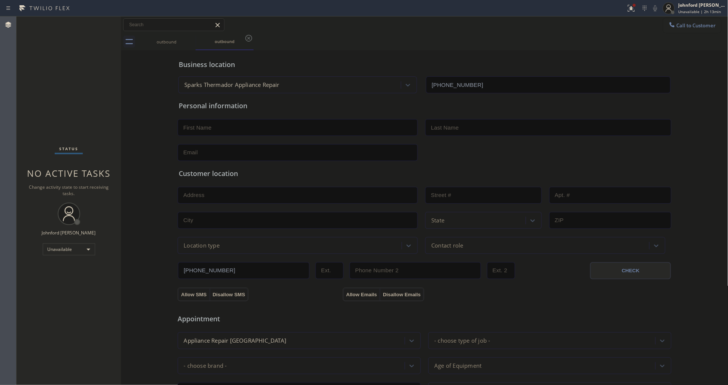
click at [21, 105] on div "Status No active tasks Change activity state to start receiving tasks. [PERSON_…" at bounding box center [68, 200] width 105 height 369
click at [683, 27] on span "Call to Customer" at bounding box center [696, 25] width 39 height 7
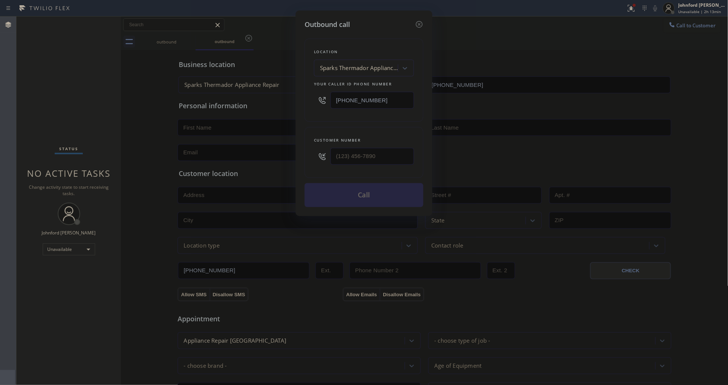
drag, startPoint x: 390, startPoint y: 91, endPoint x: 299, endPoint y: 102, distance: 91.4
click at [308, 102] on div "Location [GEOGRAPHIC_DATA] Thermador Appliance Repair Your caller id phone numb…" at bounding box center [364, 80] width 119 height 83
type input "[PHONE_NUMBER]"
drag, startPoint x: 383, startPoint y: 142, endPoint x: 381, endPoint y: 147, distance: 5.1
click at [381, 144] on div at bounding box center [373, 156] width 84 height 24
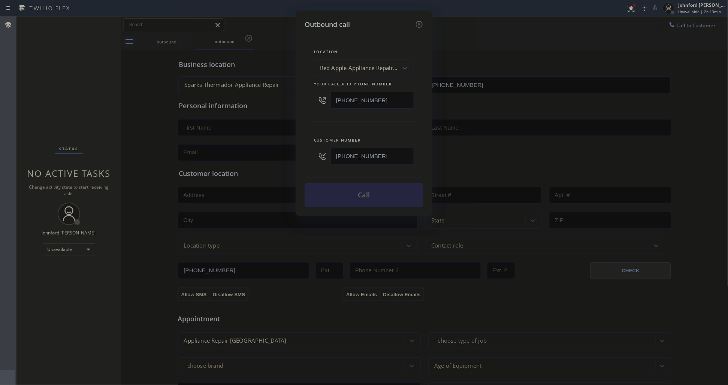
drag, startPoint x: 355, startPoint y: 138, endPoint x: 306, endPoint y: 132, distance: 49.0
click at [306, 132] on div "Customer number [PHONE_NUMBER]" at bounding box center [364, 152] width 119 height 51
type input "[PHONE_NUMBER]"
click at [392, 202] on button "Call" at bounding box center [364, 195] width 119 height 24
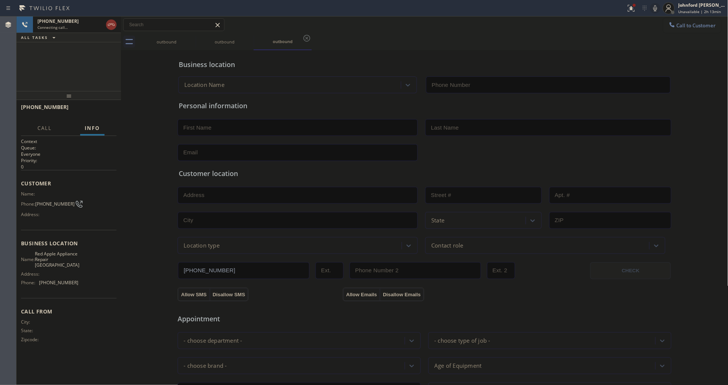
type input "[PHONE_NUMBER]"
click at [83, 104] on div "[PHONE_NUMBER] Live | 00:01 HANG UP" at bounding box center [69, 110] width 96 height 19
click at [90, 117] on div "[PHONE_NUMBER] Live | 00:02 HANG UP" at bounding box center [69, 110] width 96 height 19
click at [93, 113] on span "HANG UP" at bounding box center [99, 110] width 23 height 5
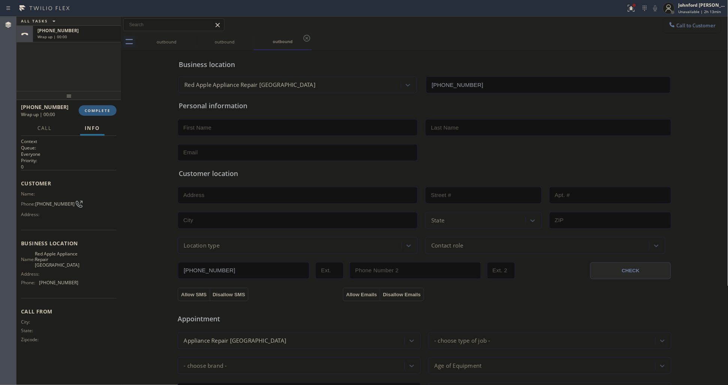
click at [694, 25] on span "Call to Customer" at bounding box center [696, 25] width 39 height 7
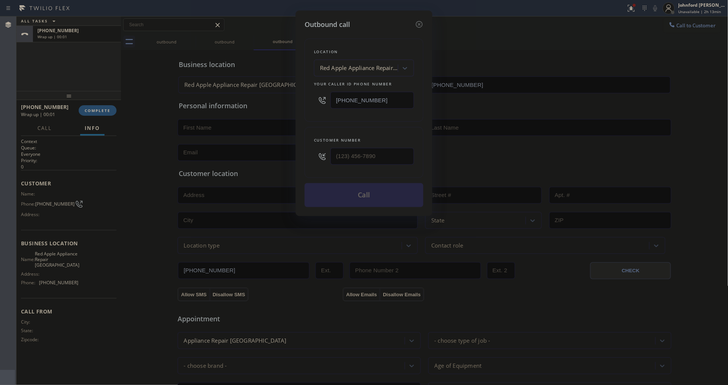
drag, startPoint x: 389, startPoint y: 140, endPoint x: 352, endPoint y: 144, distance: 37.7
click at [352, 144] on div "Outbound call Location Red Apple Appliance Repair [GEOGRAPHIC_DATA] Your caller…" at bounding box center [364, 192] width 728 height 385
drag, startPoint x: 407, startPoint y: 154, endPoint x: 301, endPoint y: 154, distance: 106.4
click at [299, 154] on div "Outbound call Location Red Apple Appliance Repair [GEOGRAPHIC_DATA] Your caller…" at bounding box center [364, 113] width 137 height 206
type input "[PHONE_NUMBER]"
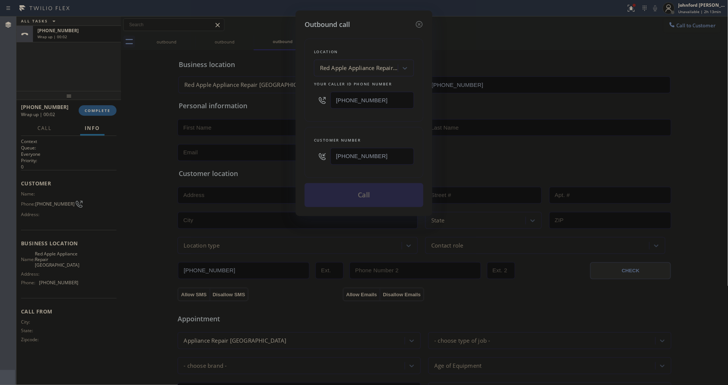
click at [349, 130] on div "Customer number [PHONE_NUMBER]" at bounding box center [364, 152] width 119 height 51
click at [327, 204] on button "Call" at bounding box center [364, 195] width 119 height 24
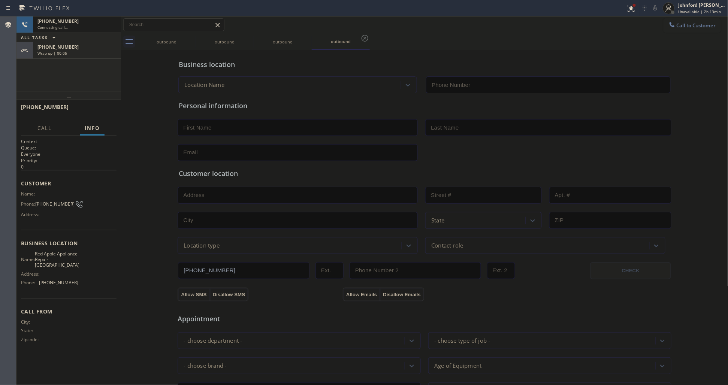
type input "[PHONE_NUMBER]"
click at [104, 47] on div "[PHONE_NUMBER]" at bounding box center [76, 47] width 79 height 6
click at [93, 111] on span "COMPLETE" at bounding box center [98, 110] width 26 height 5
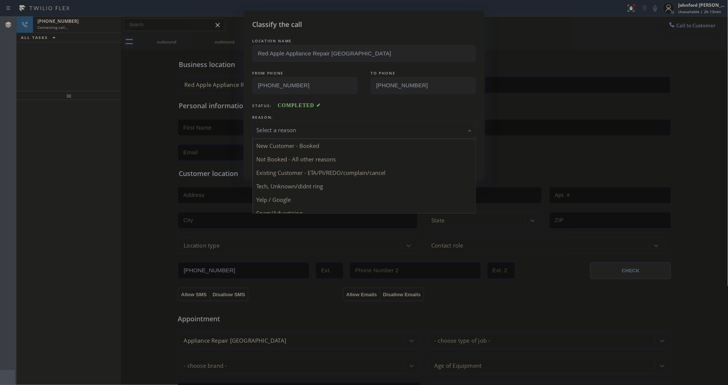
click at [257, 133] on div "Select a reason" at bounding box center [364, 130] width 223 height 18
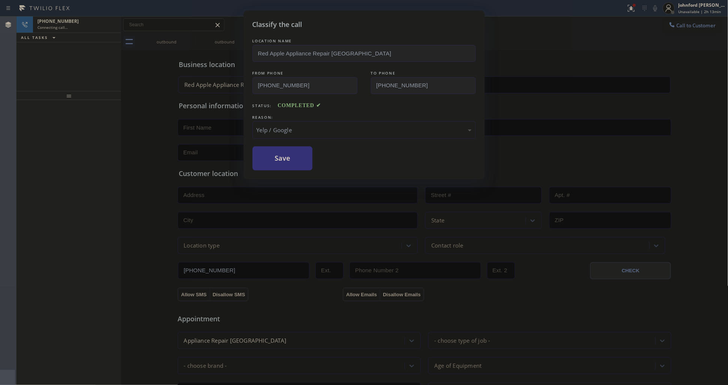
drag, startPoint x: 274, startPoint y: 151, endPoint x: 228, endPoint y: 115, distance: 58.5
click at [275, 150] on button "Save" at bounding box center [283, 159] width 60 height 24
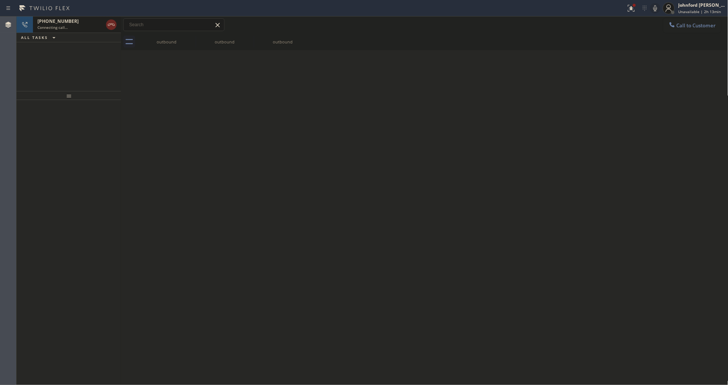
click at [107, 28] on icon at bounding box center [111, 24] width 9 height 9
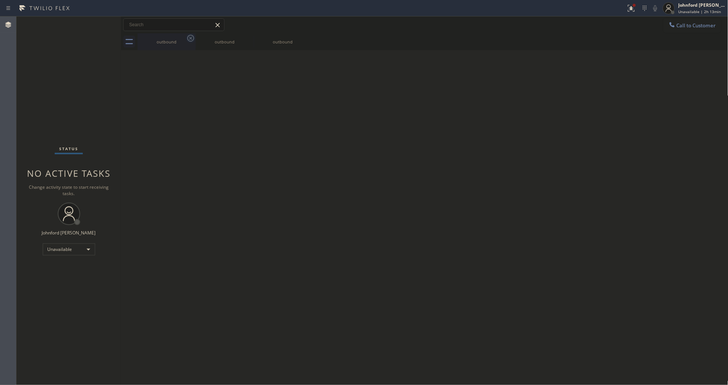
click at [191, 38] on icon at bounding box center [190, 38] width 9 height 9
click at [0, 0] on icon at bounding box center [0, 0] width 0 height 0
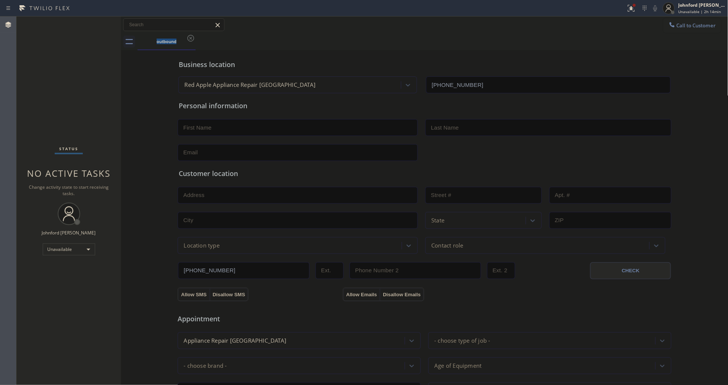
click at [675, 19] on button "Call to Customer" at bounding box center [692, 25] width 57 height 14
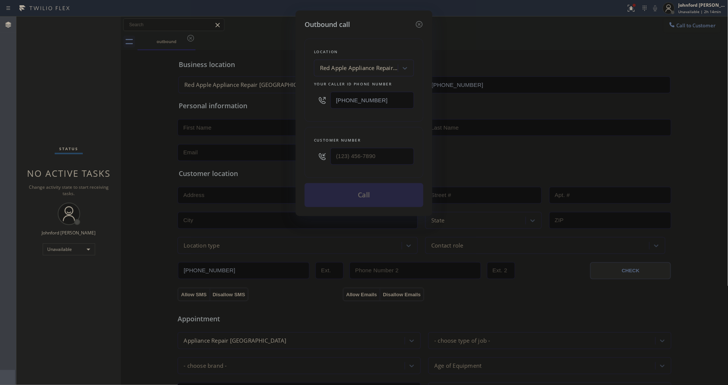
type input "[PHONE_NUMBER]"
click at [0, 122] on html "Status report Issues detected These issues could affect your workflow. Please c…" at bounding box center [364, 192] width 728 height 385
click at [319, 162] on div at bounding box center [364, 156] width 100 height 24
type input "(___) ___-____"
drag, startPoint x: 339, startPoint y: 123, endPoint x: 343, endPoint y: 159, distance: 36.2
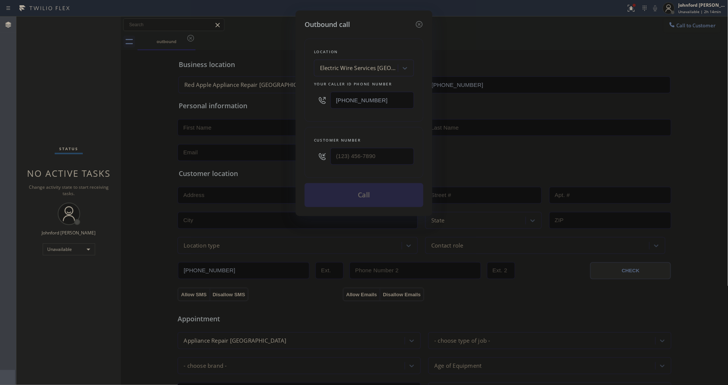
click at [339, 123] on div "Location Electric Wire Services [GEOGRAPHIC_DATA][PERSON_NAME] Your caller id p…" at bounding box center [364, 119] width 119 height 178
type input "[PHONE_NUMBER]"
drag, startPoint x: 341, startPoint y: 129, endPoint x: 362, endPoint y: 196, distance: 69.9
click at [345, 129] on div "Customer number [PHONE_NUMBER]" at bounding box center [364, 152] width 119 height 51
click at [364, 197] on button "Call" at bounding box center [364, 195] width 119 height 24
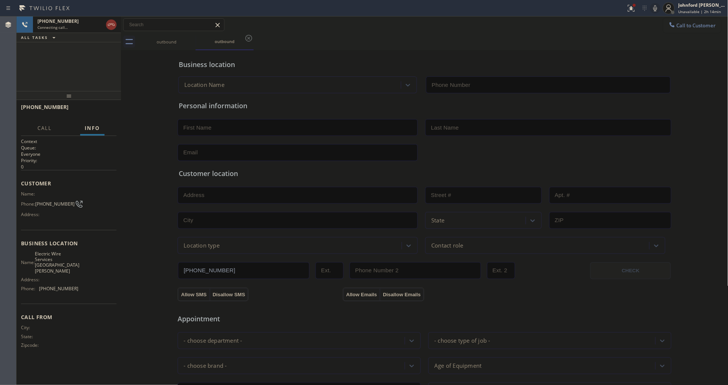
type input "[PHONE_NUMBER]"
click at [34, 73] on div "[PHONE_NUMBER] Connecting call… ALL TASKS ALL TASKS ACTIVE TASKS TASKS IN WRAP …" at bounding box center [68, 53] width 105 height 75
drag, startPoint x: 114, startPoint y: 25, endPoint x: 65, endPoint y: 58, distance: 59.9
click at [114, 25] on icon at bounding box center [111, 24] width 9 height 9
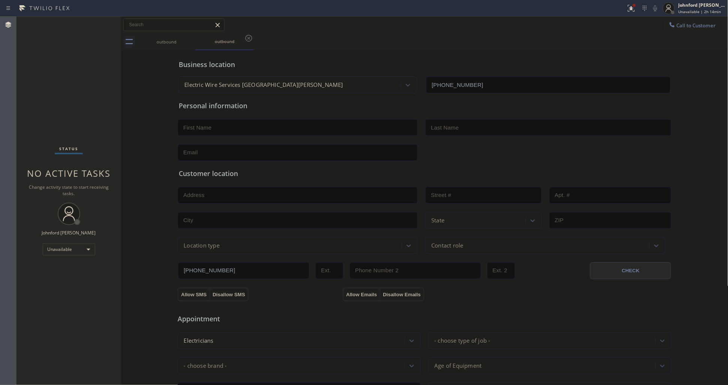
click at [691, 23] on span "Call to Customer" at bounding box center [696, 25] width 39 height 7
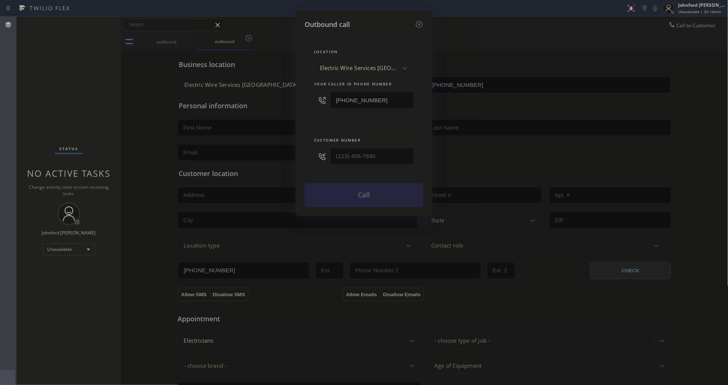
drag, startPoint x: 366, startPoint y: 95, endPoint x: 299, endPoint y: 103, distance: 67.6
click at [299, 103] on div "Outbound call Location Electric Wire Services [GEOGRAPHIC_DATA][PERSON_NAME] Yo…" at bounding box center [364, 113] width 137 height 206
type input "[PHONE_NUMBER]"
click at [351, 128] on div "Customer number [PHONE_NUMBER]" at bounding box center [364, 152] width 119 height 51
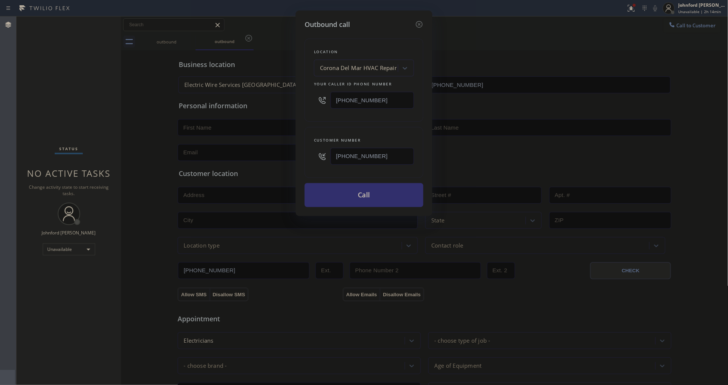
click at [369, 200] on button "Call" at bounding box center [364, 195] width 119 height 24
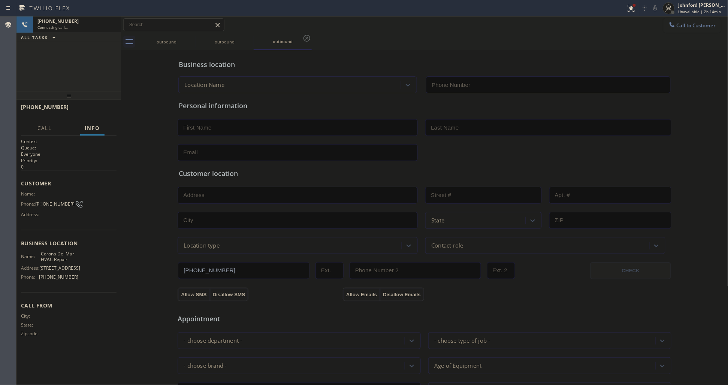
type input "[PHONE_NUMBER]"
click at [111, 24] on icon at bounding box center [111, 24] width 9 height 9
click at [688, 25] on span "Call to Customer" at bounding box center [696, 25] width 39 height 7
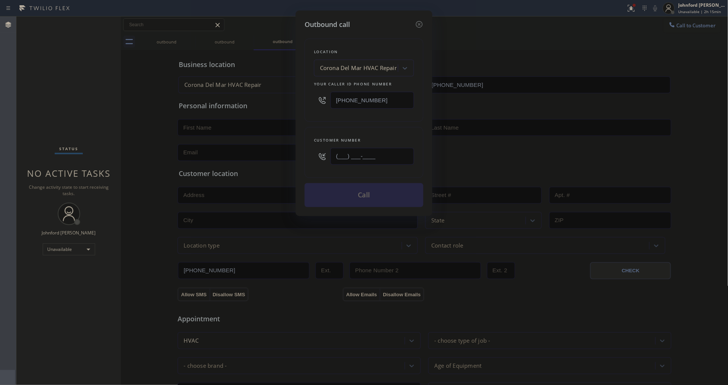
drag, startPoint x: 399, startPoint y: 147, endPoint x: 331, endPoint y: 149, distance: 68.6
click at [312, 147] on div "Customer number (___) ___-____" at bounding box center [364, 152] width 119 height 51
type input "[PHONE_NUMBER]"
click at [329, 119] on div "Location [GEOGRAPHIC_DATA] HVAC Repair Your caller id phone number [PHONE_NUMBE…" at bounding box center [364, 80] width 119 height 83
click at [355, 200] on button "Call" at bounding box center [364, 195] width 119 height 24
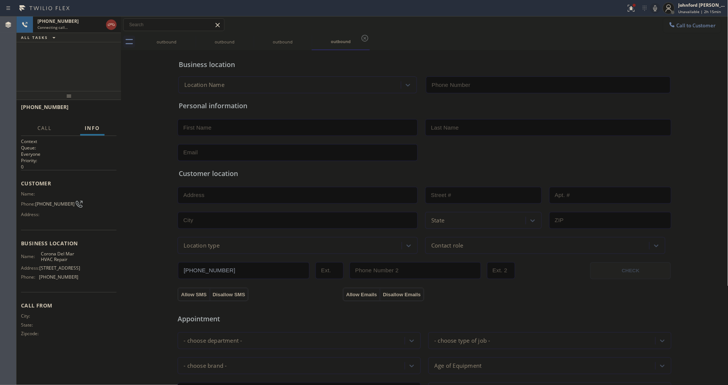
type input "[PHONE_NUMBER]"
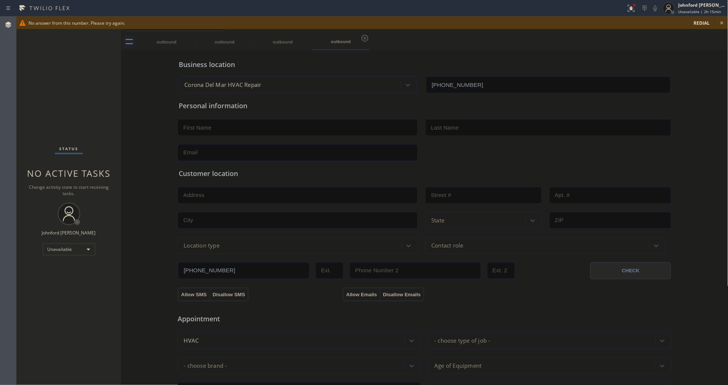
click at [724, 23] on icon at bounding box center [722, 22] width 9 height 9
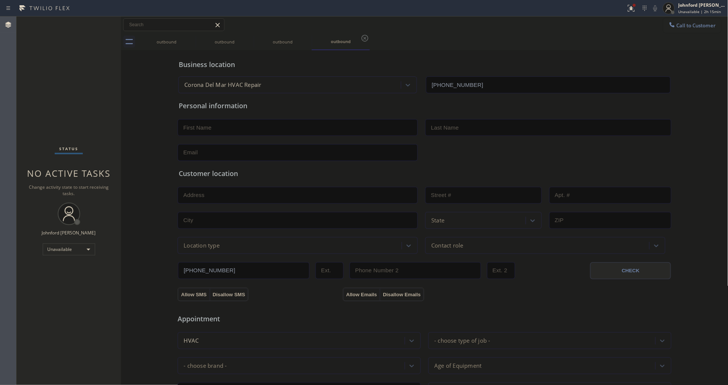
drag, startPoint x: 694, startPoint y: 22, endPoint x: 530, endPoint y: 79, distance: 174.3
click at [694, 23] on button "Call to Customer" at bounding box center [692, 25] width 57 height 14
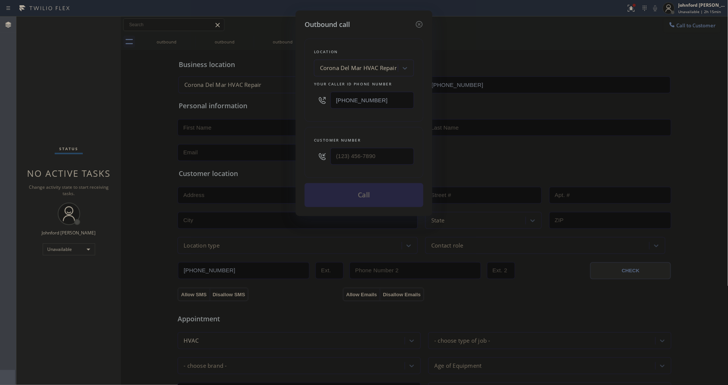
drag, startPoint x: 396, startPoint y: 89, endPoint x: 297, endPoint y: 89, distance: 99.3
click at [297, 89] on div "Outbound call Location [GEOGRAPHIC_DATA] HVAC Repair Your caller id phone numbe…" at bounding box center [364, 113] width 137 height 206
type input "[PHONE_NUMBER]"
type input "(___) ___-____"
click at [329, 136] on div "Customer number" at bounding box center [364, 140] width 100 height 8
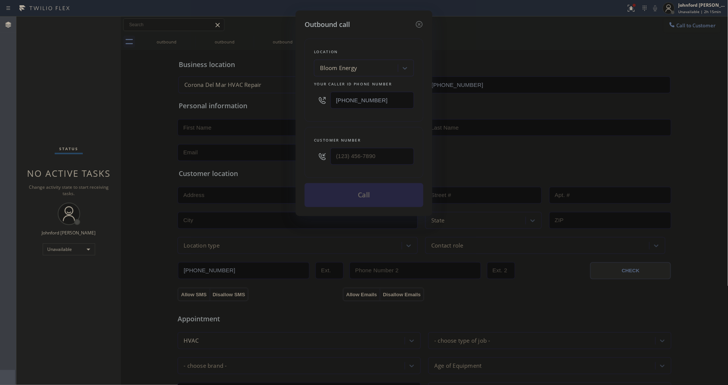
click at [357, 164] on div at bounding box center [373, 156] width 84 height 24
click at [361, 150] on input "(___) ___-____" at bounding box center [373, 156] width 84 height 17
click at [367, 127] on div "Customer number [PHONE_NUMBER]" at bounding box center [364, 152] width 119 height 51
click at [365, 184] on button "Call" at bounding box center [364, 195] width 119 height 24
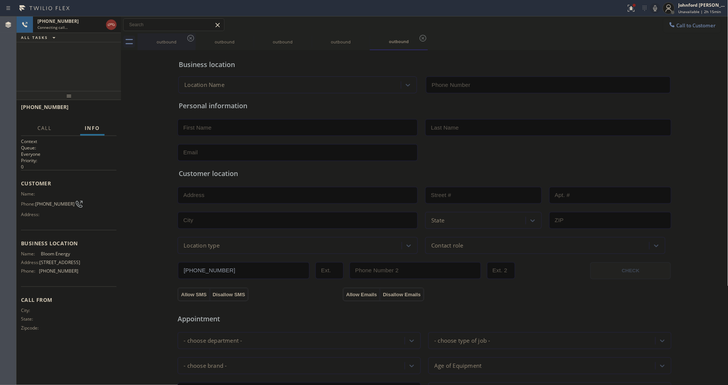
click at [190, 39] on icon at bounding box center [190, 38] width 7 height 7
click at [0, 0] on icon at bounding box center [0, 0] width 0 height 0
click at [420, 39] on icon at bounding box center [423, 38] width 7 height 7
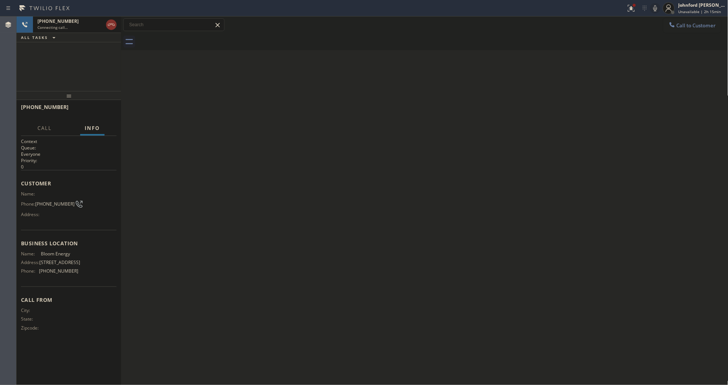
click at [654, 5] on icon at bounding box center [655, 8] width 9 height 9
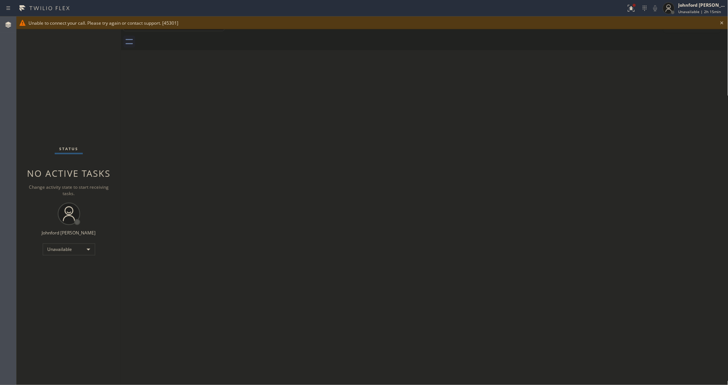
click at [723, 26] on icon at bounding box center [722, 22] width 9 height 9
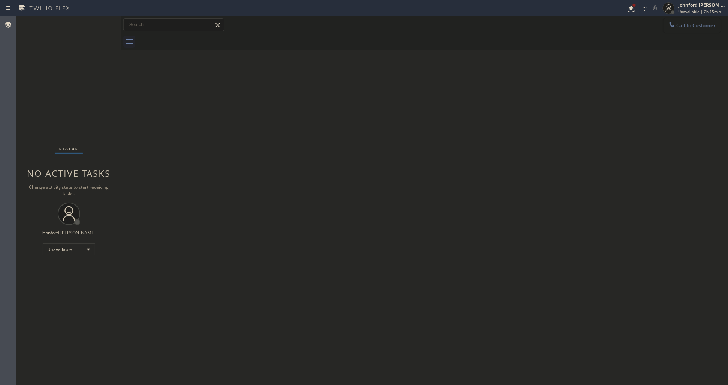
click at [688, 26] on span "Call to Customer" at bounding box center [696, 25] width 39 height 7
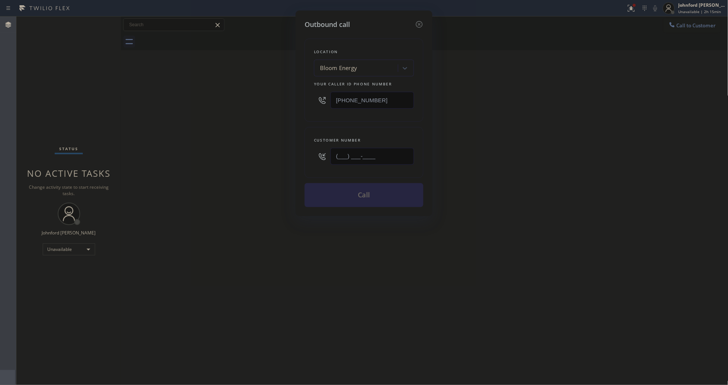
drag, startPoint x: 381, startPoint y: 151, endPoint x: 323, endPoint y: 153, distance: 57.7
click at [323, 153] on div "(___) ___-____" at bounding box center [364, 156] width 100 height 24
type input "[PHONE_NUMBER]"
click at [339, 227] on div "Outbound call Location Bloom Energy Your caller id phone number [PHONE_NUMBER] …" at bounding box center [364, 192] width 728 height 385
click at [342, 198] on button "Call" at bounding box center [364, 195] width 119 height 24
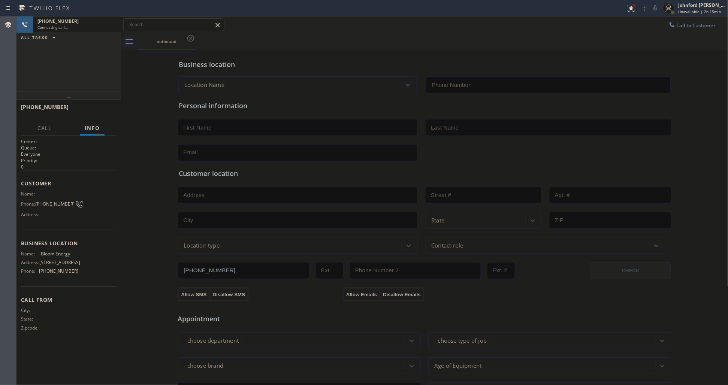
type input "[PHONE_NUMBER]"
click at [636, 8] on icon at bounding box center [631, 8] width 9 height 9
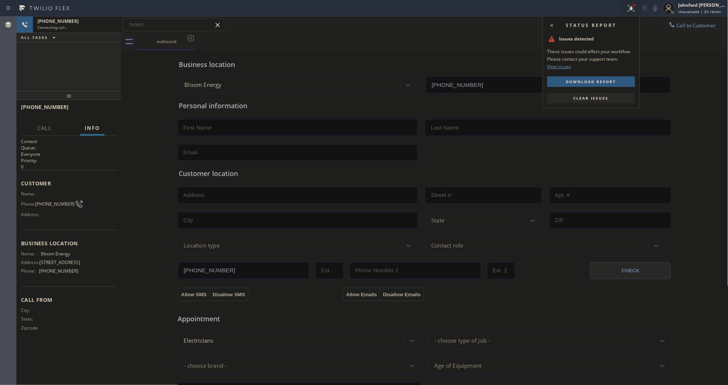
click at [572, 97] on button "Clear issues" at bounding box center [592, 98] width 88 height 10
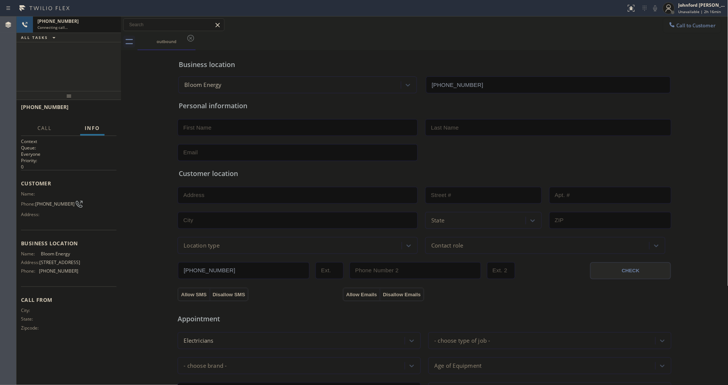
click at [94, 28] on div "Connecting call…" at bounding box center [76, 27] width 79 height 5
click at [681, 10] on span "Unavailable | 2h 16min" at bounding box center [700, 11] width 43 height 5
click at [671, 38] on button "Available" at bounding box center [691, 40] width 75 height 10
click at [699, 9] on span "Unavailable | 2h 16min" at bounding box center [700, 11] width 43 height 5
click at [682, 48] on button "Unavailable" at bounding box center [691, 50] width 75 height 10
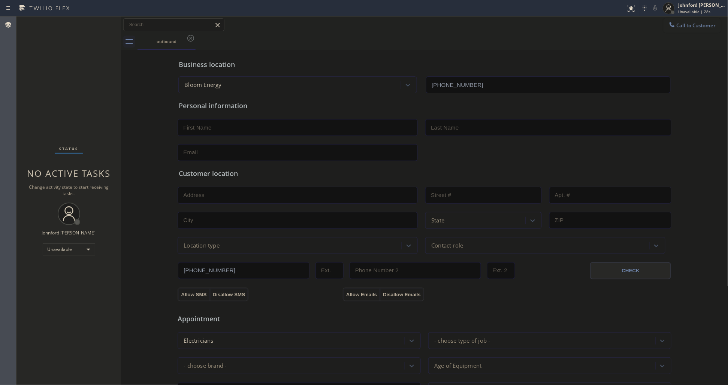
click at [264, 27] on div "Call to Customer Outbound call Location Bloom Energy Your caller id phone numbe…" at bounding box center [424, 24] width 607 height 13
click at [670, 30] on button "Call to Customer" at bounding box center [692, 25] width 57 height 14
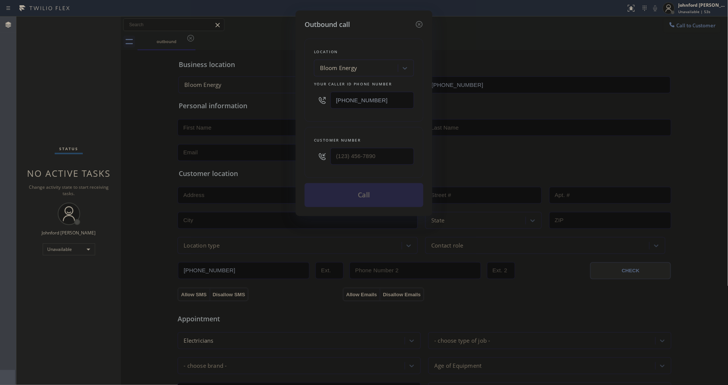
drag, startPoint x: 397, startPoint y: 94, endPoint x: 291, endPoint y: 96, distance: 106.5
click at [291, 96] on div "Outbound call Location Bloom Energy Your caller id phone number [PHONE_NUMBER] …" at bounding box center [364, 192] width 728 height 385
type input "[PHONE_NUMBER]"
click at [263, 152] on div "Outbound call Location [GEOGRAPHIC_DATA] Air Duct Cleaning Your caller id phone…" at bounding box center [364, 192] width 728 height 385
type input "[PHONE_NUMBER]"
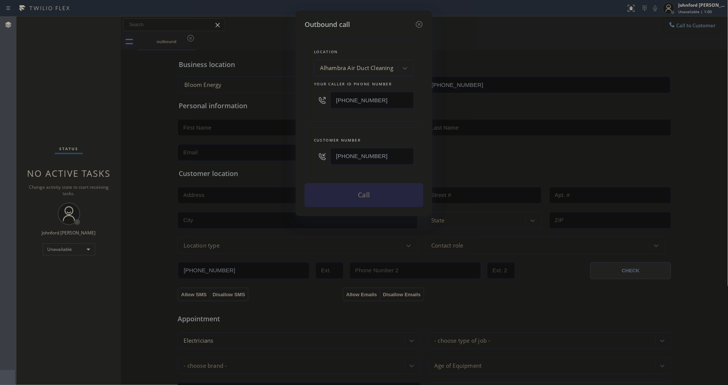
click at [330, 127] on div "Customer number [PHONE_NUMBER]" at bounding box center [364, 152] width 119 height 51
click at [353, 192] on button "Call" at bounding box center [364, 195] width 119 height 24
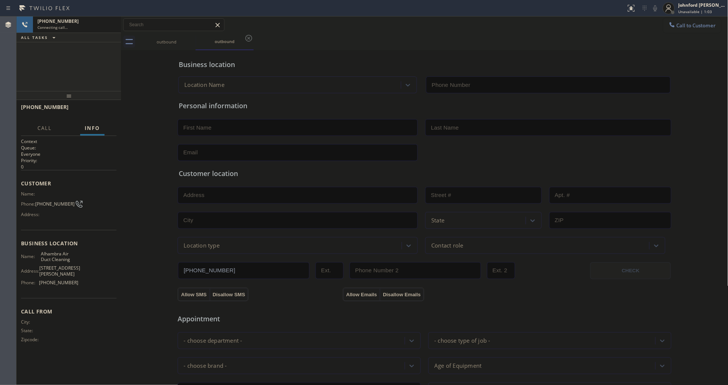
type input "[PHONE_NUMBER]"
click at [78, 67] on div "[PHONE_NUMBER] Connecting call… ALL TASKS ALL TASKS ACTIVE TASKS TASKS IN WRAP …" at bounding box center [68, 53] width 105 height 75
click at [657, 10] on icon at bounding box center [655, 8] width 9 height 9
click at [96, 108] on span "HANG UP" at bounding box center [99, 110] width 23 height 5
click at [670, 22] on button "Call to Customer" at bounding box center [692, 25] width 57 height 14
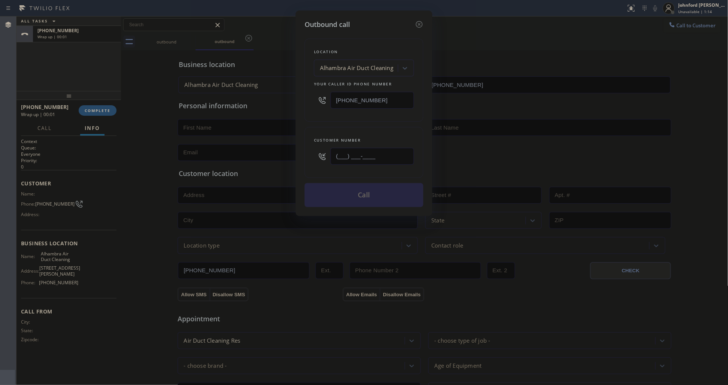
click at [298, 156] on div "Outbound call Location [GEOGRAPHIC_DATA] Air Duct Cleaning Your caller id phone…" at bounding box center [364, 113] width 137 height 206
type input "[PHONE_NUMBER]"
click at [365, 194] on button "Call" at bounding box center [364, 195] width 119 height 24
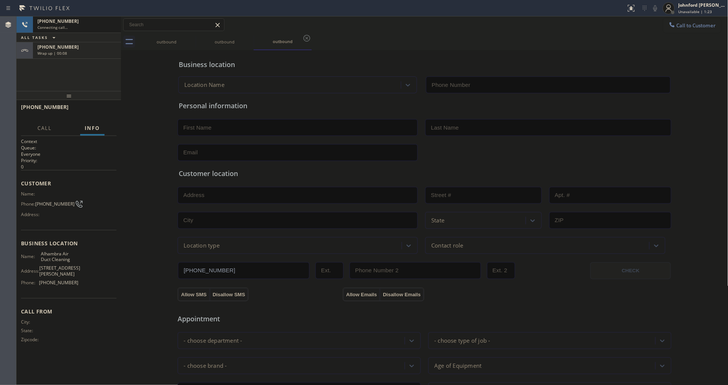
type input "[PHONE_NUMBER]"
click at [109, 51] on div "Wrap up | 00:14" at bounding box center [76, 53] width 79 height 5
click at [95, 111] on span "COMPLETE" at bounding box center [98, 110] width 26 height 5
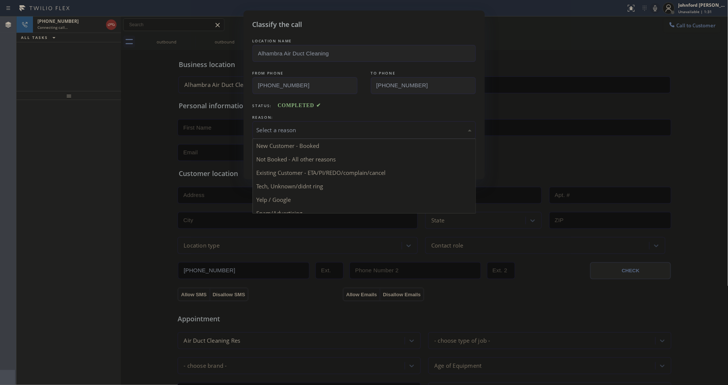
click at [321, 122] on div "Select a reason" at bounding box center [364, 130] width 223 height 18
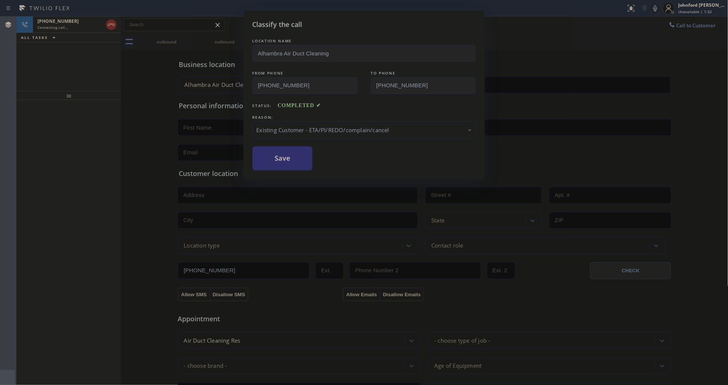
click at [286, 160] on button "Save" at bounding box center [283, 159] width 60 height 24
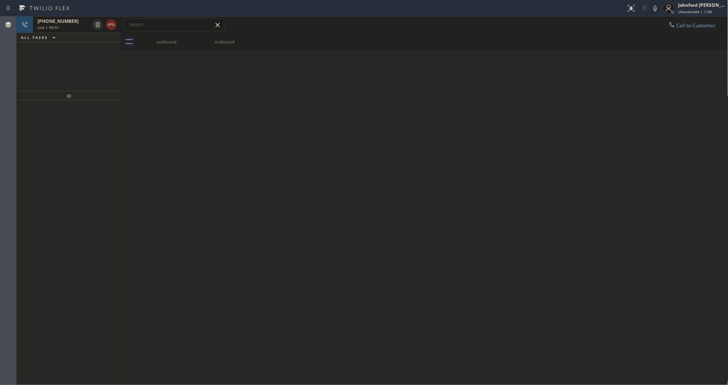
click at [115, 24] on icon at bounding box center [111, 24] width 9 height 9
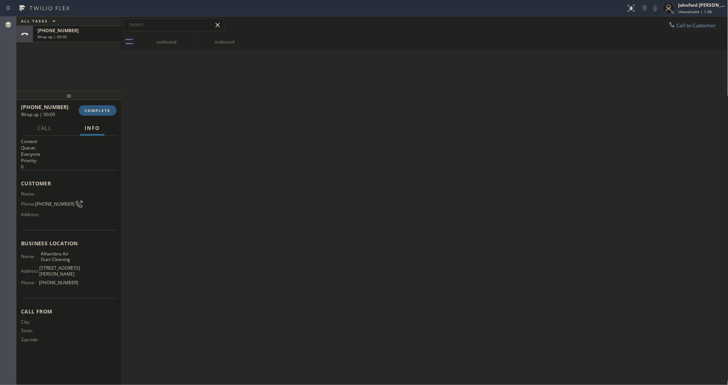
click at [99, 117] on div "[PHONE_NUMBER] Wrap up | 00:00 COMPLETE" at bounding box center [69, 110] width 96 height 19
click at [99, 113] on span "COMPLETE" at bounding box center [98, 110] width 26 height 5
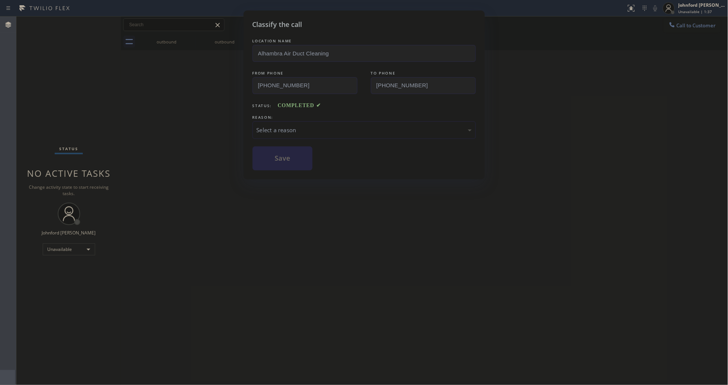
click at [321, 137] on div "LOCATION NAME Alhambra Air Duct Cleaning FROM PHONE [PHONE_NUMBER] TO PHONE [PH…" at bounding box center [364, 103] width 223 height 133
click at [318, 132] on div "Select a reason" at bounding box center [364, 130] width 215 height 9
click at [297, 169] on div "Classify the call LOCATION NAME Alhambra Air Duct Cleaning FROM PHONE [PHONE_NU…" at bounding box center [364, 94] width 241 height 169
click at [299, 156] on button "Save" at bounding box center [283, 159] width 60 height 24
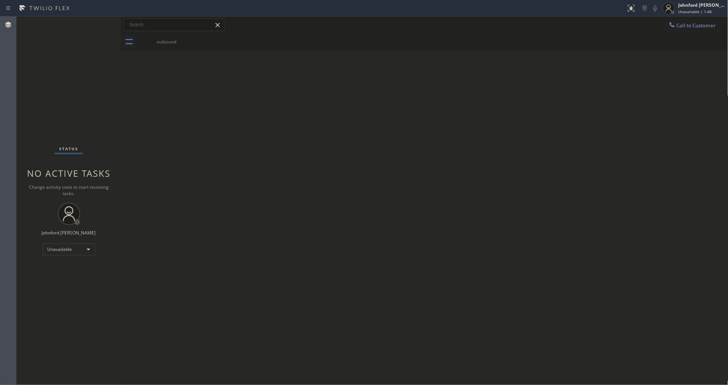
click at [675, 20] on button "Call to Customer" at bounding box center [692, 25] width 57 height 14
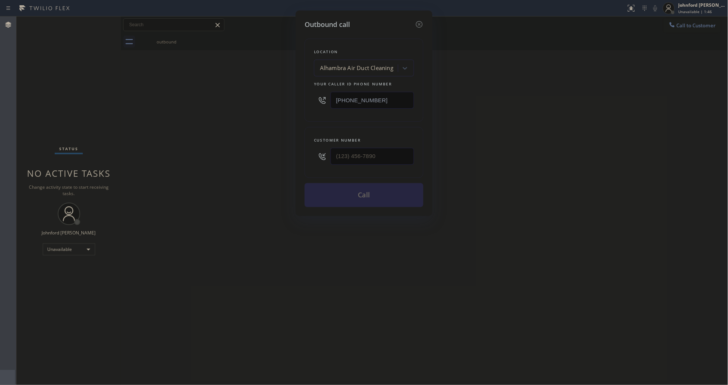
drag, startPoint x: 302, startPoint y: 100, endPoint x: 235, endPoint y: 103, distance: 67.2
click at [247, 100] on div "Outbound call Location [GEOGRAPHIC_DATA] Air Duct Cleaning Your caller id phone…" at bounding box center [364, 192] width 728 height 385
type input "[PHONE_NUMBER]"
drag, startPoint x: 320, startPoint y: 157, endPoint x: 231, endPoint y: 159, distance: 89.6
click at [289, 157] on div "Outbound call Location [GEOGRAPHIC_DATA] Heating and Air Conditioning Your call…" at bounding box center [364, 192] width 728 height 385
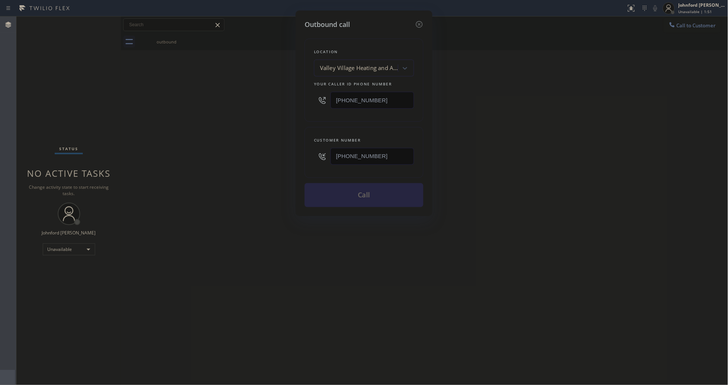
type input "[PHONE_NUMBER]"
drag, startPoint x: 225, startPoint y: 159, endPoint x: 255, endPoint y: 167, distance: 31.4
click at [233, 162] on div "Outbound call Location [GEOGRAPHIC_DATA] Heating and Air Conditioning Your call…" at bounding box center [364, 192] width 728 height 385
click at [339, 194] on button "Call" at bounding box center [364, 195] width 119 height 24
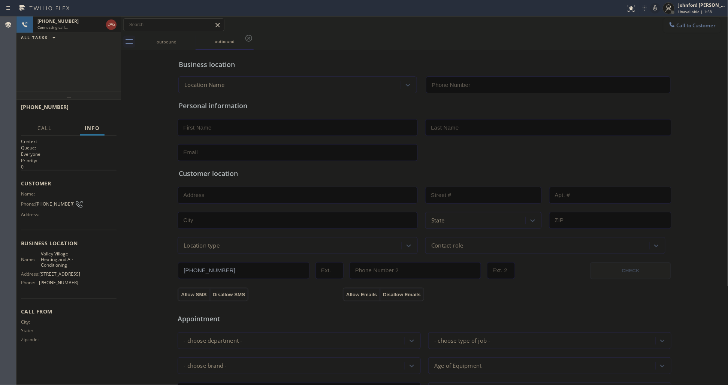
type input "[PHONE_NUMBER]"
click at [79, 55] on div "[PHONE_NUMBER] Connecting call… ALL TASKS ALL TASKS ACTIVE TASKS TASKS IN WRAP …" at bounding box center [68, 53] width 105 height 75
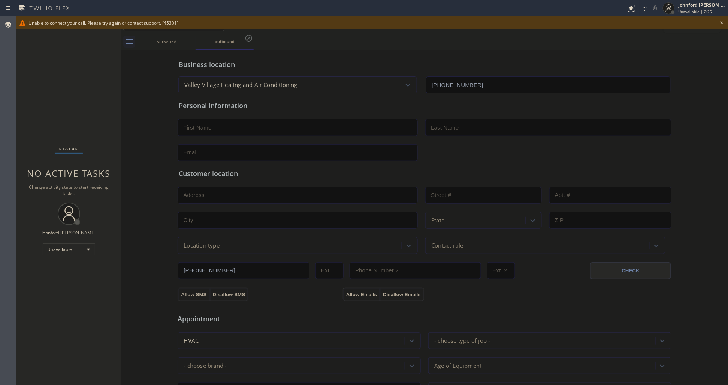
click at [21, 100] on div "Status No active tasks Change activity state to start receiving tasks. [PERSON_…" at bounding box center [68, 200] width 105 height 369
click at [721, 19] on icon at bounding box center [722, 22] width 9 height 9
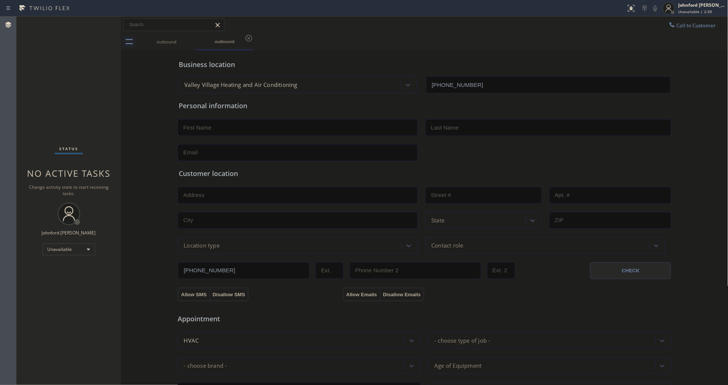
click at [708, 21] on button "Call to Customer" at bounding box center [692, 25] width 57 height 14
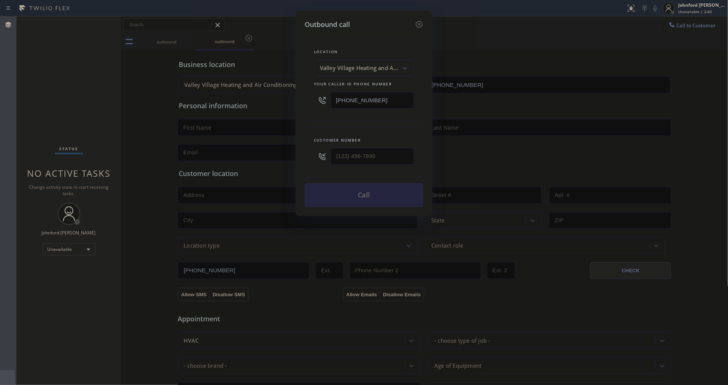
drag, startPoint x: 408, startPoint y: 94, endPoint x: 308, endPoint y: 107, distance: 100.5
click at [310, 107] on div "Location [GEOGRAPHIC_DATA] Heating and Air Conditioning Your caller id phone nu…" at bounding box center [364, 80] width 119 height 83
type input "[PHONE_NUMBER]"
click at [291, 151] on div "Outbound call Location American Service Alliance [GEOGRAPHIC_DATA] Your caller …" at bounding box center [364, 192] width 728 height 385
type input "[PHONE_NUMBER]"
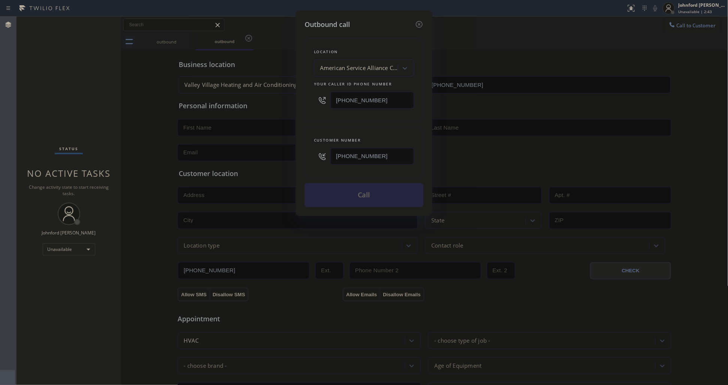
click at [344, 136] on div "Customer number" at bounding box center [364, 140] width 100 height 8
click at [349, 191] on button "Call" at bounding box center [364, 195] width 119 height 24
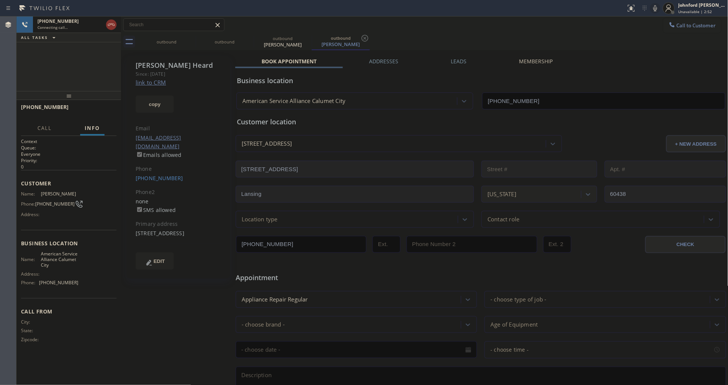
click at [31, 72] on div "[PHONE_NUMBER] Connecting call… ALL TASKS ALL TASKS ACTIVE TASKS TASKS IN WRAP …" at bounding box center [68, 53] width 105 height 75
click at [653, 8] on icon at bounding box center [655, 8] width 9 height 9
click at [113, 27] on icon at bounding box center [111, 24] width 9 height 9
click at [188, 38] on icon at bounding box center [190, 38] width 7 height 7
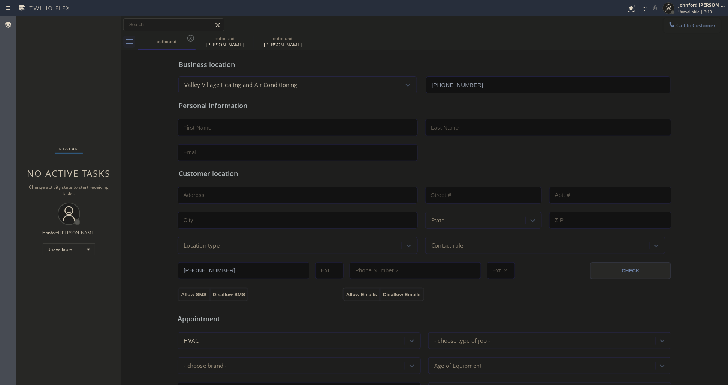
click at [188, 38] on icon at bounding box center [190, 38] width 7 height 7
type input "[PHONE_NUMBER]"
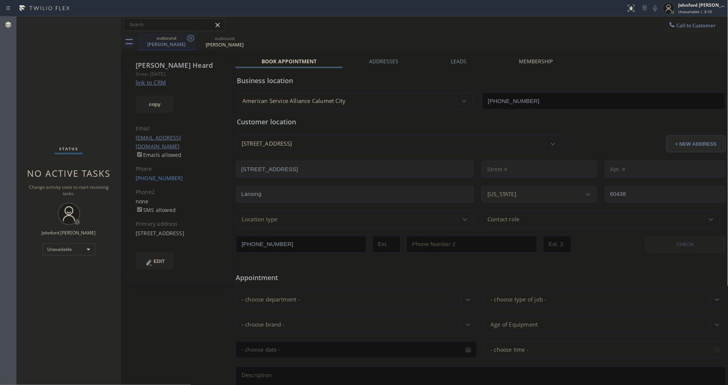
click at [188, 38] on icon at bounding box center [190, 38] width 7 height 7
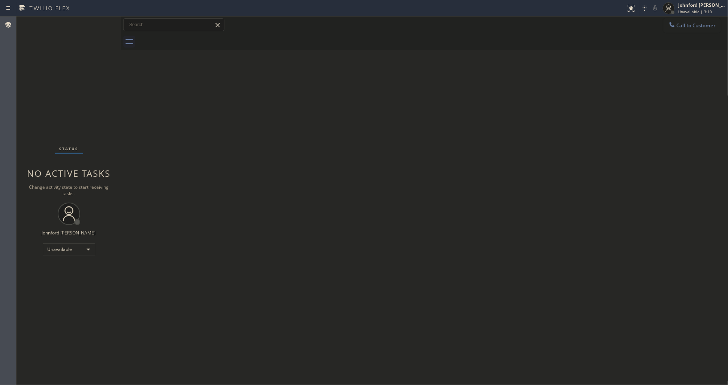
click at [188, 38] on div at bounding box center [433, 41] width 591 height 17
click at [30, 68] on div "Status No active tasks Change activity state to start receiving tasks. [PERSON_…" at bounding box center [68, 200] width 105 height 369
click at [45, 242] on div "Status No active tasks Change activity state to start receiving tasks. [PERSON_…" at bounding box center [68, 200] width 105 height 369
click at [57, 252] on div "Unavailable" at bounding box center [69, 250] width 52 height 12
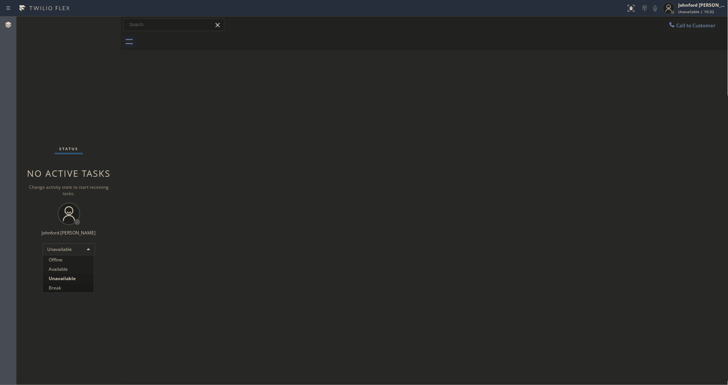
click at [63, 289] on li "Break" at bounding box center [68, 288] width 51 height 9
click at [46, 250] on div "Break" at bounding box center [69, 250] width 52 height 12
click at [57, 280] on li "Unavailable" at bounding box center [68, 278] width 51 height 9
drag, startPoint x: 34, startPoint y: 65, endPoint x: 159, endPoint y: 61, distance: 125.6
click at [34, 65] on div "Status No active tasks Change activity state to start receiving tasks. [PERSON_…" at bounding box center [68, 200] width 105 height 369
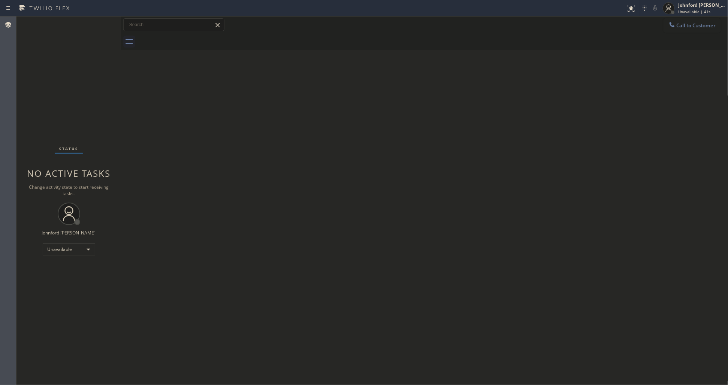
click at [36, 104] on div "Status No active tasks Change activity state to start receiving tasks. [PERSON_…" at bounding box center [68, 200] width 105 height 369
click at [414, 104] on div "Back to Dashboard Change Sender ID Customers Technicians Select a contact Outbo…" at bounding box center [424, 200] width 607 height 369
drag, startPoint x: 683, startPoint y: 28, endPoint x: 632, endPoint y: 36, distance: 51.6
click at [683, 27] on button "Call to Customer" at bounding box center [692, 25] width 57 height 14
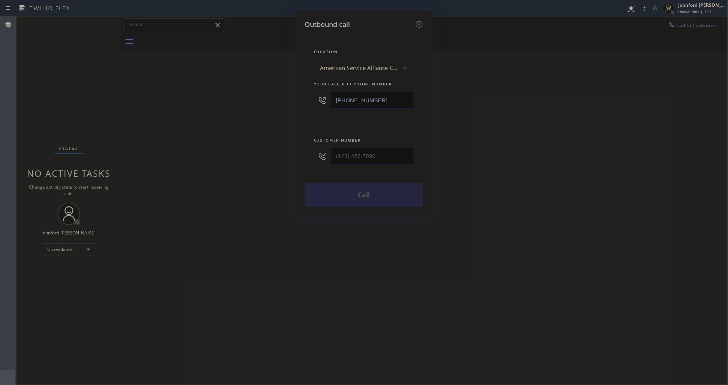
drag, startPoint x: 377, startPoint y: 100, endPoint x: 305, endPoint y: 104, distance: 71.7
click at [308, 104] on div "Location American Service Alliance [GEOGRAPHIC_DATA] Your caller id phone numbe…" at bounding box center [364, 80] width 119 height 83
type input "[PHONE_NUMBER]"
click at [254, 159] on div "Outbound call Location Progressive Plumbing [GEOGRAPHIC_DATA] Your caller id ph…" at bounding box center [364, 192] width 728 height 385
click at [550, 138] on div "Outbound call Location Progressive Plumbing [GEOGRAPHIC_DATA] Your caller id ph…" at bounding box center [364, 192] width 728 height 385
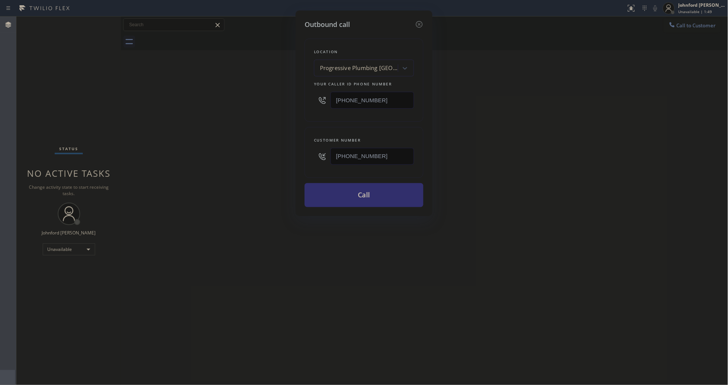
click at [347, 202] on button "Call" at bounding box center [364, 195] width 119 height 24
drag, startPoint x: 494, startPoint y: 158, endPoint x: 531, endPoint y: 36, distance: 127.4
click at [501, 148] on div "Outbound call Location Progressive Plumbing [GEOGRAPHIC_DATA] Your caller id ph…" at bounding box center [364, 192] width 728 height 385
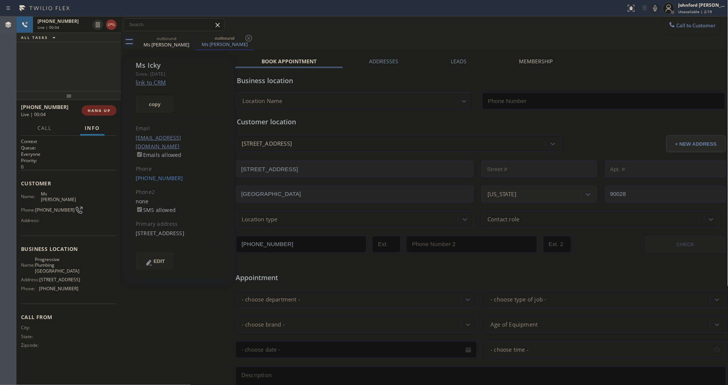
click at [99, 107] on button "HANG UP" at bounding box center [99, 110] width 35 height 10
click at [456, 59] on label "Leads" at bounding box center [459, 61] width 16 height 7
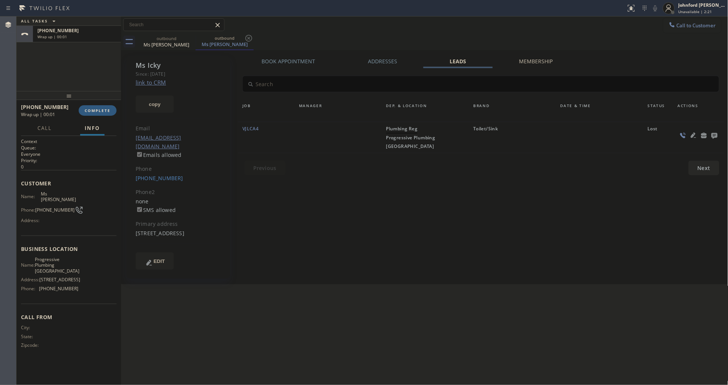
drag, startPoint x: 416, startPoint y: 27, endPoint x: 416, endPoint y: 58, distance: 31.9
click at [416, 27] on div "Call to Customer Outbound call Location Progressive Plumbing [GEOGRAPHIC_DATA] …" at bounding box center [424, 24] width 607 height 13
click at [711, 134] on icon at bounding box center [714, 135] width 9 height 9
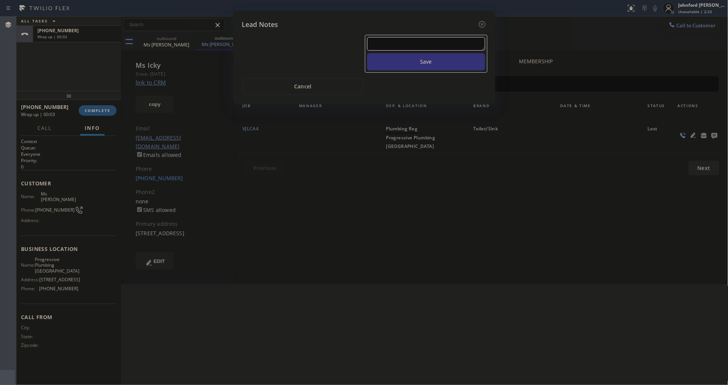
click at [460, 42] on textarea at bounding box center [426, 43] width 118 height 13
click at [450, 53] on button "Save" at bounding box center [426, 61] width 118 height 17
click at [482, 21] on icon at bounding box center [482, 24] width 7 height 7
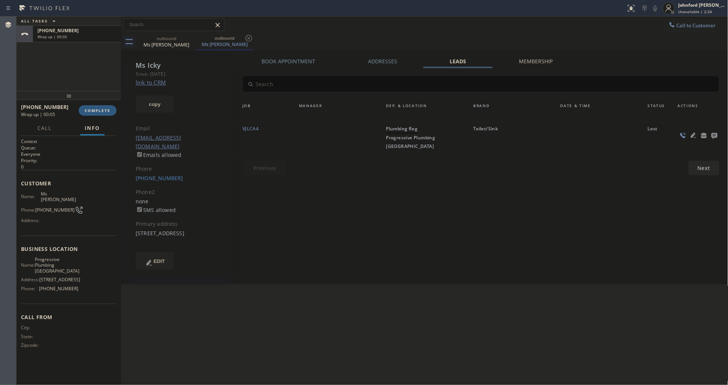
click at [534, 23] on div "Call to Customer Outbound call Location Progressive Plumbing [GEOGRAPHIC_DATA] …" at bounding box center [424, 24] width 607 height 13
click at [161, 175] on link "[PHONE_NUMBER]" at bounding box center [160, 178] width 48 height 7
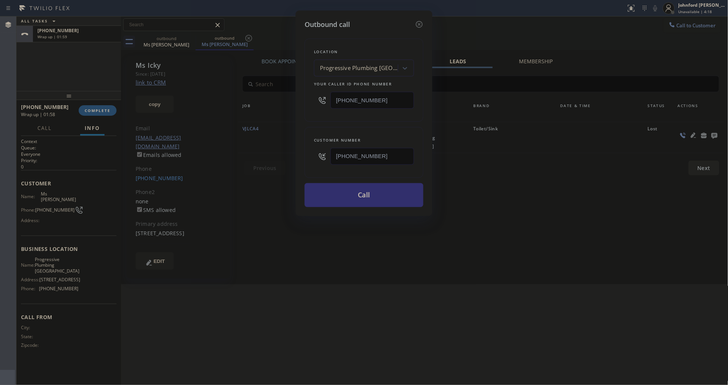
click at [362, 190] on button "Call" at bounding box center [364, 195] width 119 height 24
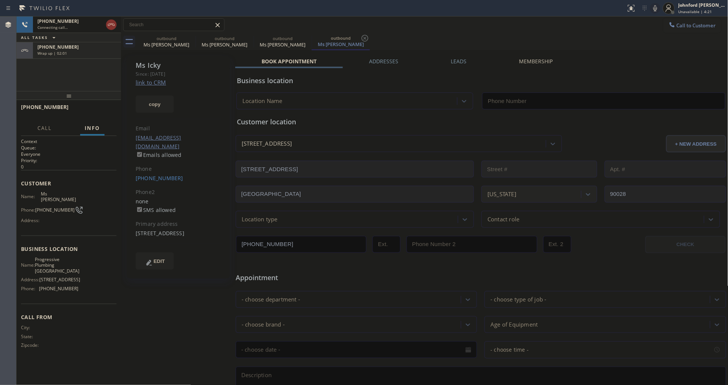
click at [40, 51] on span "Wrap up | 02:01" at bounding box center [52, 53] width 30 height 5
click at [74, 46] on div "[PHONE_NUMBER]" at bounding box center [76, 47] width 79 height 6
click at [98, 113] on span "COMPLETE" at bounding box center [98, 110] width 26 height 5
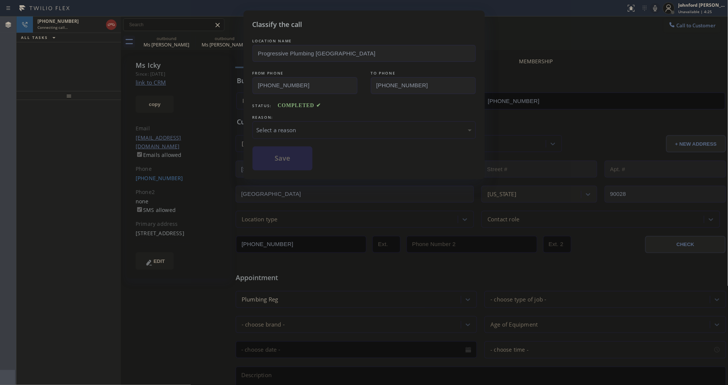
click at [310, 132] on div "Select a reason" at bounding box center [364, 130] width 215 height 9
click at [303, 160] on button "Save" at bounding box center [283, 159] width 60 height 24
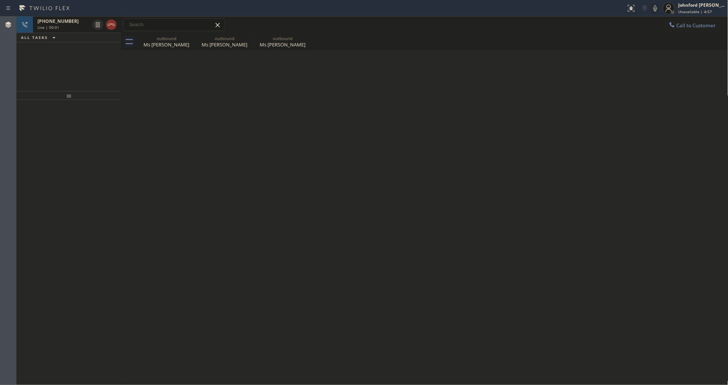
click at [42, 23] on span "[PHONE_NUMBER]" at bounding box center [57, 21] width 41 height 6
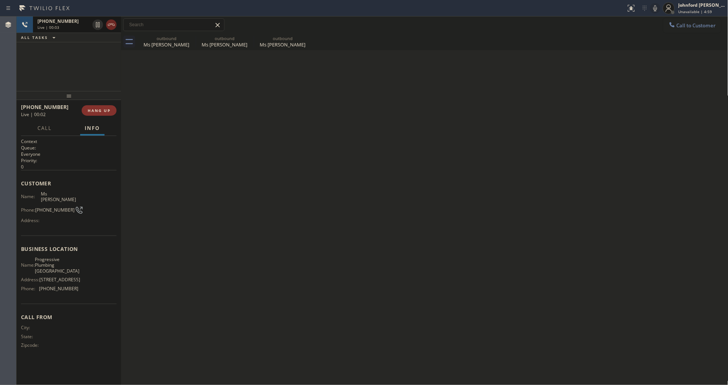
click at [109, 23] on icon at bounding box center [111, 24] width 9 height 9
click at [107, 118] on div "[PHONE_NUMBER] Wrap up | 00:00 COMPLETE" at bounding box center [69, 110] width 96 height 19
drag, startPoint x: 110, startPoint y: 111, endPoint x: 208, endPoint y: 123, distance: 99.3
click at [110, 111] on span "COMPLETE" at bounding box center [98, 110] width 26 height 5
click at [283, 126] on div "Classify the call LOCATION NAME [DOMAIN_NAME] 5 Star Appliance Repair Emails FR…" at bounding box center [372, 200] width 712 height 369
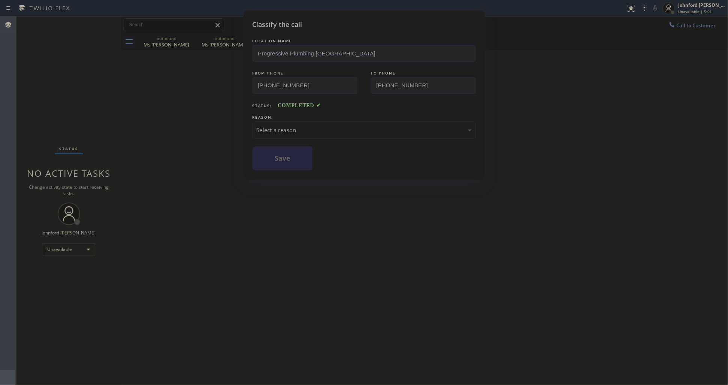
click at [283, 126] on div "Select a reason" at bounding box center [364, 130] width 215 height 9
click at [291, 162] on button "Save" at bounding box center [283, 159] width 60 height 24
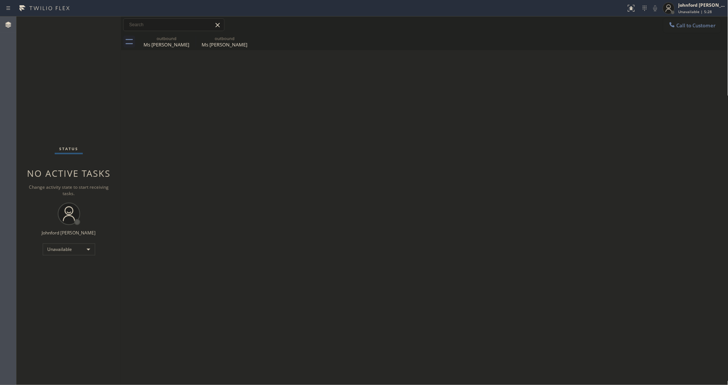
drag, startPoint x: 589, startPoint y: 94, endPoint x: 592, endPoint y: 27, distance: 67.9
click at [590, 95] on div "Back to Dashboard Change Sender ID Customers Technicians Select a contact Outbo…" at bounding box center [424, 200] width 607 height 369
drag, startPoint x: 358, startPoint y: 182, endPoint x: 337, endPoint y: 87, distance: 97.0
click at [359, 181] on div "Back to Dashboard Change Sender ID Customers Technicians Select a contact Outbo…" at bounding box center [424, 200] width 607 height 369
click at [701, 21] on button "Call to Customer" at bounding box center [692, 25] width 57 height 14
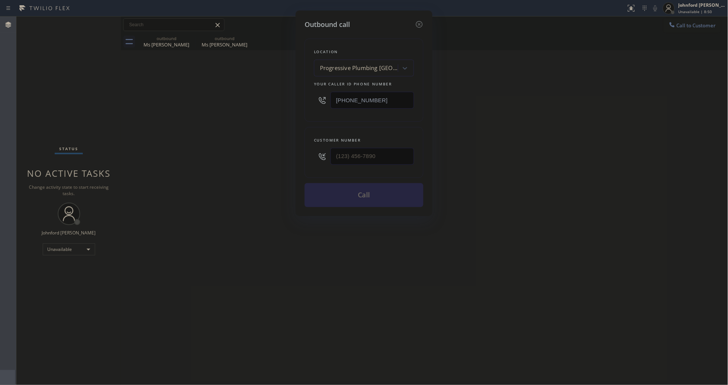
drag, startPoint x: 354, startPoint y: 148, endPoint x: 301, endPoint y: 152, distance: 53.4
click at [305, 151] on div "Customer number" at bounding box center [364, 152] width 119 height 51
drag, startPoint x: 417, startPoint y: 168, endPoint x: 356, endPoint y: 150, distance: 62.7
click at [333, 159] on div "Customer number" at bounding box center [364, 152] width 119 height 51
click at [378, 148] on input "(___) ___-____" at bounding box center [373, 156] width 84 height 17
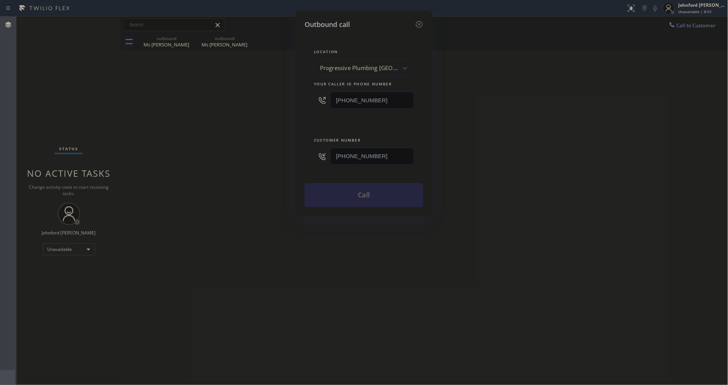
click at [503, 160] on div "Outbound call Location Progressive Plumbing [GEOGRAPHIC_DATA] Your caller id ph…" at bounding box center [364, 192] width 728 height 385
drag, startPoint x: 392, startPoint y: 98, endPoint x: 261, endPoint y: 97, distance: 131.2
click at [296, 98] on div "Outbound call Location Progressive Plumbing [GEOGRAPHIC_DATA] Your caller id ph…" at bounding box center [364, 113] width 137 height 206
click at [372, 201] on button "Call" at bounding box center [364, 195] width 119 height 24
drag, startPoint x: 491, startPoint y: 175, endPoint x: 567, endPoint y: 49, distance: 146.7
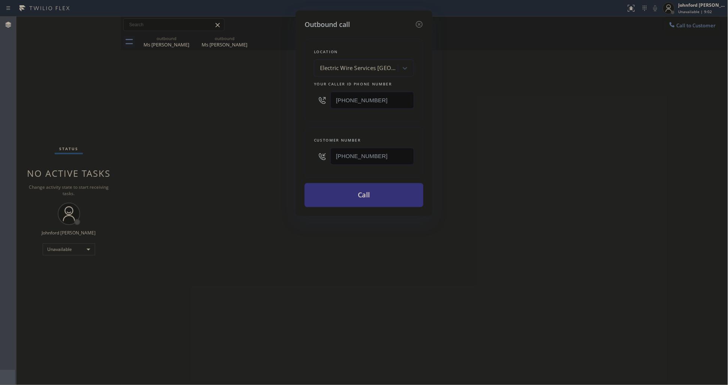
click at [494, 172] on div "Outbound call Location Electric Wire Services [GEOGRAPHIC_DATA](Maximo Electric…" at bounding box center [364, 192] width 728 height 385
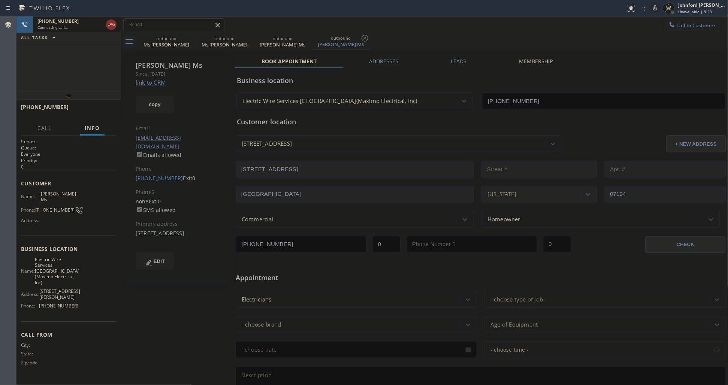
click at [660, 11] on icon at bounding box center [655, 8] width 9 height 9
click at [657, 9] on icon at bounding box center [656, 8] width 4 height 6
click at [617, 25] on div "Call to Customer Outbound call Location Electric Wire Services [GEOGRAPHIC_DATA…" at bounding box center [424, 24] width 607 height 13
click at [185, 39] on div "outbound" at bounding box center [166, 39] width 57 height 6
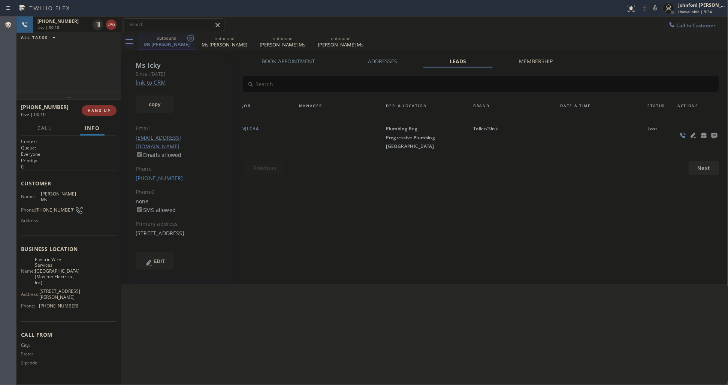
click at [188, 38] on icon at bounding box center [190, 38] width 9 height 9
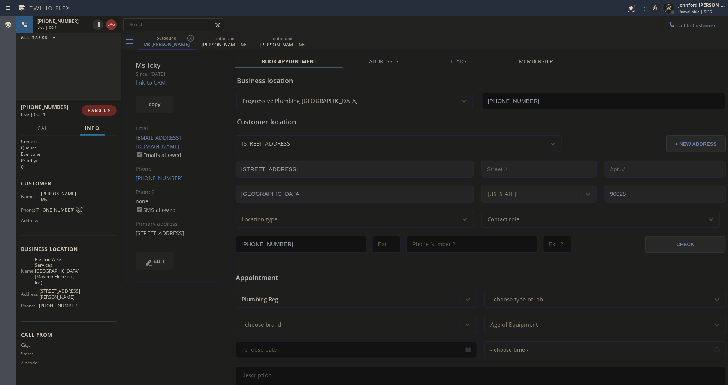
click at [94, 107] on button "HANG UP" at bounding box center [99, 110] width 35 height 10
click at [94, 107] on button "COMPLETE" at bounding box center [98, 110] width 38 height 10
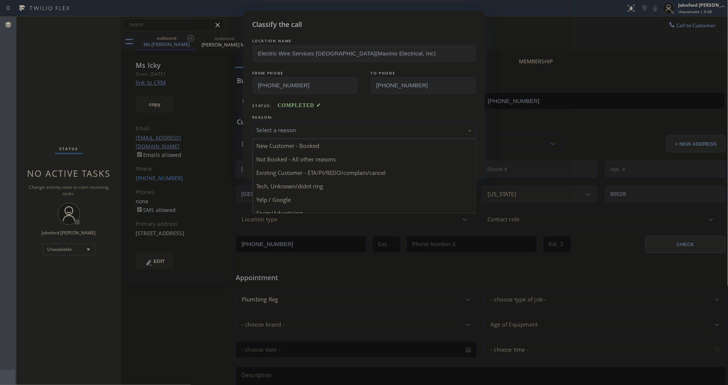
click at [298, 127] on div "Select a reason" at bounding box center [364, 130] width 215 height 9
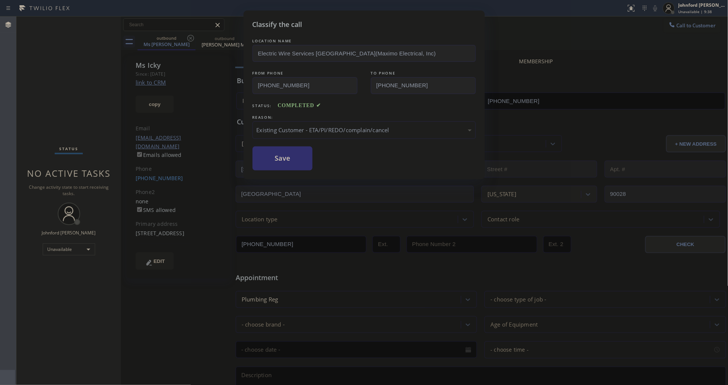
click at [272, 159] on button "Save" at bounding box center [283, 159] width 60 height 24
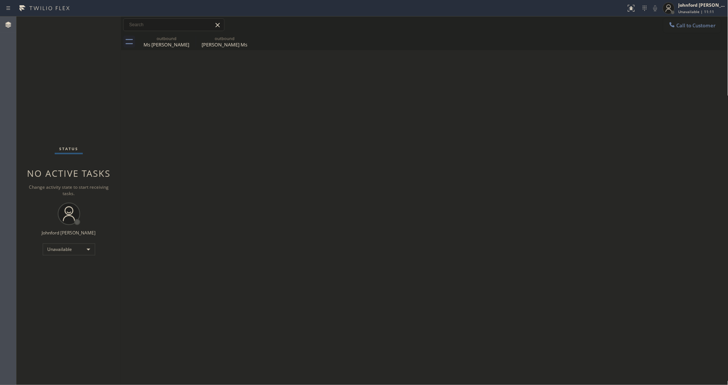
click at [43, 87] on div "Status No active tasks Change activity state to start receiving tasks. [PERSON_…" at bounding box center [68, 200] width 105 height 369
click at [676, 20] on button "Call to Customer" at bounding box center [692, 25] width 57 height 14
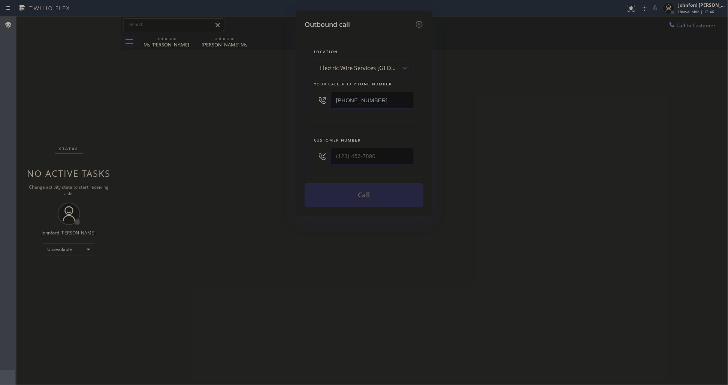
click at [255, 171] on div "Outbound call Location Electric Wire Services [GEOGRAPHIC_DATA](Maximo Electric…" at bounding box center [364, 192] width 728 height 385
drag, startPoint x: 383, startPoint y: 153, endPoint x: 291, endPoint y: 144, distance: 92.7
click at [275, 161] on div "Outbound call Location Electric Wire Services [GEOGRAPHIC_DATA](Maximo Electric…" at bounding box center [364, 192] width 728 height 385
click at [375, 141] on div "Customer number" at bounding box center [364, 140] width 100 height 8
drag, startPoint x: 390, startPoint y: 153, endPoint x: 297, endPoint y: 153, distance: 92.6
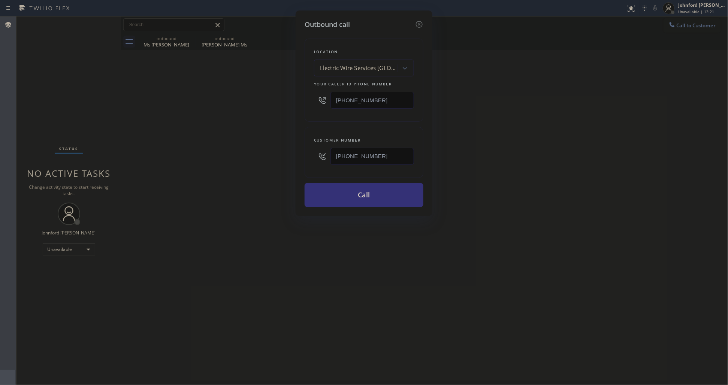
click at [297, 153] on div "Outbound call Location Electric Wire Services [GEOGRAPHIC_DATA](Maximo Electric…" at bounding box center [364, 113] width 137 height 206
drag, startPoint x: 378, startPoint y: 100, endPoint x: 265, endPoint y: 107, distance: 113.0
click at [296, 104] on div "Outbound call Location Electric Wire Services [GEOGRAPHIC_DATA](Maximo Electric…" at bounding box center [364, 113] width 137 height 206
click at [262, 108] on div "Outbound call Location Electric Wire Services [GEOGRAPHIC_DATA](Maximo Electric…" at bounding box center [364, 192] width 728 height 385
click at [371, 191] on button "Call" at bounding box center [364, 195] width 119 height 24
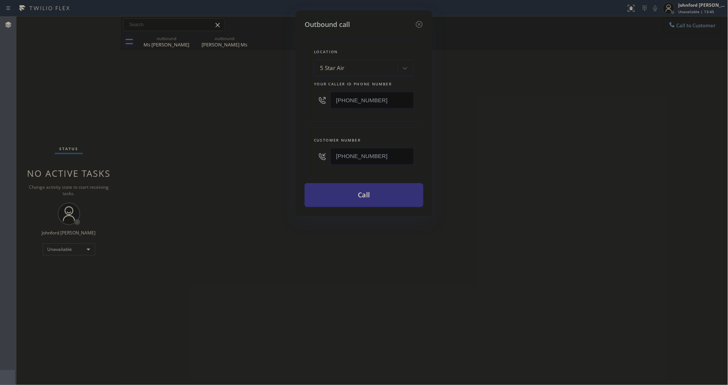
click at [530, 136] on div "Outbound call Location 5 Star Air Your caller id phone number [PHONE_NUMBER] Cu…" at bounding box center [364, 192] width 728 height 385
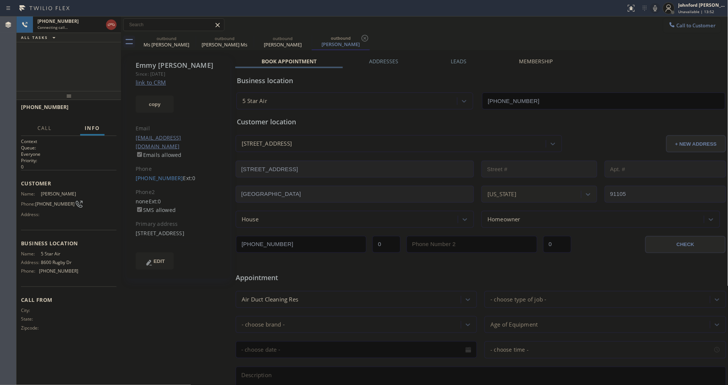
click at [658, 7] on icon at bounding box center [655, 8] width 9 height 9
click at [190, 37] on icon at bounding box center [190, 38] width 7 height 7
click at [0, 0] on icon at bounding box center [0, 0] width 0 height 0
click at [74, 25] on div "Connecting call…" at bounding box center [70, 27] width 66 height 5
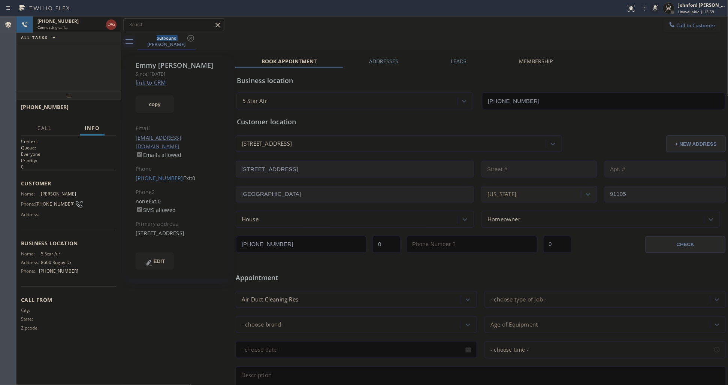
click at [651, 12] on icon at bounding box center [655, 8] width 9 height 9
click at [380, 35] on div "outbound [PERSON_NAME]" at bounding box center [433, 41] width 591 height 17
click at [654, 7] on icon at bounding box center [655, 8] width 9 height 9
click at [652, 5] on icon at bounding box center [655, 8] width 9 height 9
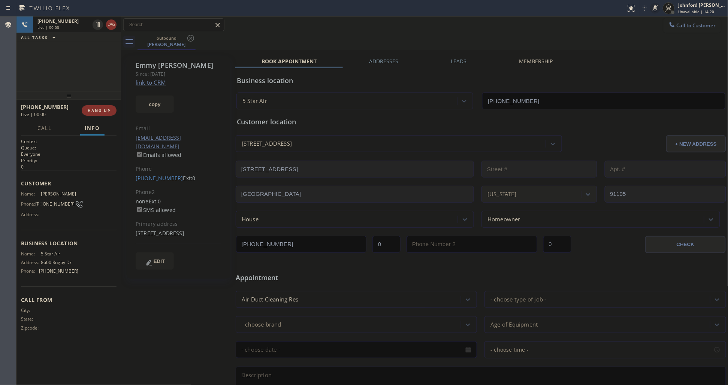
click at [653, 11] on icon at bounding box center [655, 8] width 9 height 9
click at [100, 114] on button "HANG UP" at bounding box center [99, 110] width 35 height 10
